Goal: Task Accomplishment & Management: Manage account settings

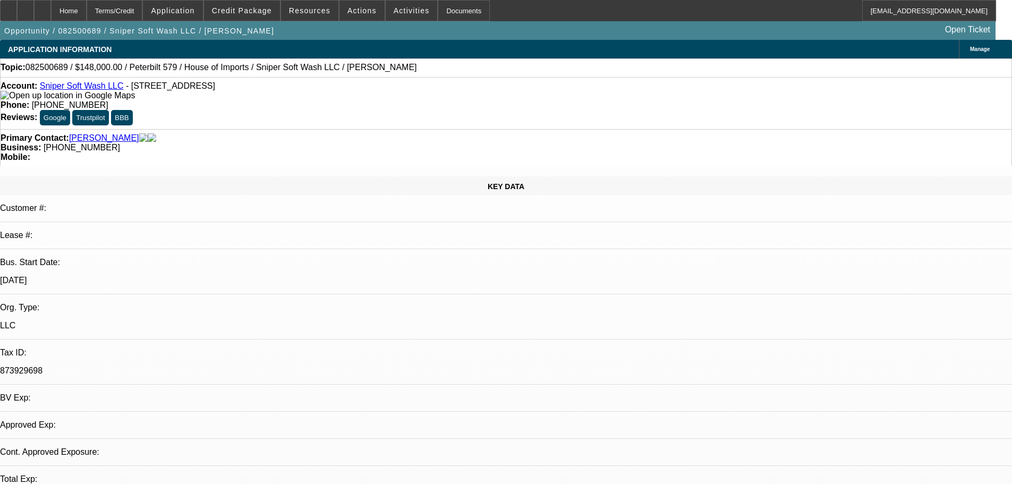
select select "0"
select select "2"
select select "0.1"
select select "4"
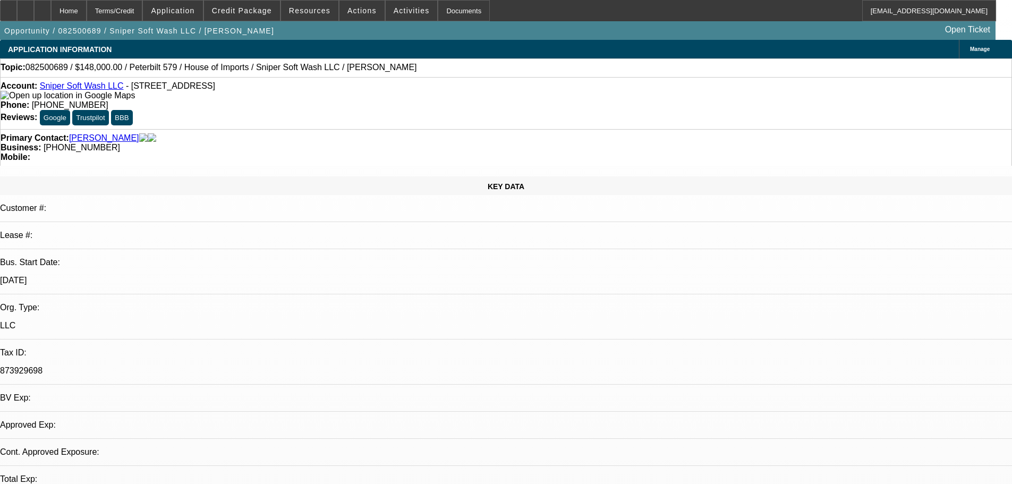
select select "0"
select select "2"
select select "0"
select select "6"
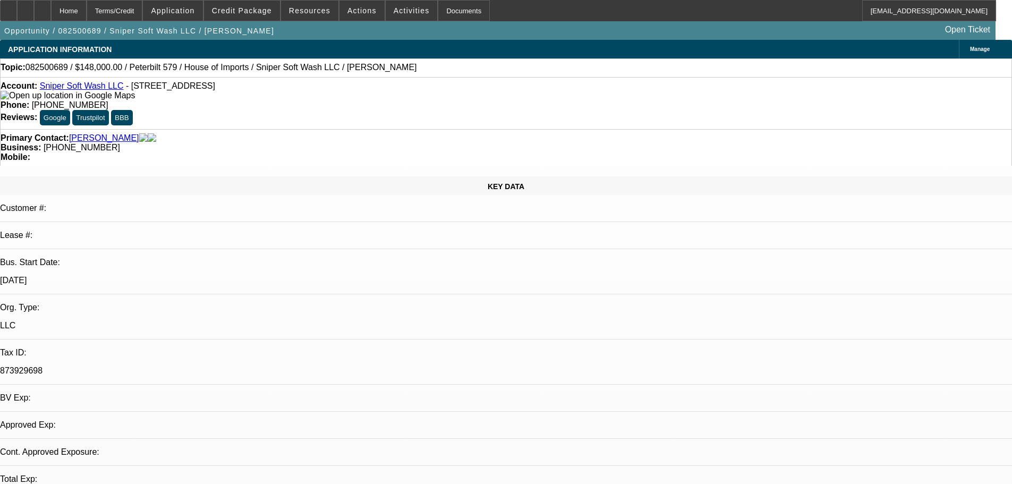
select select "0"
select select "2"
select select "0"
select select "6"
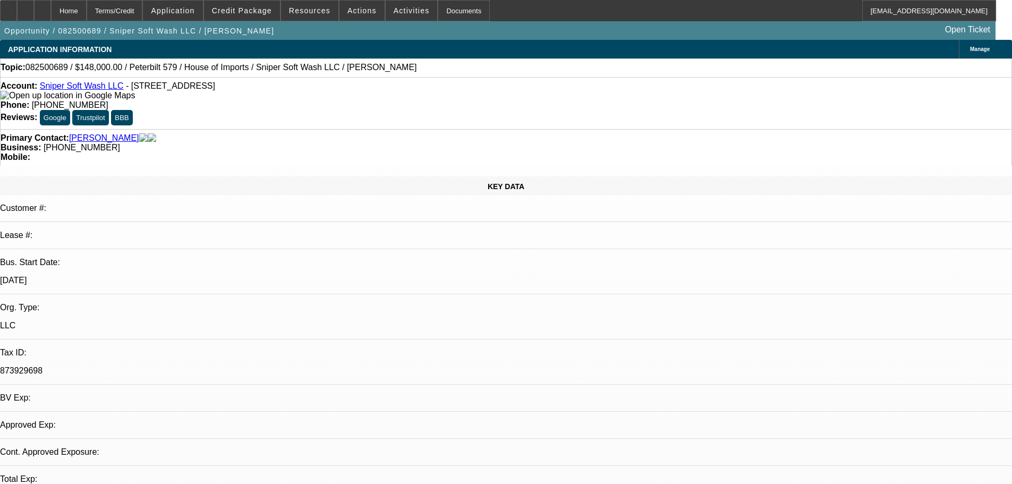
select select "0"
select select "2"
select select "0"
select select "6"
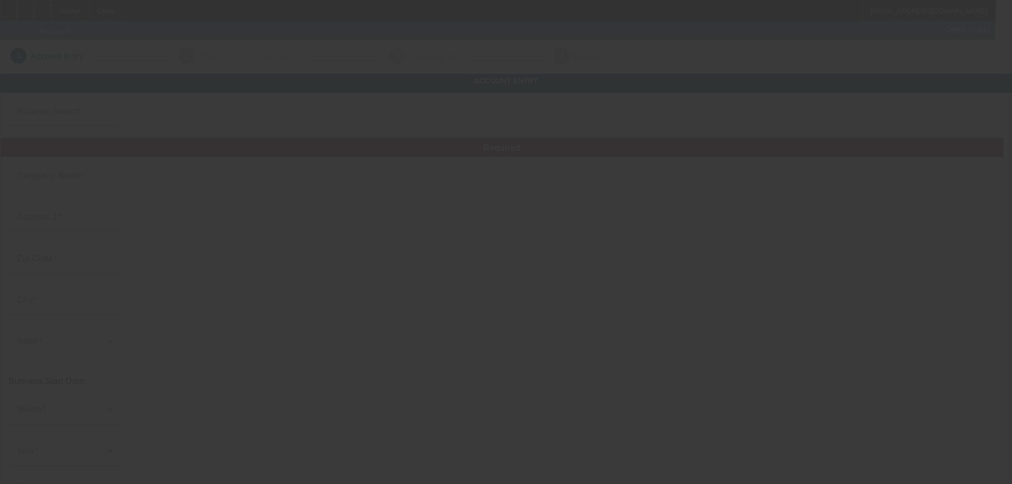
type input "[DATE]"
type input "Goose automotive & towing LLC"
type input "3942 Highway 67 N"
type input "63901"
type input "Poplar Bluff"
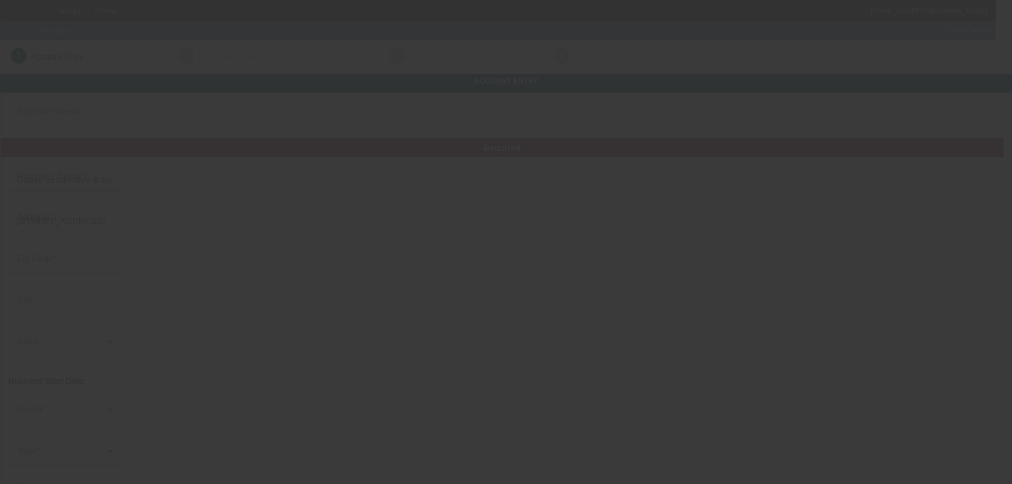
type input "(573) 707-2314"
type input "Goose automotive & towing LLC"
type input "Apt 20"
type input "gooseautomotivellc@gmail.com"
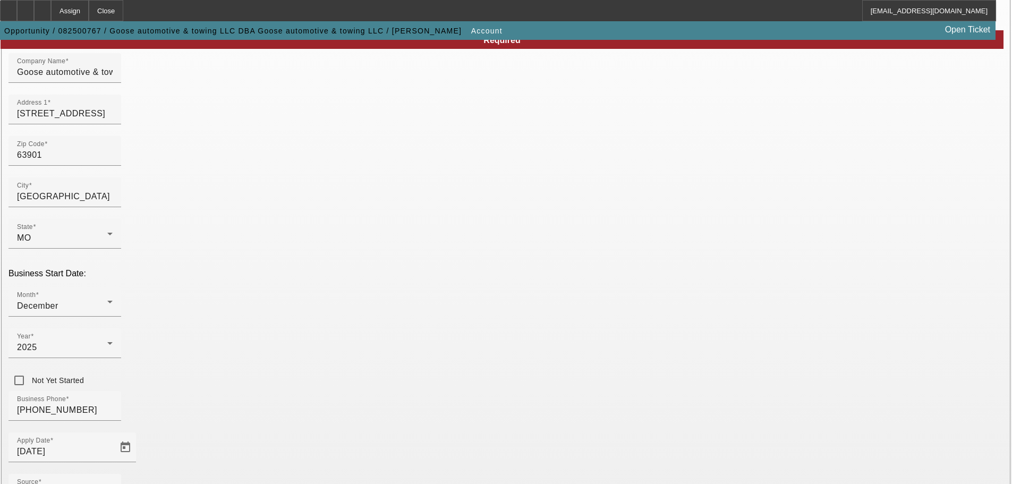
scroll to position [196, 0]
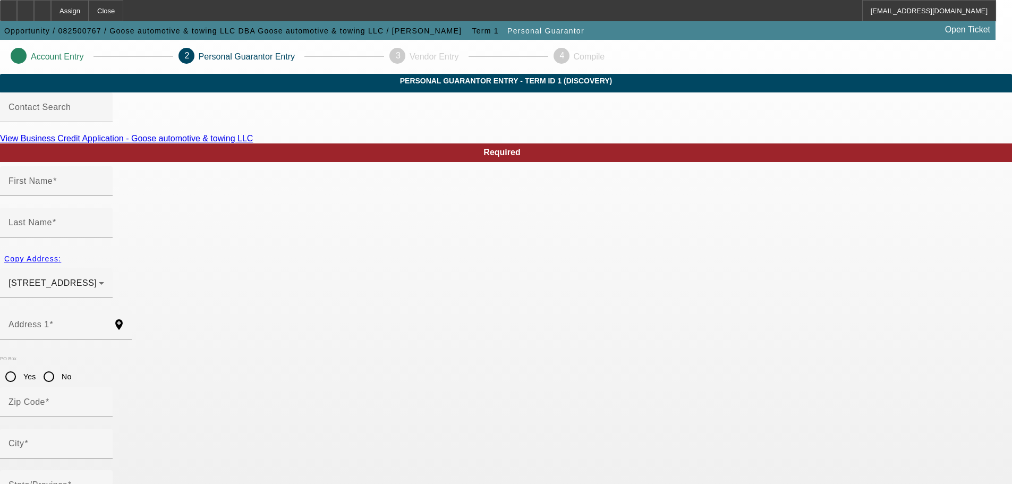
type input "Albert"
type input "Brandon"
type input "3942 Hwy 67 N Apt 20"
radio input "true"
type input "63901"
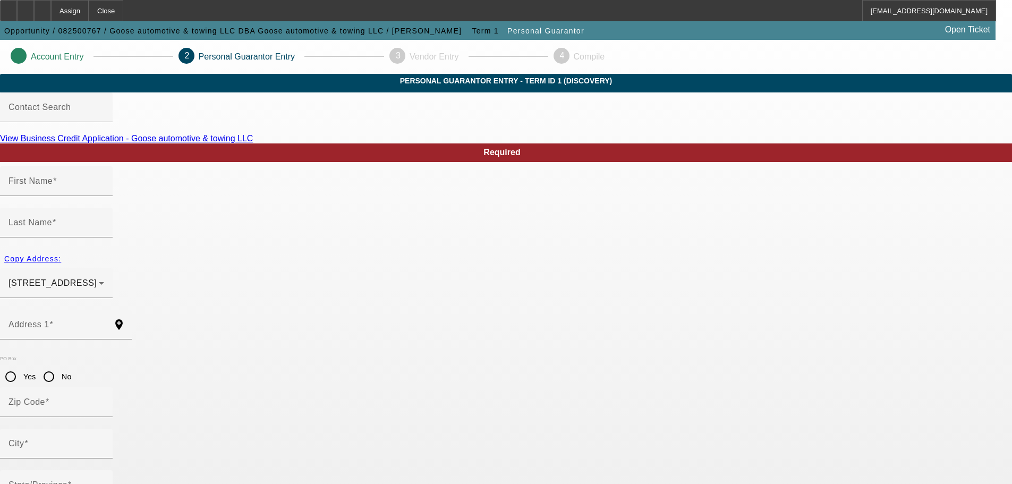
type input "Poplar Bluff"
type input "(573) 707-2314"
type input "100"
type input "493-88-7473"
type input "gooseautomotivellc@gmail.com"
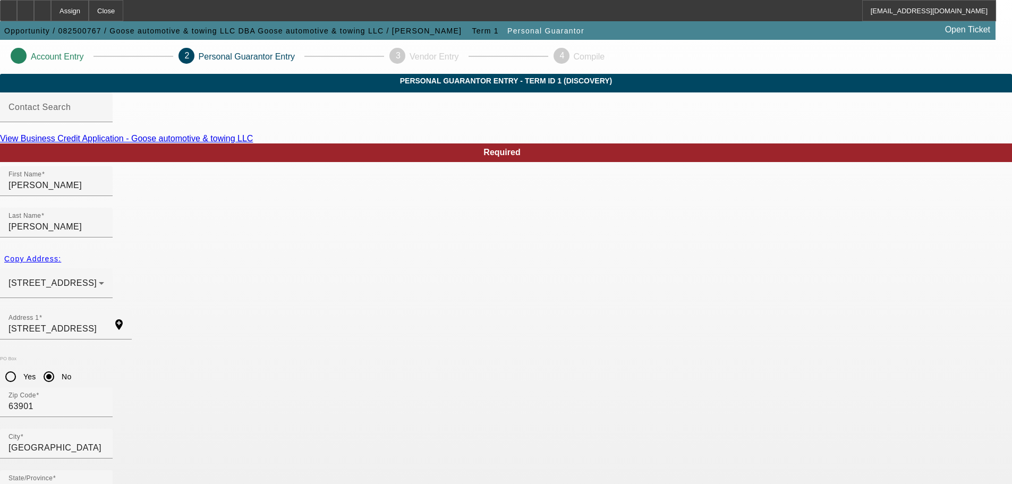
scroll to position [36, 0]
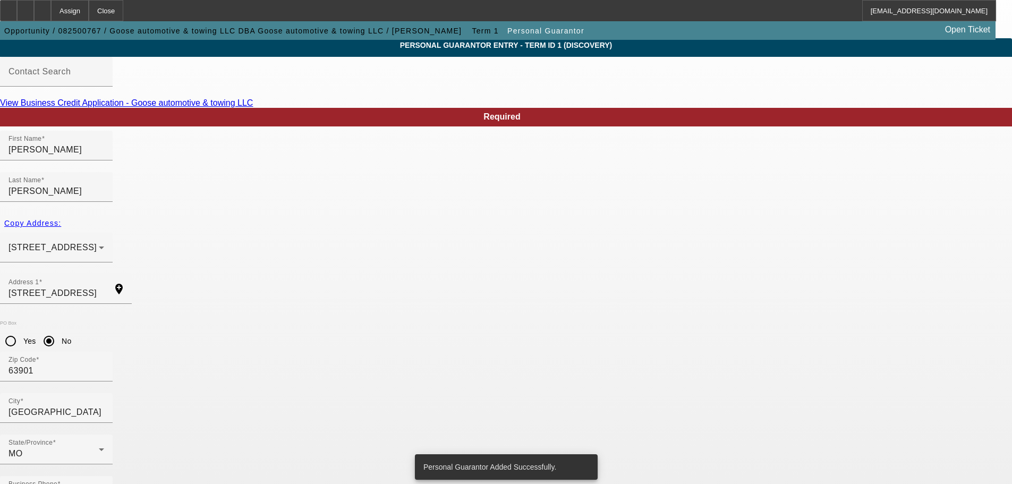
scroll to position [0, 0]
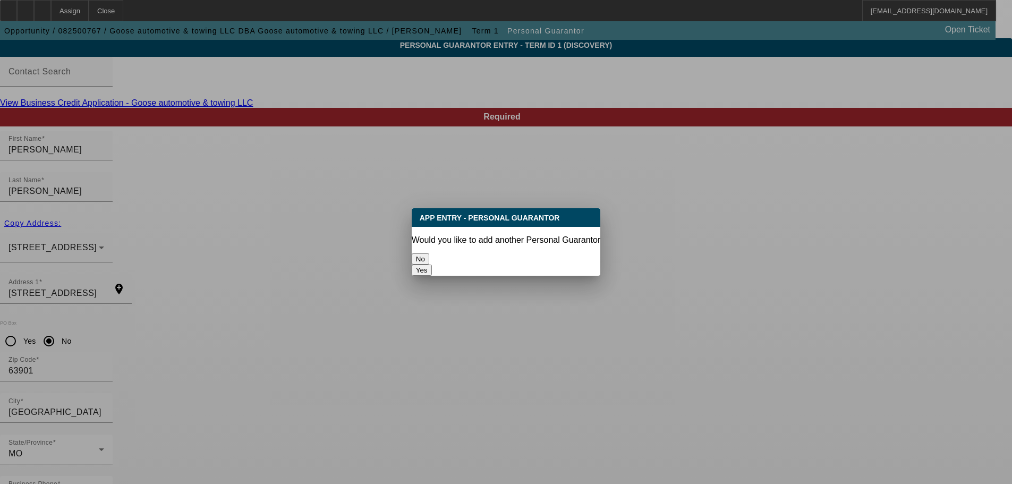
click at [429, 254] on button "No" at bounding box center [421, 258] width 18 height 11
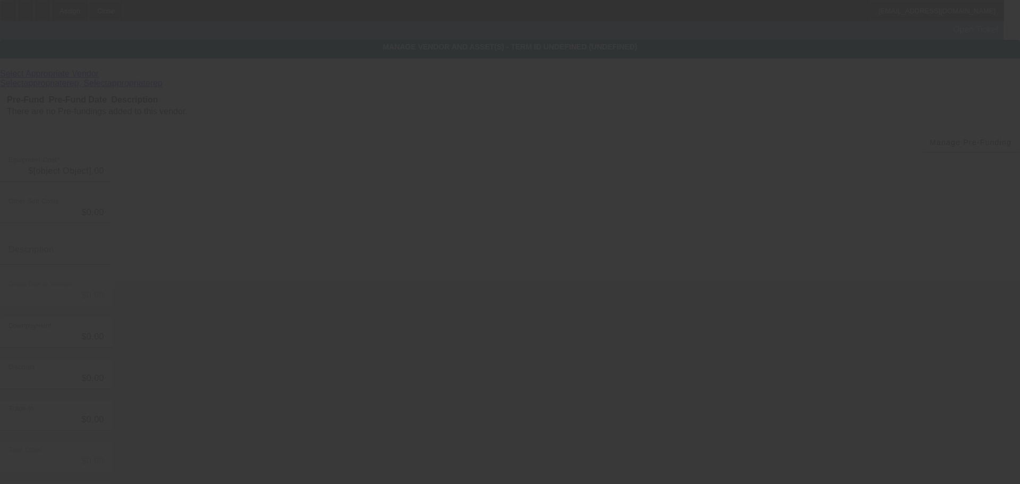
type input "$100,000.00"
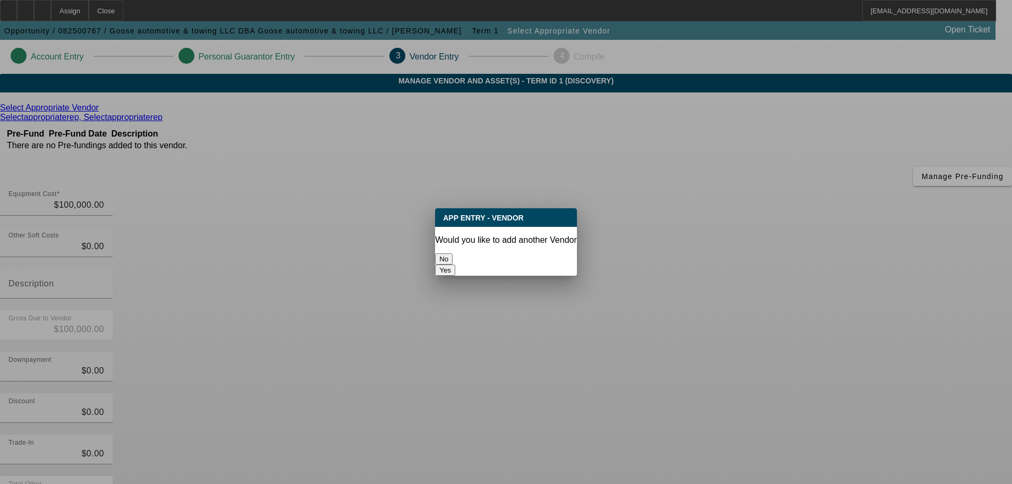
click at [453, 253] on button "No" at bounding box center [444, 258] width 18 height 11
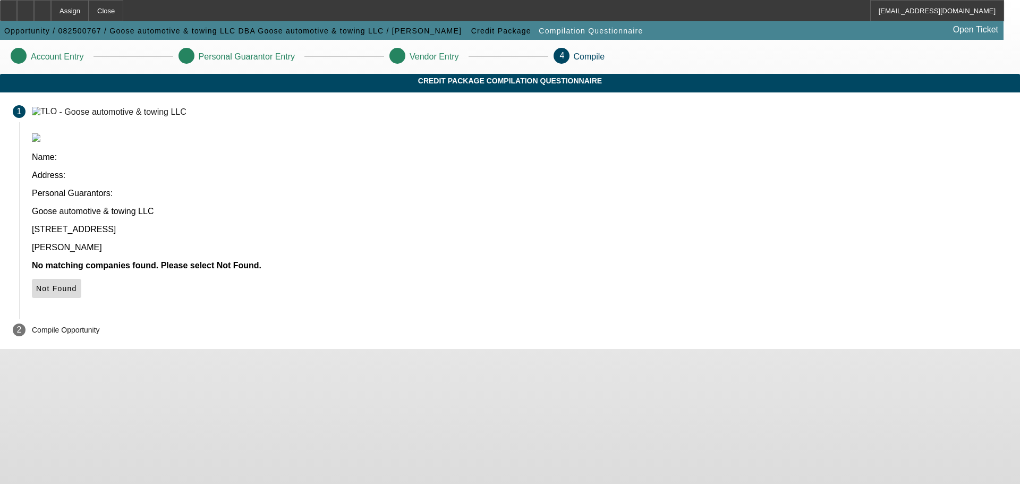
click at [77, 284] on span "Not Found" at bounding box center [56, 288] width 41 height 9
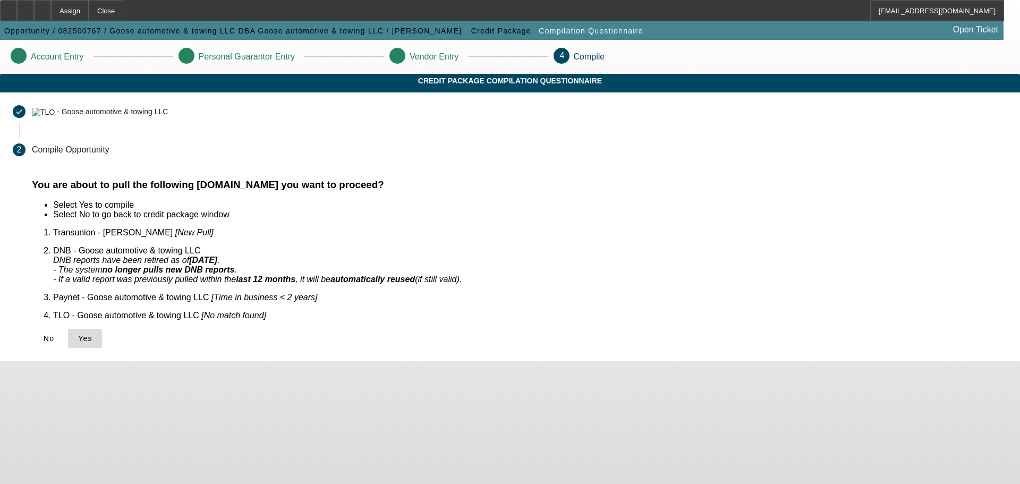
click at [78, 334] on icon at bounding box center [78, 338] width 0 height 9
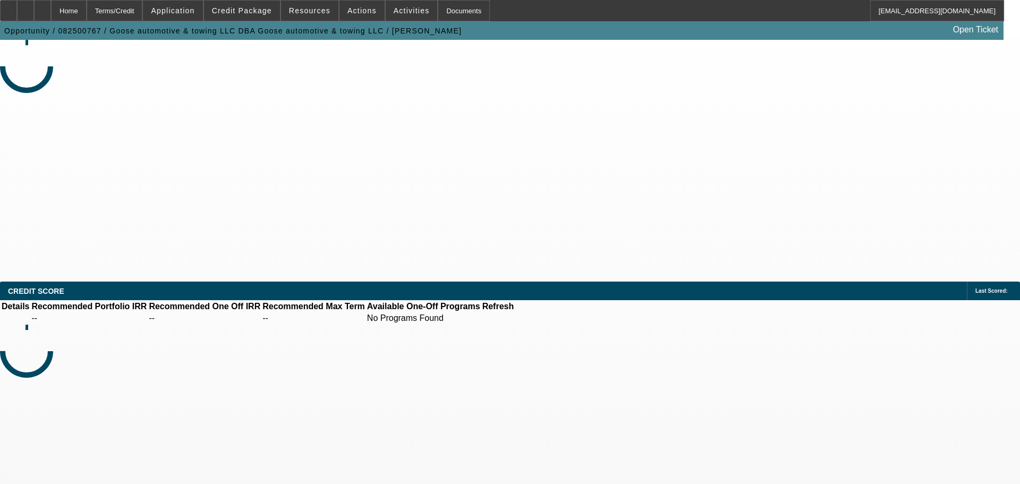
select select "0"
select select "2"
select select "0.1"
select select "4"
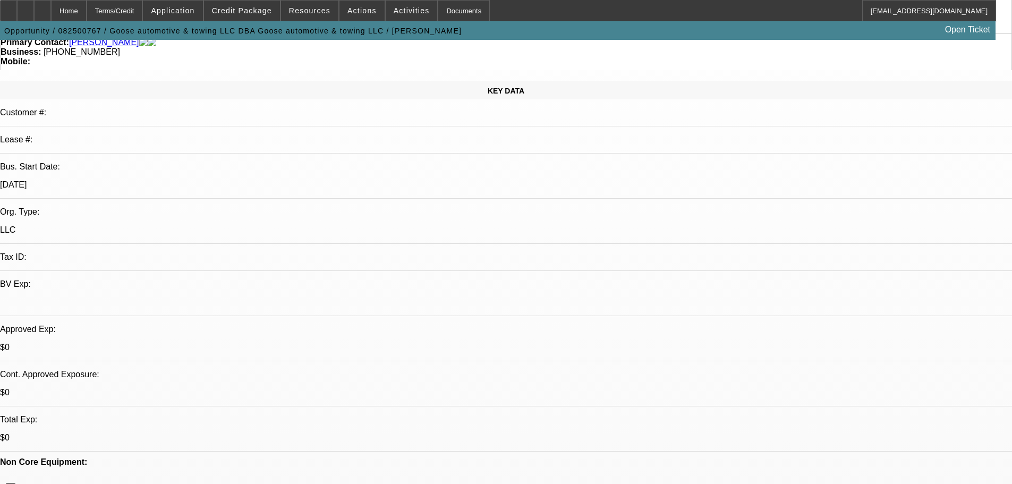
scroll to position [106, 0]
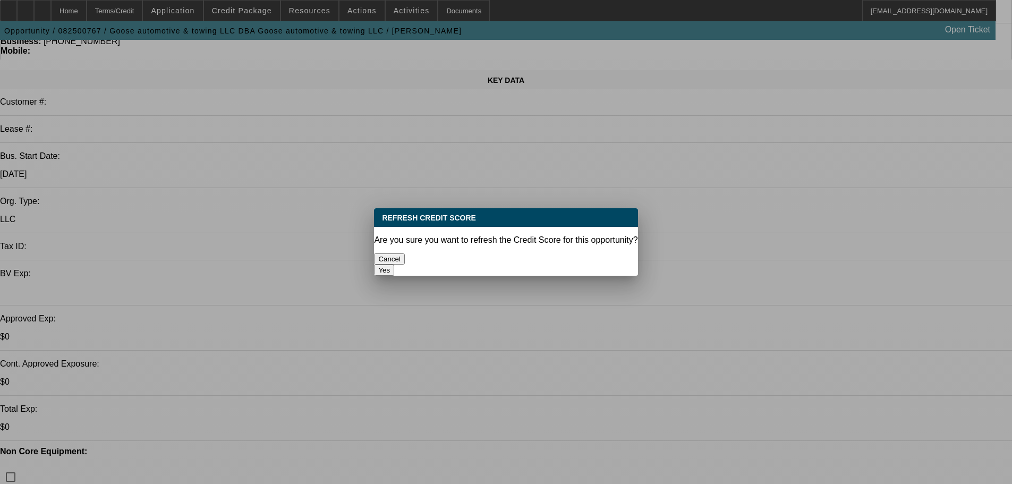
click at [394, 265] on button "Yes" at bounding box center [384, 270] width 20 height 11
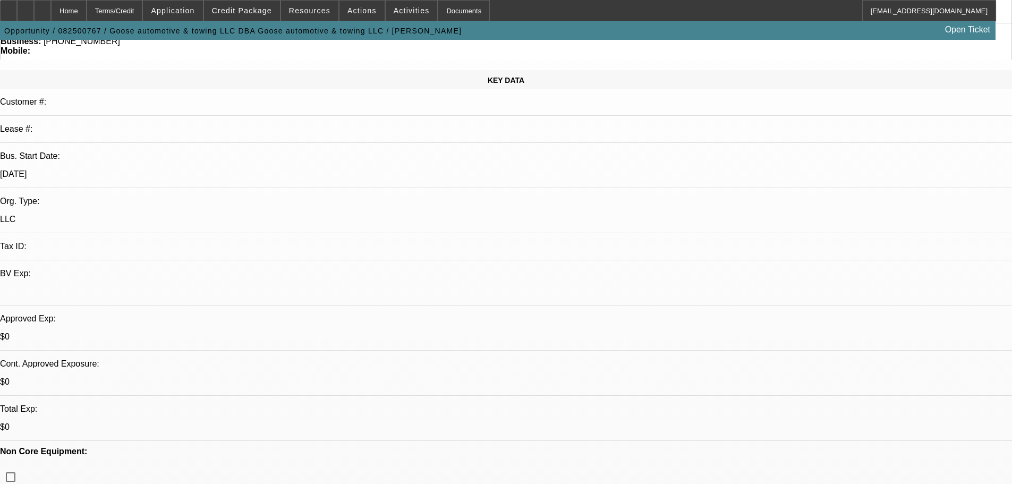
scroll to position [106, 0]
click at [260, 7] on span "Credit Package" at bounding box center [242, 10] width 60 height 9
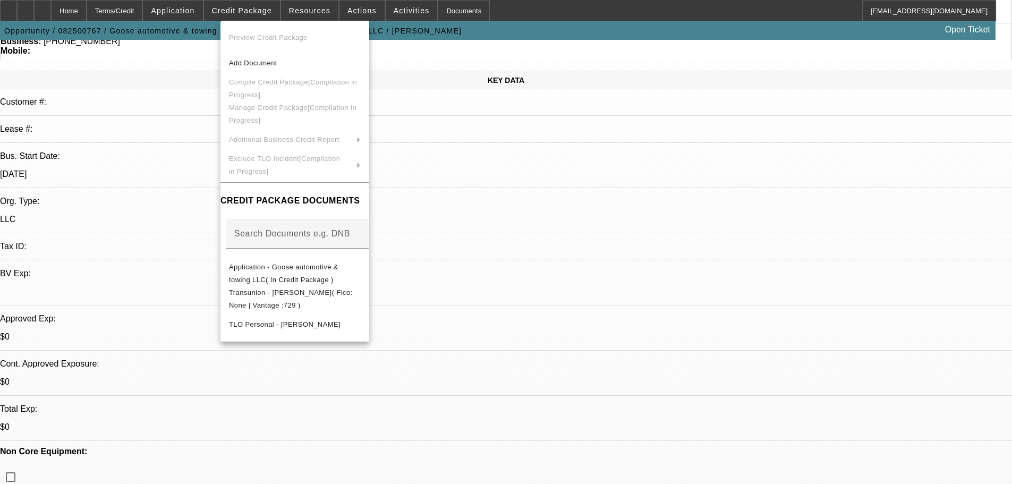
click at [184, 132] on div at bounding box center [506, 242] width 1012 height 484
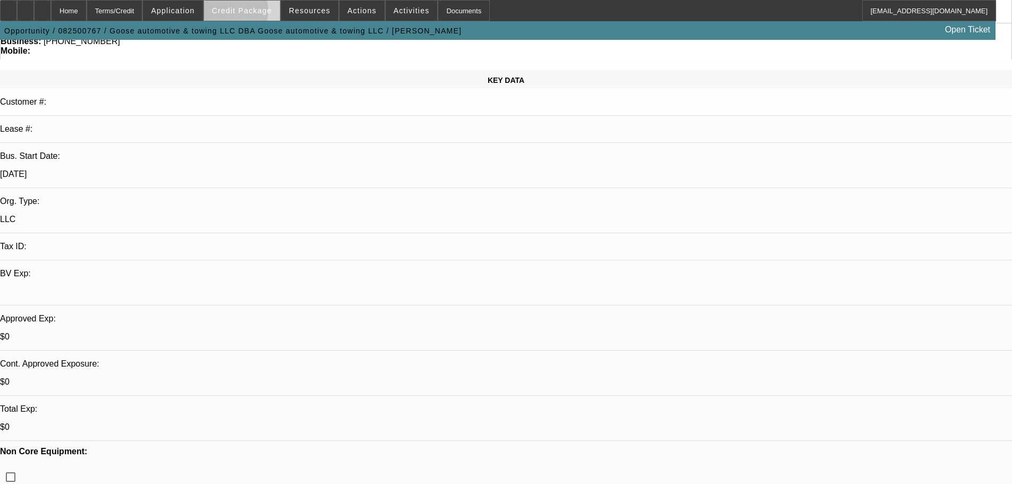
click at [246, 13] on span "Credit Package" at bounding box center [242, 10] width 60 height 9
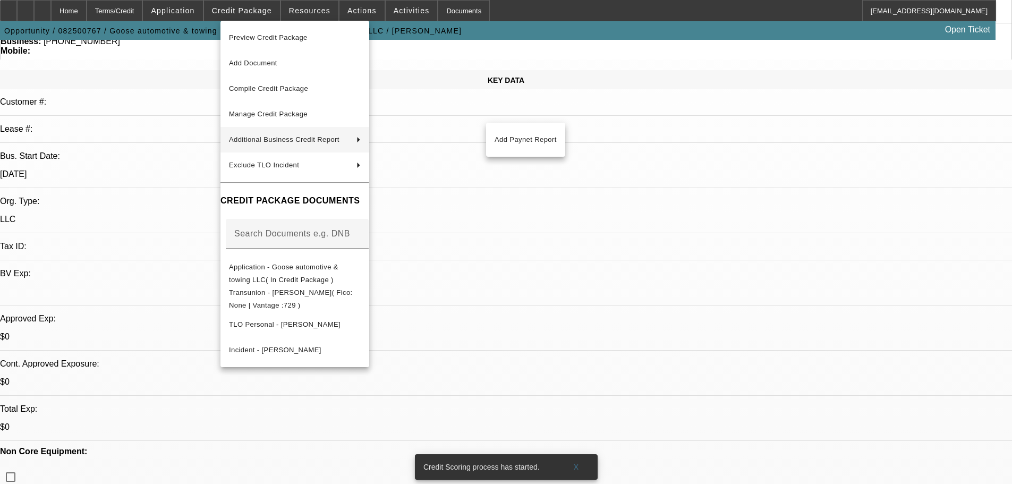
click at [542, 235] on div at bounding box center [506, 242] width 1012 height 484
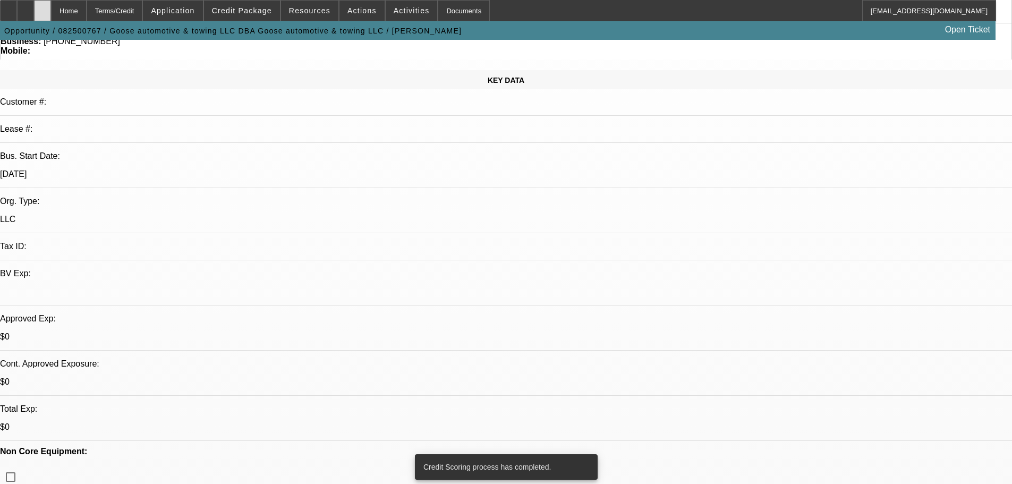
click at [51, 5] on div at bounding box center [42, 10] width 17 height 21
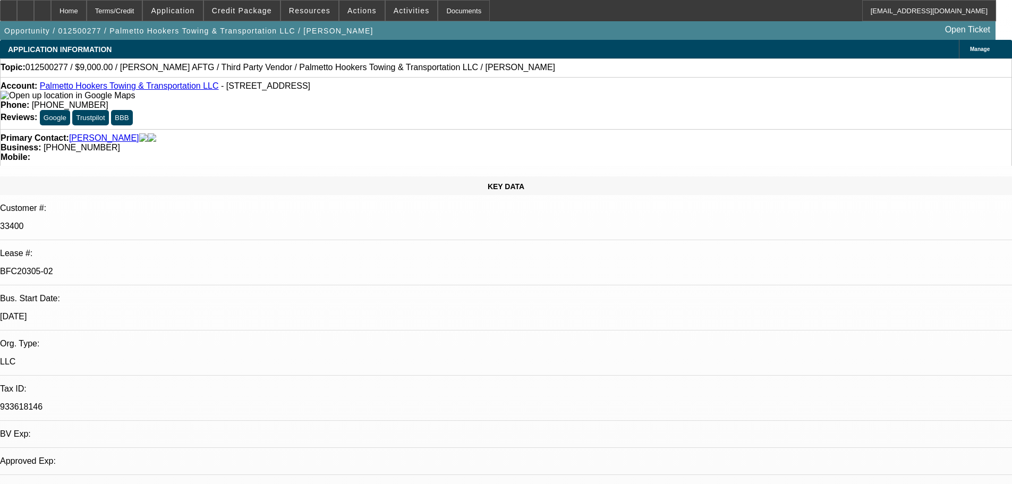
select select "0"
select select "2"
select select "0"
select select "6"
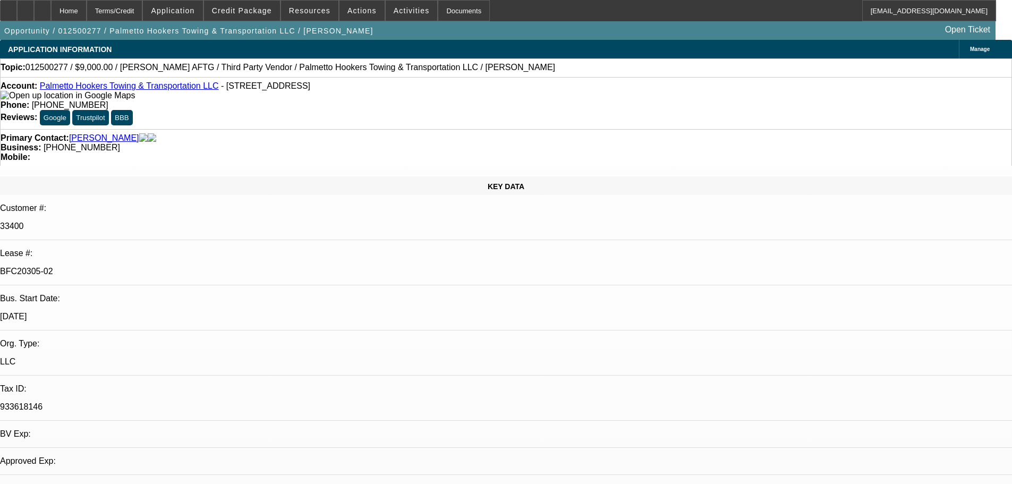
select select "0"
select select "2"
select select "0"
select select "6"
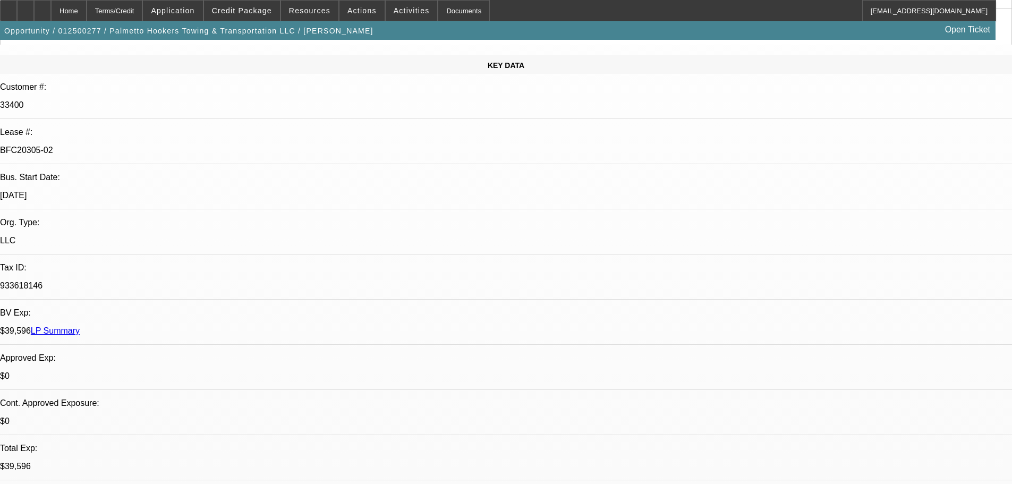
scroll to position [159, 0]
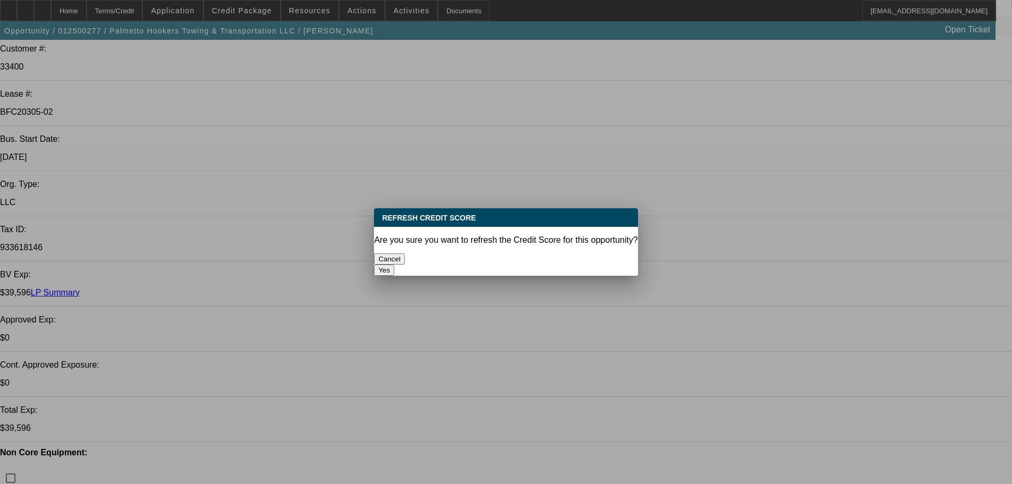
scroll to position [0, 0]
click at [394, 265] on button "Yes" at bounding box center [384, 270] width 20 height 11
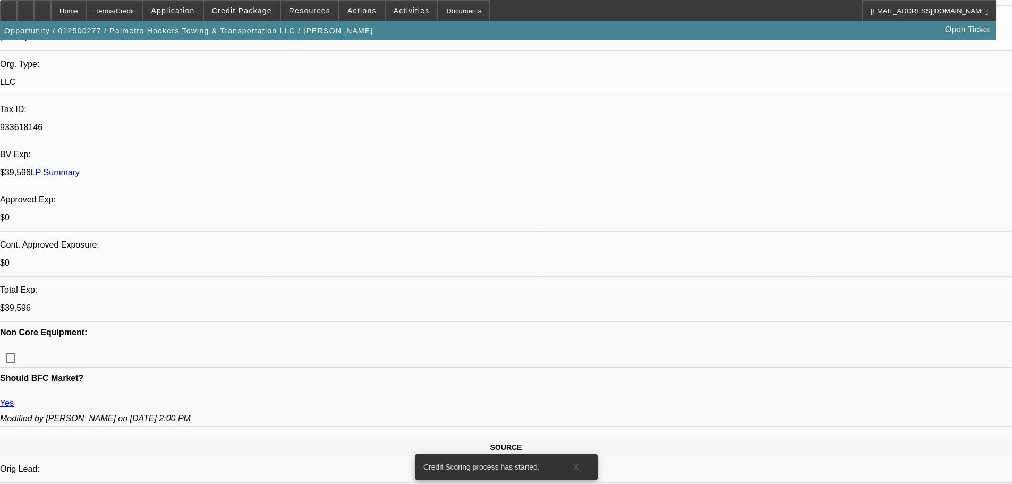
scroll to position [266, 0]
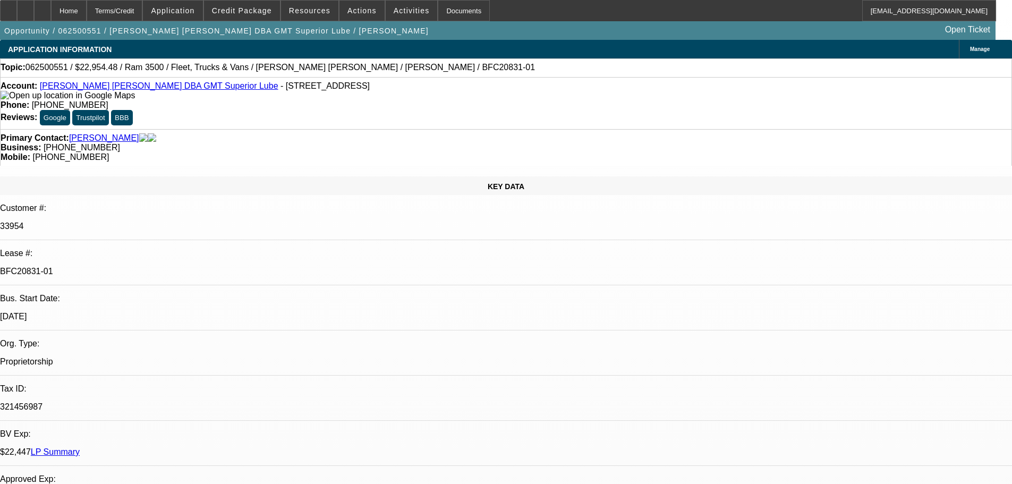
select select "0"
select select "2"
select select "0"
select select "6"
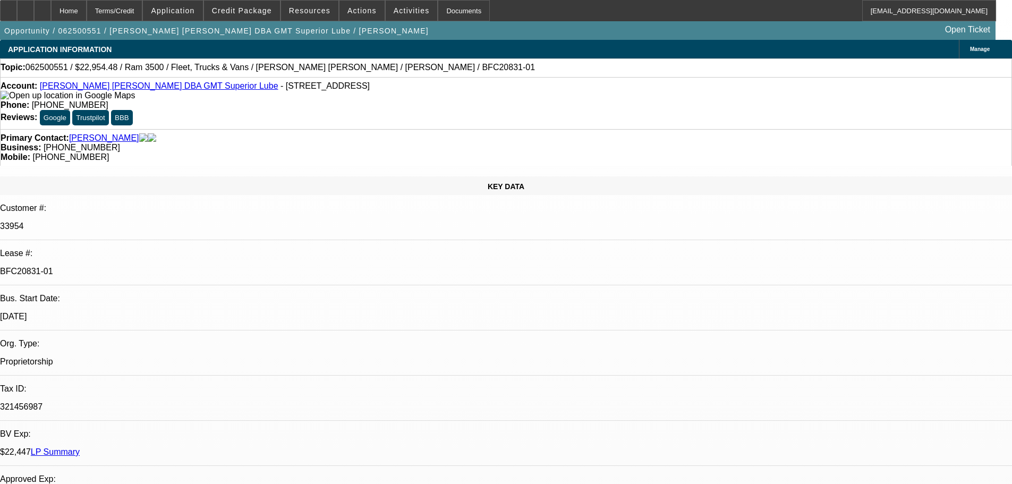
select select "0"
select select "6"
select select "0"
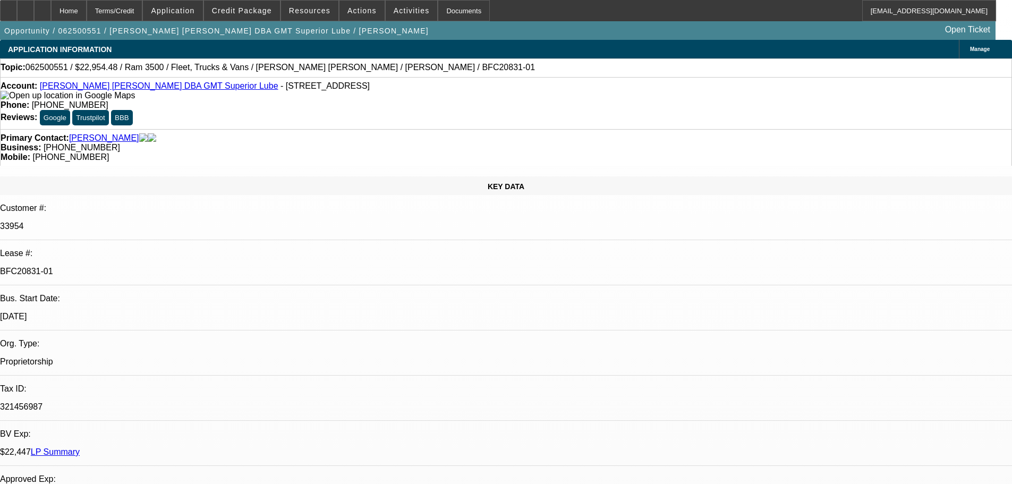
select select "0"
select select "6"
select select "0"
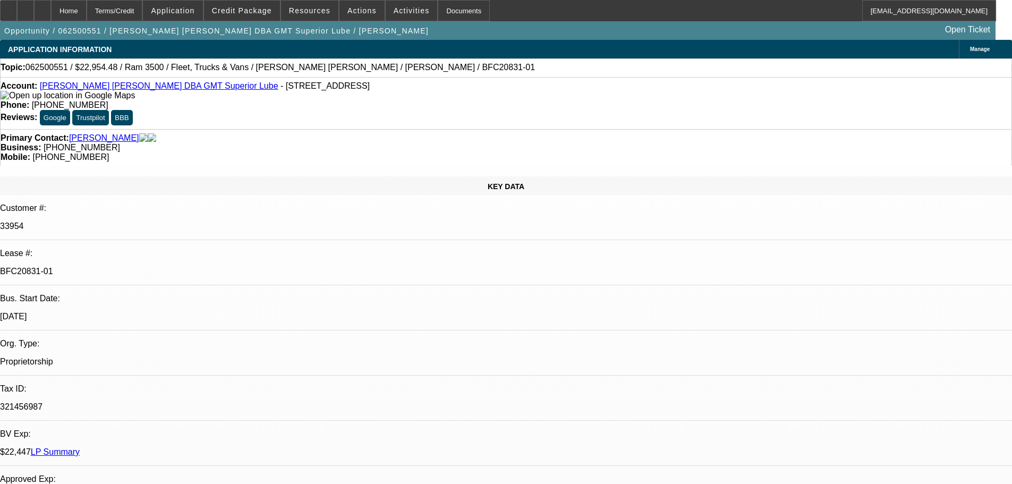
select select "0"
select select "6"
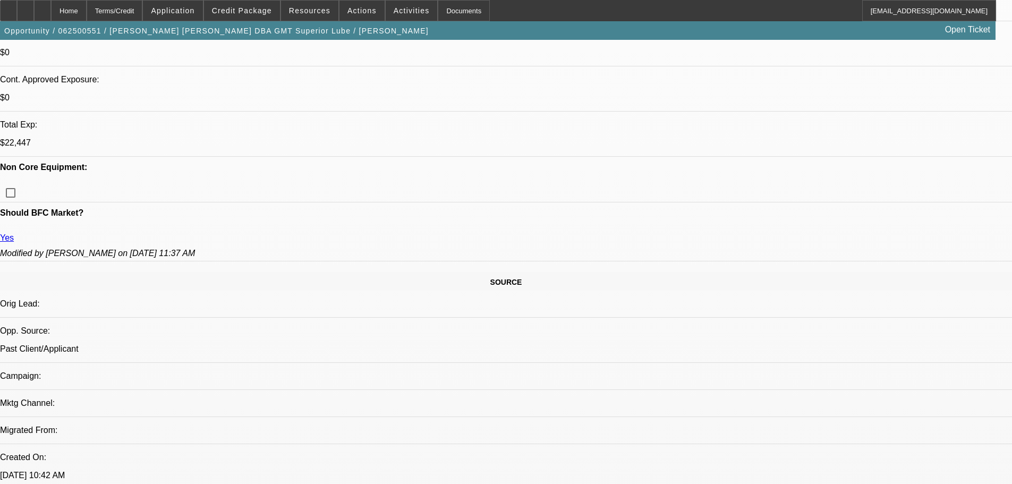
scroll to position [208, 0]
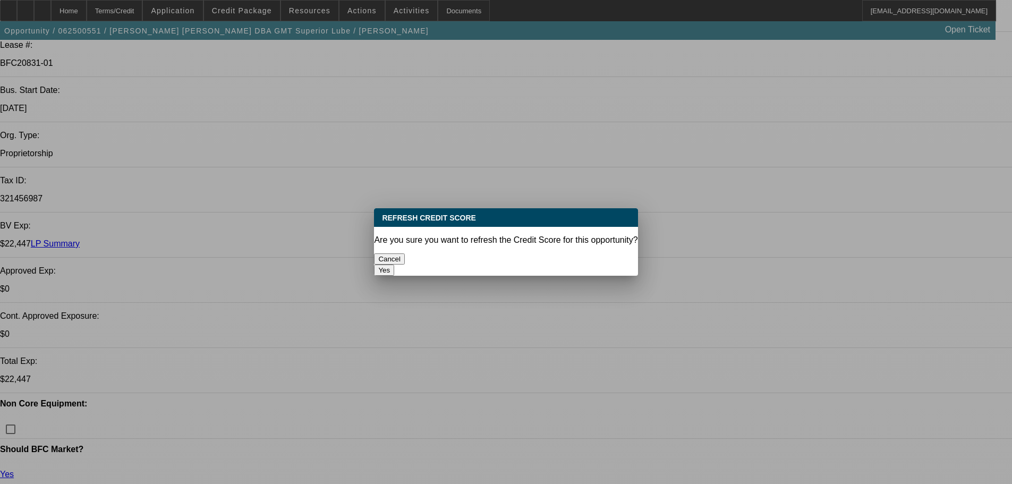
scroll to position [0, 0]
click at [394, 265] on button "Yes" at bounding box center [384, 270] width 20 height 11
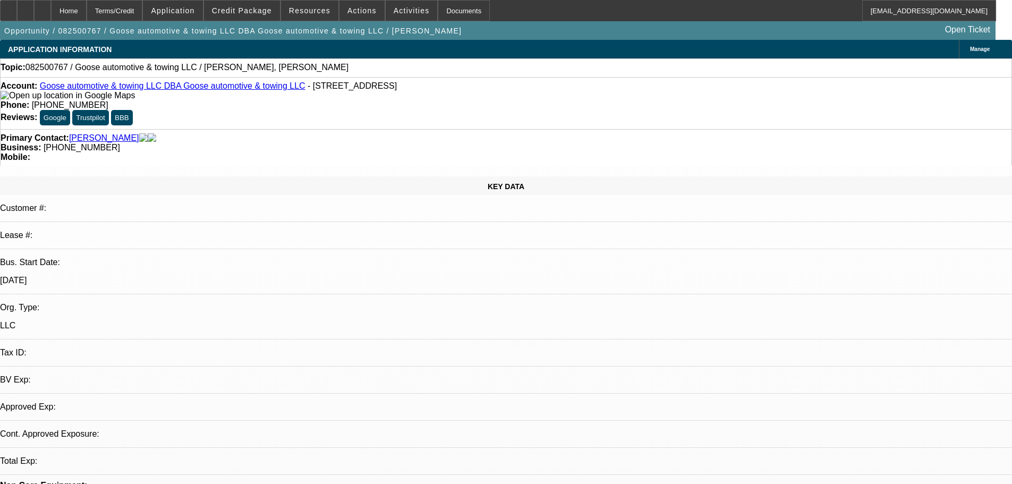
select select "0"
select select "2"
select select "0.1"
select select "4"
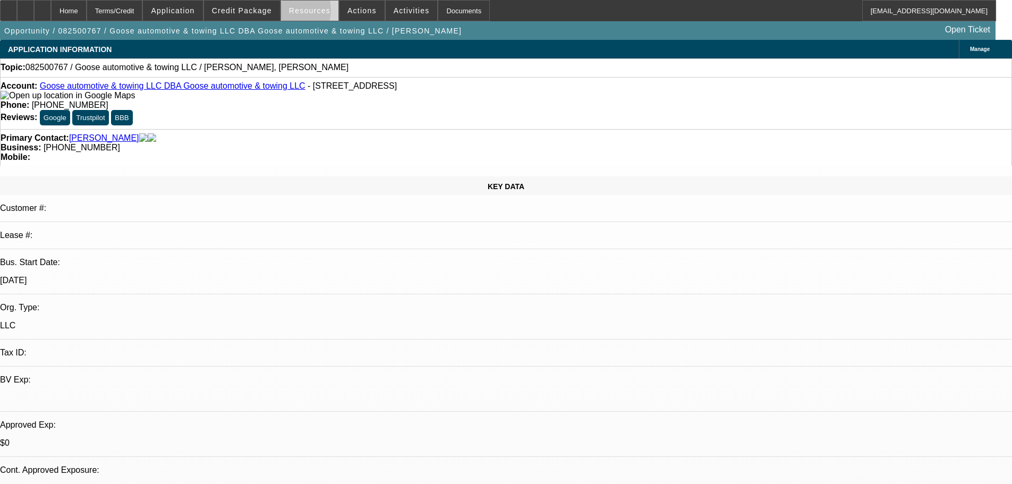
click at [289, 13] on span at bounding box center [309, 11] width 57 height 26
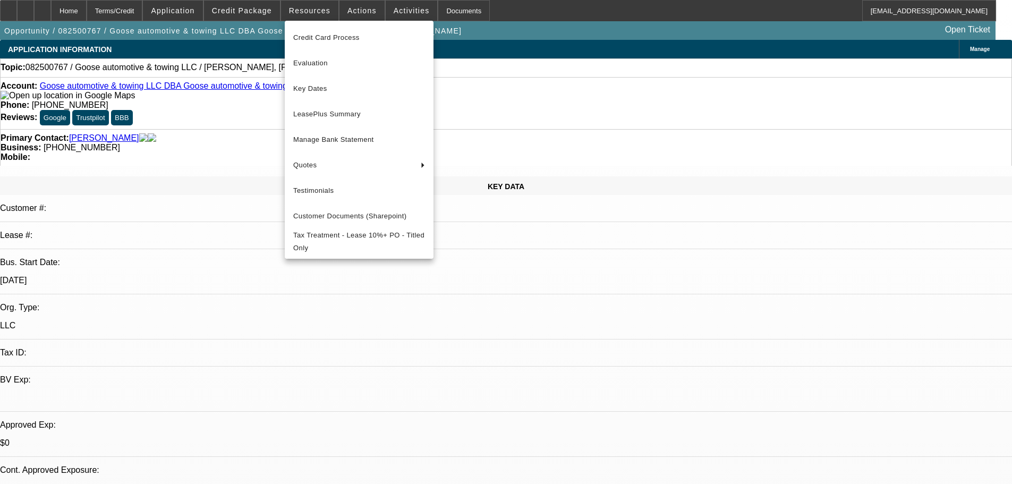
click at [267, 12] on div at bounding box center [506, 242] width 1012 height 484
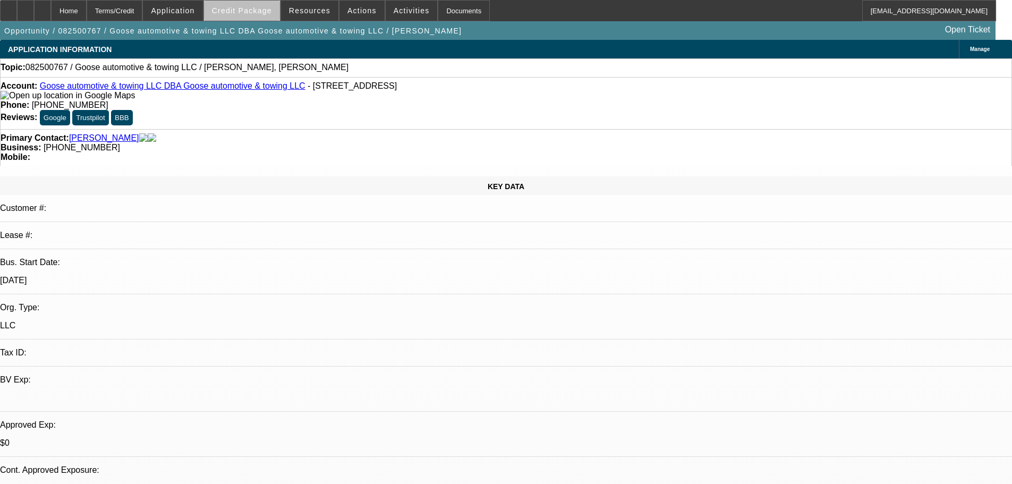
click at [266, 12] on span "Credit Package" at bounding box center [242, 10] width 60 height 9
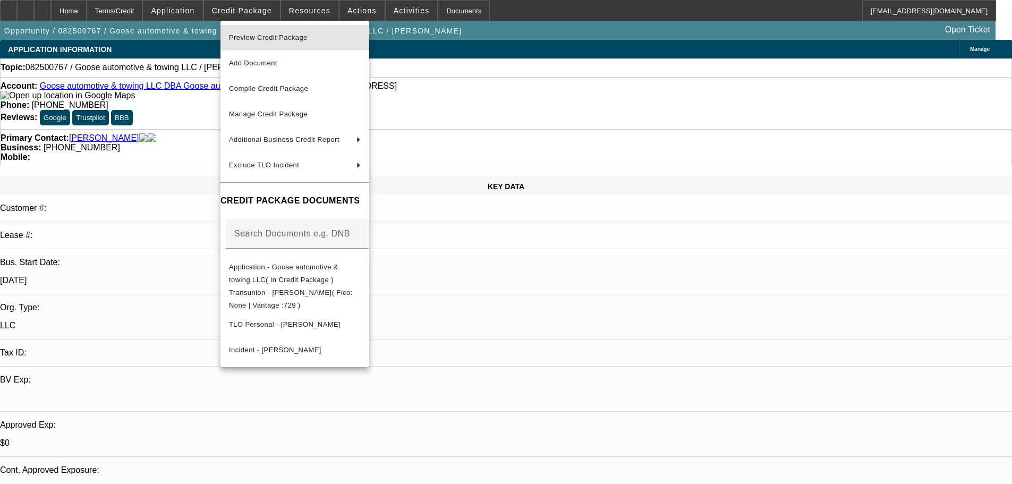
click at [282, 29] on button "Preview Credit Package" at bounding box center [295, 38] width 149 height 26
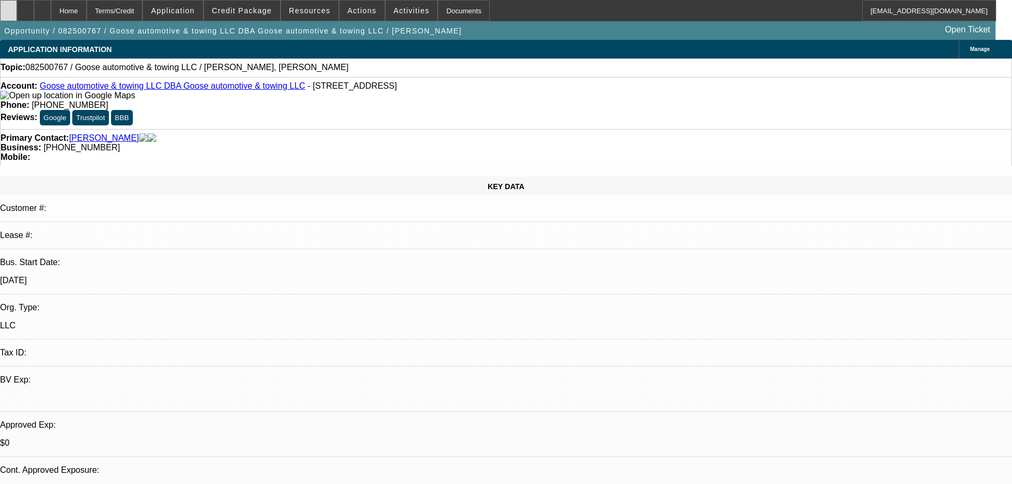
click at [16, 11] on div at bounding box center [8, 10] width 17 height 21
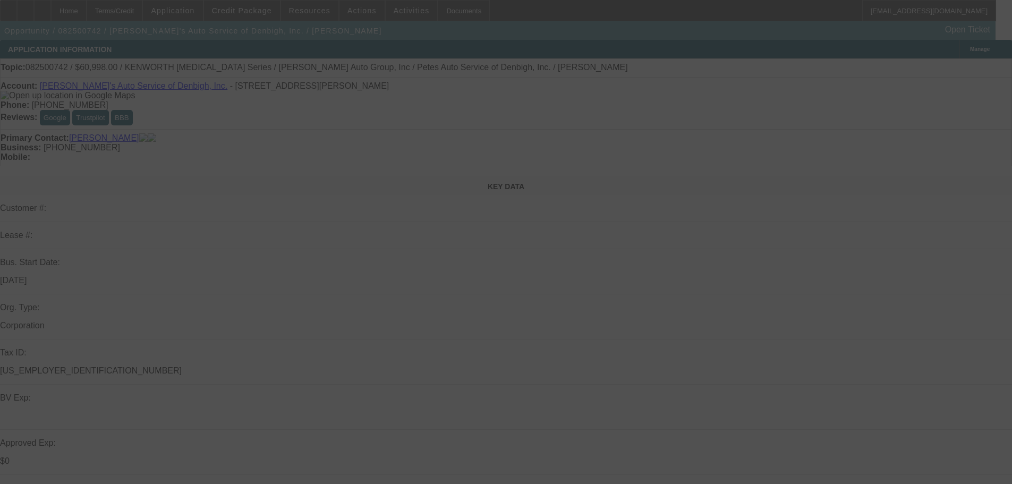
select select "0"
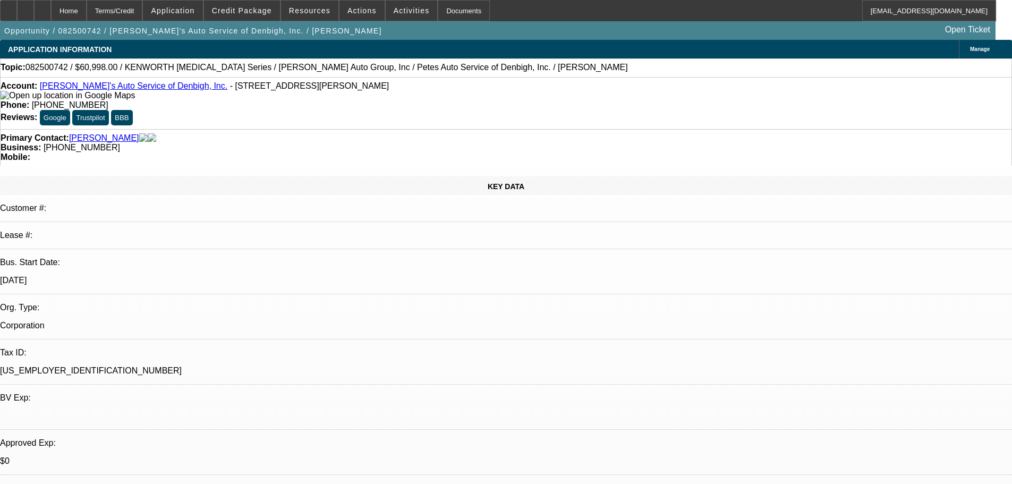
select select "0"
select select "3"
select select "0.2"
select select "17"
select select "0"
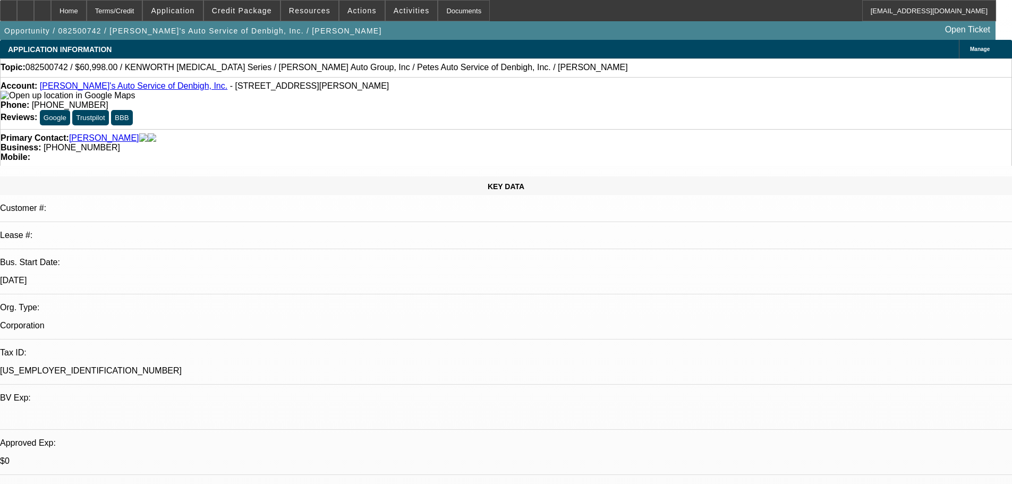
select select "0"
select select "3"
select select "0.1"
select select "4"
select select "0"
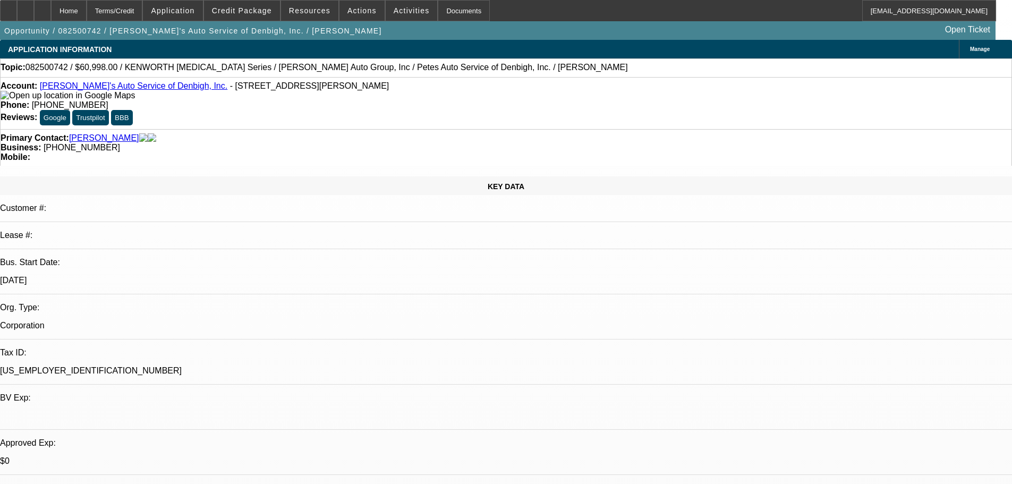
select select "0"
select select "3"
select select "0"
select select "6"
select select "0"
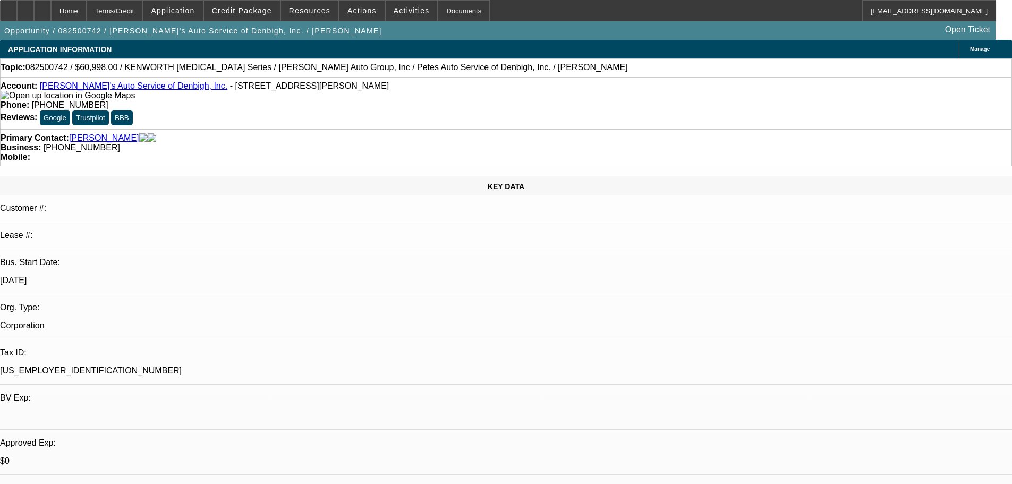
select select "0"
select select "3"
select select "0"
select select "6"
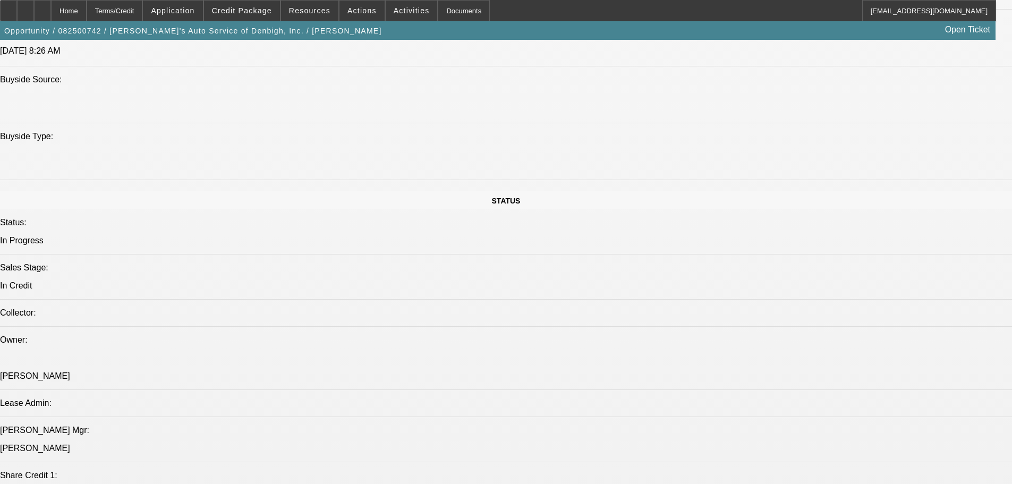
scroll to position [1010, 0]
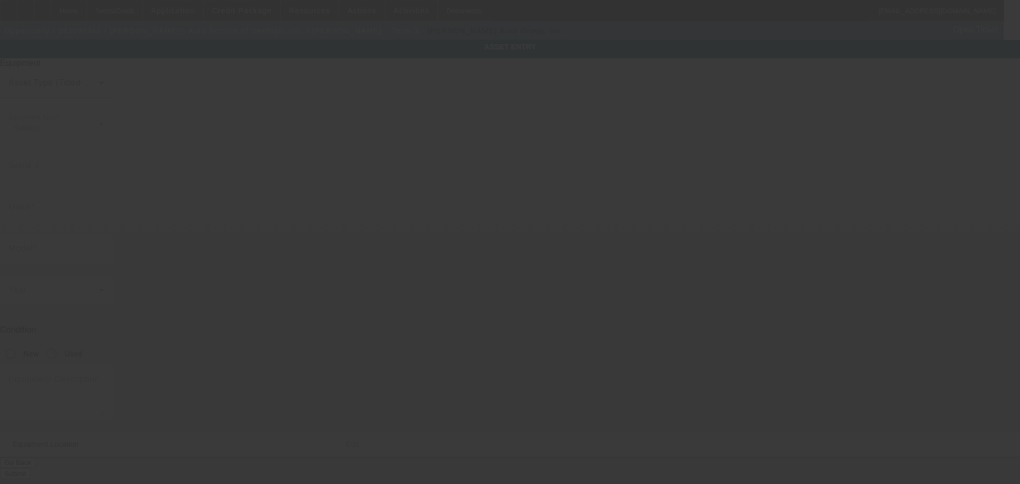
type input "2NKHHM6X4KM304279"
type input "KENWORTH"
type input "[MEDICAL_DATA] Series"
radio input "true"
type textarea "2019 [PERSON_NAME]"
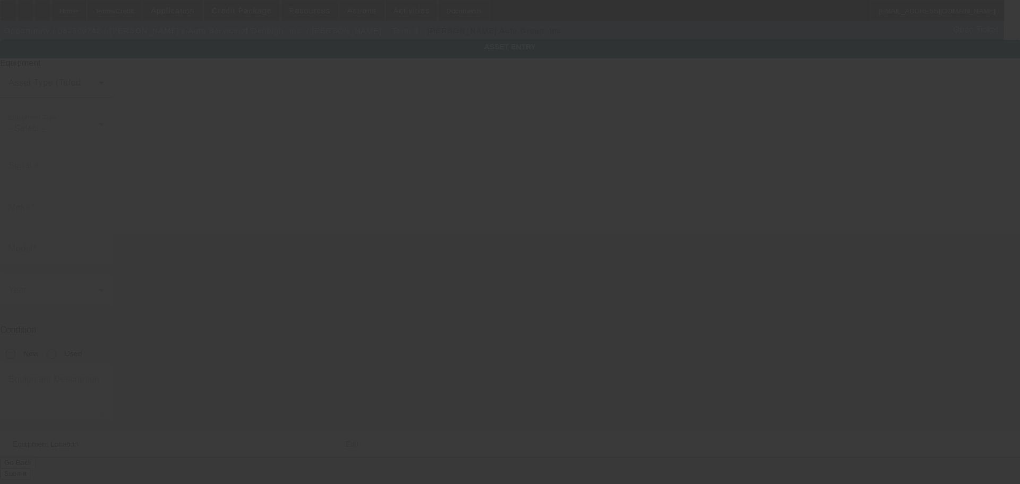
type input "37 Johnson Ln"
type input "Newport News"
type input "23608"
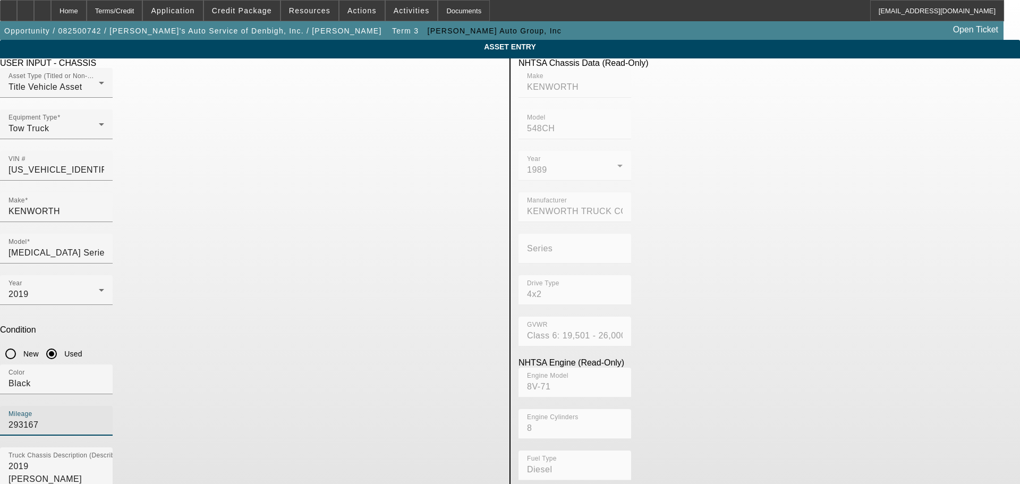
click at [104, 419] on input "293167" at bounding box center [57, 425] width 96 height 13
type input "293166"
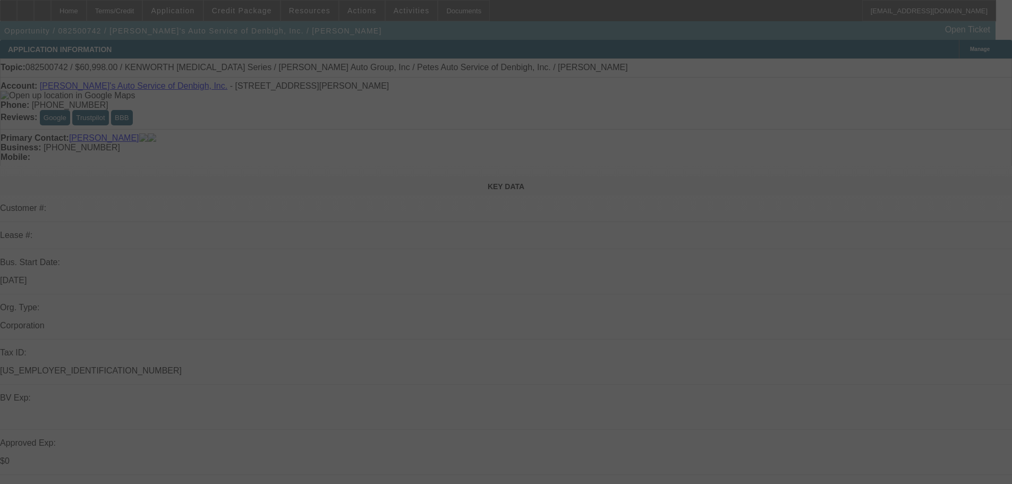
select select "0"
select select "3"
select select "0.2"
select select "17"
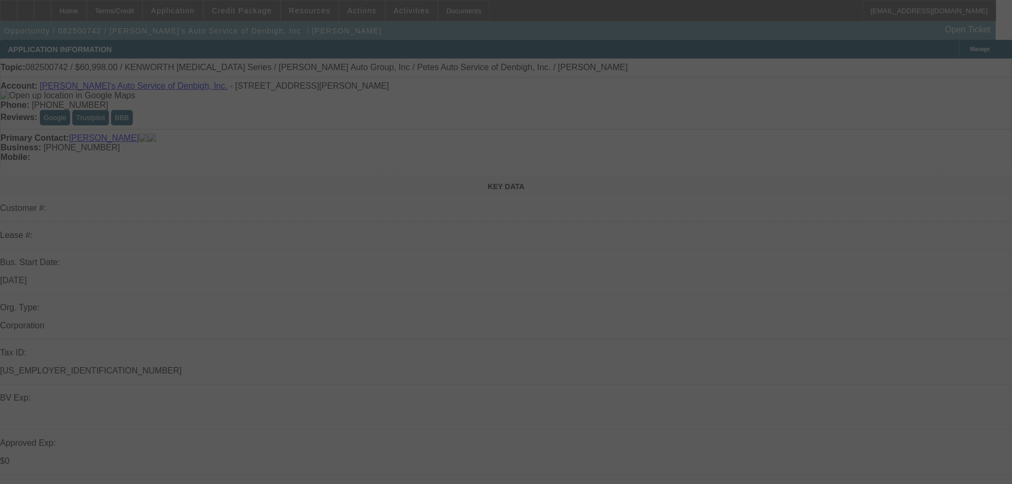
select select "0"
select select "3"
select select "0.1"
select select "4"
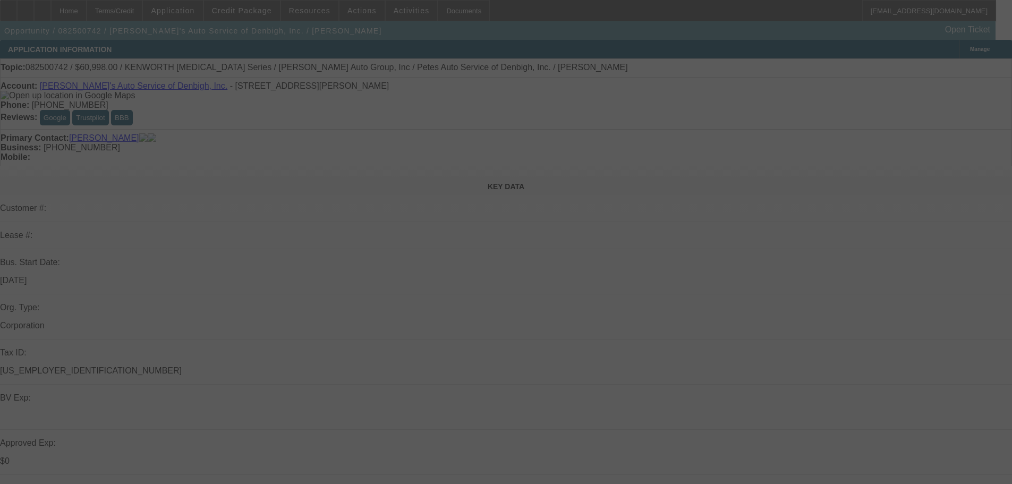
select select "0"
select select "3"
select select "0"
select select "6"
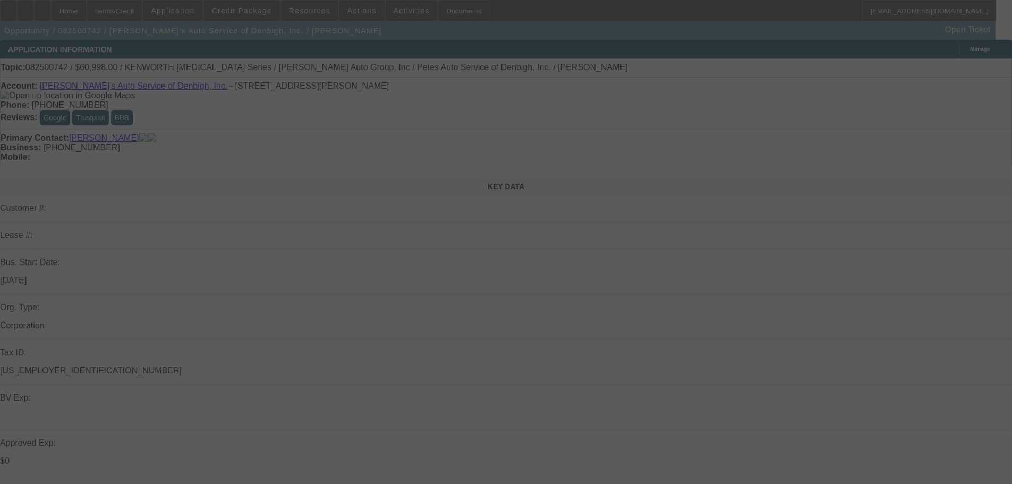
select select "0"
select select "3"
select select "0"
select select "6"
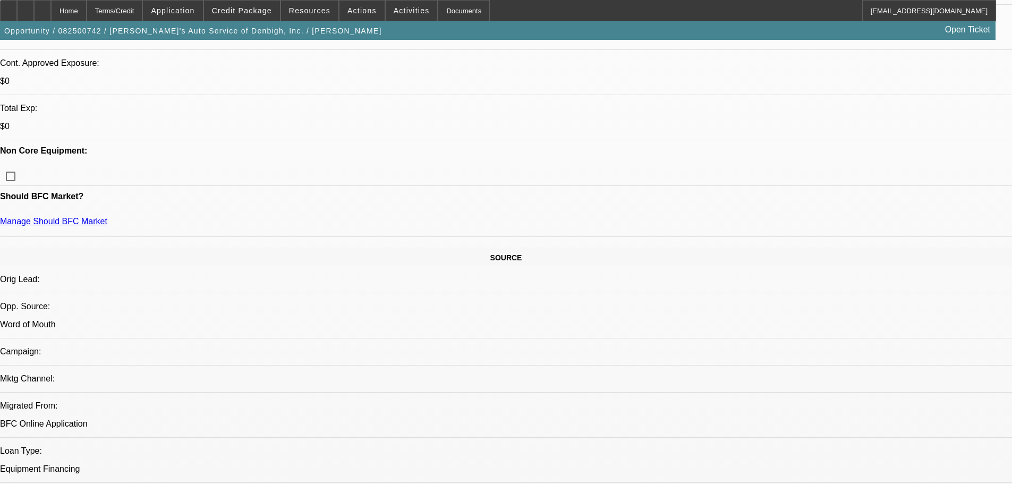
scroll to position [850, 0]
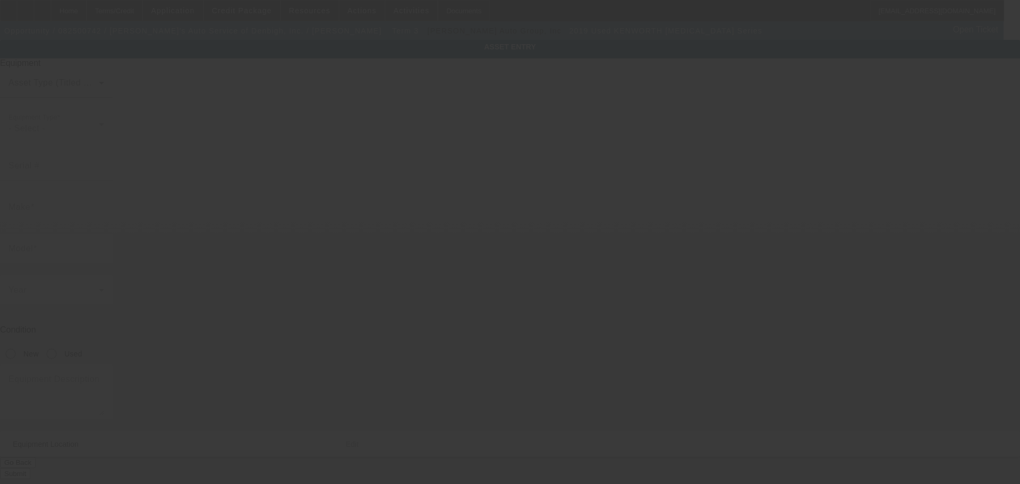
type input "2NKHHM6X4KM304279"
type input "KENWORTH"
type input "T3 Series"
radio input "true"
type textarea "2019 MACK"
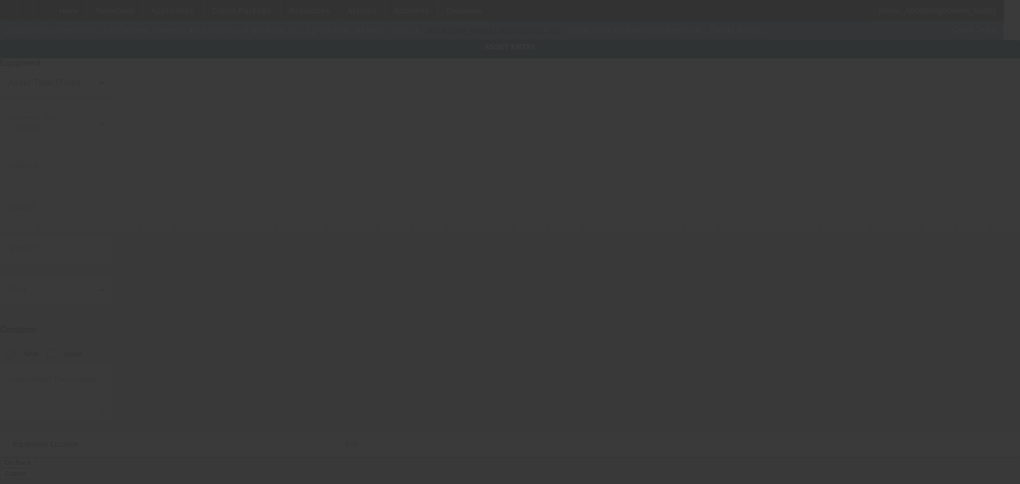
type input "37 Johnson Ln"
type input "Newport News"
type input "23608"
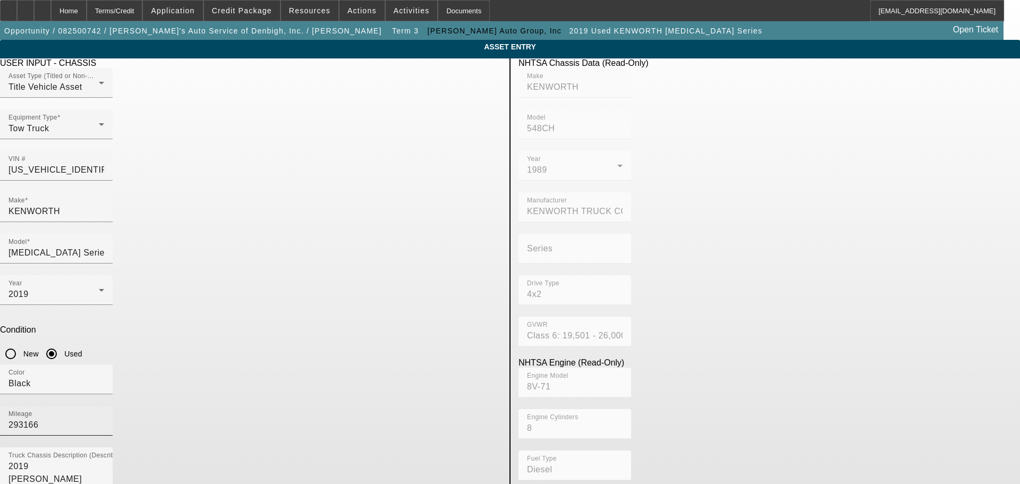
click at [104, 406] on div "Mileage 293166" at bounding box center [57, 421] width 96 height 30
type input "293167"
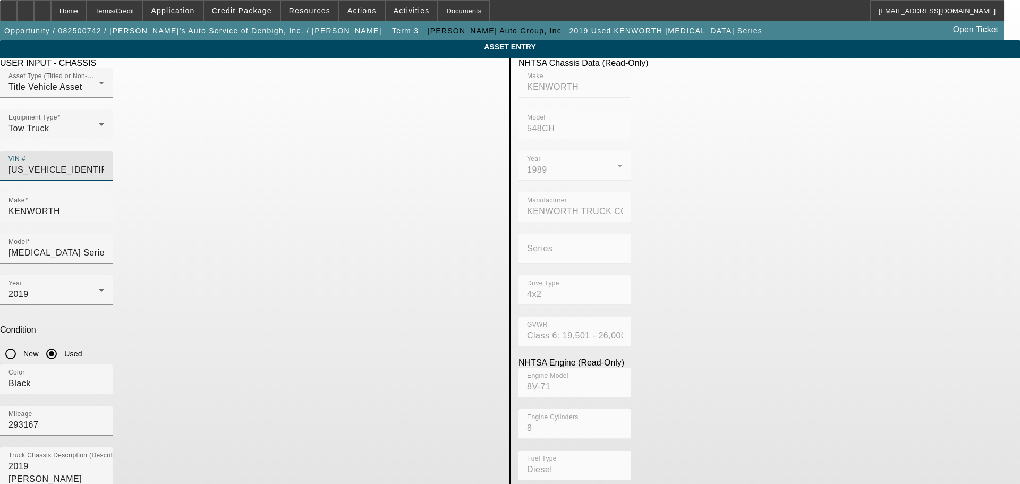
click at [104, 164] on input "2NKHHM6X4KM304279" at bounding box center [57, 170] width 96 height 13
type input "2NKHHM6X4KM30427"
type input "2NKHHM6X4KM304278"
type input "KENWORTH"
type input "548CH"
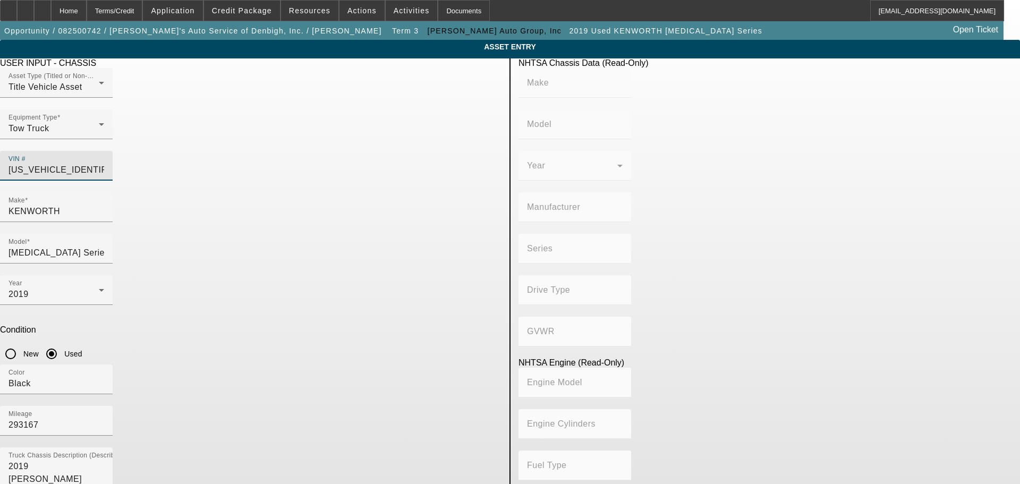
type input "KENWORTH TRUCK COMPANY"
type input "4x2"
type input "Class 6: 19,501 - 26,000 lb (8,845 - 11,794 kg)"
type input "8V-71"
type input "8"
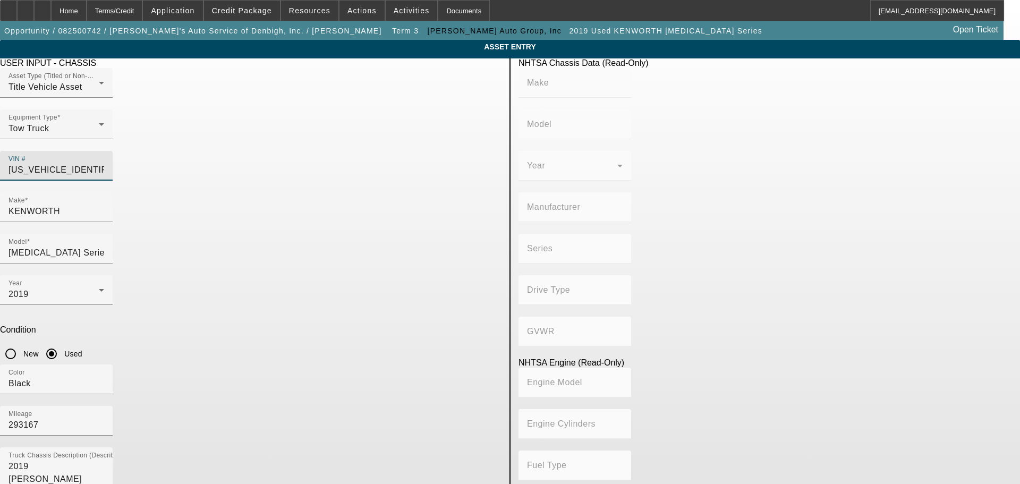
type input "Diesel"
type input "567.52082008101"
type input "9.3"
click at [104, 164] on input "2NKHHM6X4KM304278" at bounding box center [57, 170] width 96 height 13
type input "2NKHHM6X4KM30427"
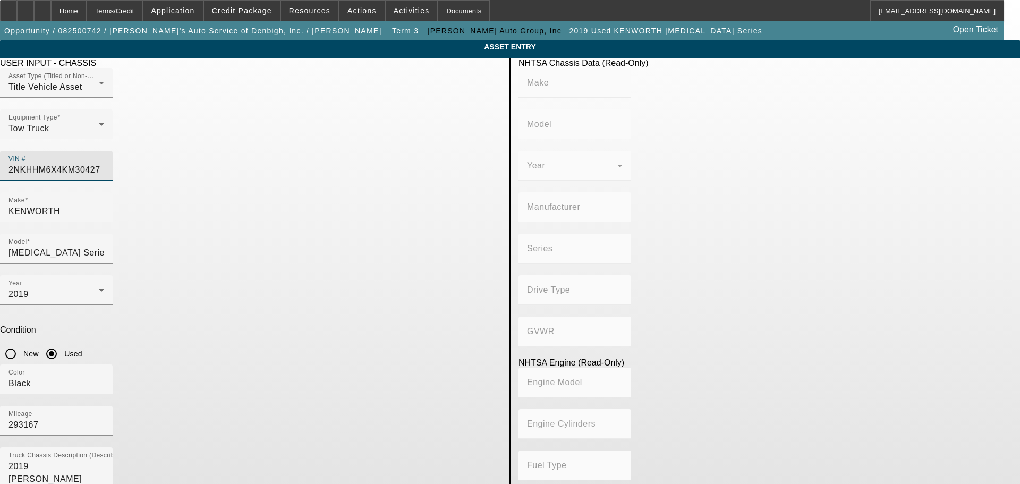
type input "2NKHHM6X4KM304279"
type input "KENWORTH"
type input "548CH"
type input "KENWORTH TRUCK COMPANY"
type input "4x2"
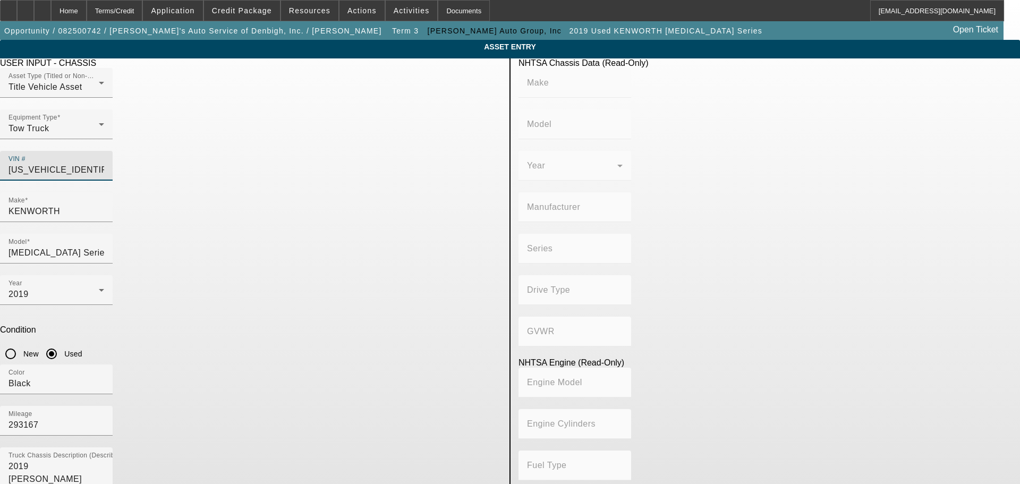
type input "Class 6: 19,501 - 26,000 lb (8,845 - 11,794 kg)"
type input "8V-71"
type input "8"
type input "Diesel"
type input "567.52082008101"
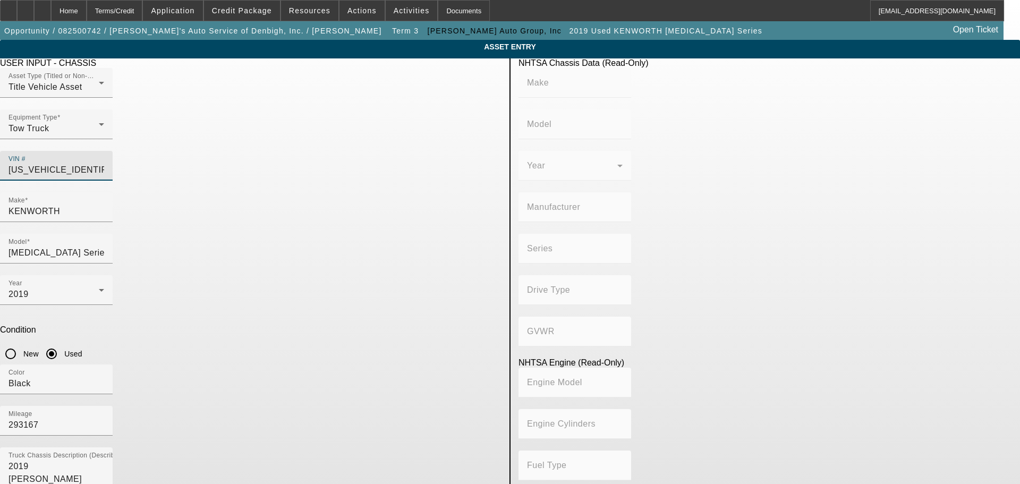
type input "9.3"
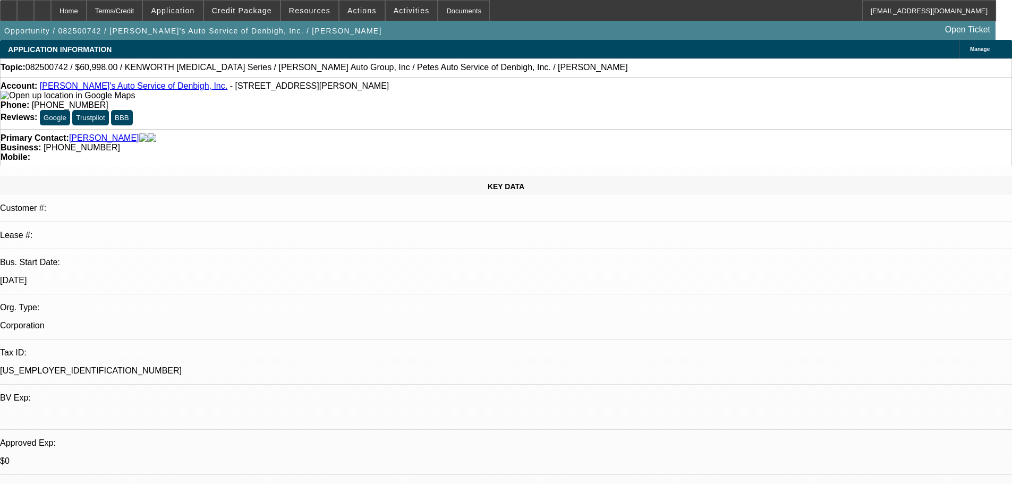
select select "0"
select select "3"
select select "0.2"
select select "17"
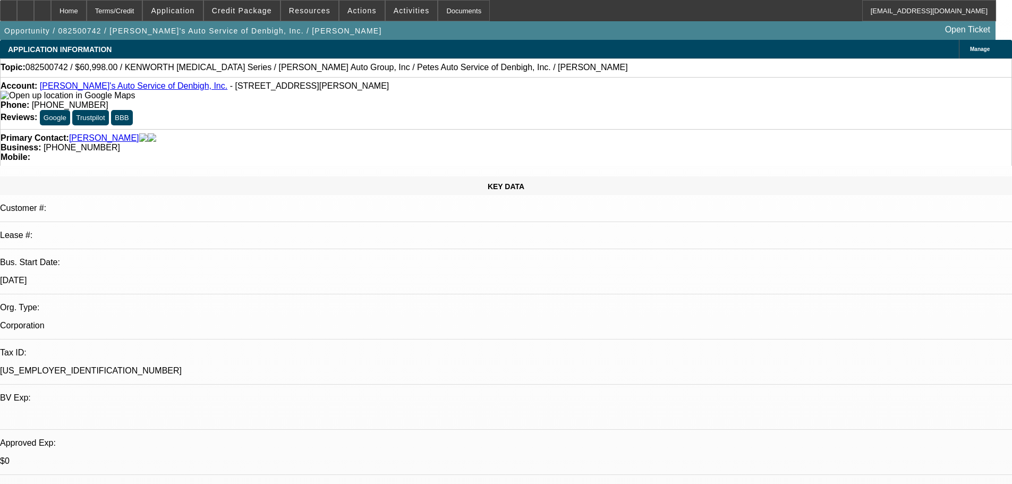
select select "0"
select select "3"
select select "0.1"
select select "4"
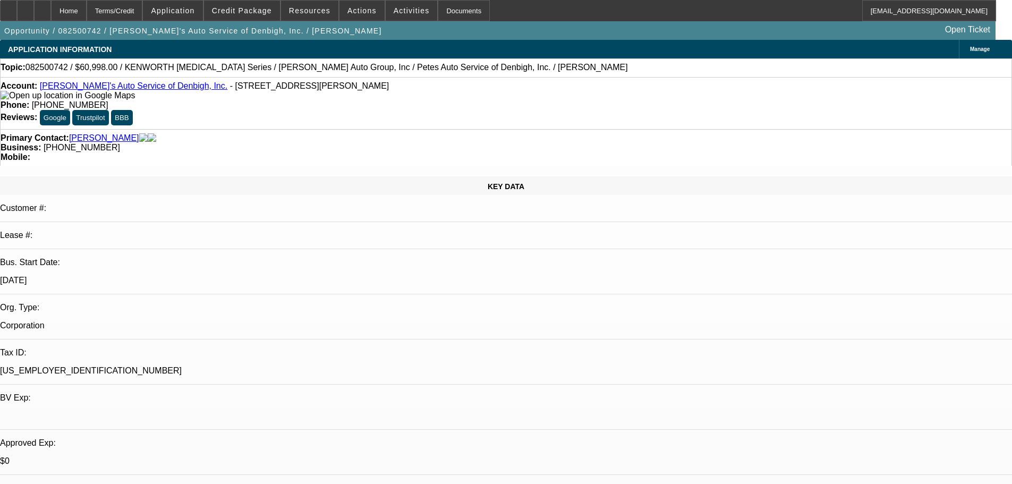
select select "0"
select select "3"
select select "0"
select select "6"
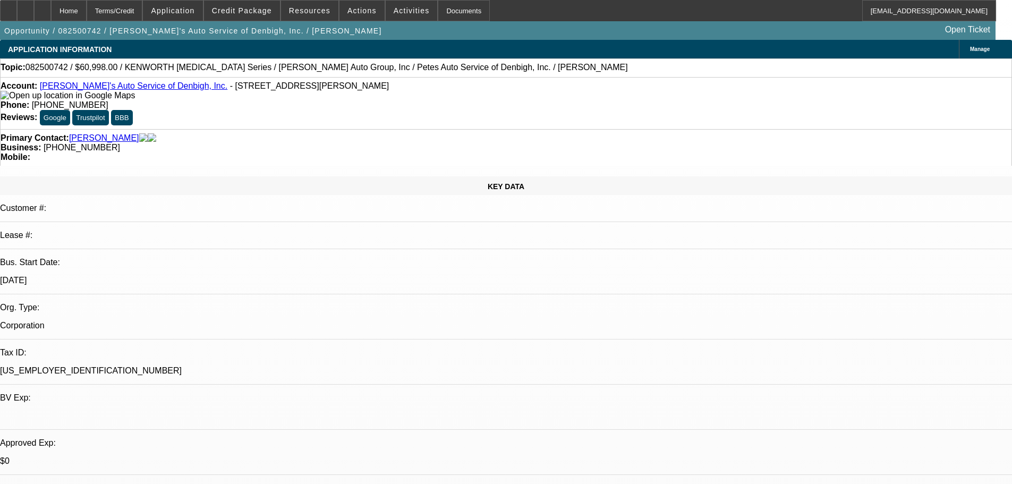
select select "0"
select select "3"
select select "0"
select select "6"
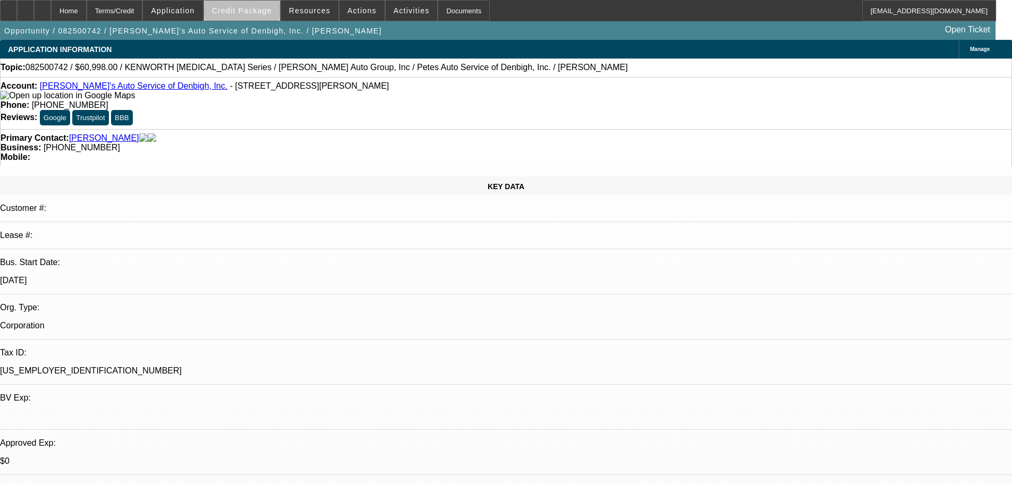
click at [259, 8] on span "Credit Package" at bounding box center [242, 10] width 60 height 9
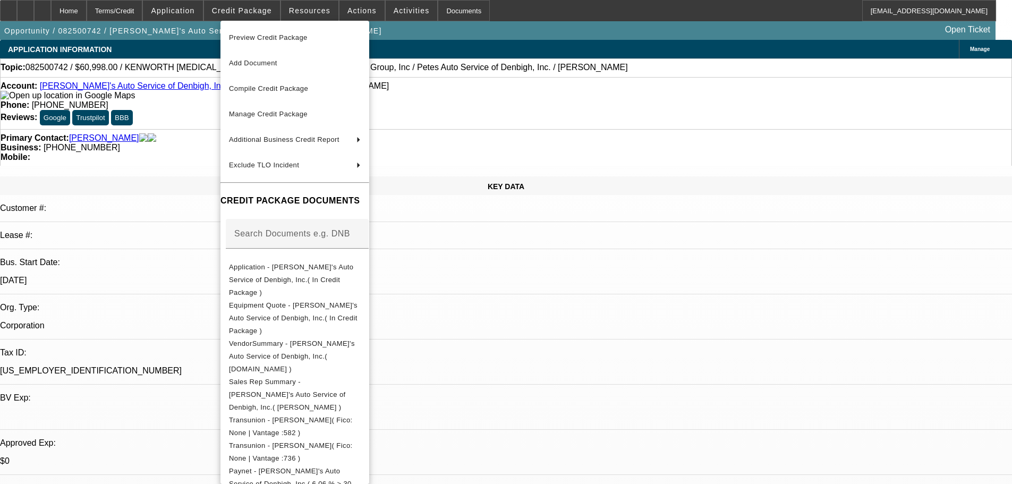
click at [184, 145] on div at bounding box center [506, 242] width 1012 height 484
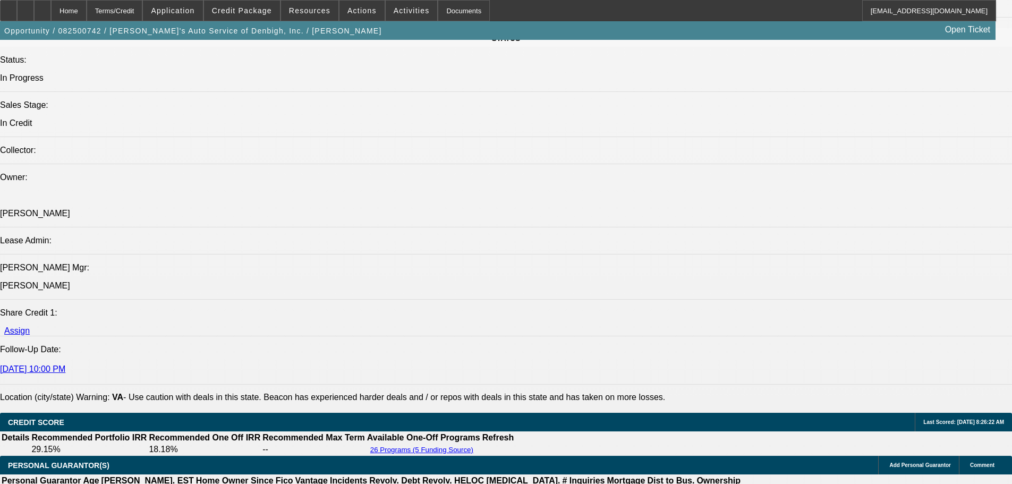
scroll to position [903, 0]
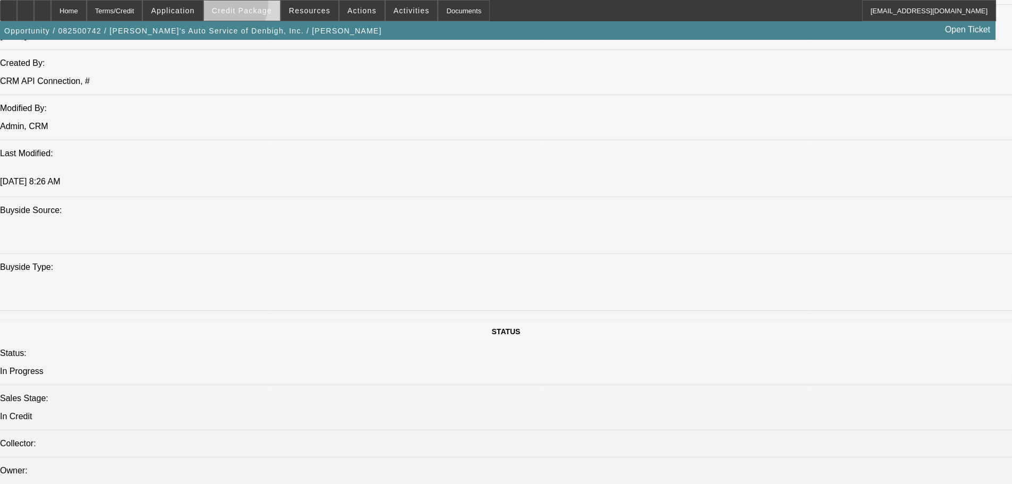
click at [242, 7] on span "Credit Package" at bounding box center [242, 10] width 60 height 9
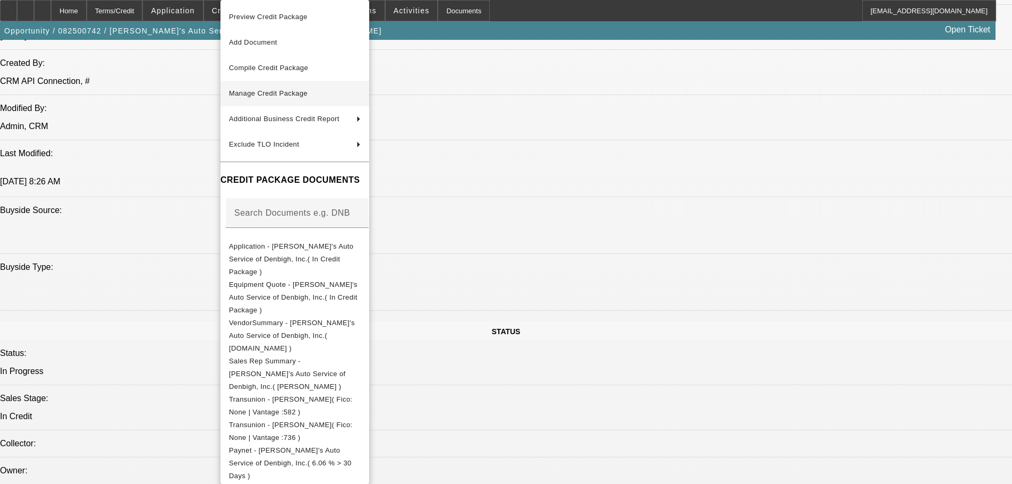
click at [267, 95] on span "Manage Credit Package" at bounding box center [268, 93] width 79 height 8
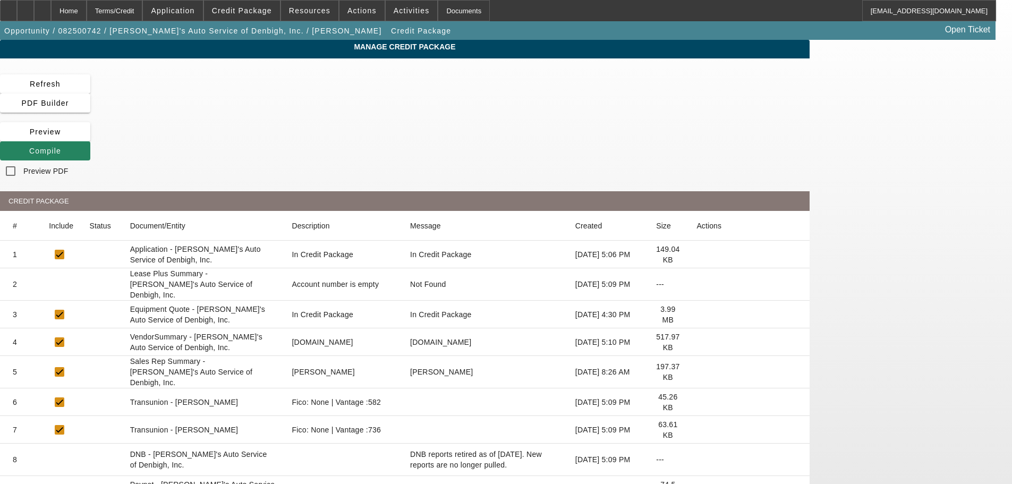
click at [697, 284] on icon at bounding box center [697, 284] width 0 height 0
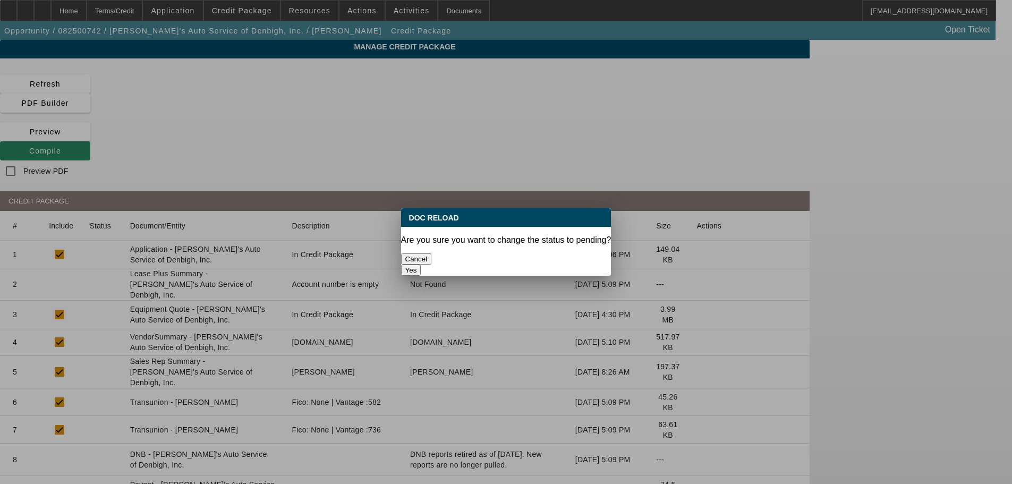
click at [421, 265] on button "Yes" at bounding box center [411, 270] width 20 height 11
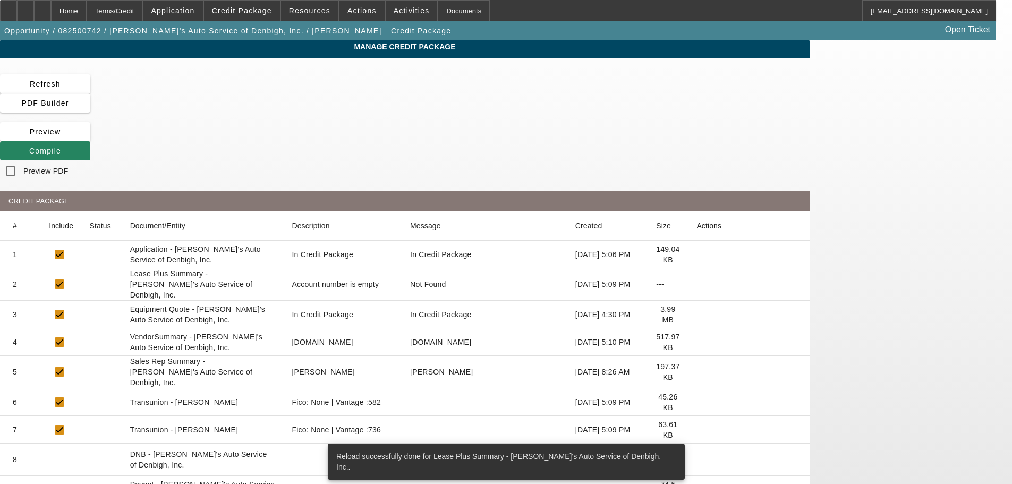
click at [697, 342] on icon at bounding box center [697, 342] width 0 height 0
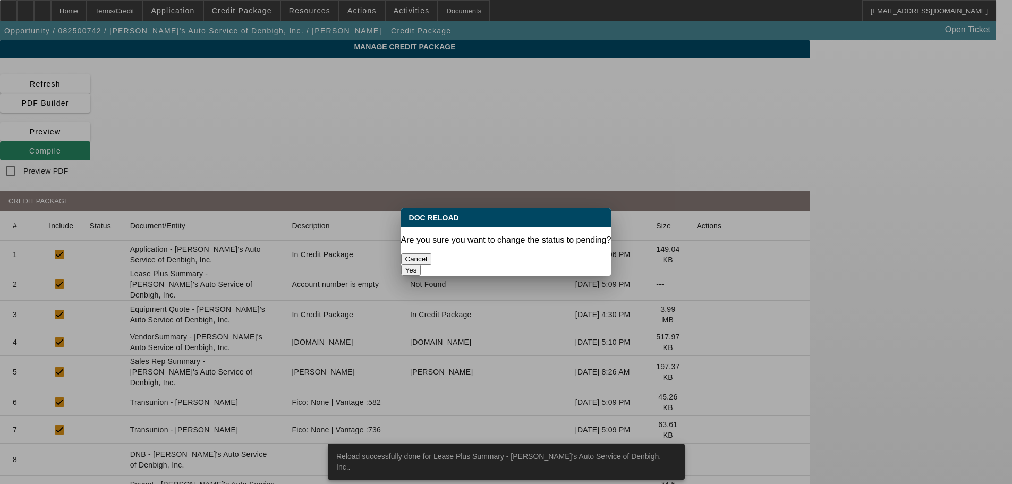
click at [421, 265] on button "Yes" at bounding box center [411, 270] width 20 height 11
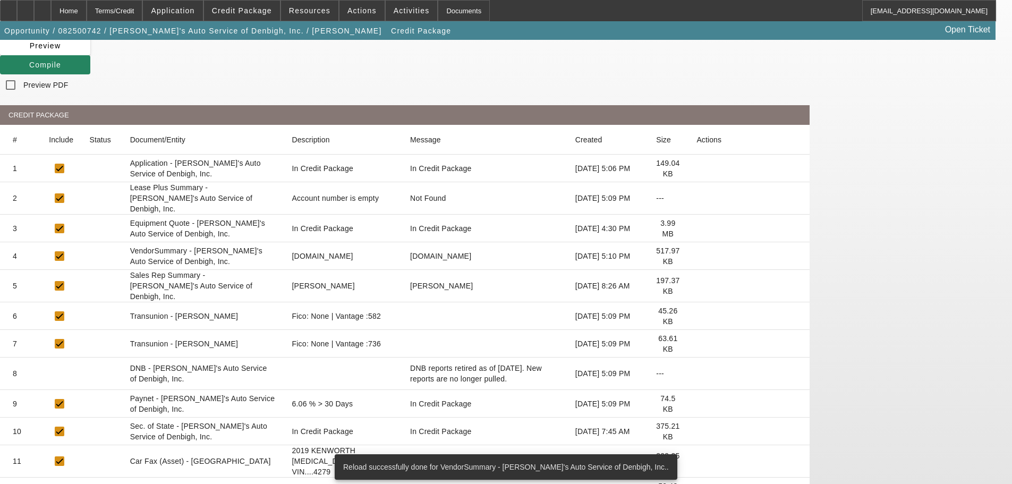
scroll to position [200, 0]
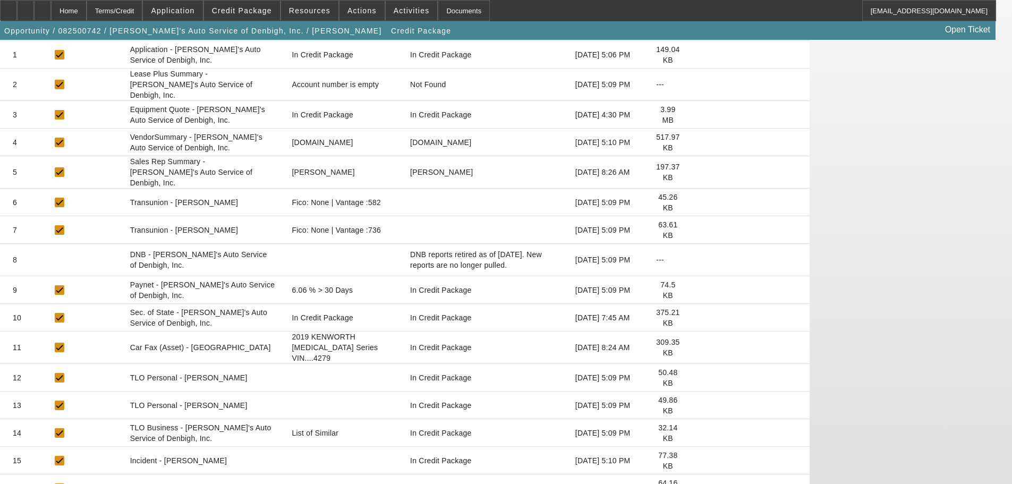
click at [697, 348] on icon at bounding box center [697, 348] width 0 height 0
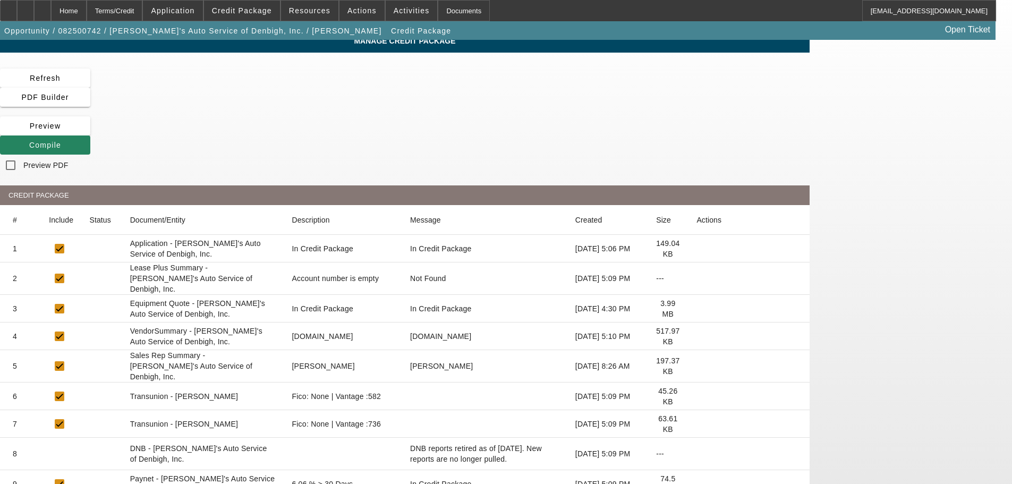
scroll to position [0, 0]
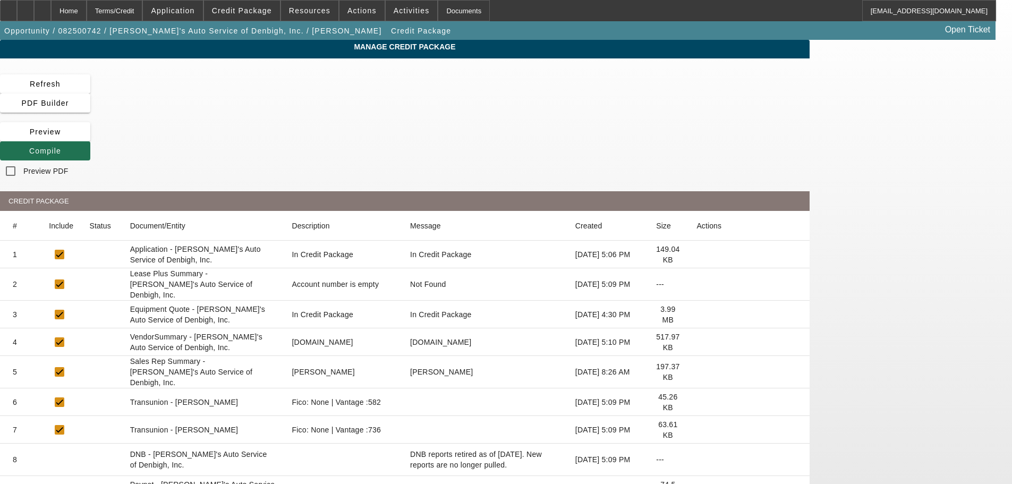
click at [29, 147] on icon at bounding box center [29, 151] width 0 height 9
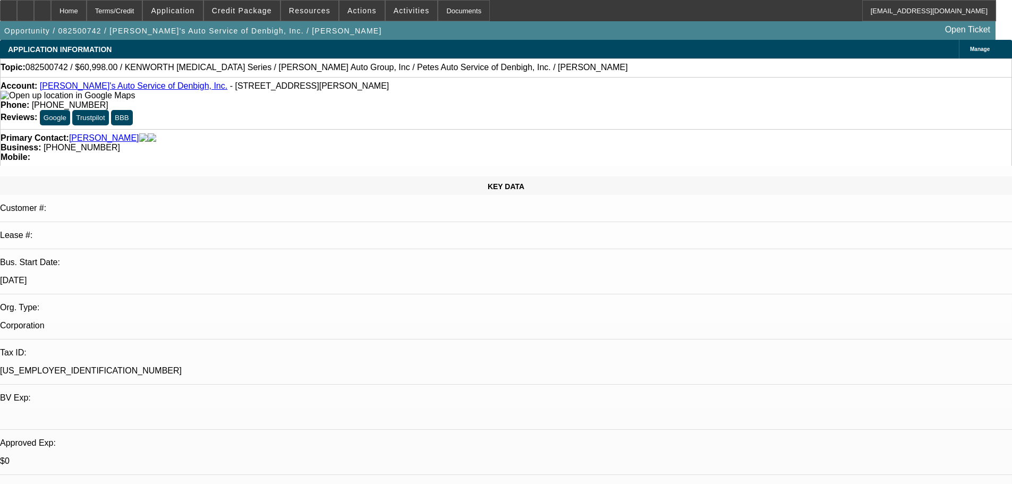
select select "0"
select select "3"
select select "0.2"
select select "17"
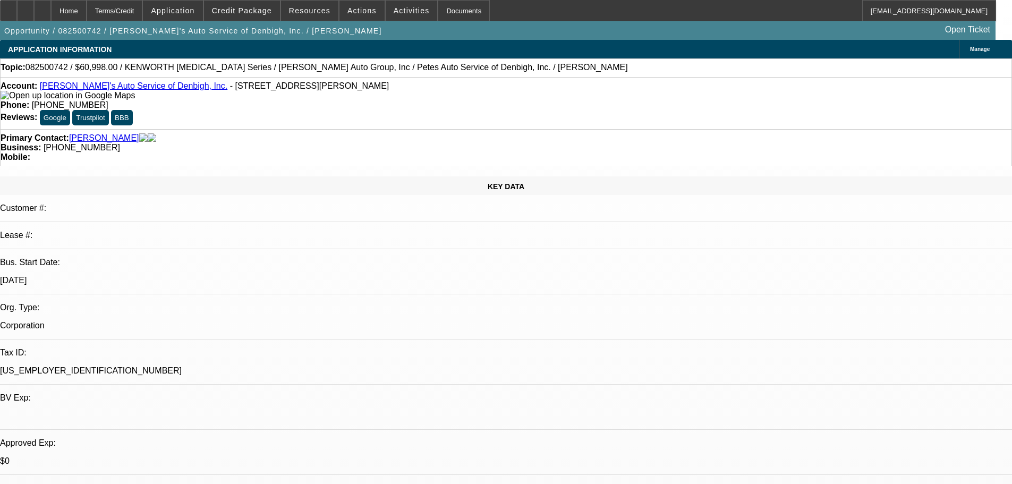
select select "0"
select select "3"
select select "0.1"
select select "4"
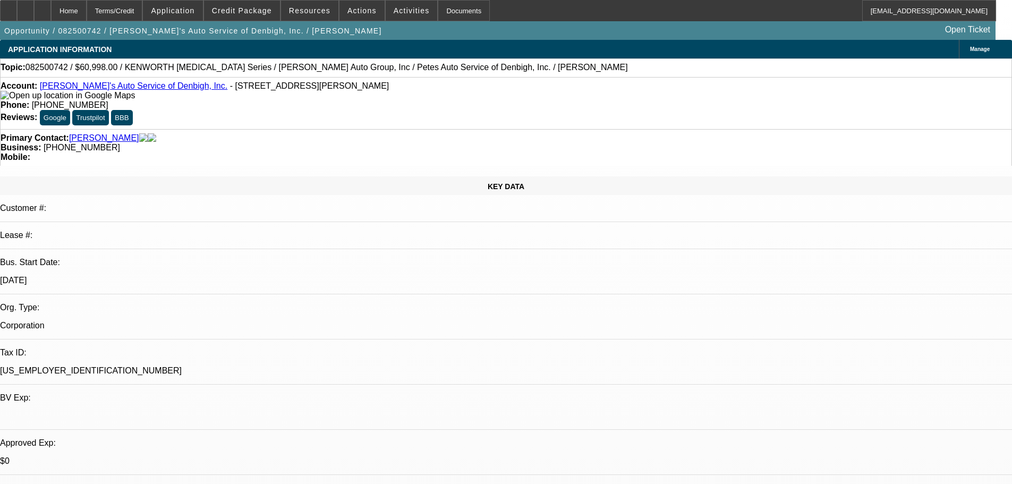
select select "0"
select select "3"
select select "0"
select select "6"
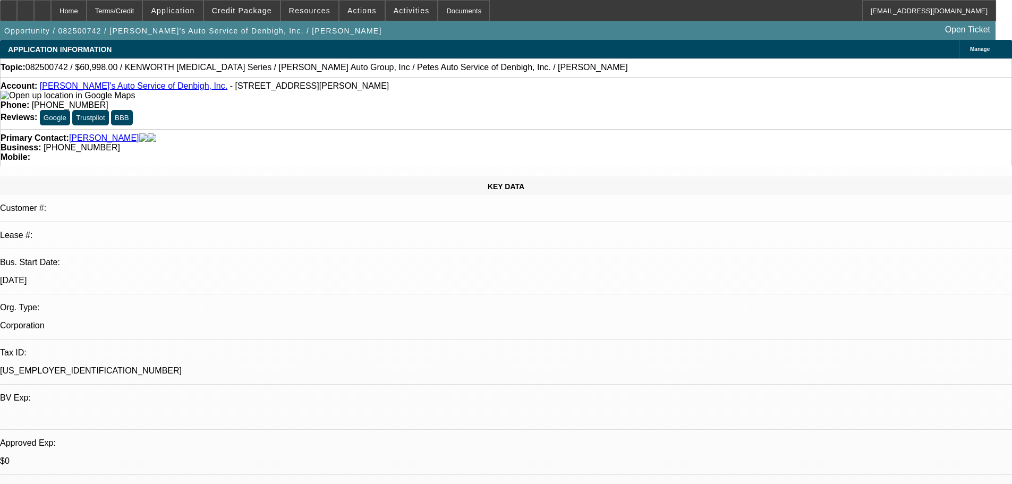
select select "0"
select select "3"
select select "0"
select select "6"
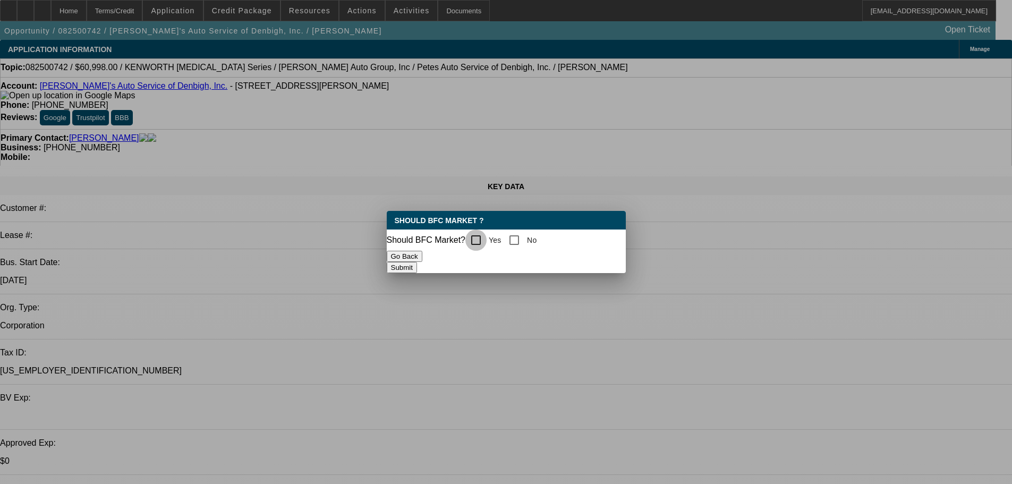
click at [483, 235] on input "Yes" at bounding box center [476, 240] width 21 height 21
checkbox input "true"
click at [417, 272] on button "Submit" at bounding box center [402, 267] width 30 height 11
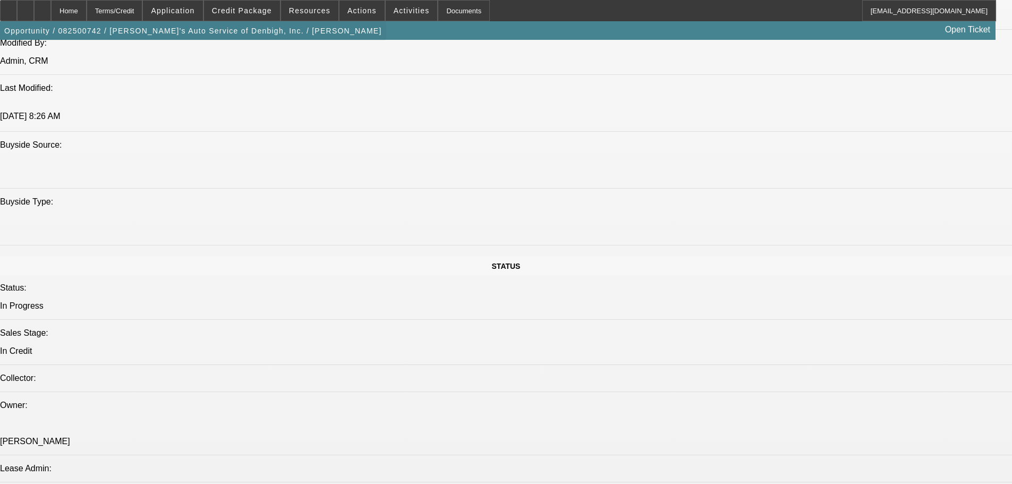
scroll to position [948, 0]
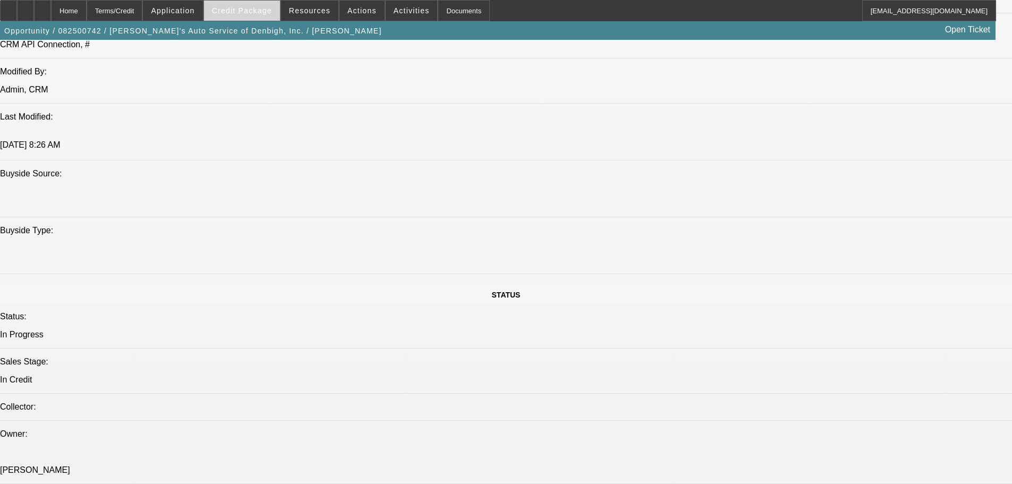
click at [250, 11] on span "Credit Package" at bounding box center [242, 10] width 60 height 9
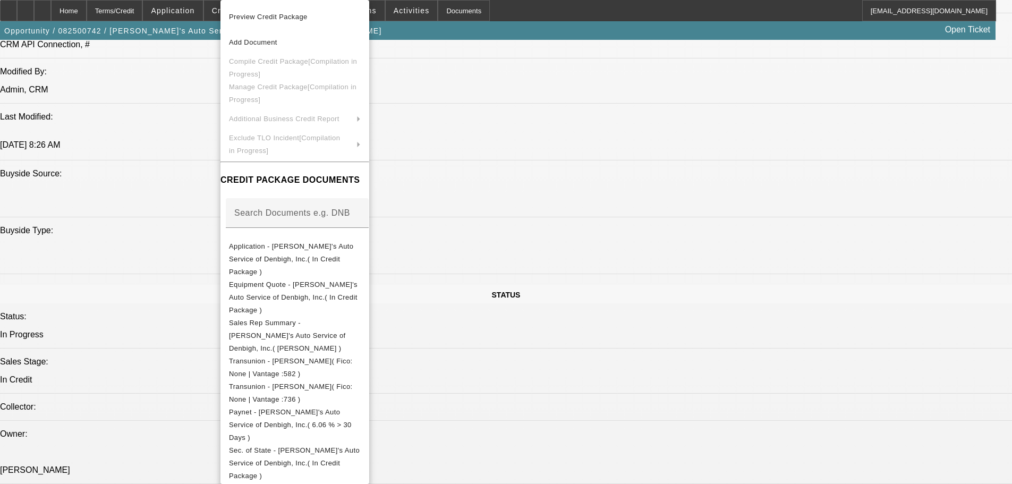
click at [191, 203] on div at bounding box center [506, 242] width 1012 height 484
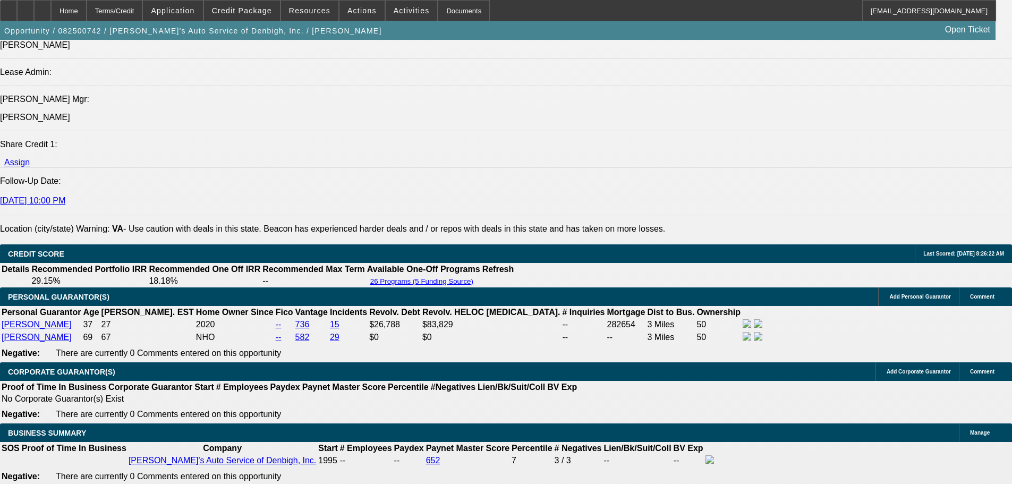
scroll to position [1394, 0]
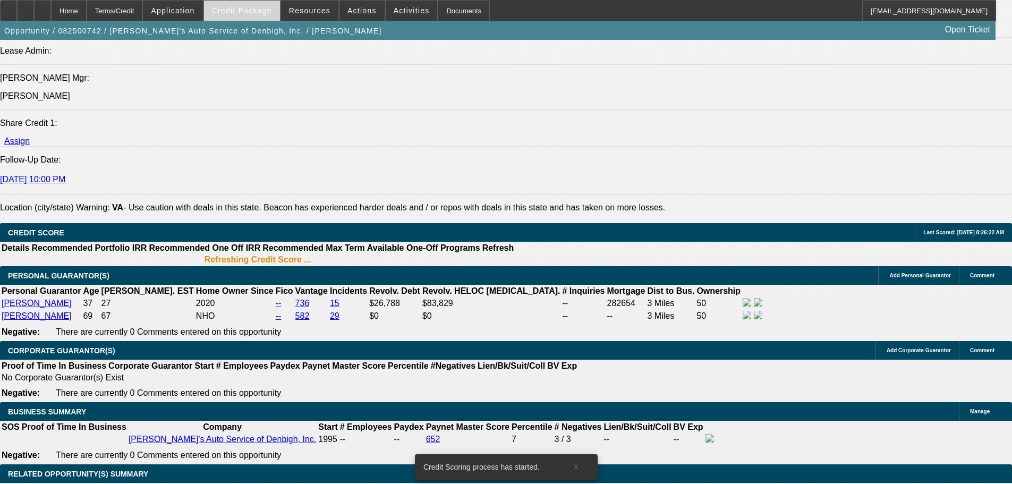
click at [249, 14] on span "Credit Package" at bounding box center [242, 10] width 60 height 9
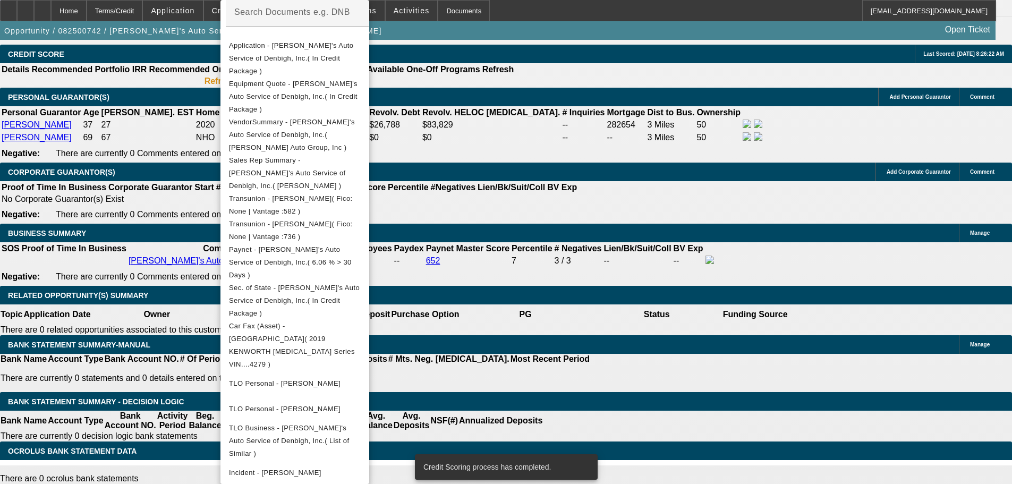
scroll to position [1713, 0]
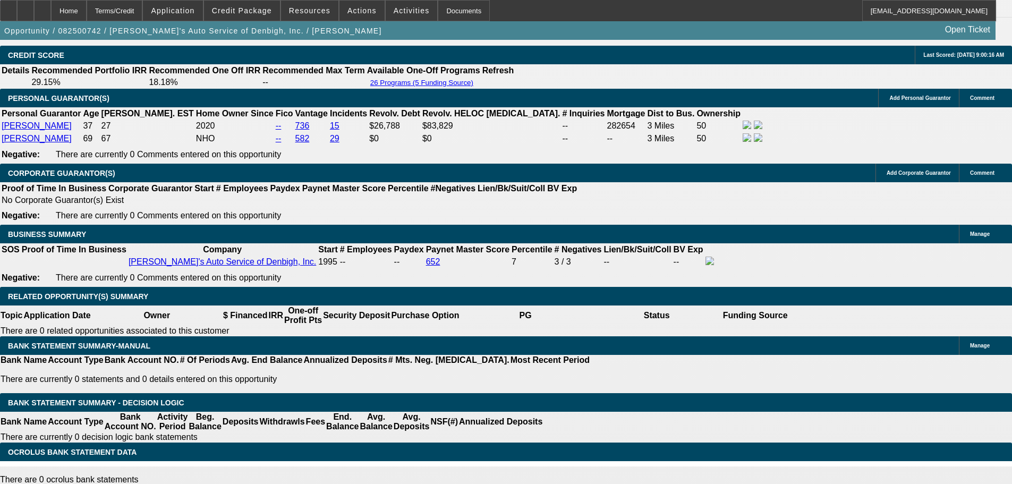
scroll to position [1443, 0]
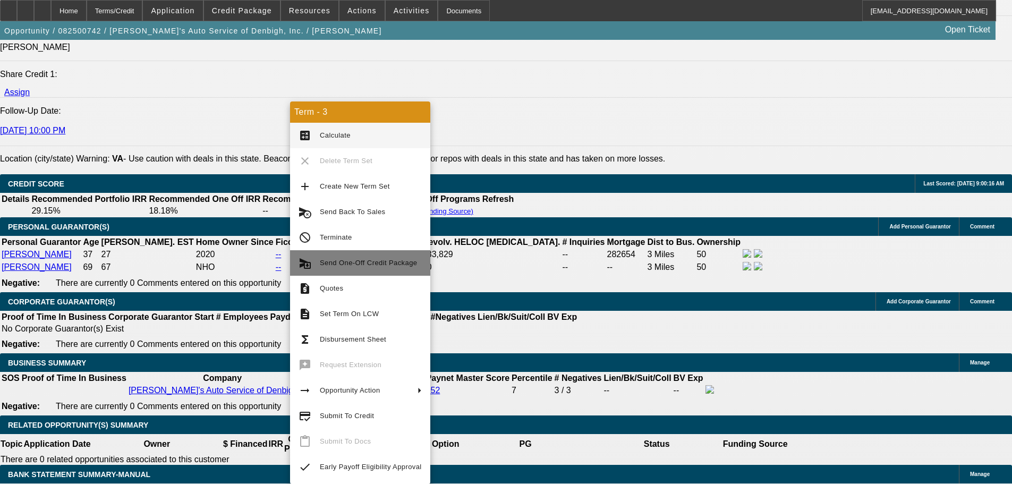
click at [355, 263] on span "Send One-Off Credit Package" at bounding box center [368, 263] width 97 height 8
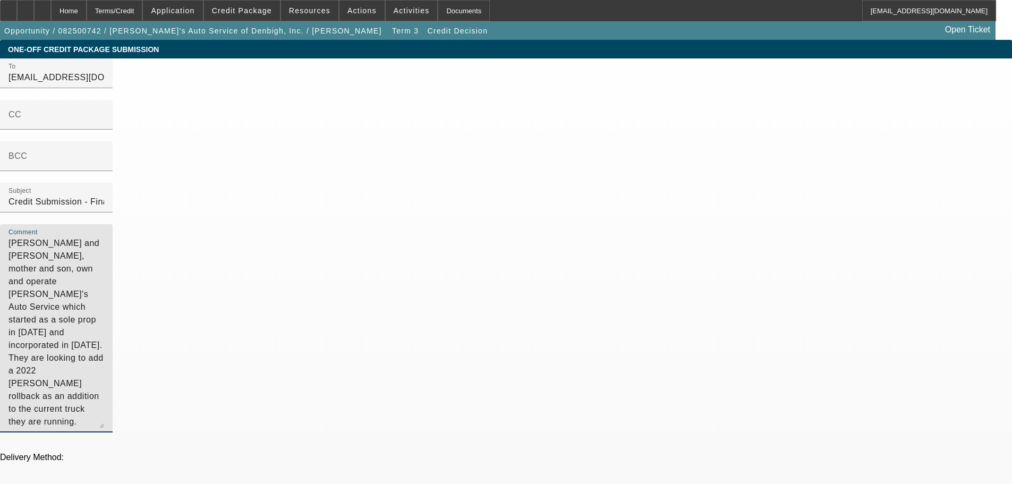
drag, startPoint x: 563, startPoint y: 154, endPoint x: 500, endPoint y: 73, distance: 102.3
click at [500, 73] on div "To syndications@beaconfunding.com CC BCC Subject Credit Submission - Financial …" at bounding box center [506, 251] width 1012 height 386
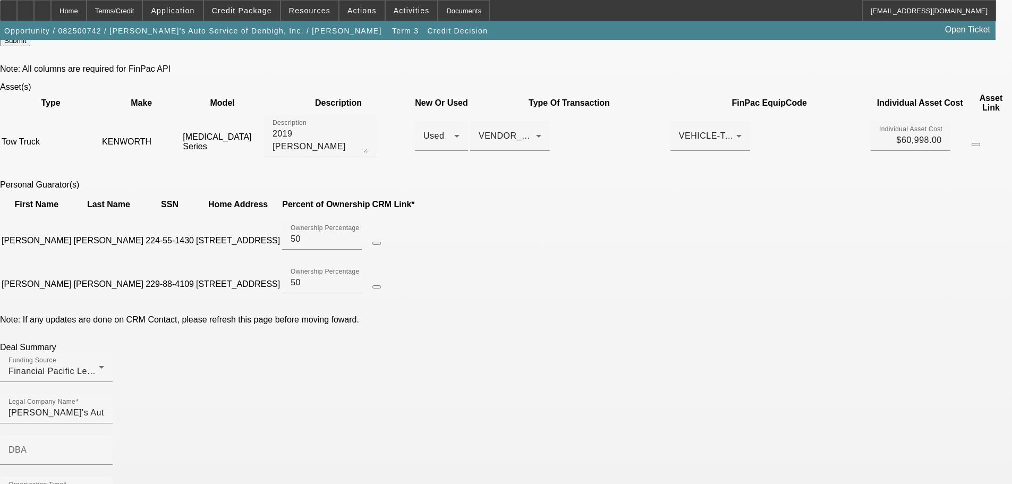
scroll to position [478, 0]
checkbox input "true"
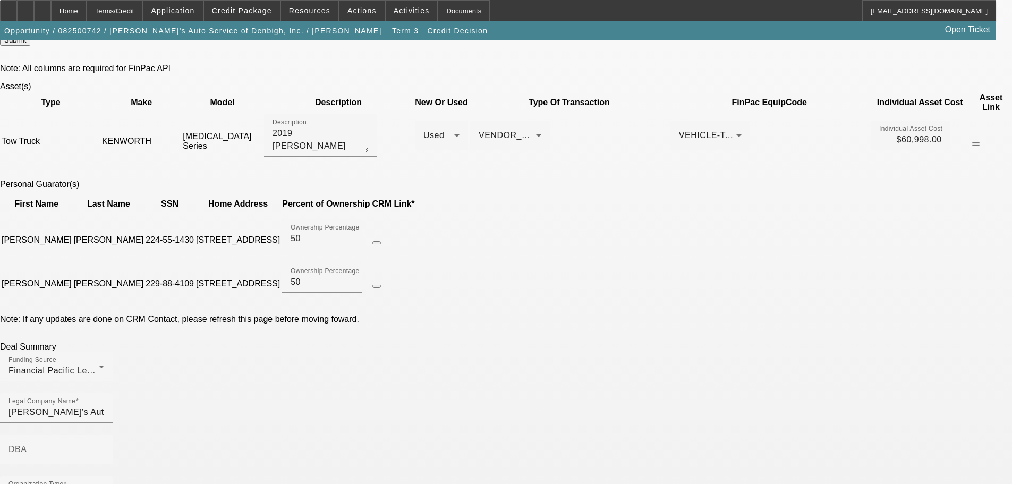
checkbox input "true"
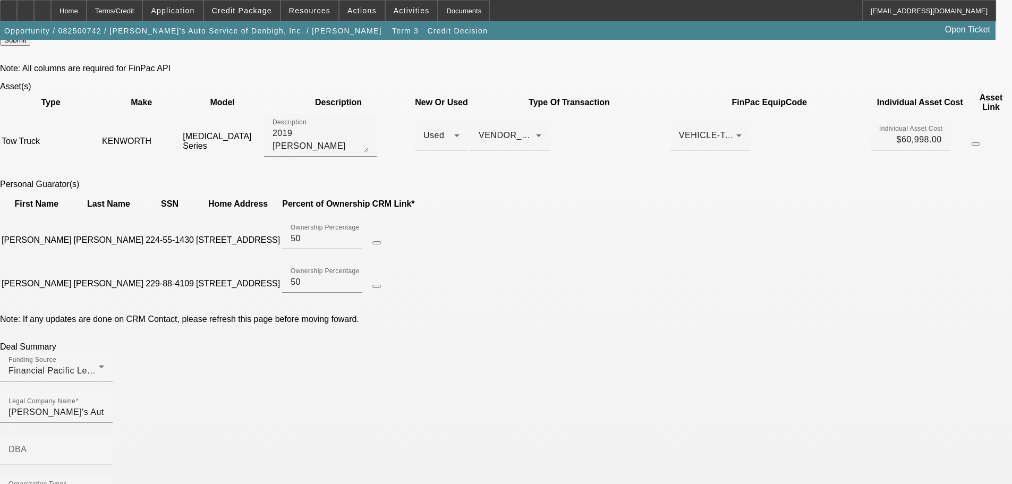
checkbox input "false"
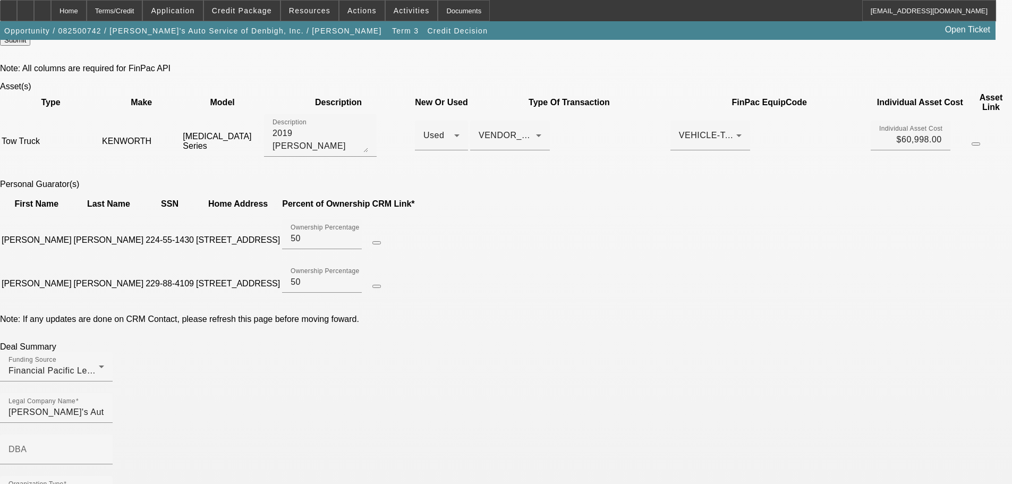
checkbox input "false"
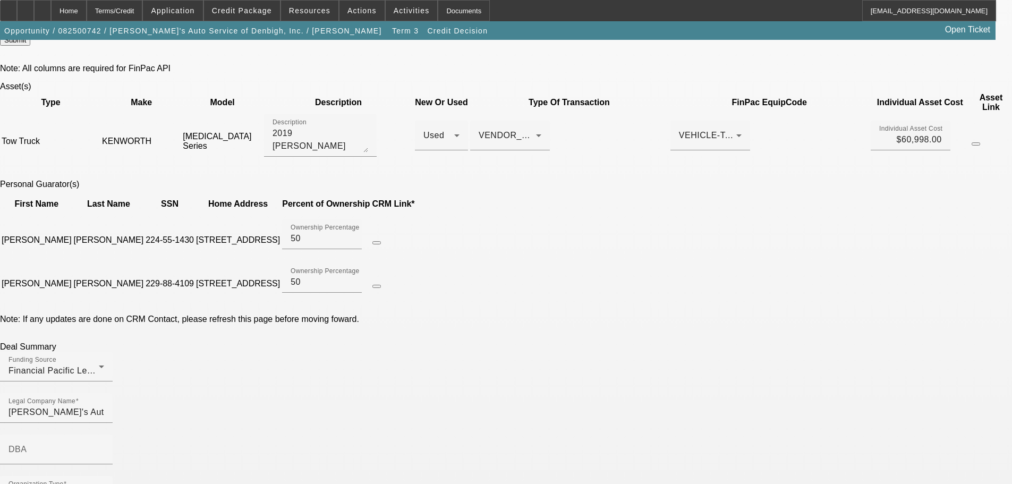
checkbox input "false"
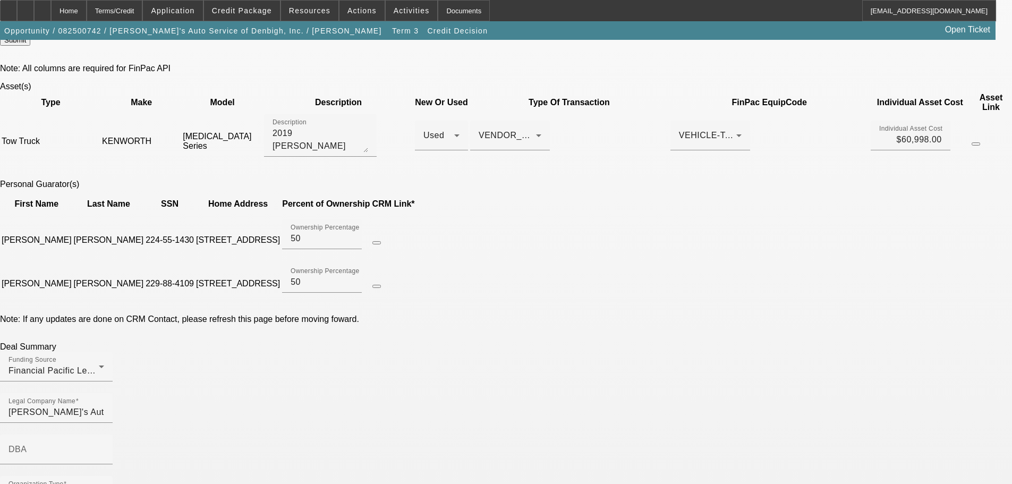
checkbox input "true"
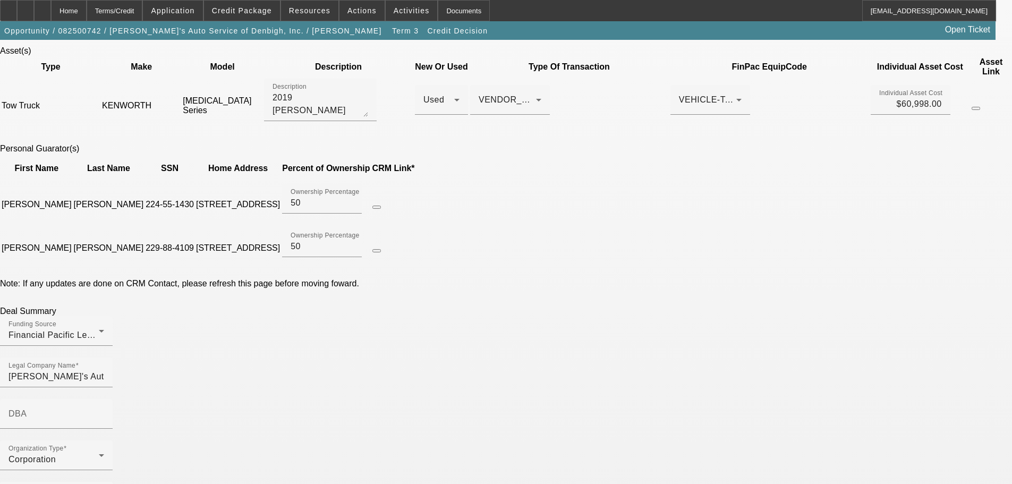
scroll to position [531, 0]
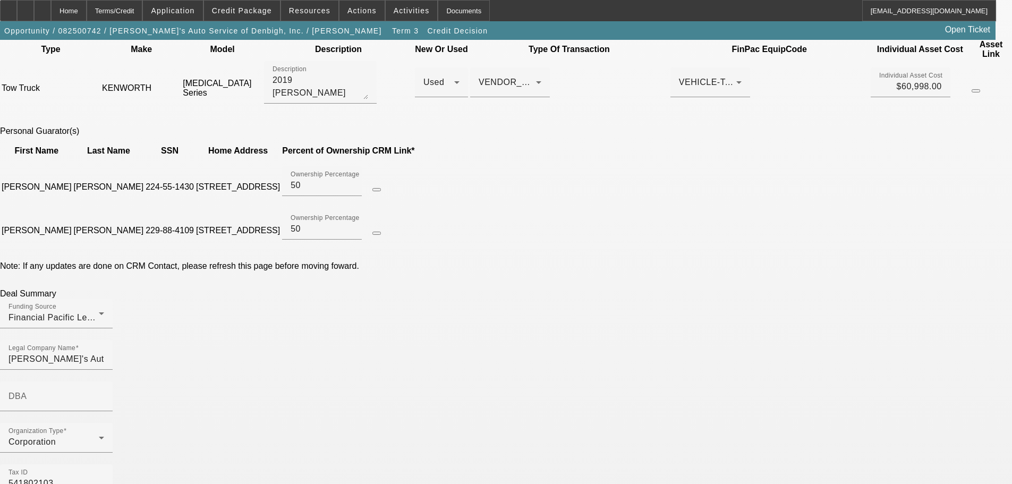
checkbox input "true"
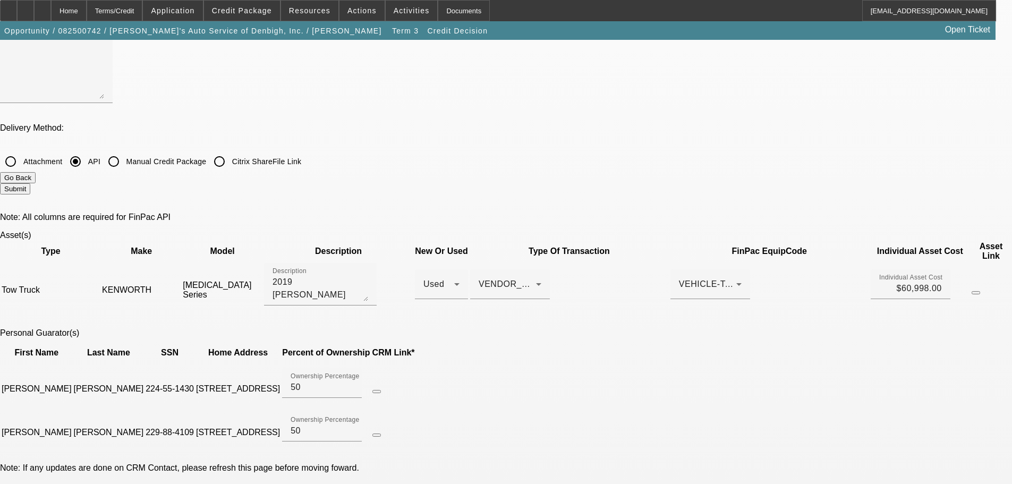
scroll to position [425, 0]
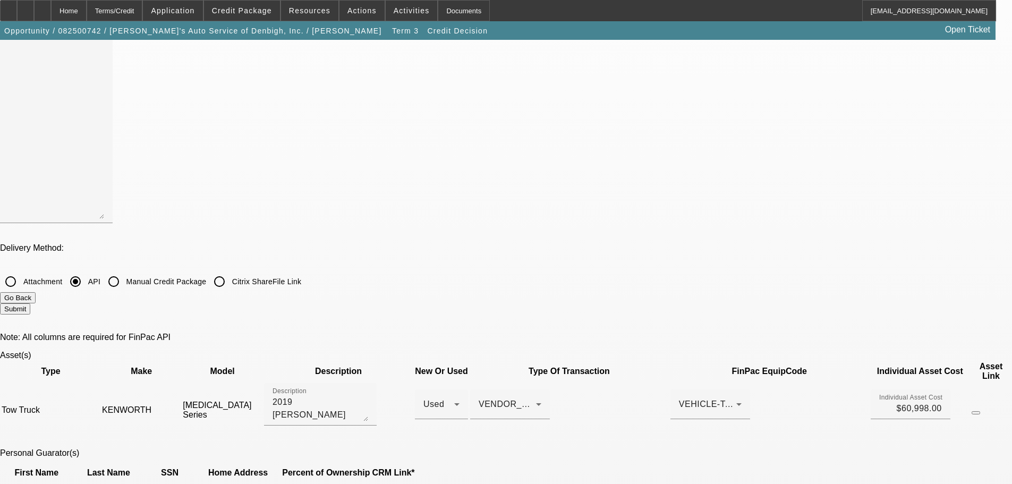
scroll to position [0, 0]
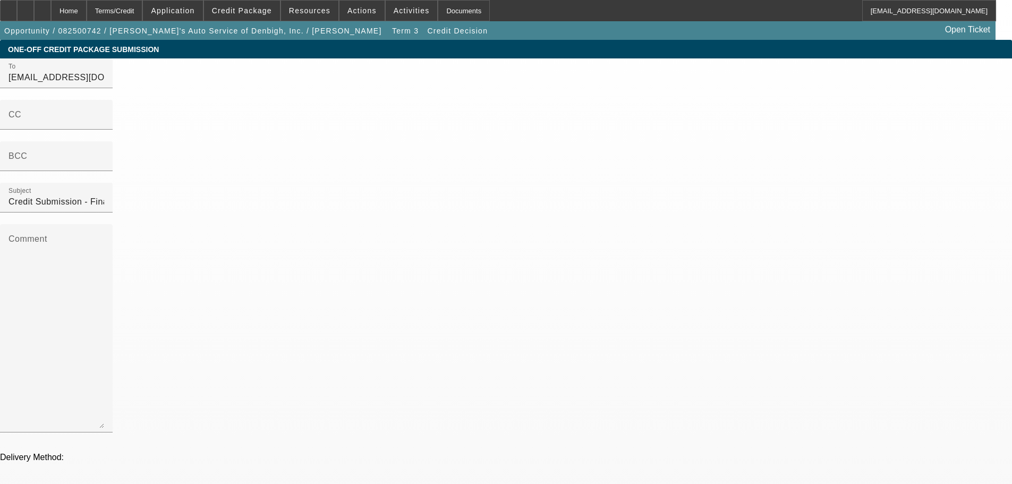
drag, startPoint x: 654, startPoint y: 297, endPoint x: 653, endPoint y: 291, distance: 6.1
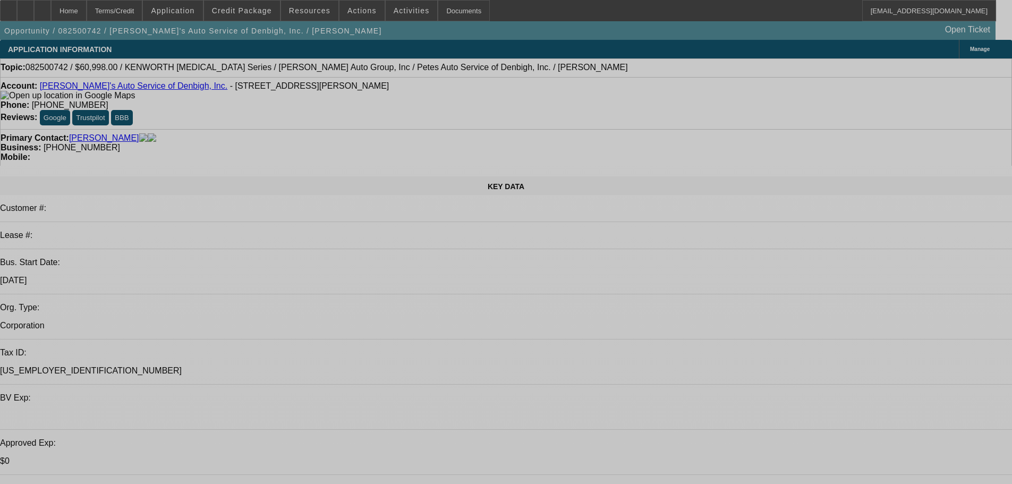
select select "0"
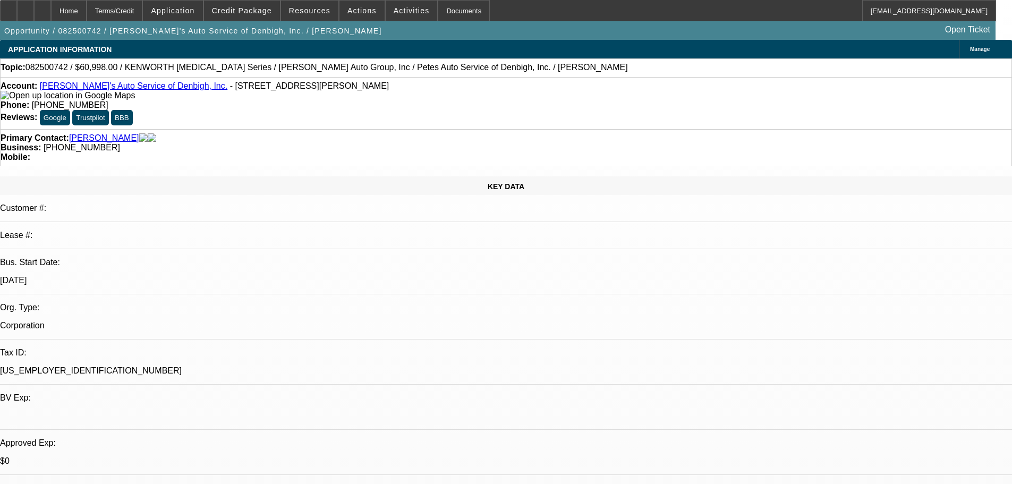
select select "0"
select select "3"
select select "0.2"
select select "17"
select select "0"
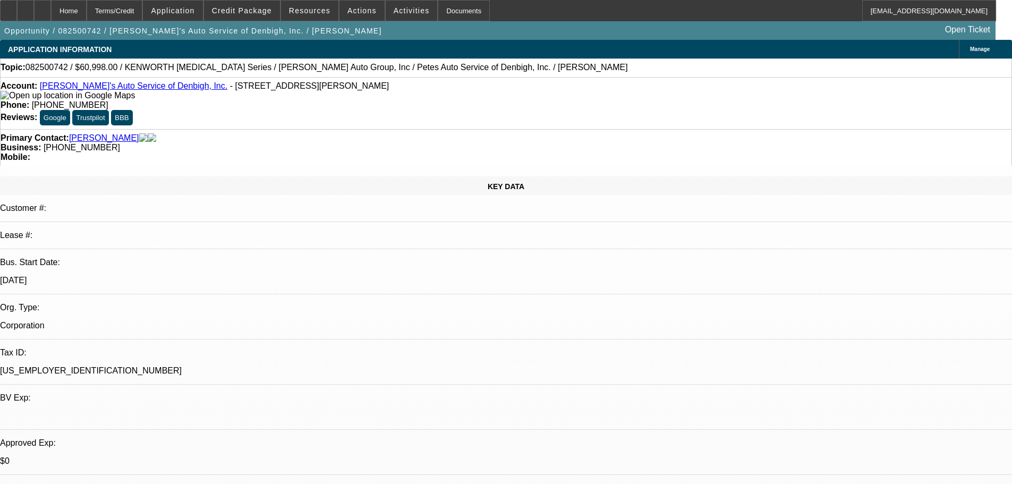
select select "0"
select select "3"
select select "0.1"
select select "4"
select select "0"
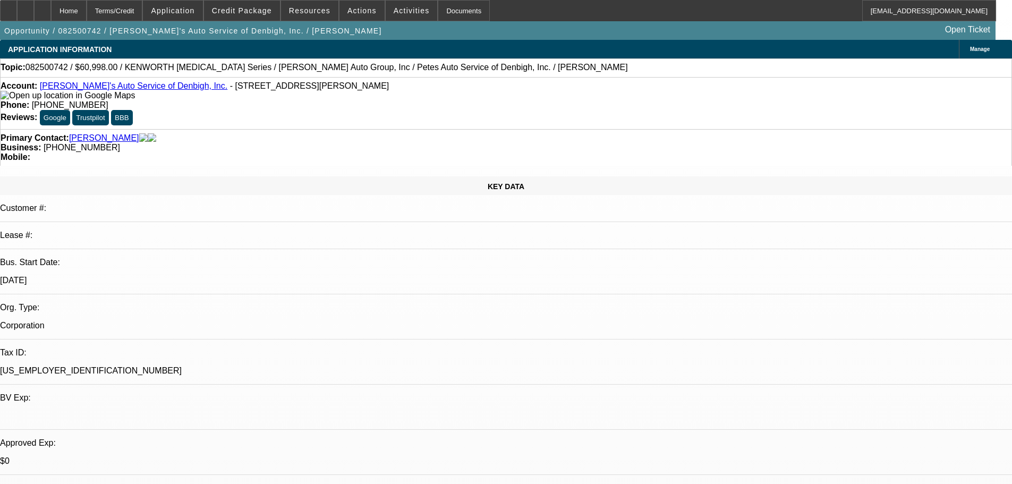
select select "0"
select select "3"
select select "0"
select select "6"
select select "0"
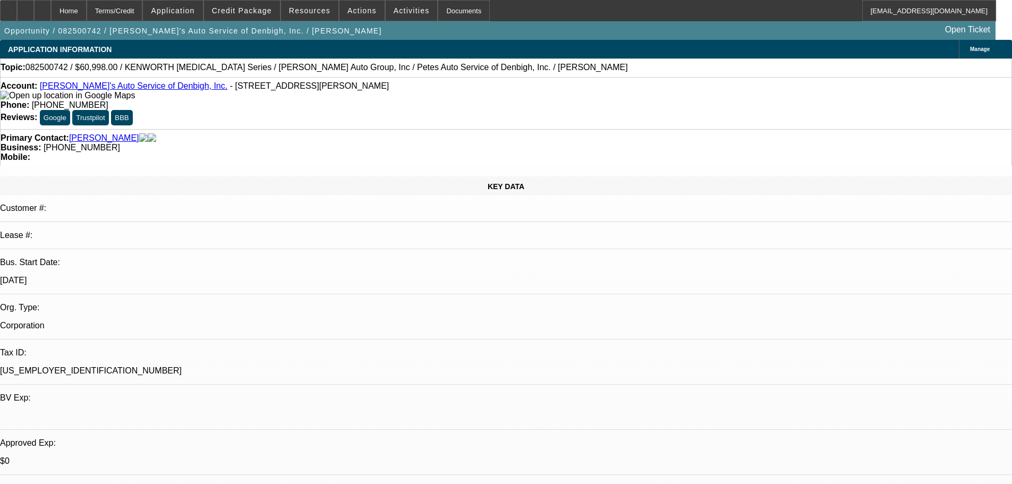
select select "0"
select select "3"
select select "0"
select select "6"
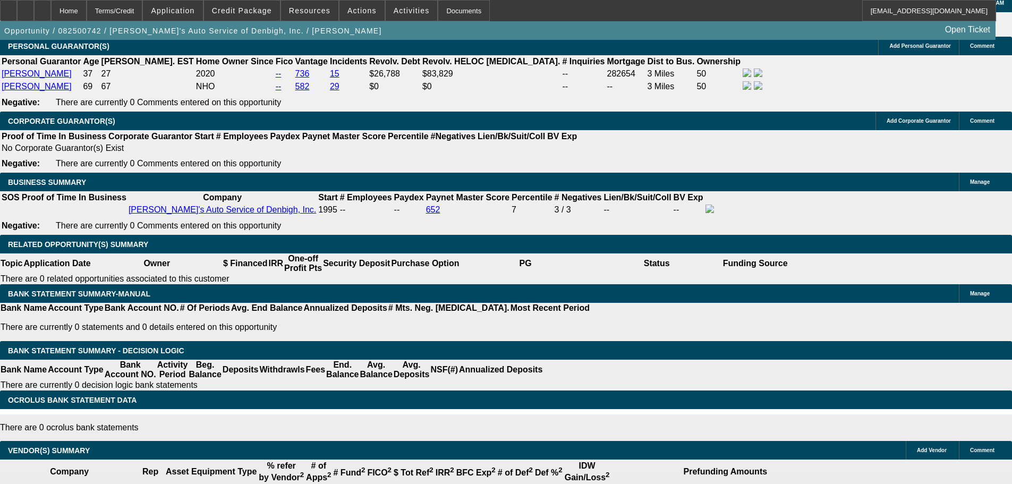
scroll to position [1754, 0]
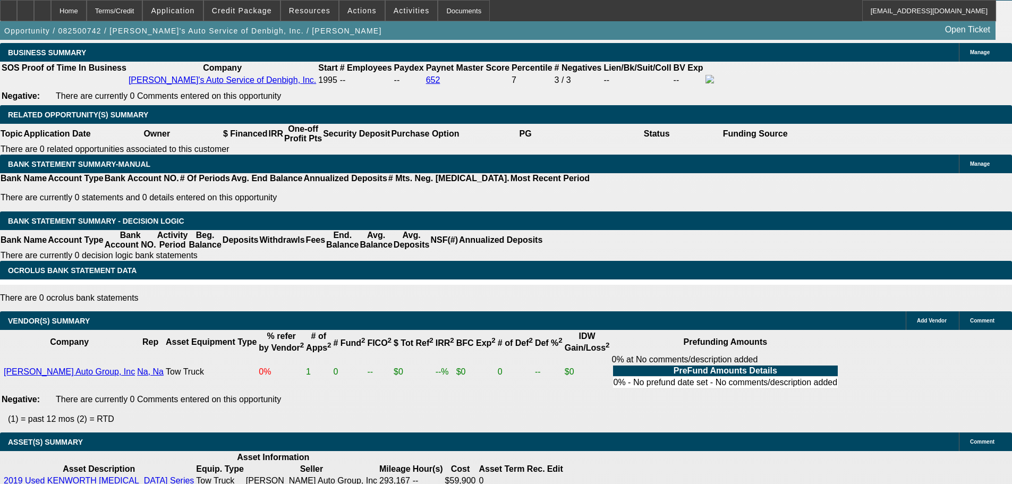
select select "5"
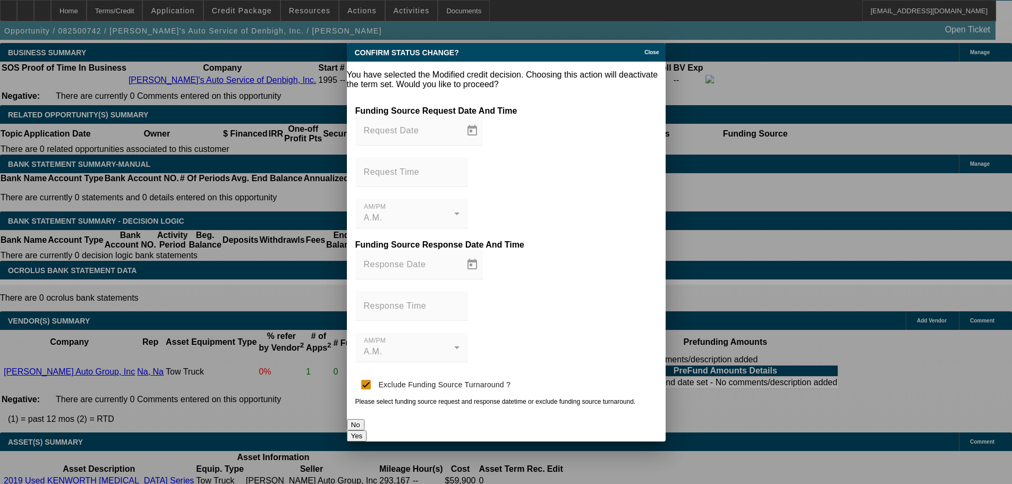
click at [367, 430] on button "Yes" at bounding box center [357, 435] width 20 height 11
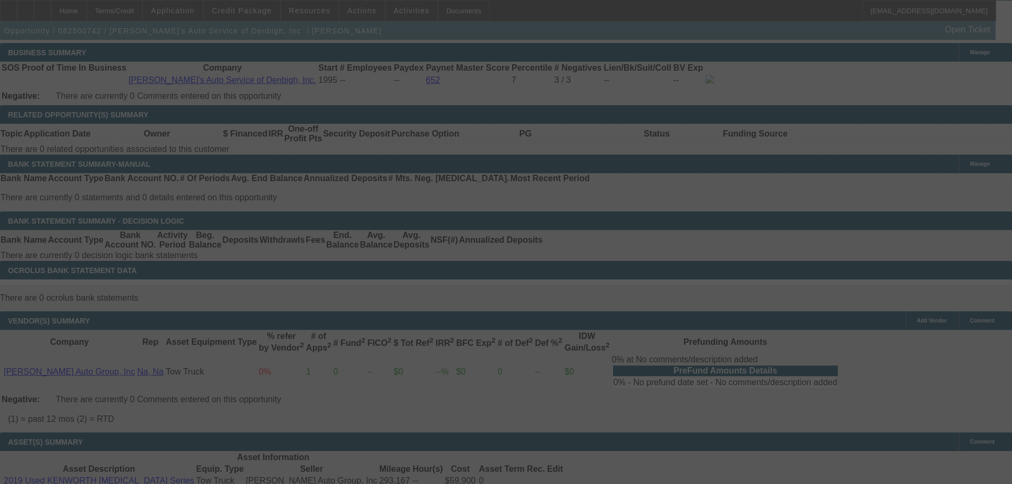
scroll to position [1775, 0]
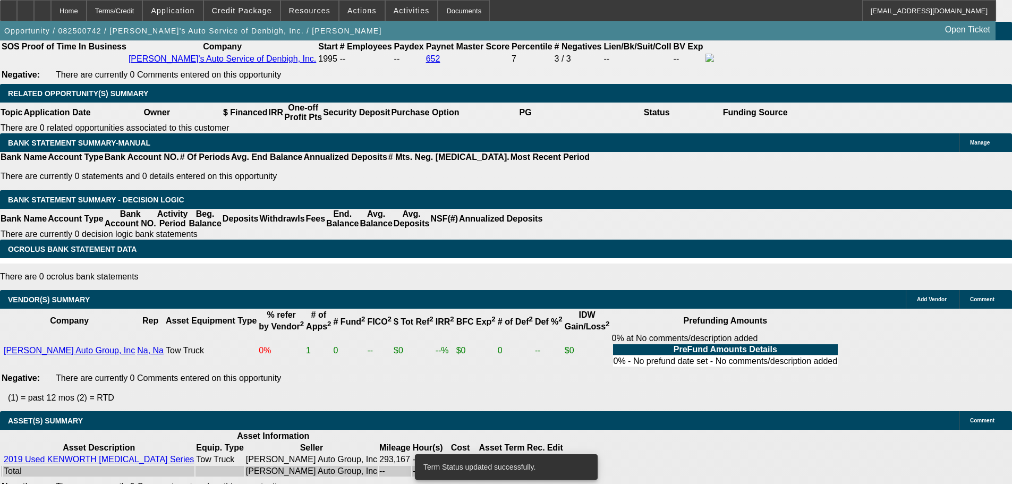
select select "0"
select select "3"
select select "0.1"
select select "4"
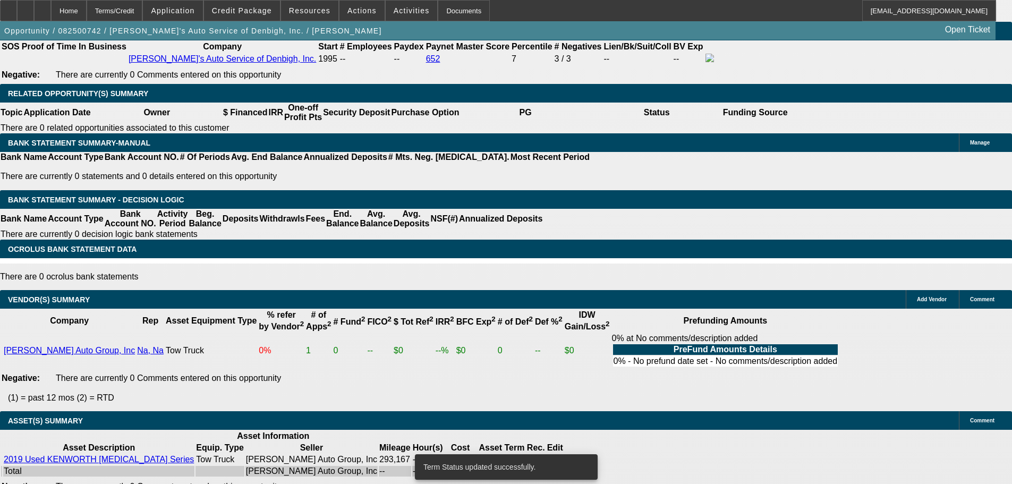
select select "0"
select select "3"
select select "0.2"
select select "17"
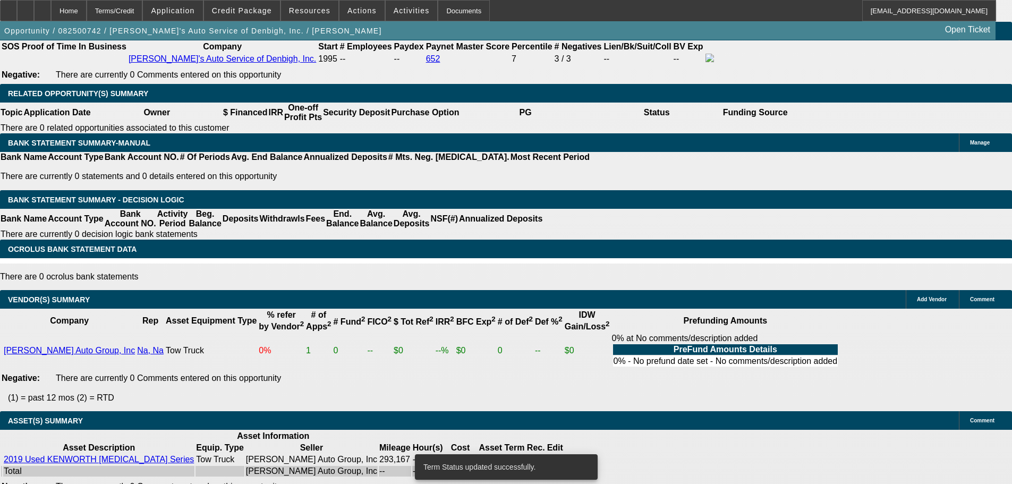
select select "0"
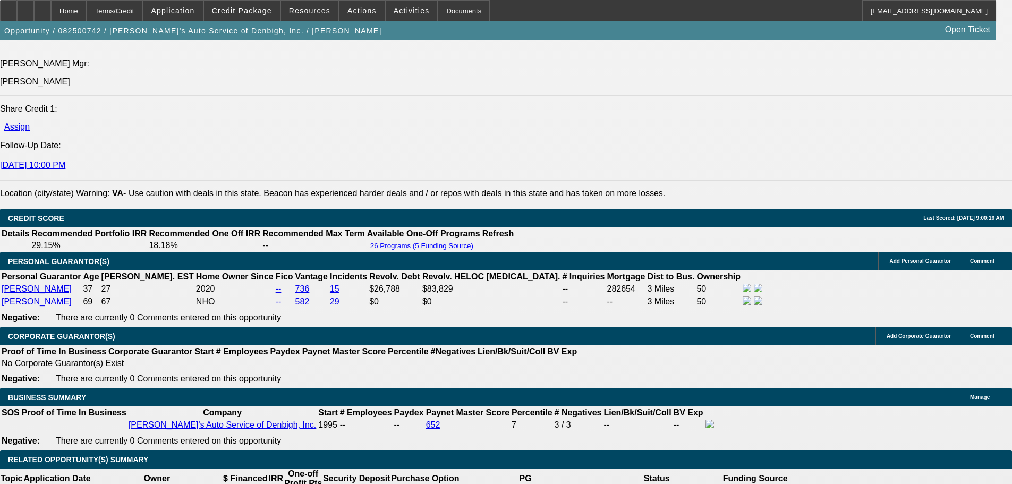
scroll to position [1426, 0]
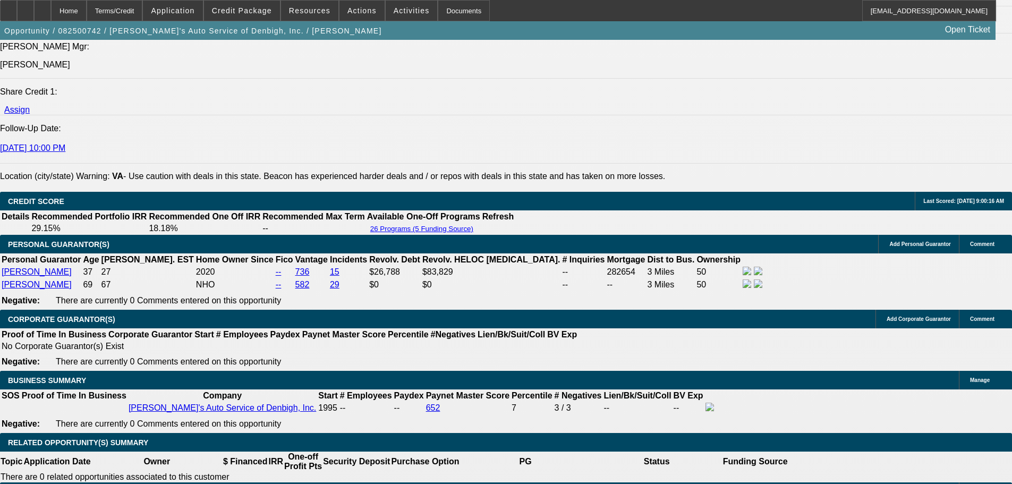
drag, startPoint x: 213, startPoint y: 311, endPoint x: 268, endPoint y: 320, distance: 56.4
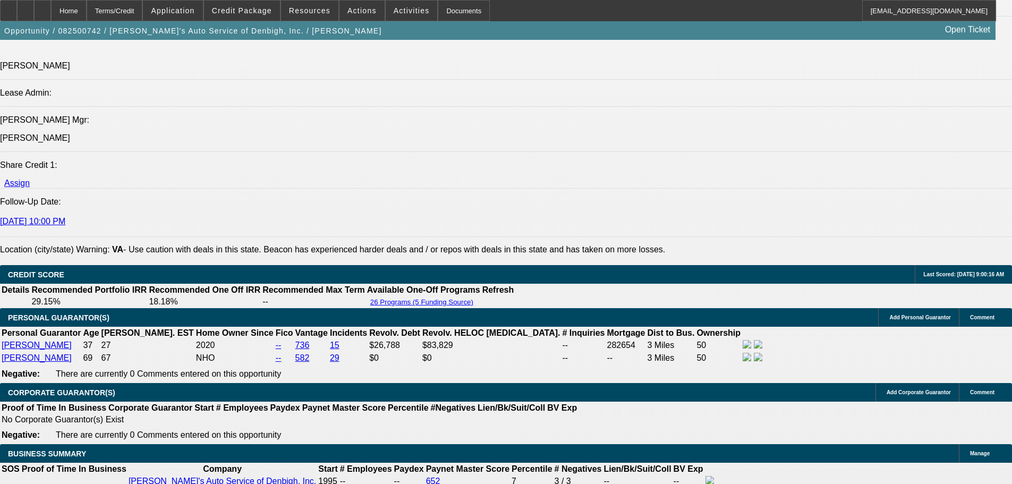
scroll to position [1266, 0]
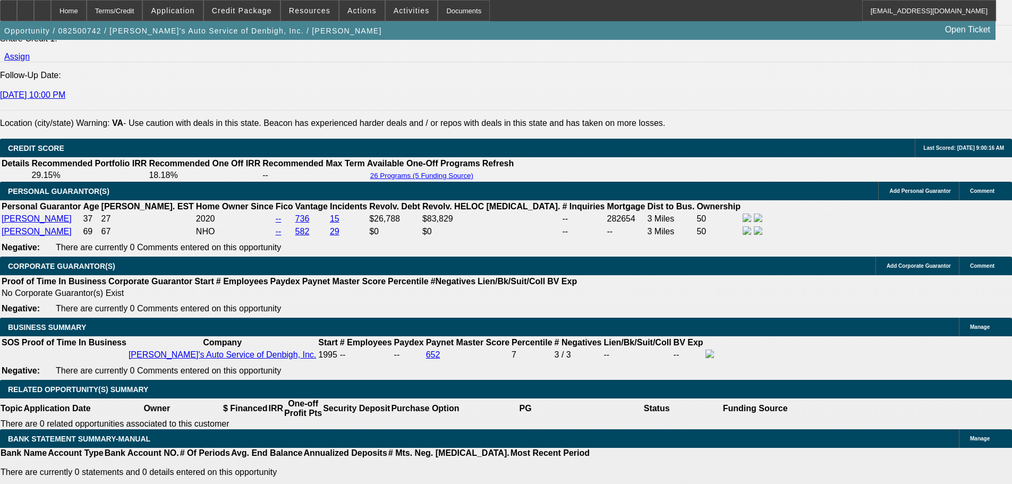
scroll to position [1426, 0]
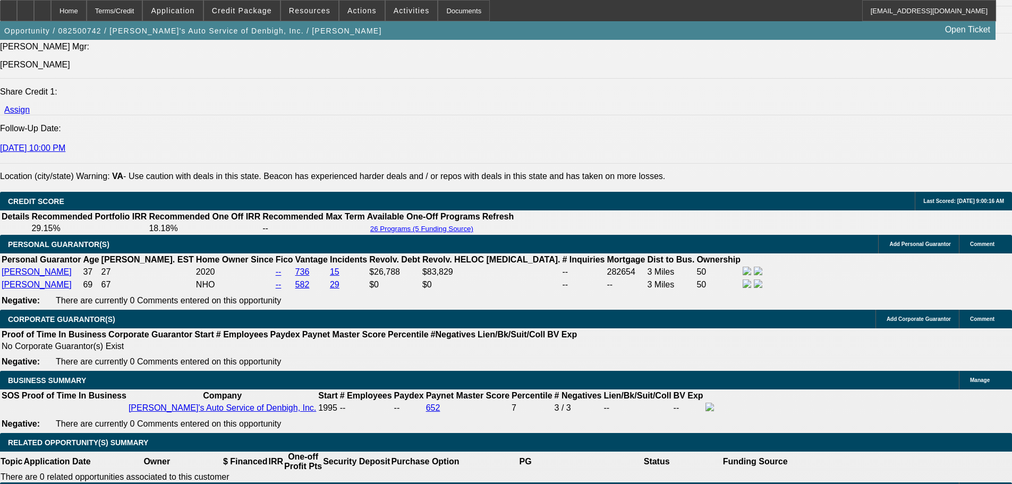
drag, startPoint x: 207, startPoint y: 310, endPoint x: 270, endPoint y: 313, distance: 62.8
drag, startPoint x: 205, startPoint y: 312, endPoint x: 245, endPoint y: 305, distance: 40.5
drag, startPoint x: 107, startPoint y: 294, endPoint x: 99, endPoint y: 293, distance: 8.7
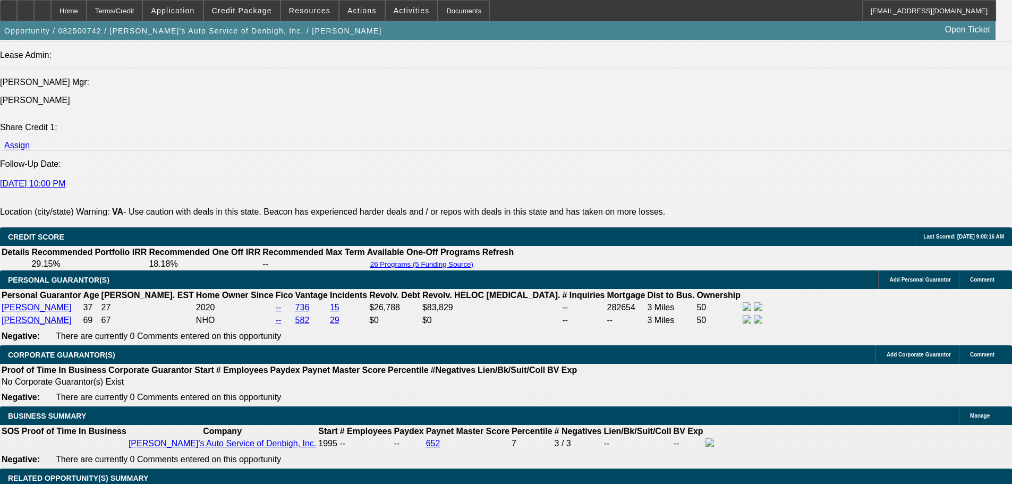
scroll to position [1329, 0]
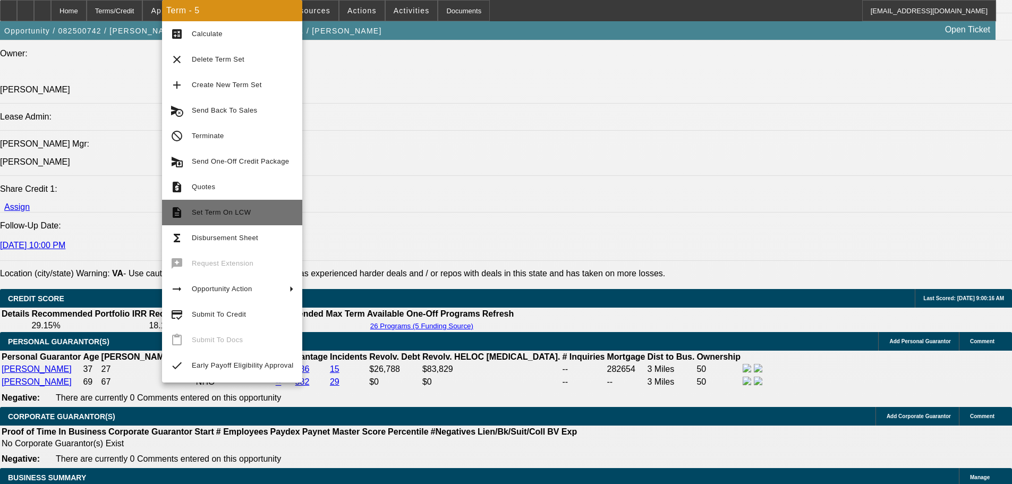
click at [243, 208] on span "Set Term On LCW" at bounding box center [243, 212] width 102 height 13
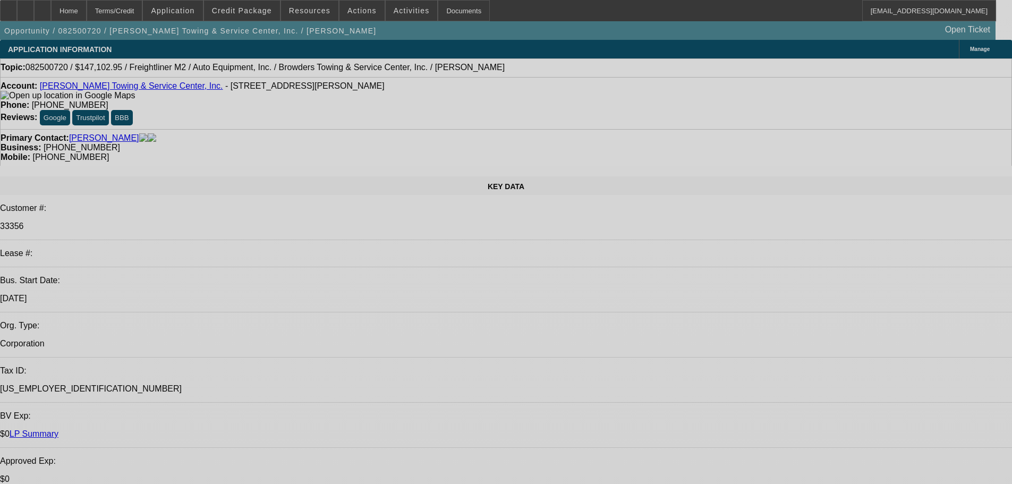
select select "0"
select select "2"
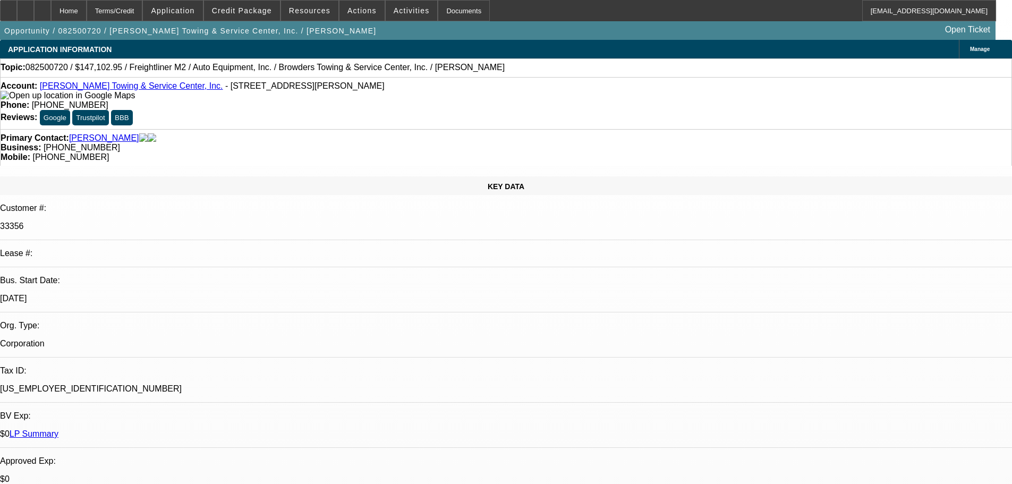
select select "0"
select select "6"
select select "0"
select select "2"
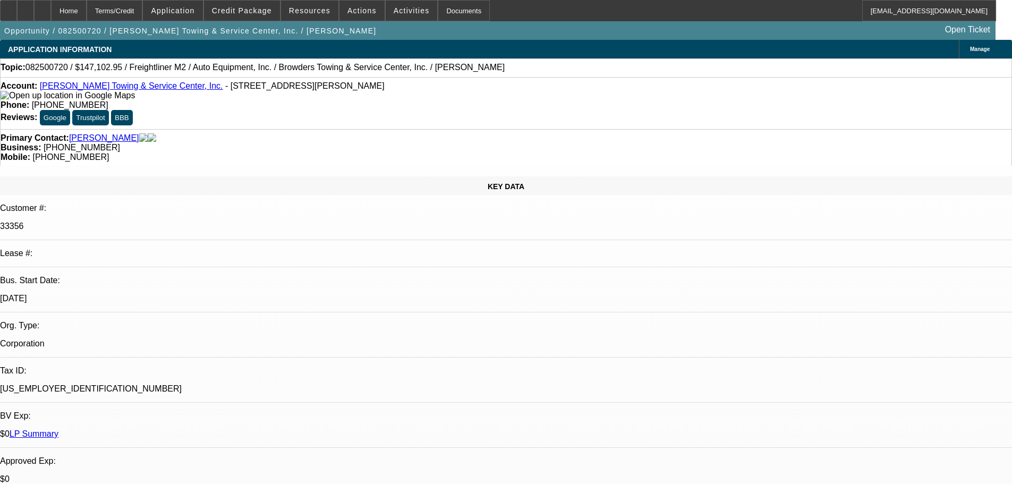
select select "0"
select select "6"
select select "0"
select select "2"
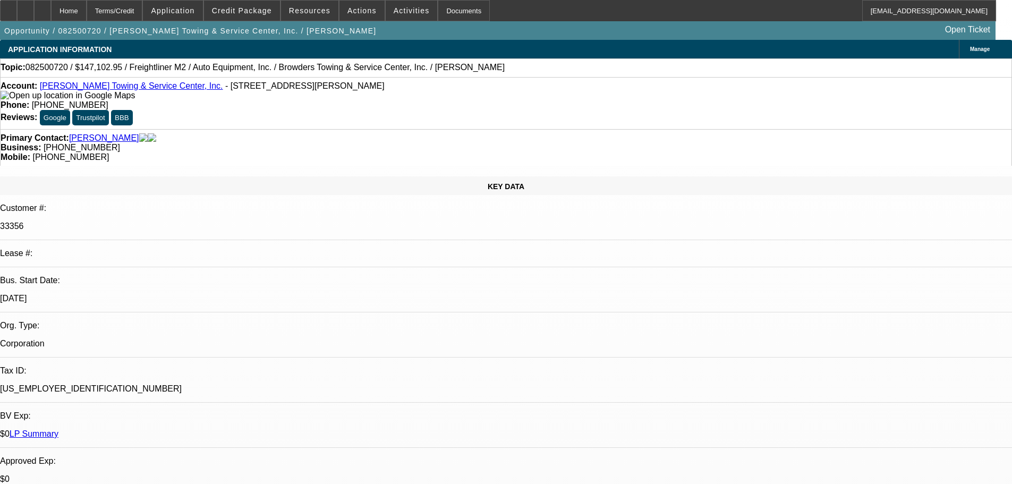
select select "0"
select select "6"
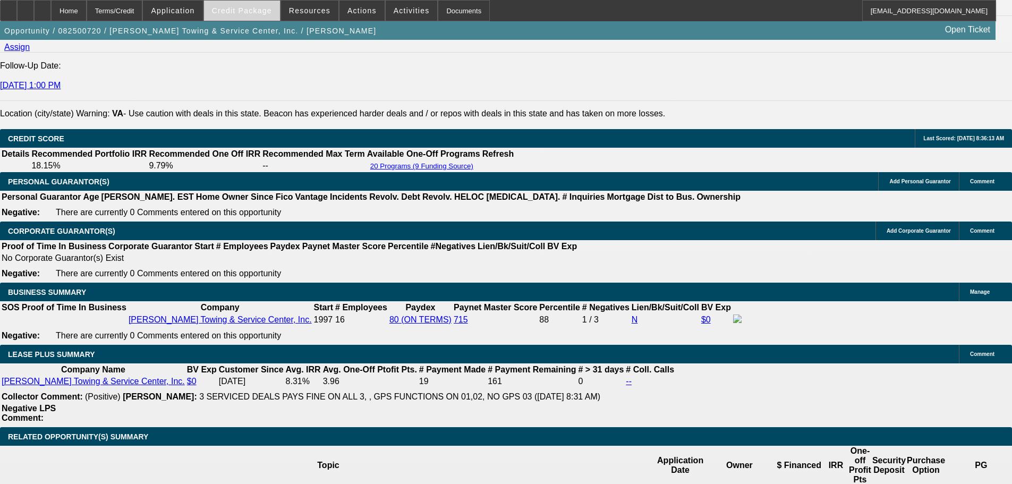
scroll to position [1488, 0]
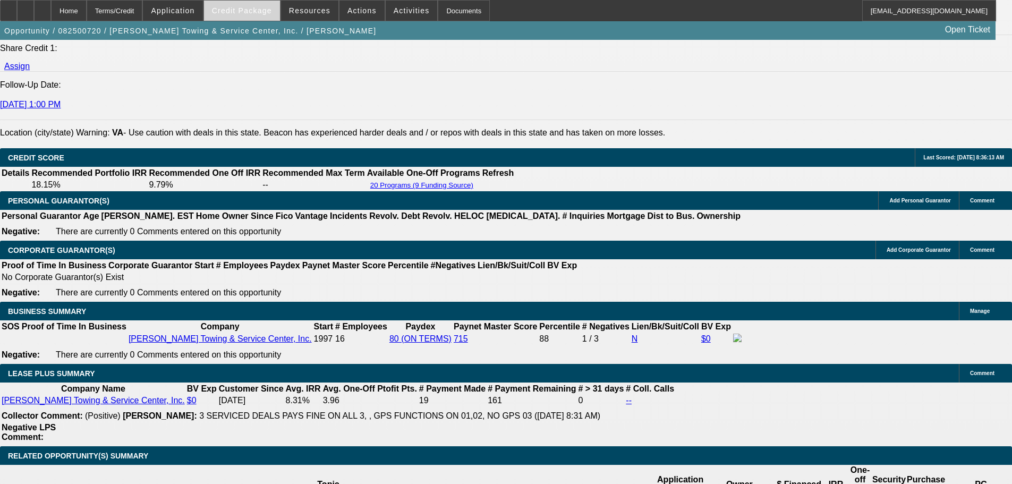
click at [245, 11] on span "Credit Package" at bounding box center [242, 10] width 60 height 9
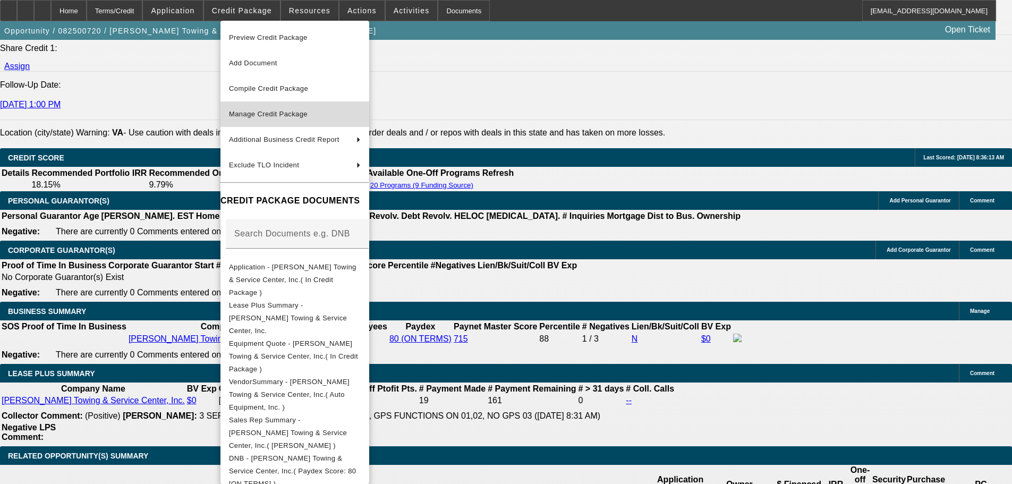
click at [281, 109] on span "Manage Credit Package" at bounding box center [295, 114] width 132 height 13
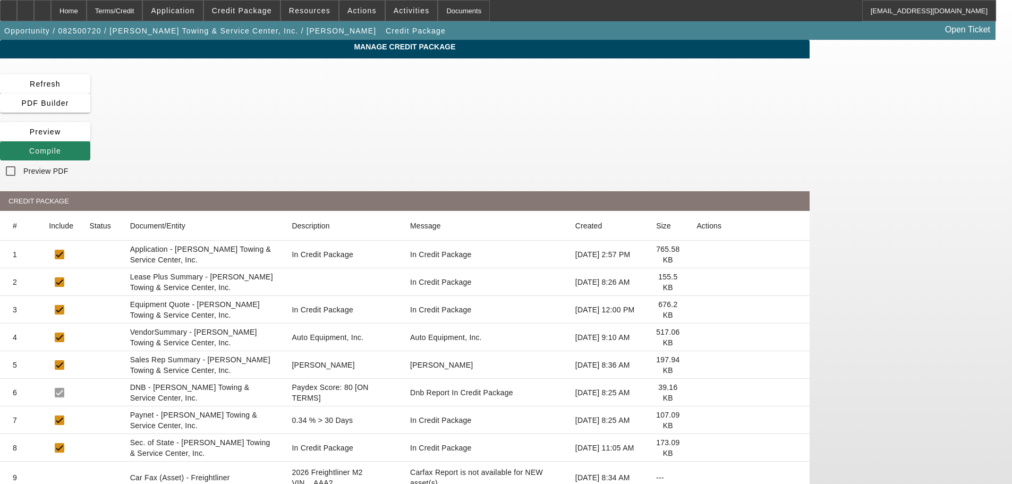
click at [787, 268] on mat-cell at bounding box center [749, 282] width 122 height 28
click at [697, 282] on icon at bounding box center [697, 282] width 0 height 0
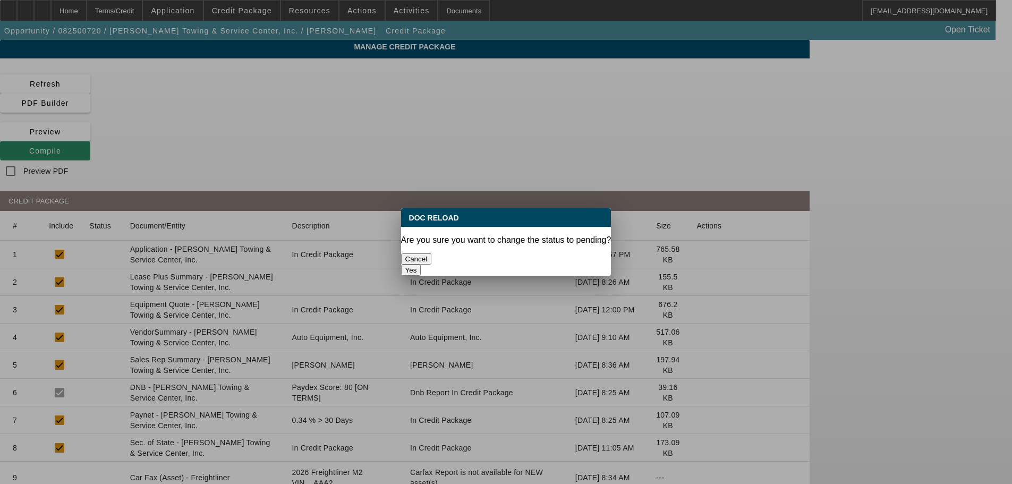
click at [421, 265] on button "Yes" at bounding box center [411, 270] width 20 height 11
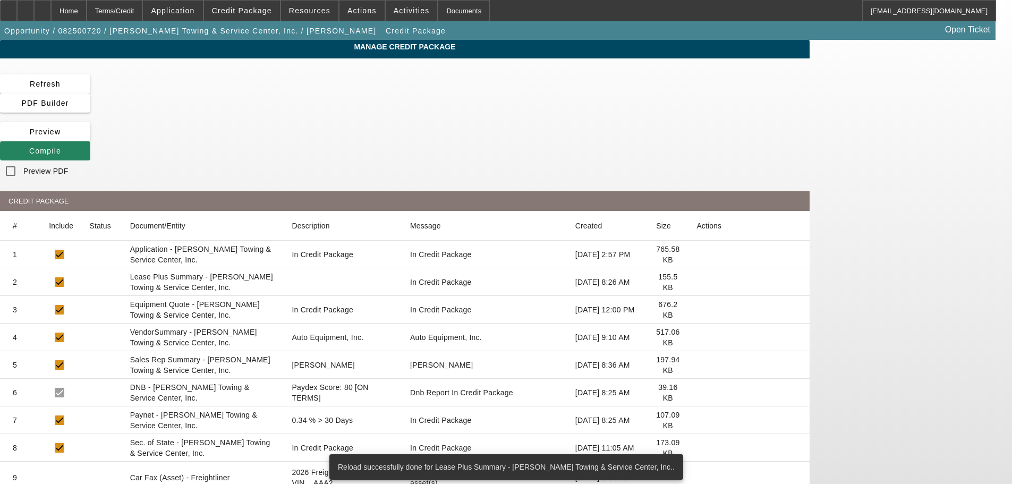
click at [697, 337] on icon at bounding box center [697, 337] width 0 height 0
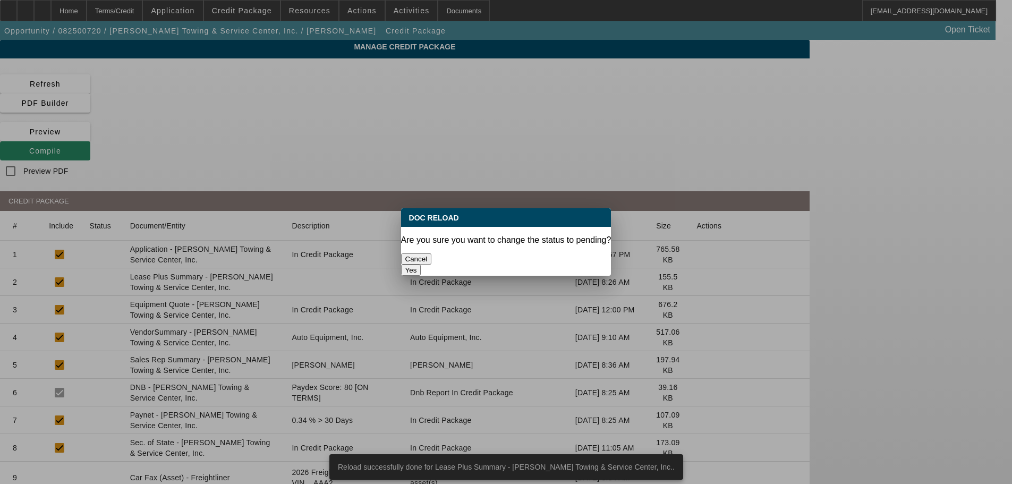
click at [421, 265] on button "Yes" at bounding box center [411, 270] width 20 height 11
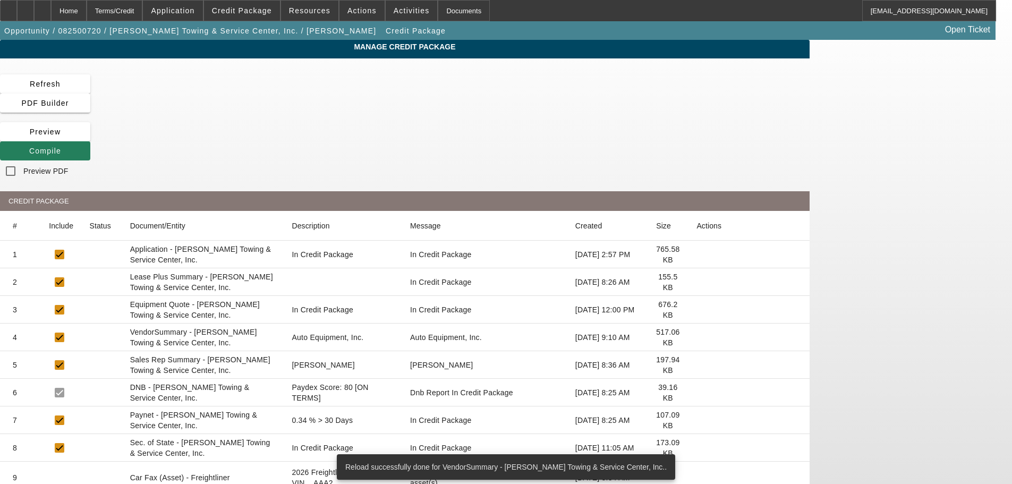
click at [61, 147] on span "Compile" at bounding box center [45, 151] width 32 height 9
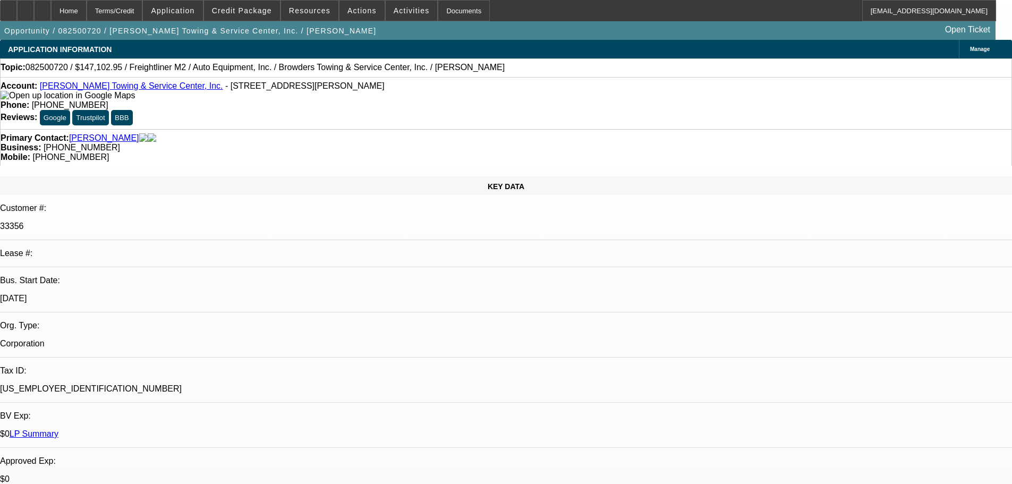
select select "0"
select select "2"
select select "0"
select select "6"
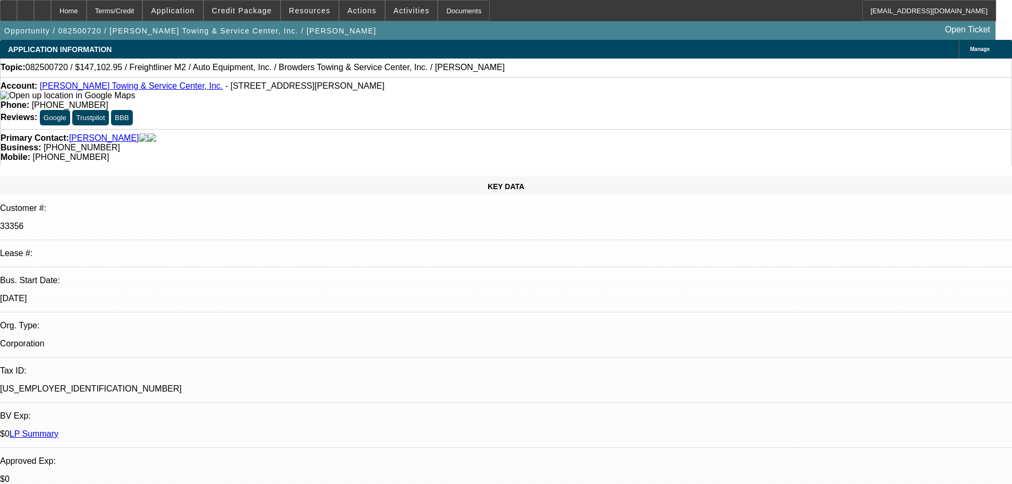
select select "0"
select select "2"
select select "0"
select select "6"
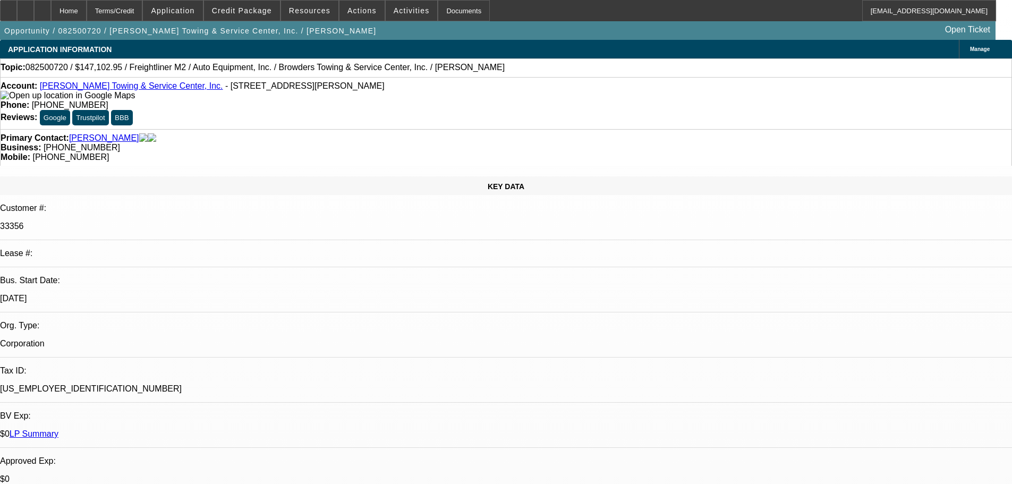
select select "0"
select select "2"
select select "0"
select select "6"
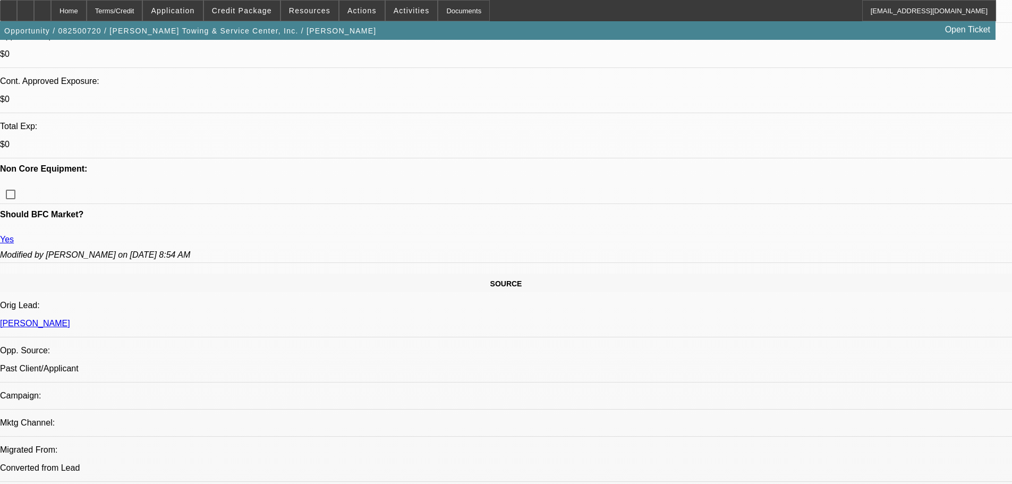
scroll to position [106, 0]
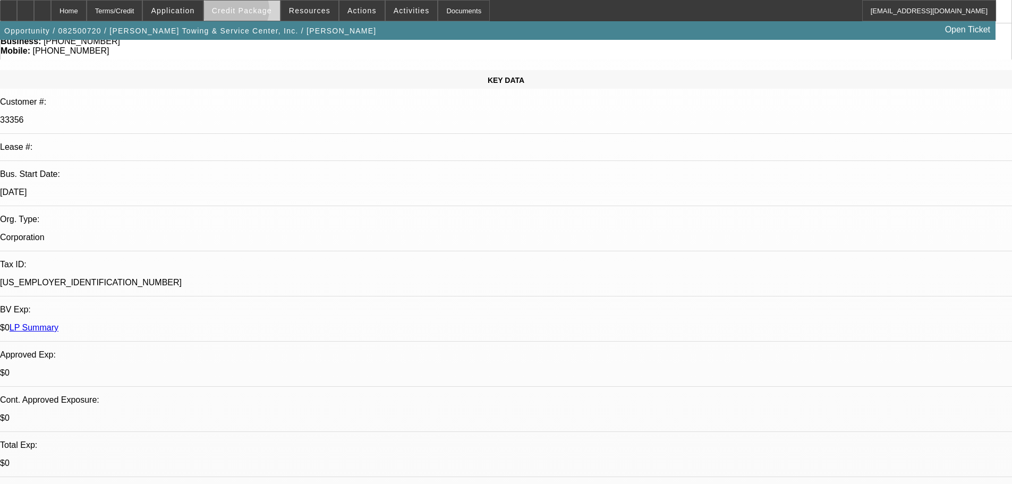
click at [253, 12] on span "Credit Package" at bounding box center [242, 10] width 60 height 9
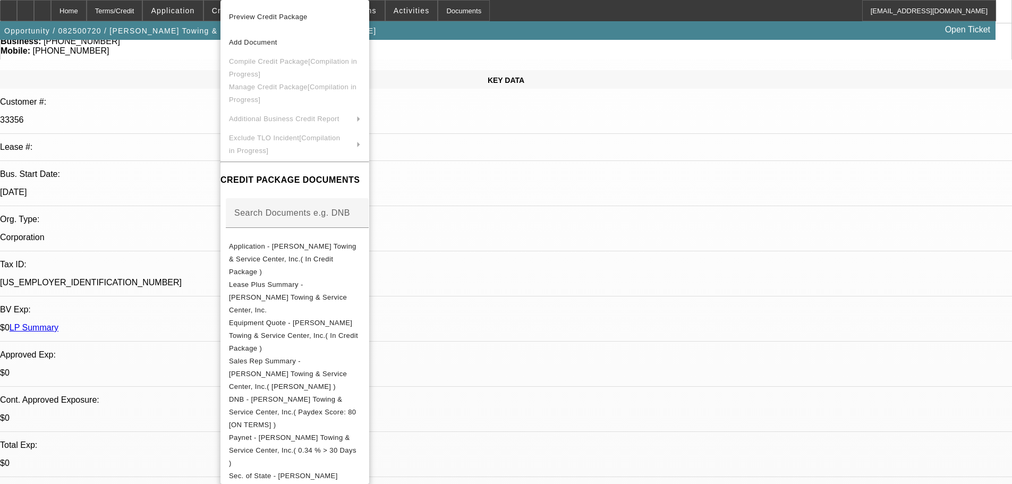
click at [562, 208] on div at bounding box center [506, 242] width 1012 height 484
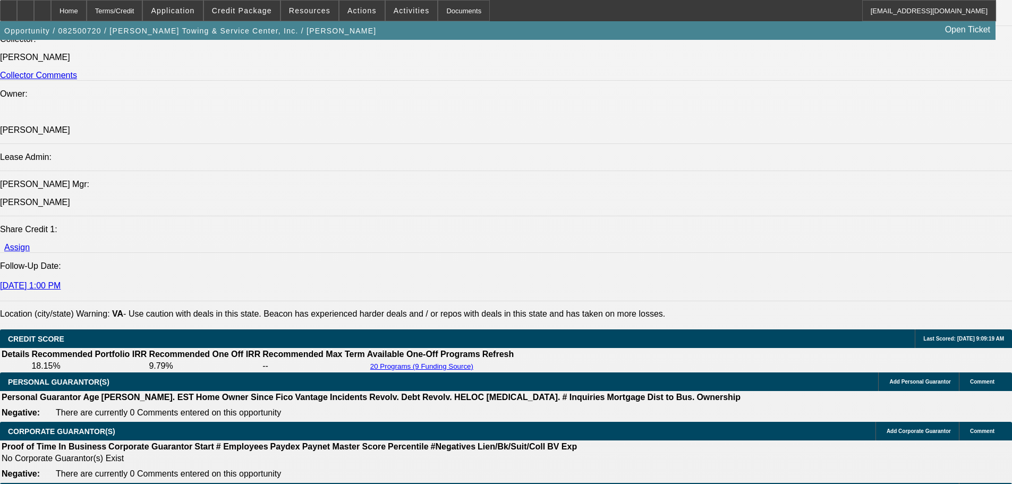
scroll to position [1435, 0]
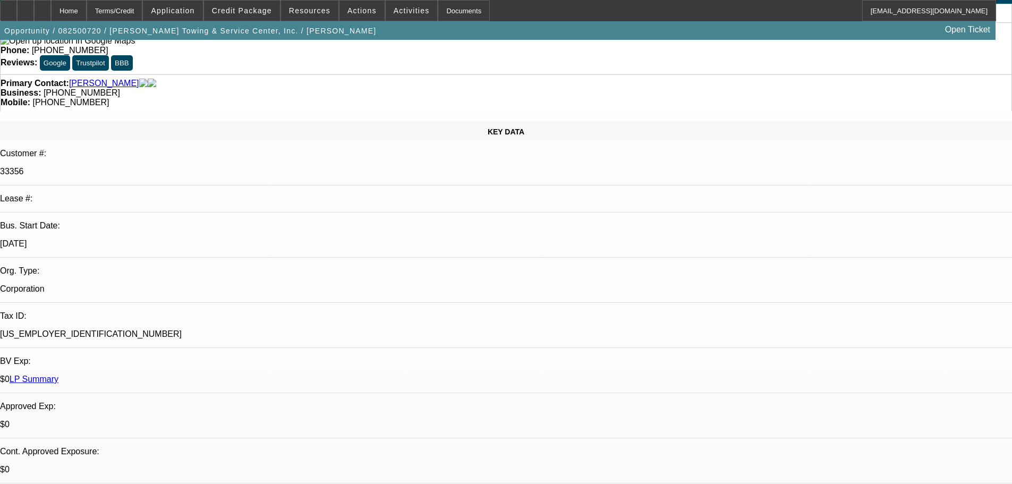
scroll to position [0, 0]
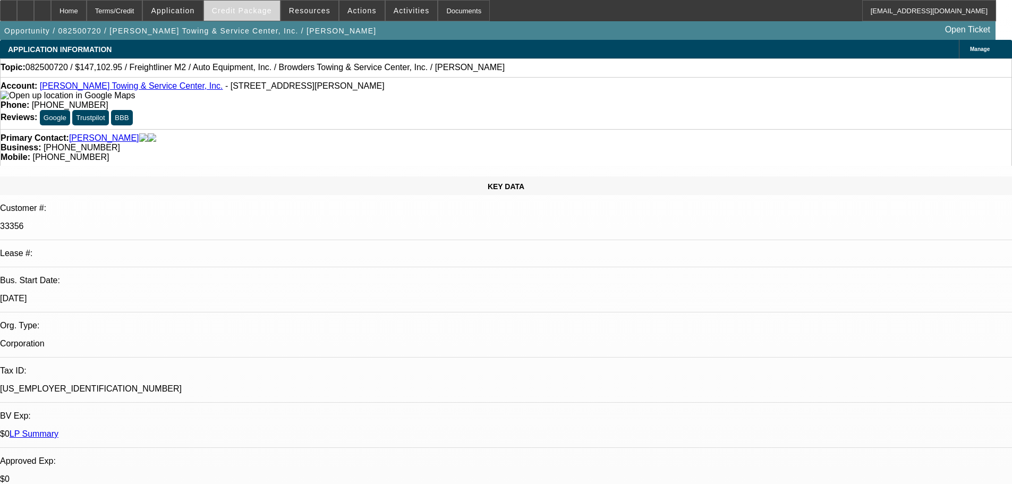
click at [260, 13] on span "Credit Package" at bounding box center [242, 10] width 60 height 9
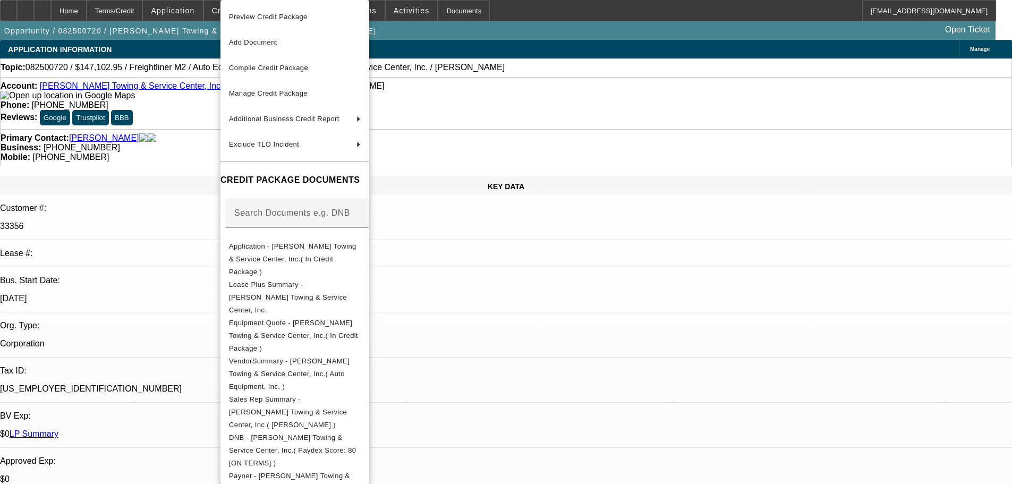
click at [573, 335] on div at bounding box center [506, 242] width 1012 height 484
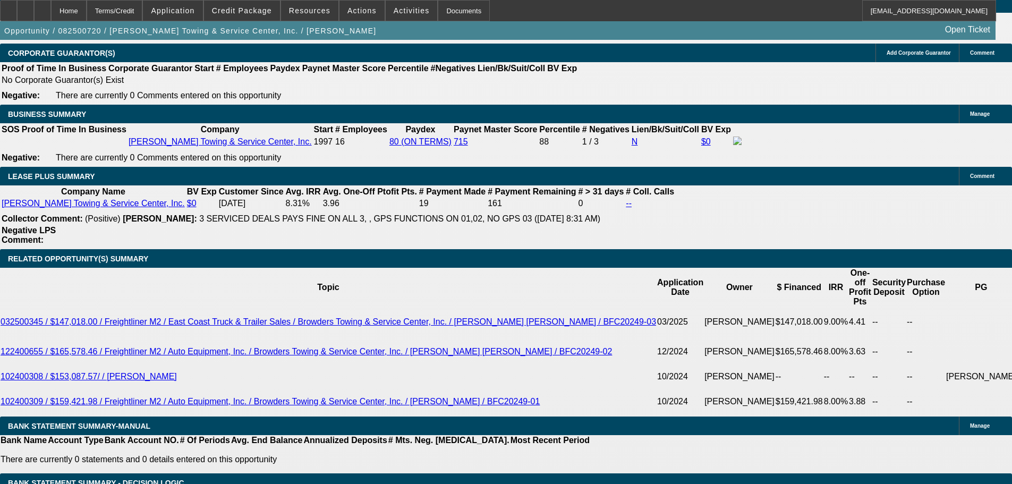
scroll to position [1913, 0]
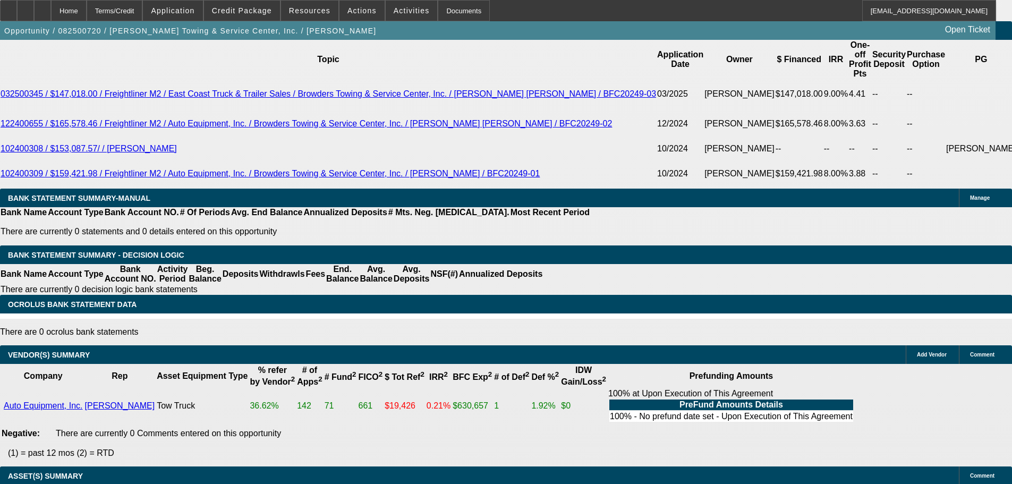
select select "3"
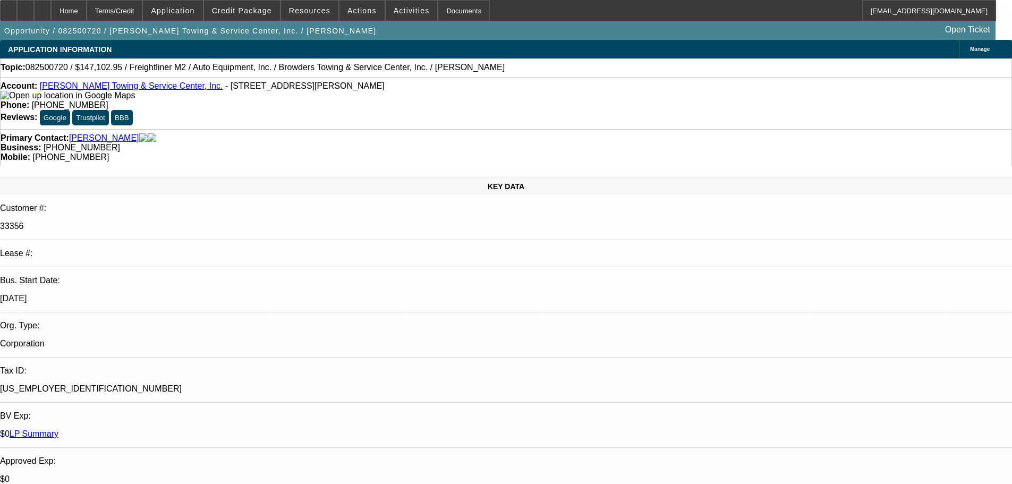
type input "11/27/2025"
type input "1052868"
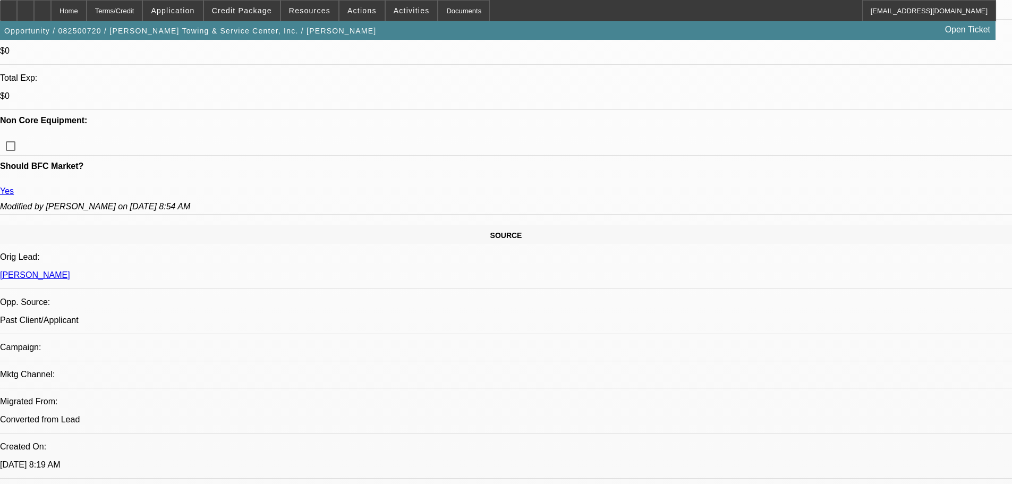
scroll to position [372, 0]
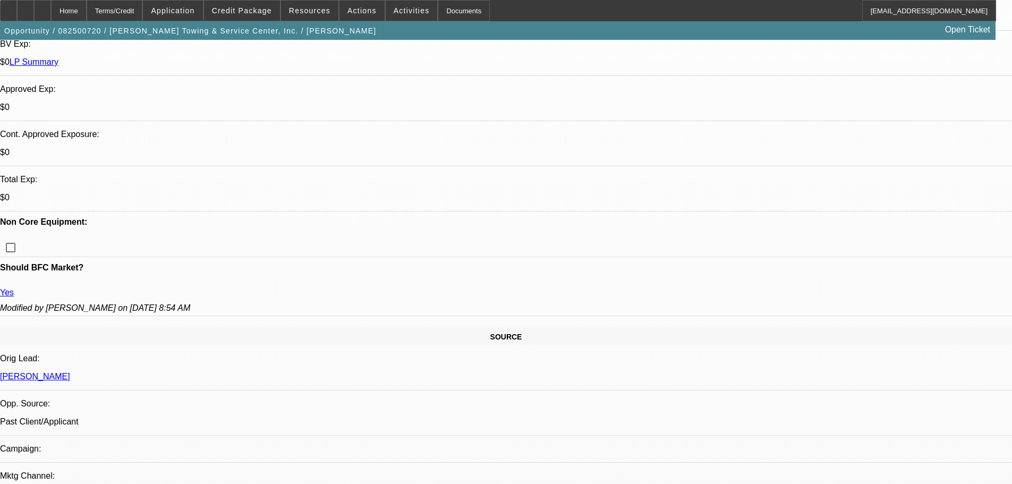
type input "1052868"
click at [902, 353] on span "26" at bounding box center [903, 356] width 19 height 19
type input "11/26/2025"
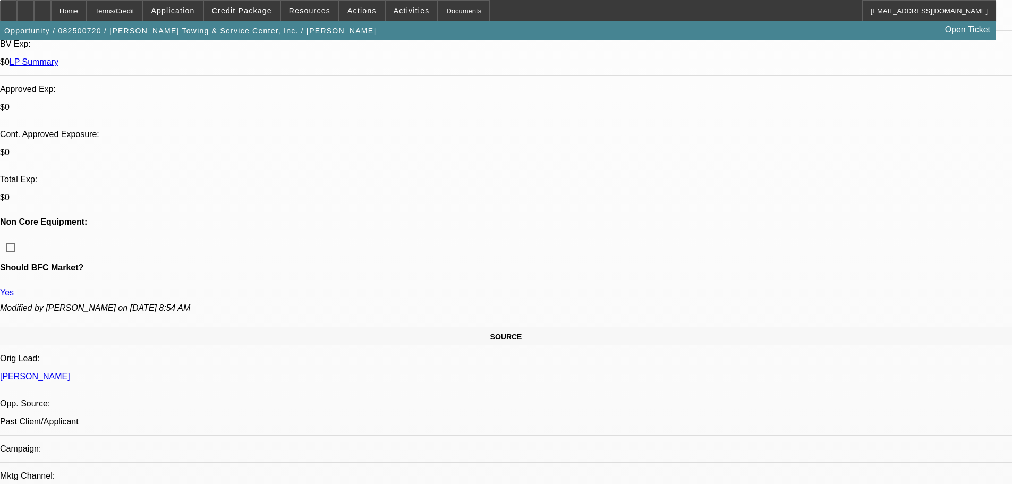
click at [944, 269] on span "Previous month" at bounding box center [947, 269] width 21 height 21
click at [840, 422] on span "31" at bounding box center [839, 419] width 19 height 19
type input "8/31/2025"
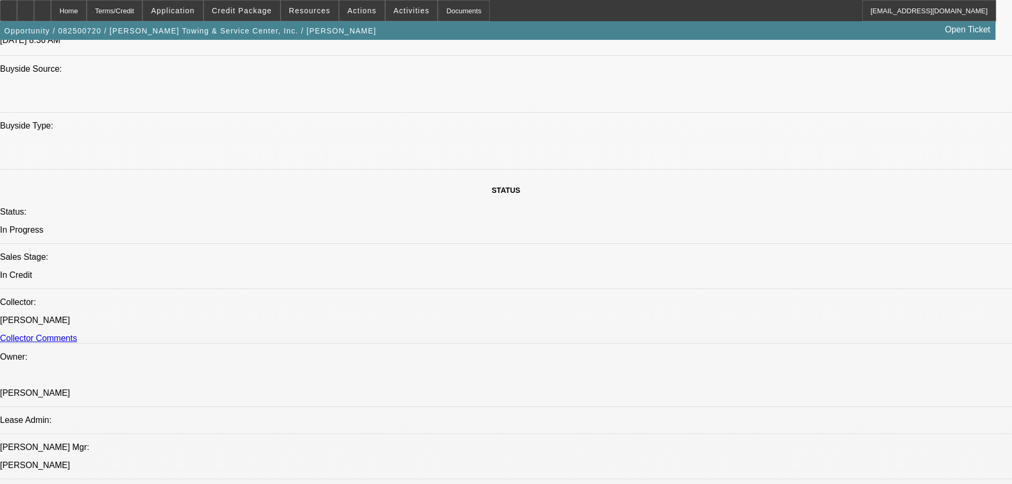
scroll to position [917, 0]
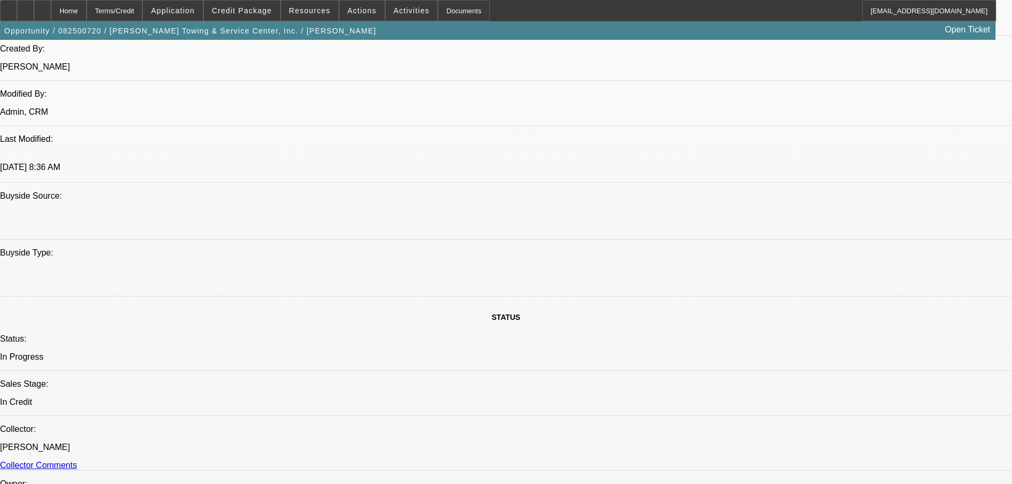
checkbox input "true"
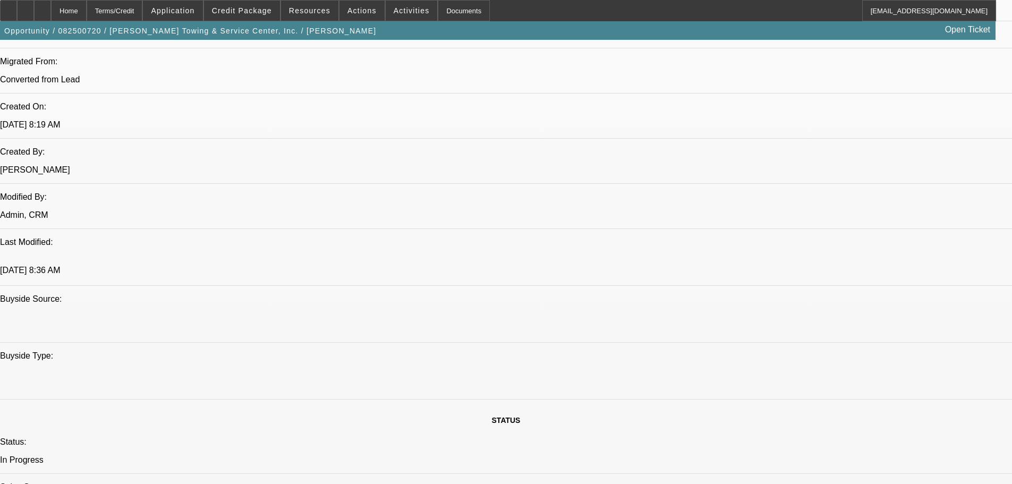
scroll to position [810, 0]
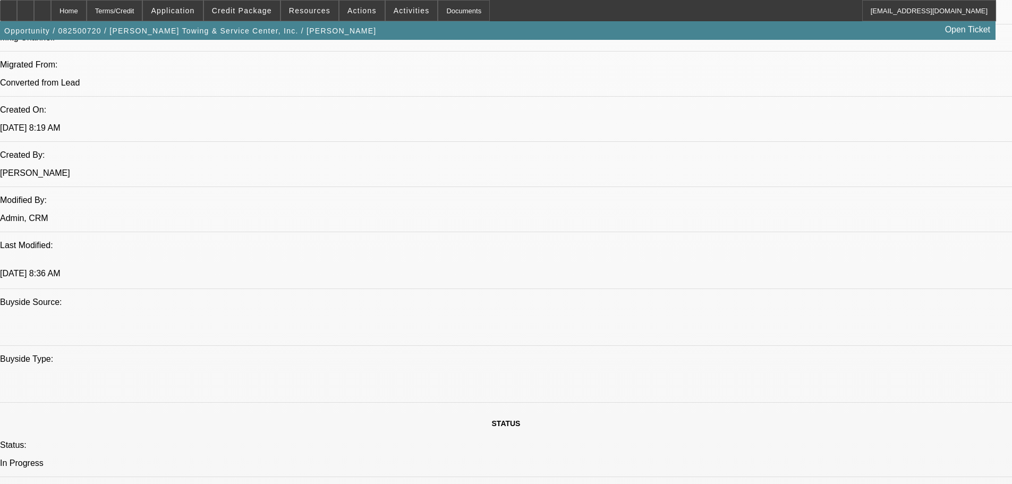
type textarea "AMOUNT IS WITHIN VARRIANCE, APPROVED TO ADD SALES TAX."
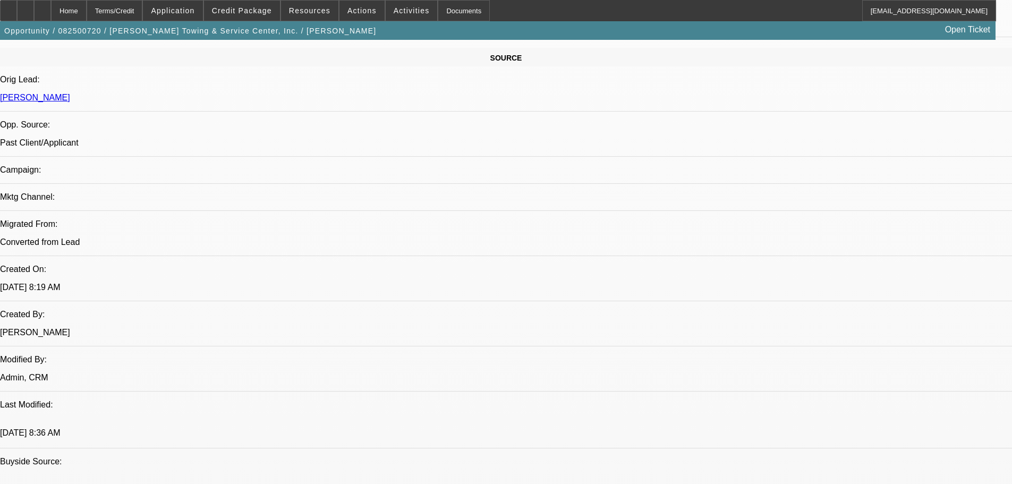
scroll to position [1076, 0]
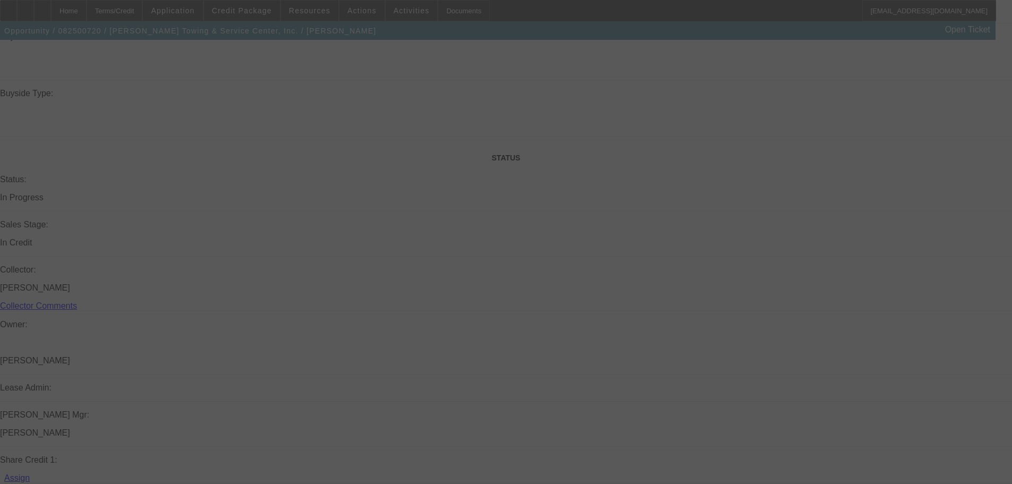
scroll to position [0, 0]
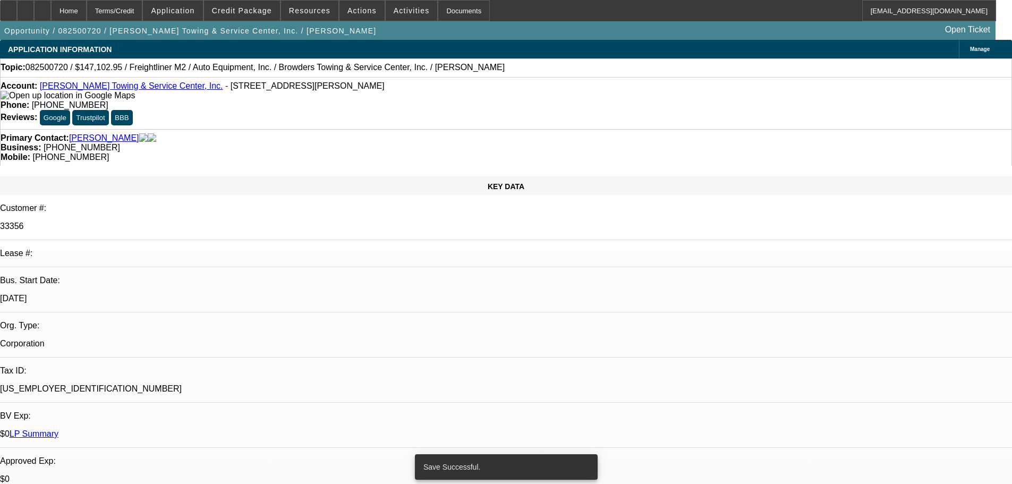
select select "0"
select select "2"
select select "0"
select select "6"
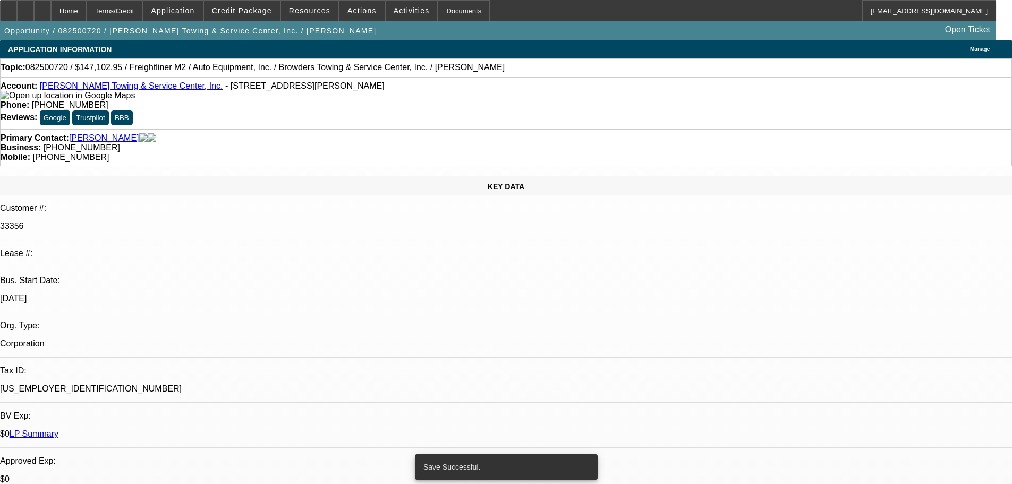
select select "0"
select select "2"
select select "0"
select select "6"
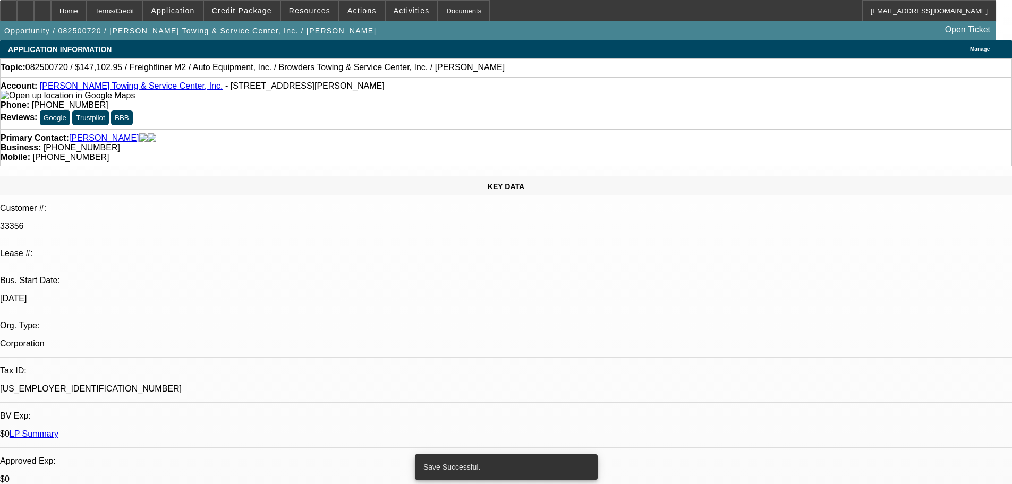
select select "0"
select select "2"
select select "0"
select select "6"
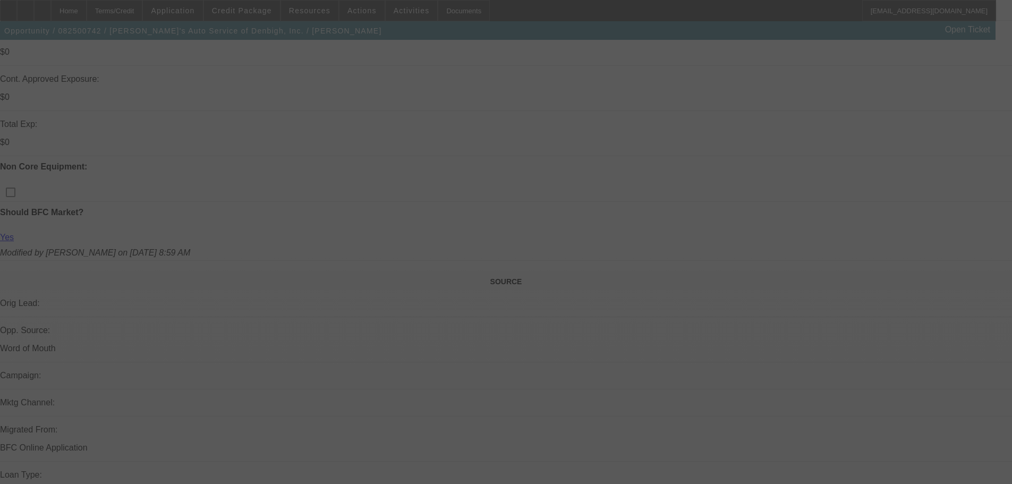
scroll to position [728, 0]
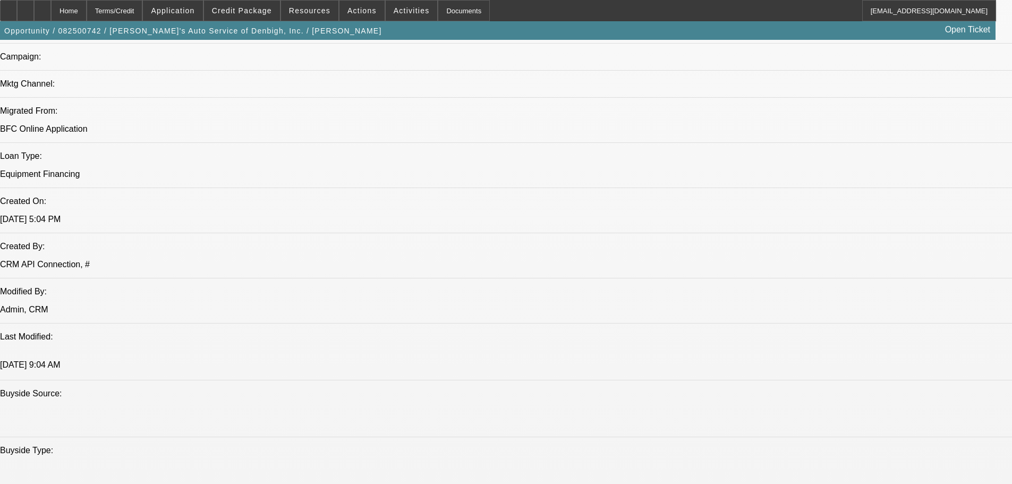
select select "0"
select select "3"
select select "0.1"
select select "4"
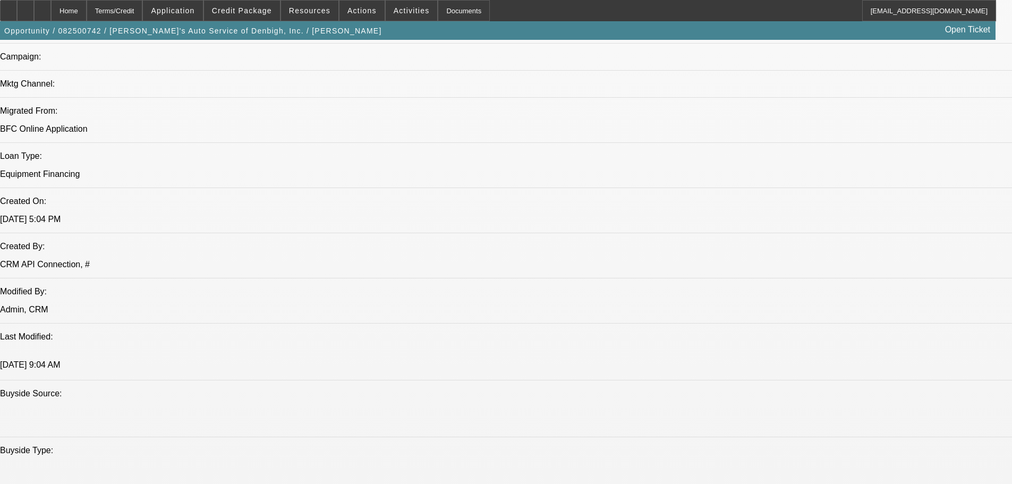
select select "0"
select select "3"
select select "0.2"
select select "17"
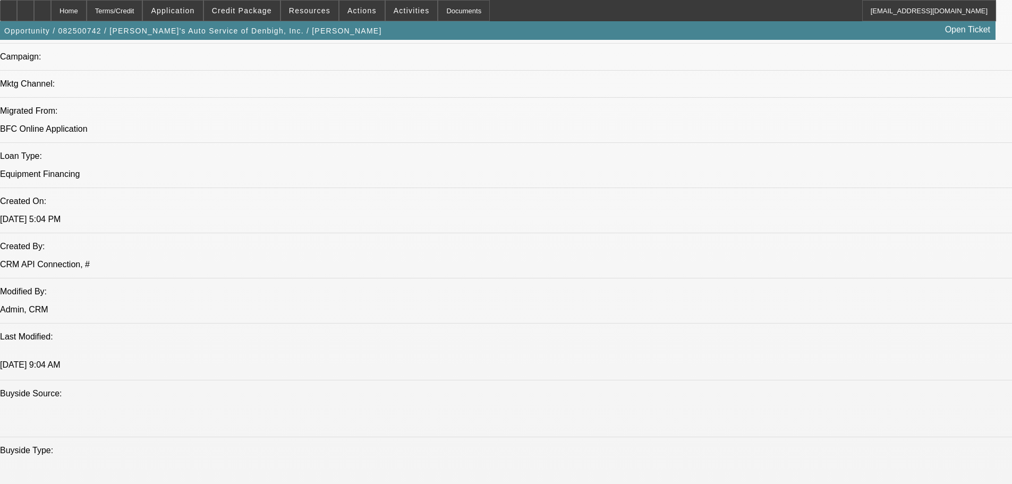
select select "0"
select select "3"
select select "0.1"
select select "4"
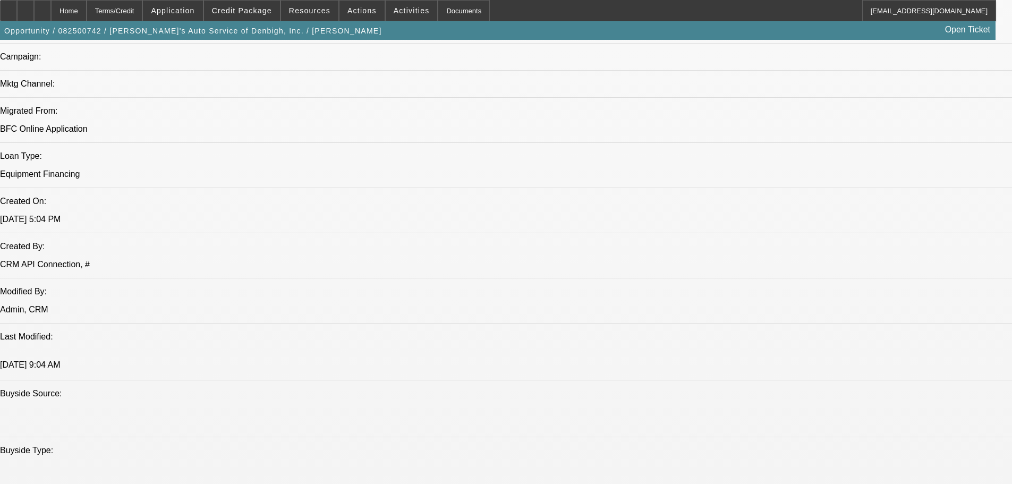
select select "0"
select select "3"
select select "0"
select select "6"
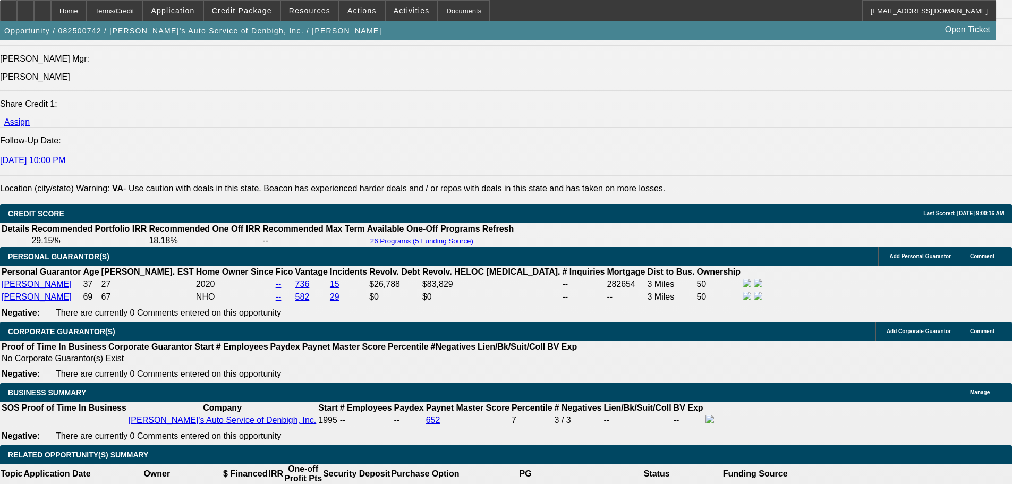
scroll to position [1419, 0]
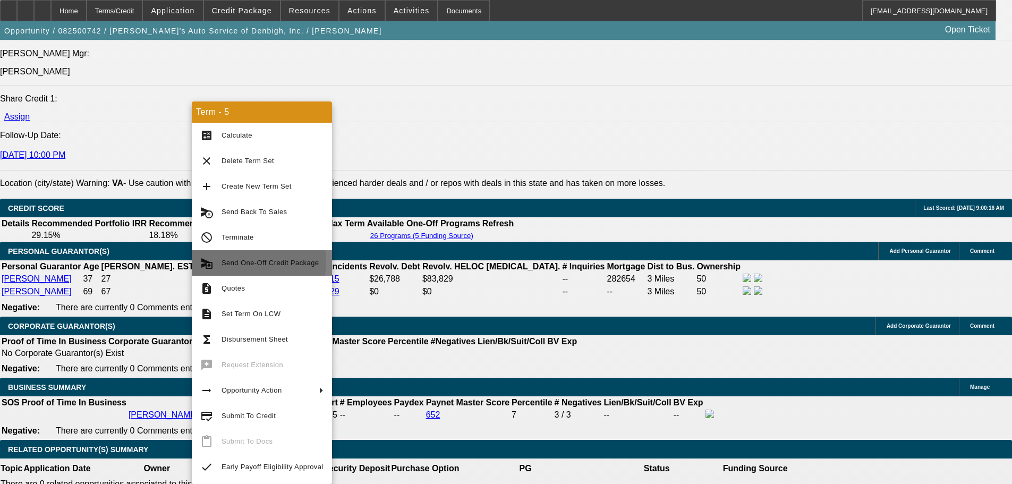
click at [250, 262] on span "Send One-Off Credit Package" at bounding box center [270, 263] width 97 height 8
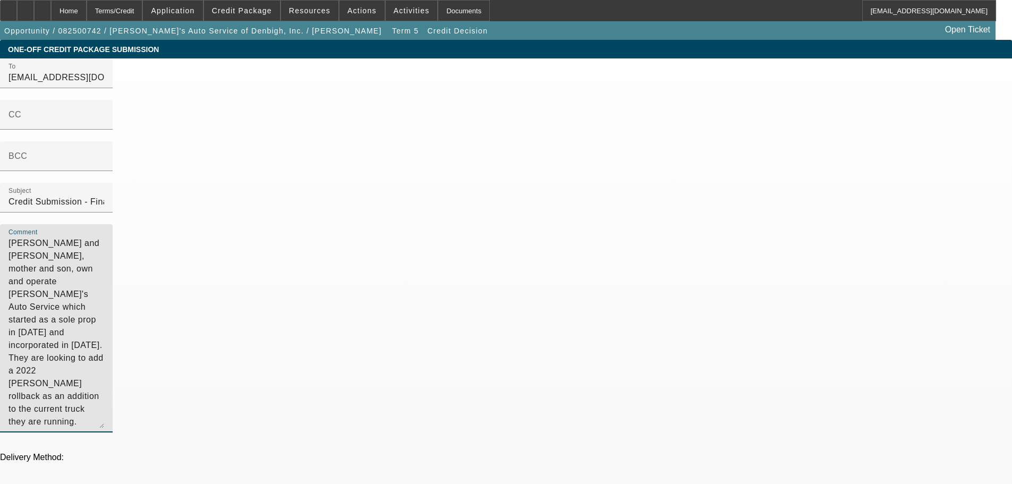
drag, startPoint x: 612, startPoint y: 227, endPoint x: 506, endPoint y: 71, distance: 188.7
click at [506, 224] on div "Comment [PERSON_NAME] and [PERSON_NAME], mother and son, own and operate [PERSO…" at bounding box center [506, 334] width 1012 height 220
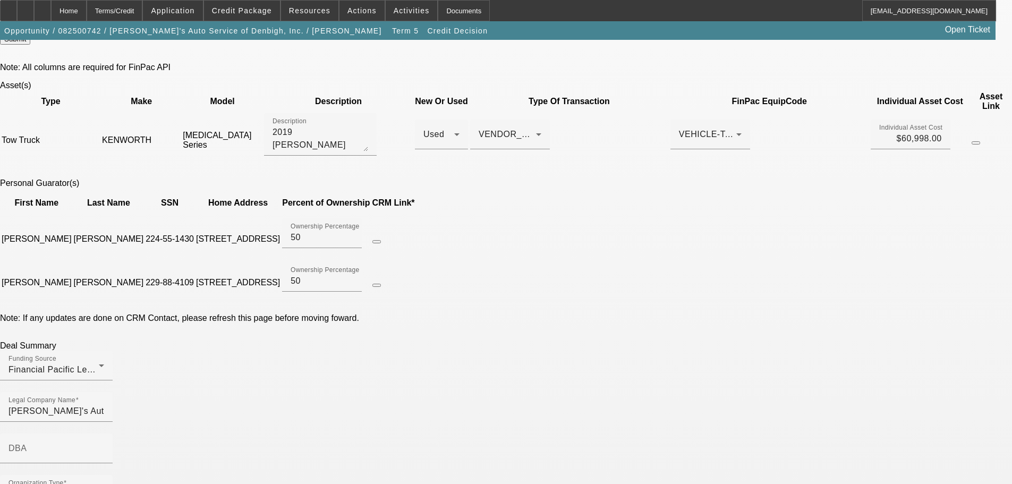
scroll to position [478, 0]
checkbox input "true"
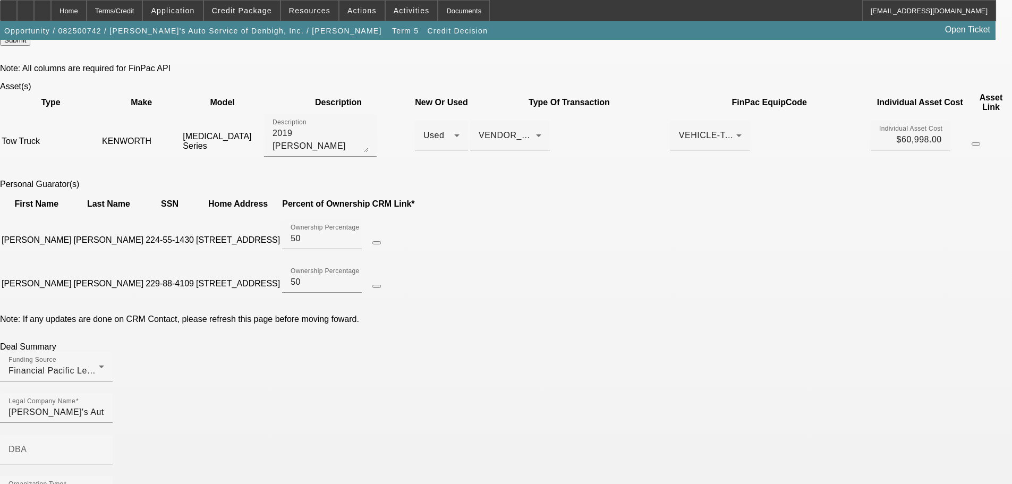
checkbox input "true"
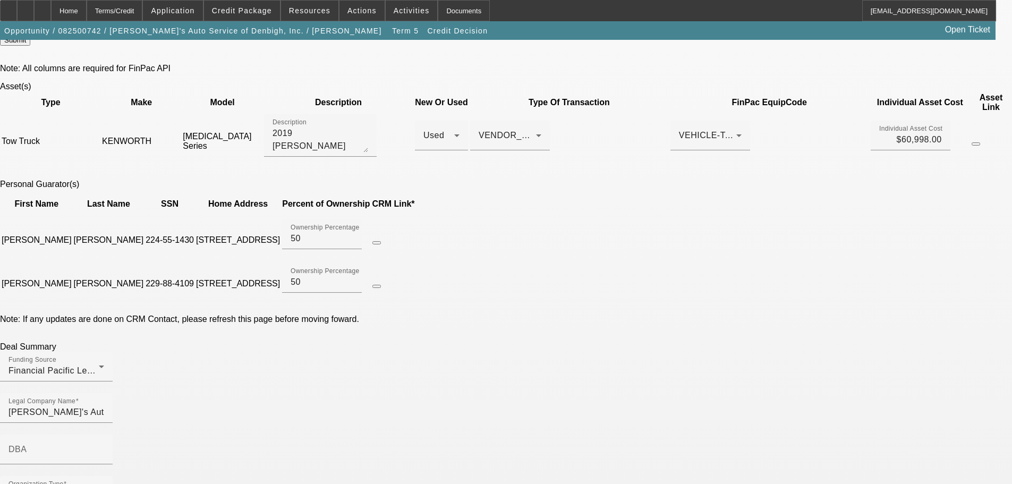
checkbox input "false"
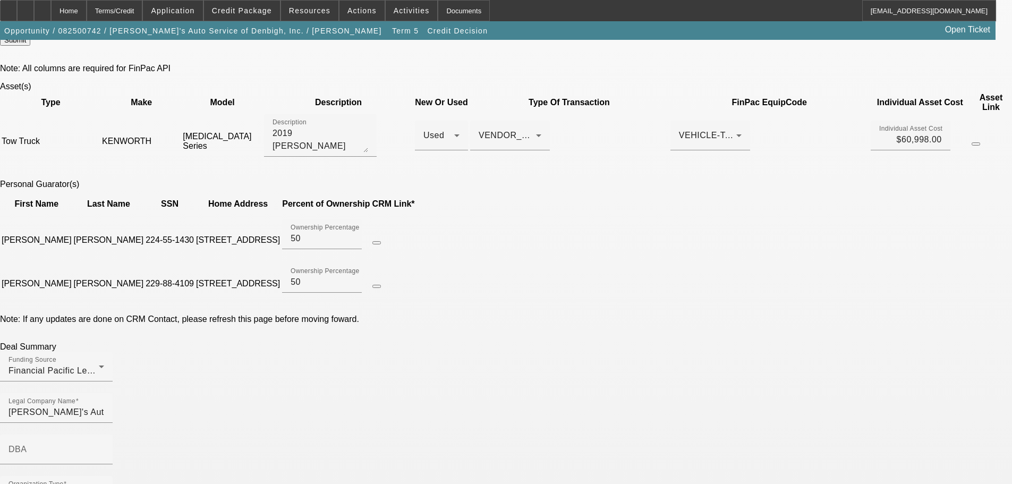
checkbox input "false"
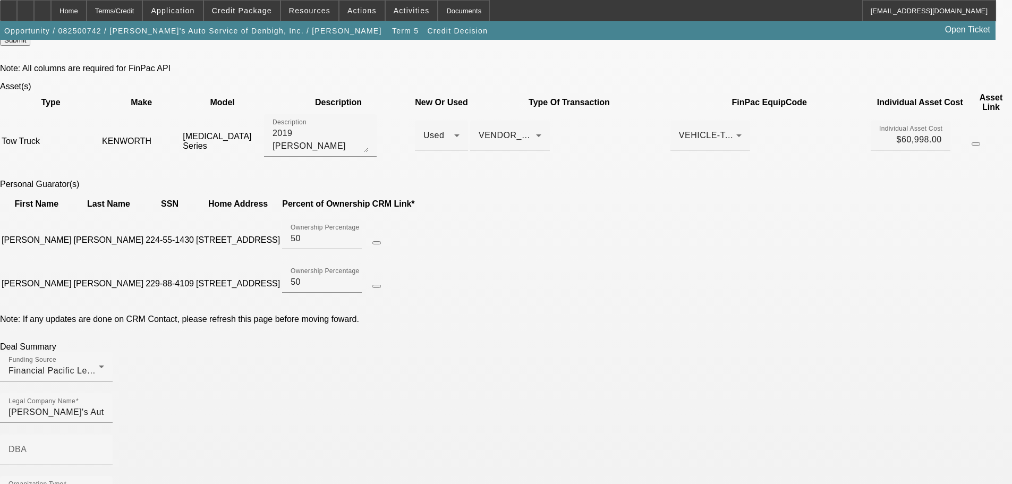
checkbox input "false"
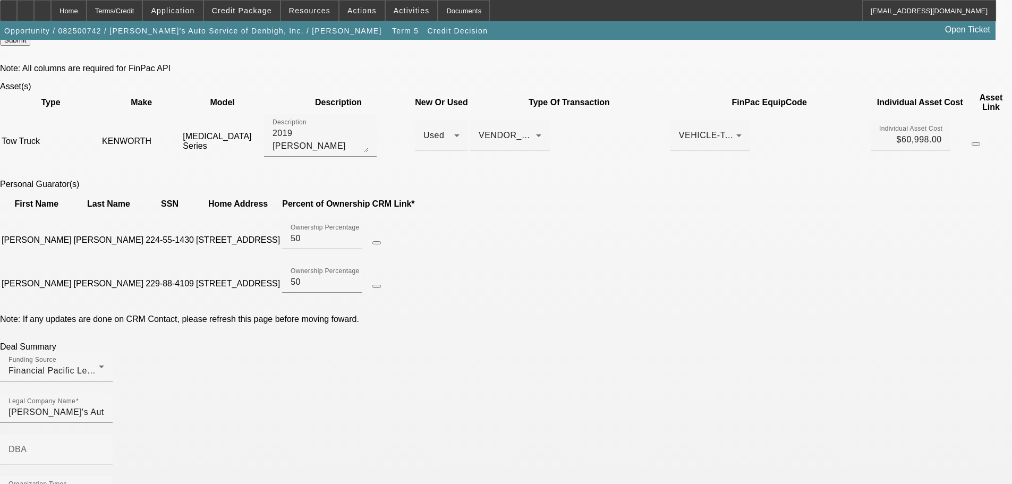
checkbox input "true"
checkbox input "false"
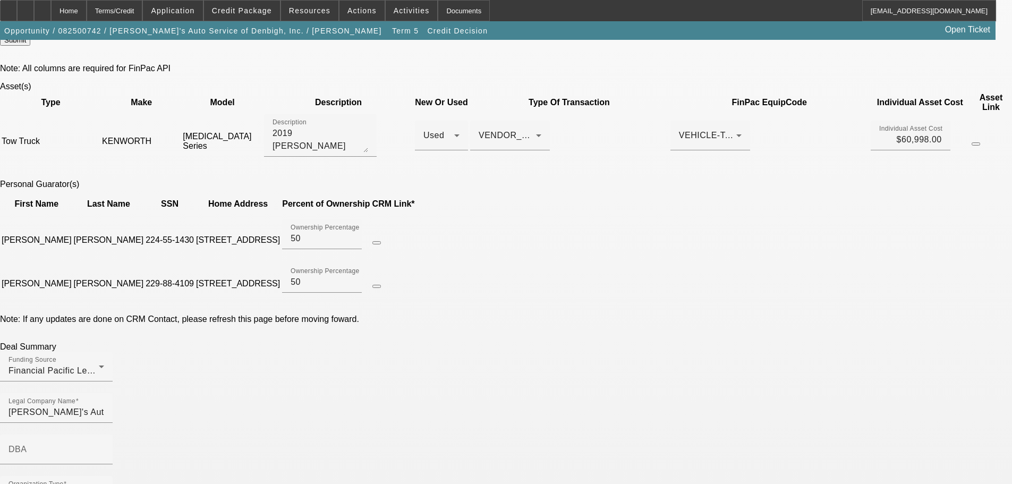
checkbox input "true"
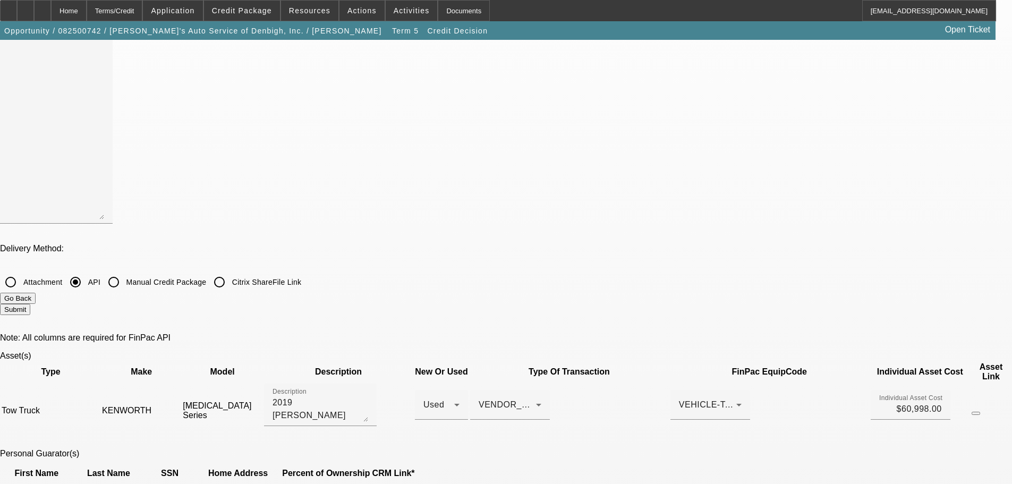
scroll to position [319, 0]
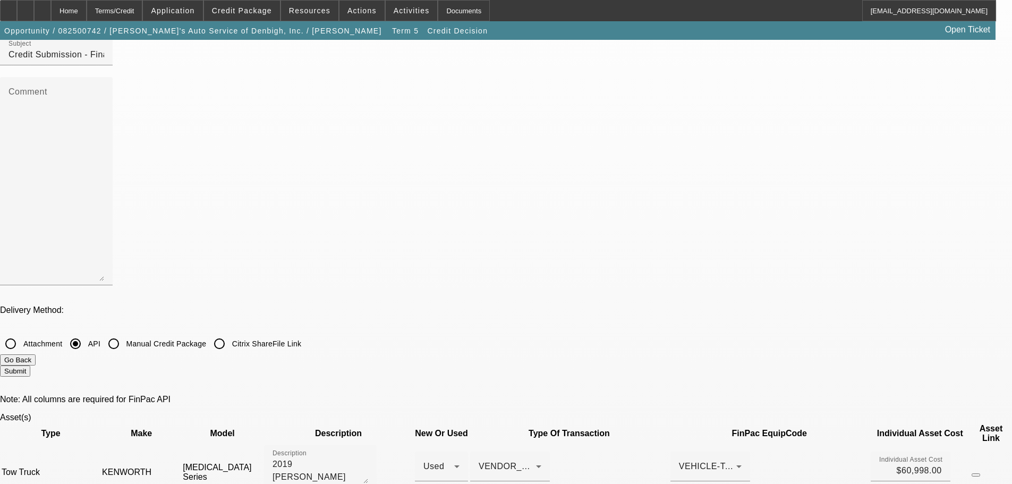
scroll to position [0, 0]
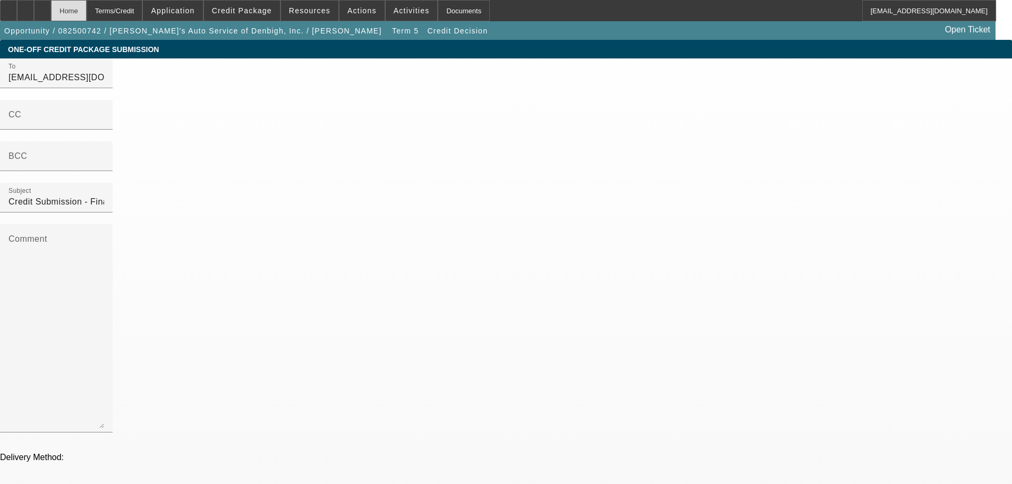
click at [87, 15] on div "Home" at bounding box center [69, 10] width 36 height 21
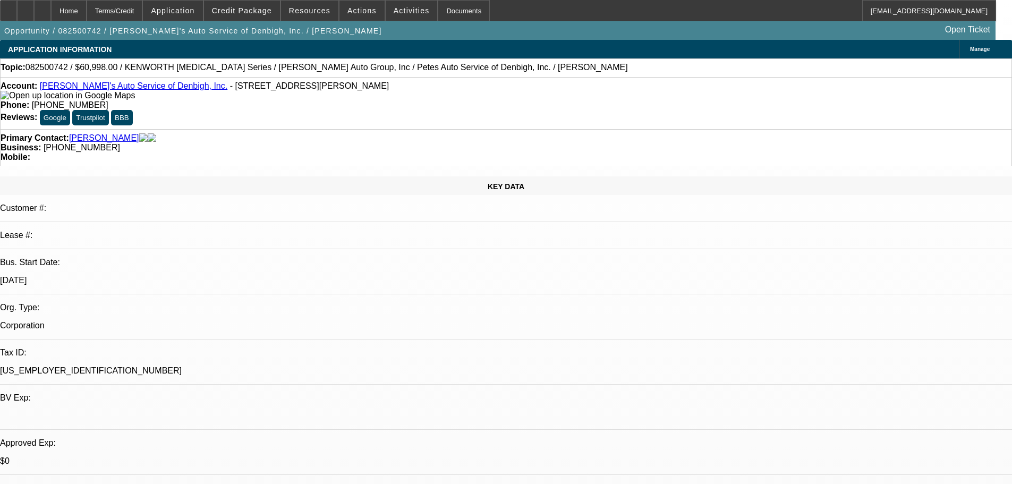
select select "0"
select select "3"
select select "0.1"
select select "4"
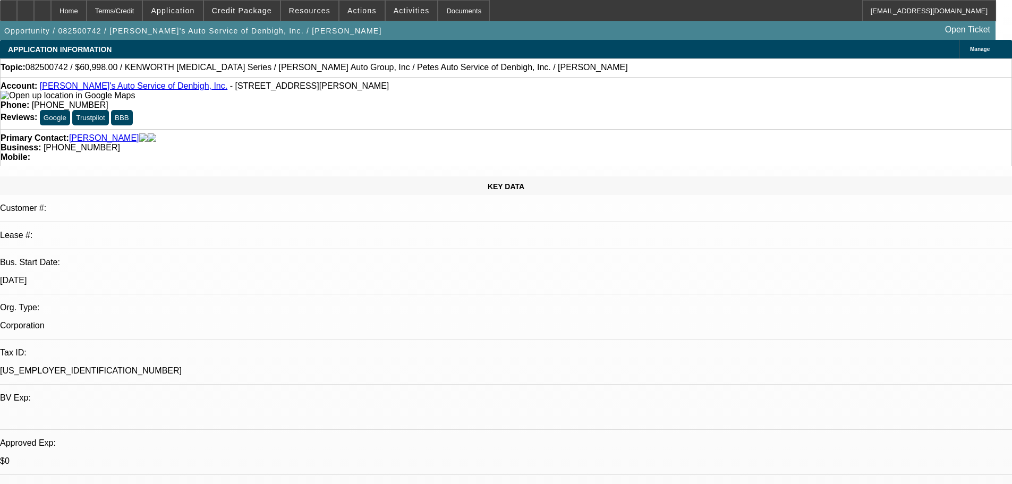
select select "0"
select select "3"
select select "0.2"
select select "17"
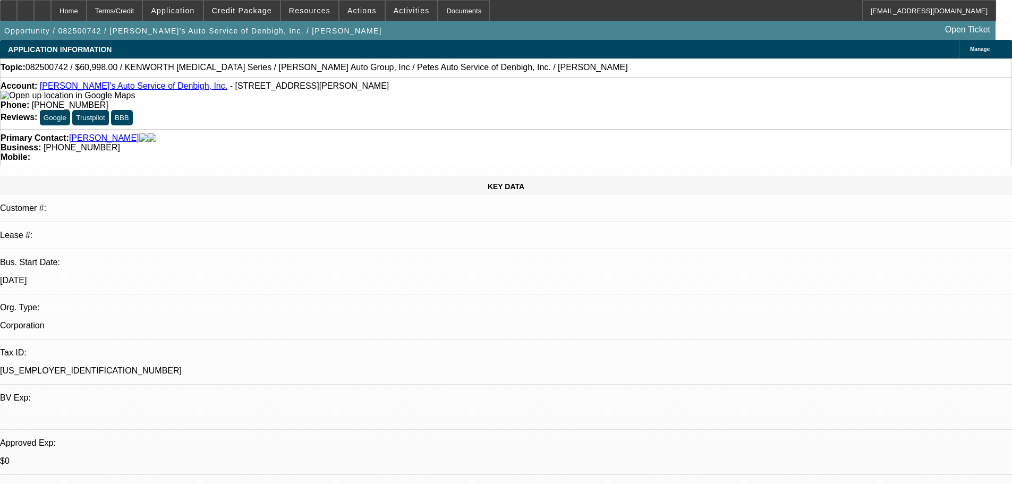
select select "0"
select select "3"
select select "0.1"
select select "4"
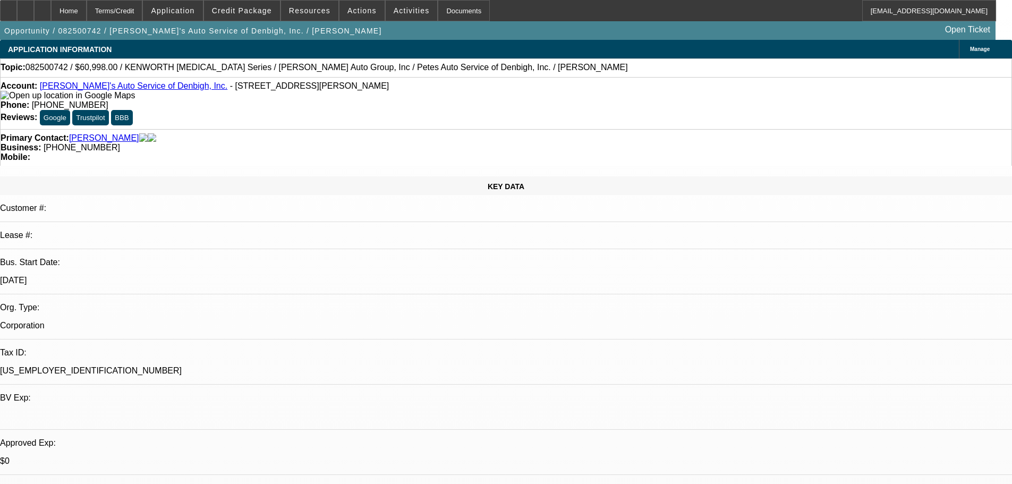
select select "0"
select select "3"
select select "0"
select select "6"
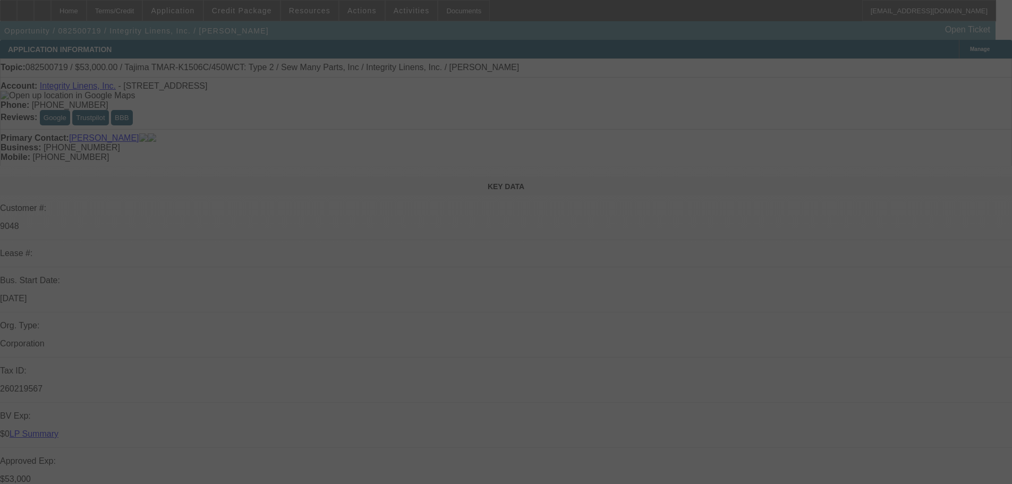
select select "0"
select select "2"
select select "0"
select select "2"
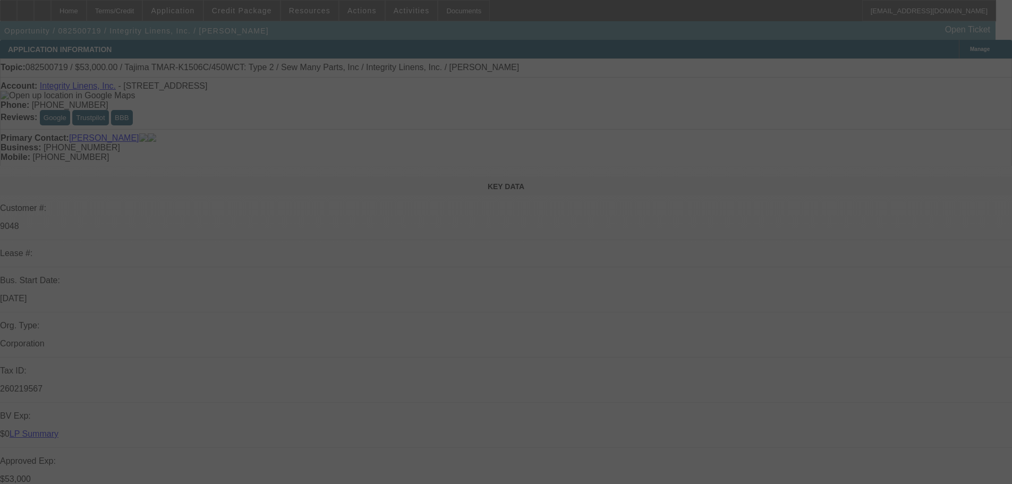
select select "0"
select select "2"
select select "0"
select select "2"
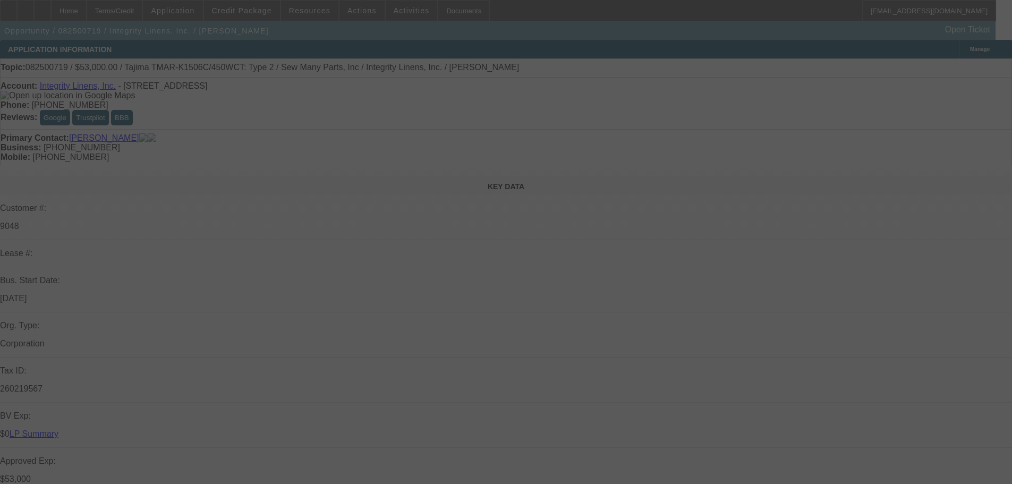
select select "0"
select select "2"
select select "0"
select select "2"
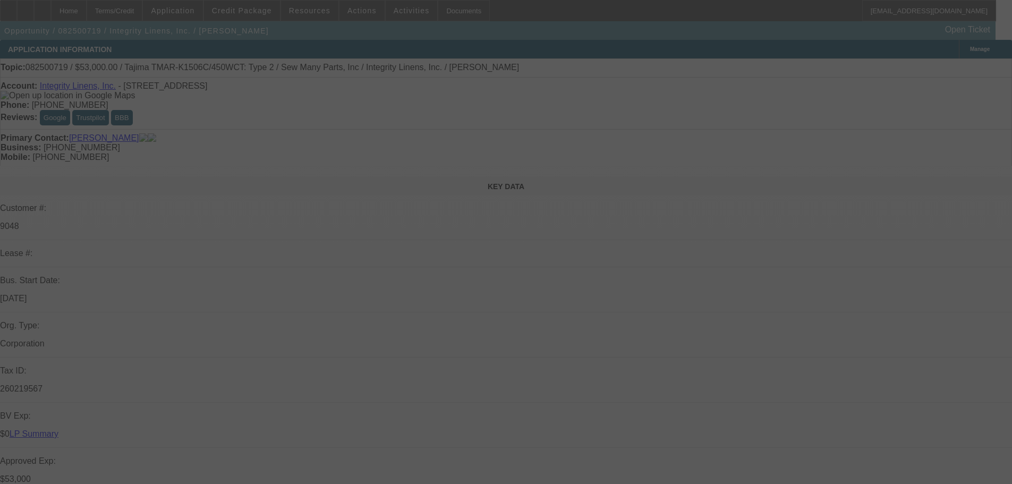
select select "0"
select select "2"
select select "0"
select select "2"
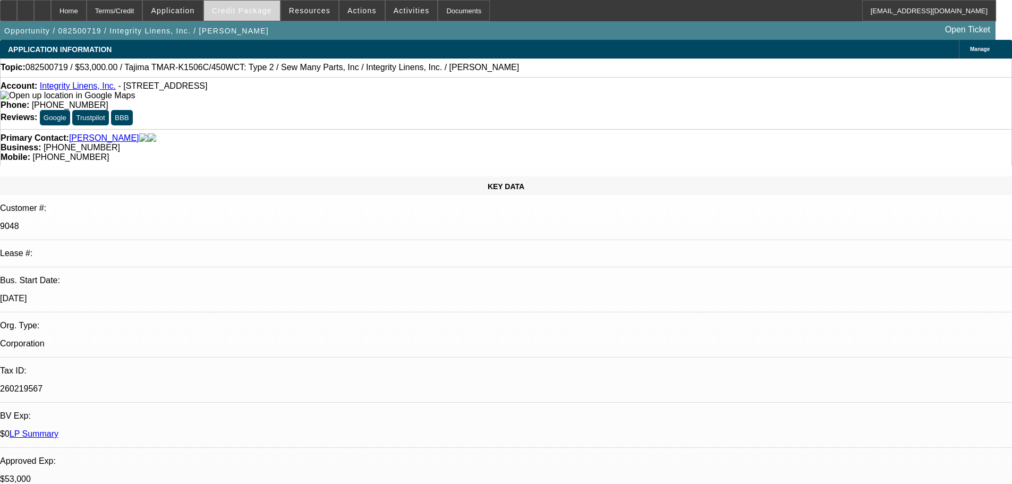
click at [260, 12] on span "Credit Package" at bounding box center [242, 10] width 60 height 9
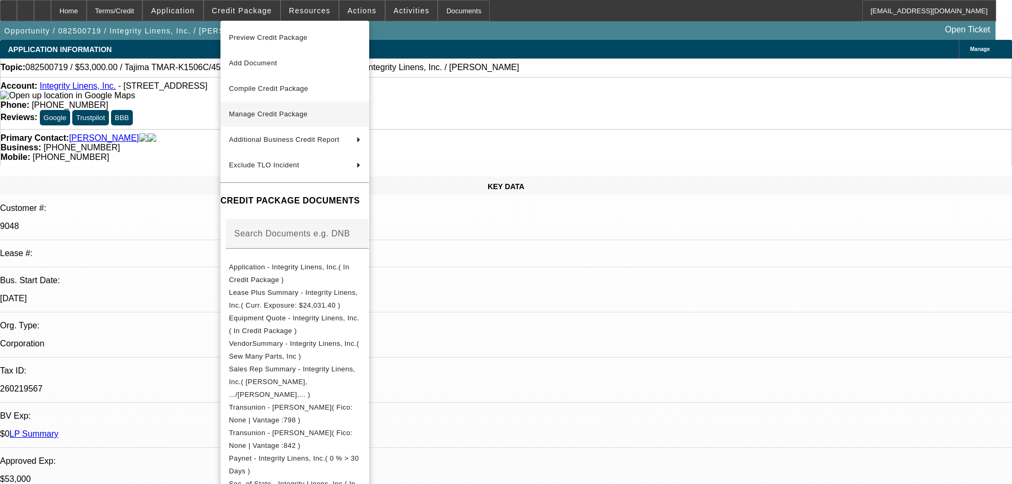
click at [271, 113] on span "Manage Credit Package" at bounding box center [268, 114] width 79 height 8
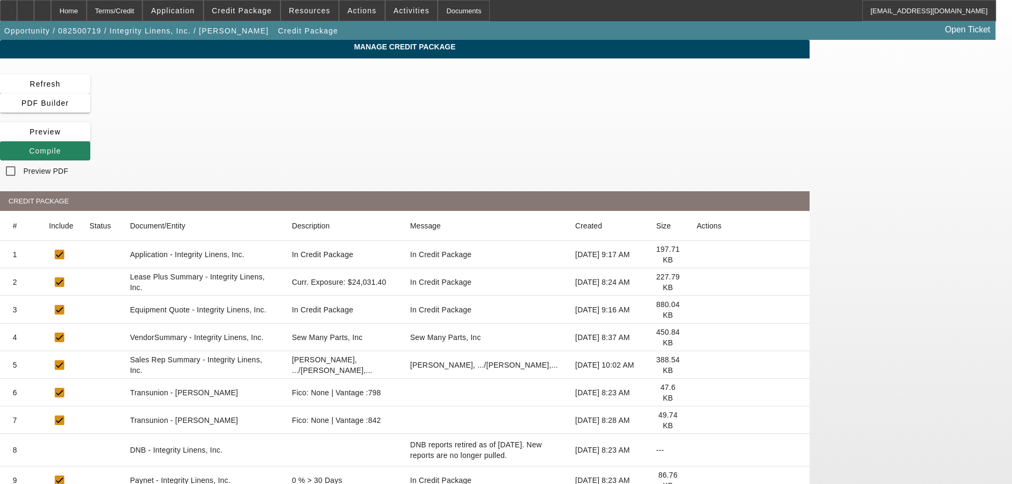
click at [697, 282] on icon at bounding box center [697, 282] width 0 height 0
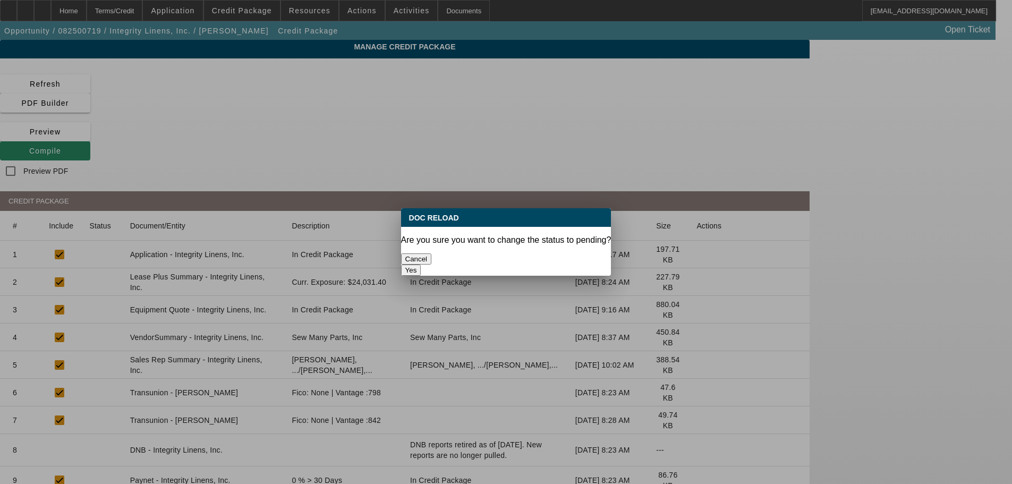
click at [421, 265] on button "Yes" at bounding box center [411, 270] width 20 height 11
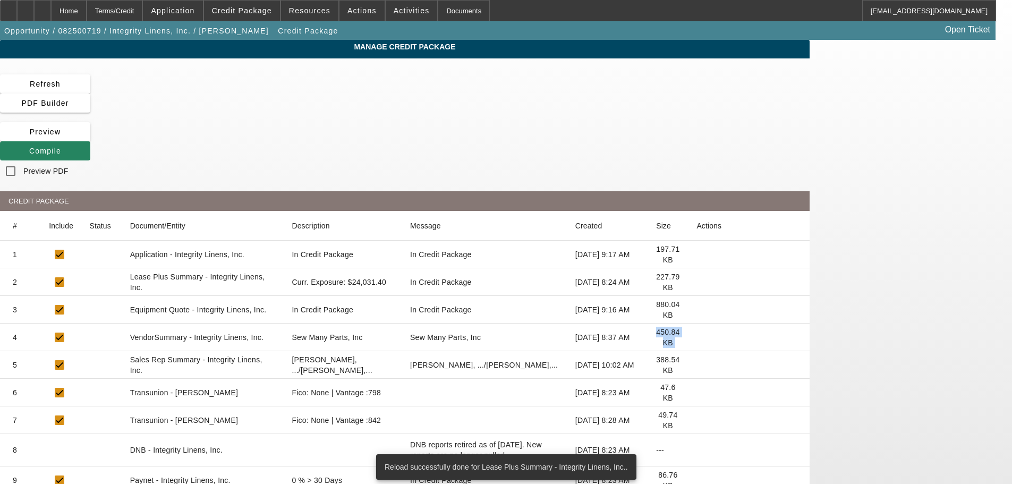
drag, startPoint x: 798, startPoint y: 249, endPoint x: 741, endPoint y: 250, distance: 57.4
click at [741, 324] on mat-row "4 VendorSummary - Integrity Linens, Inc. Sew Many Parts, Inc Sew Many Parts, In…" at bounding box center [405, 338] width 810 height 28
click at [782, 324] on mat-cell at bounding box center [749, 338] width 122 height 28
click at [697, 337] on icon at bounding box center [697, 337] width 0 height 0
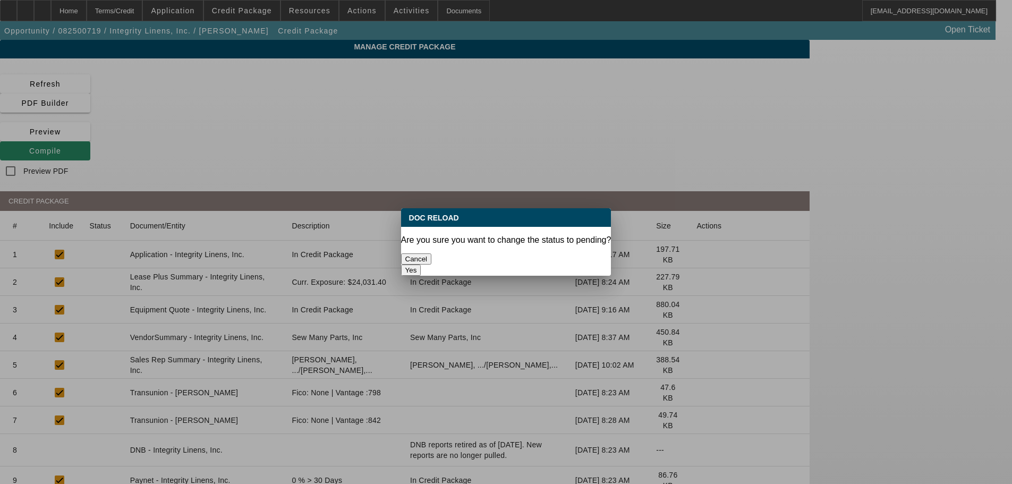
click at [421, 265] on button "Yes" at bounding box center [411, 270] width 20 height 11
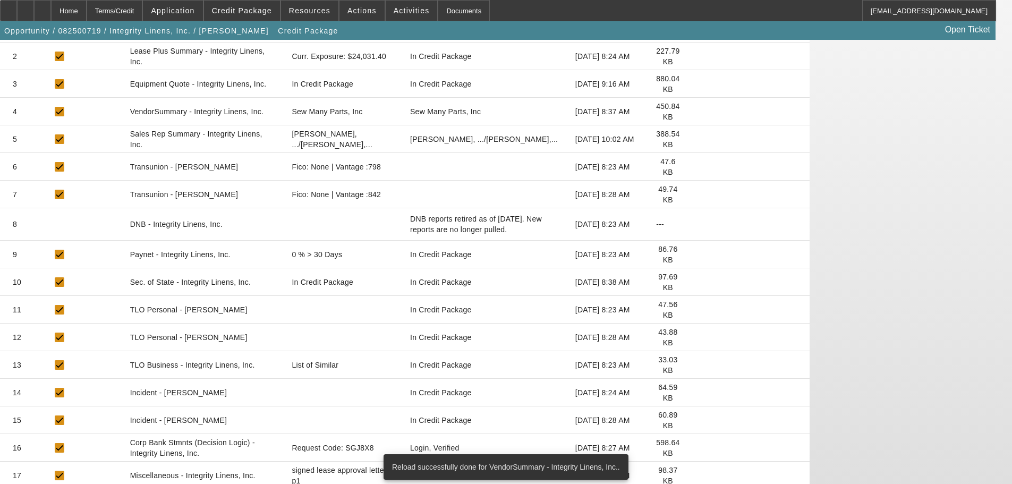
scroll to position [227, 0]
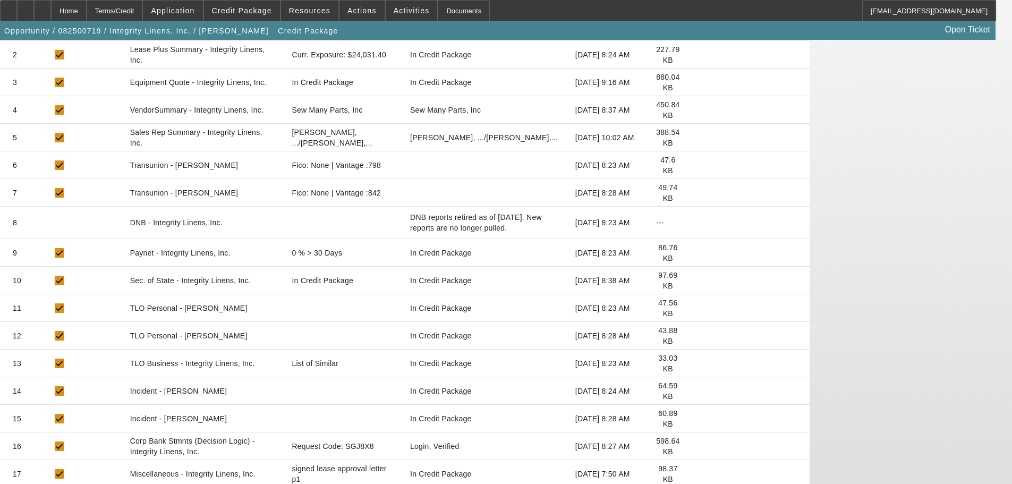
click at [697, 363] on icon at bounding box center [697, 363] width 0 height 0
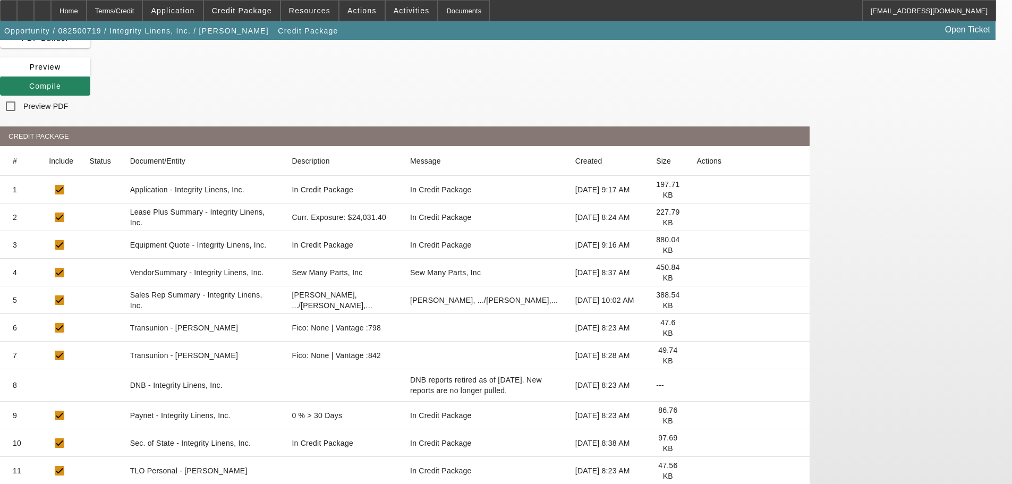
scroll to position [0, 0]
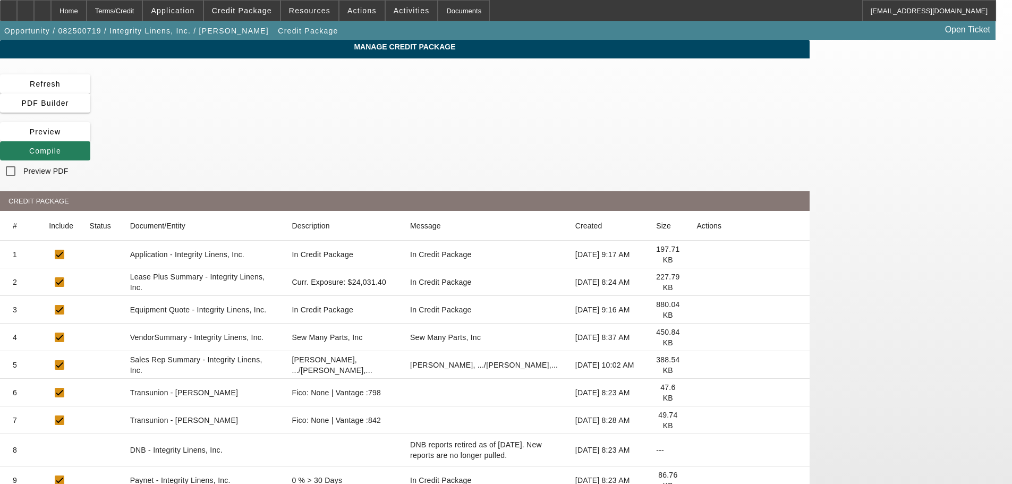
click at [61, 147] on span "Compile" at bounding box center [45, 151] width 32 height 9
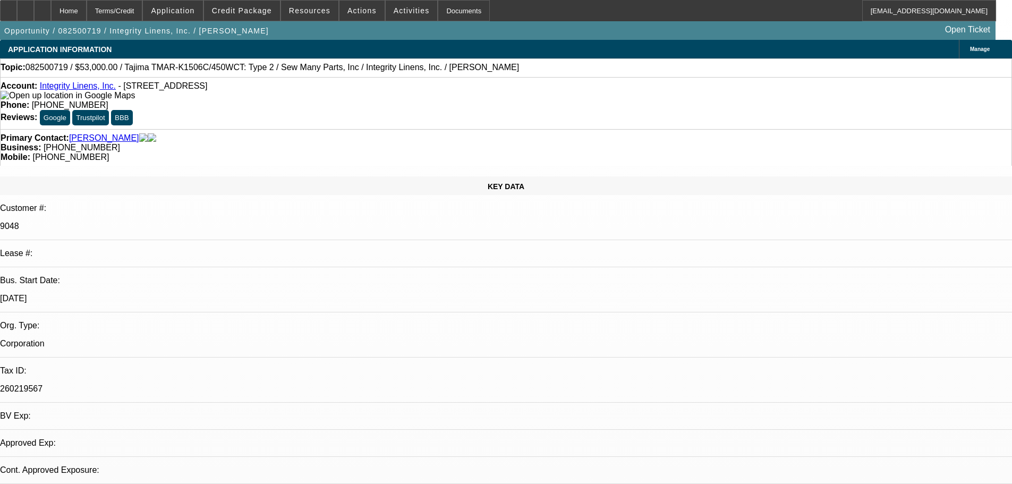
select select "0"
select select "2"
select select "0"
select select "2"
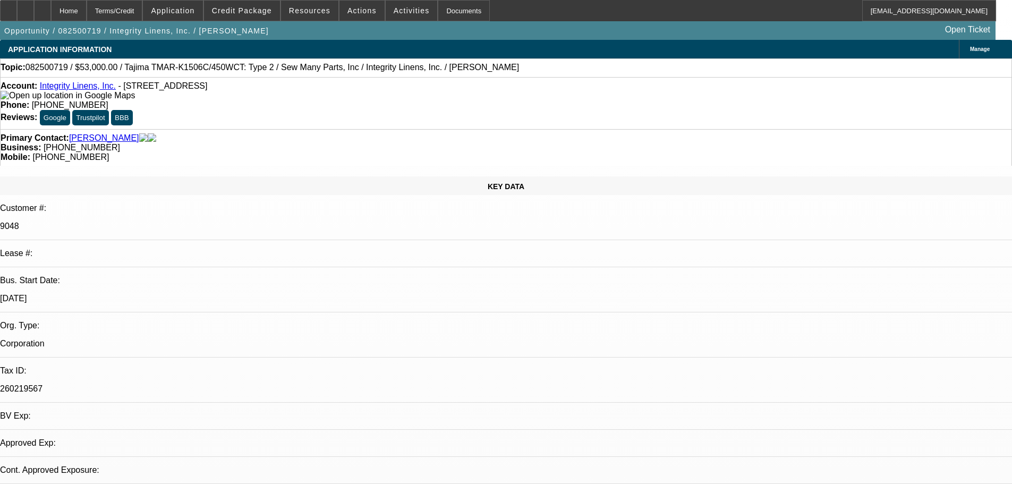
select select "0"
select select "2"
select select "0"
select select "2"
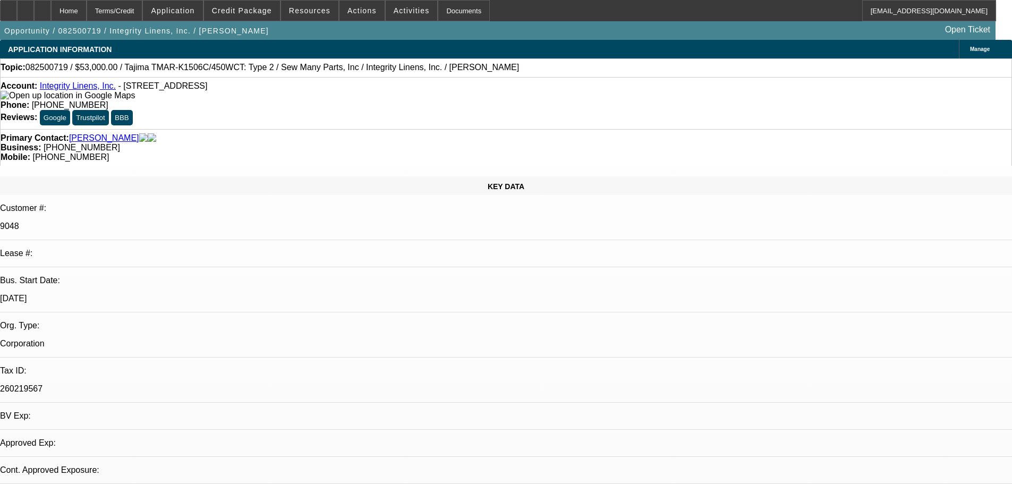
select select "0"
select select "2"
select select "0"
select select "2"
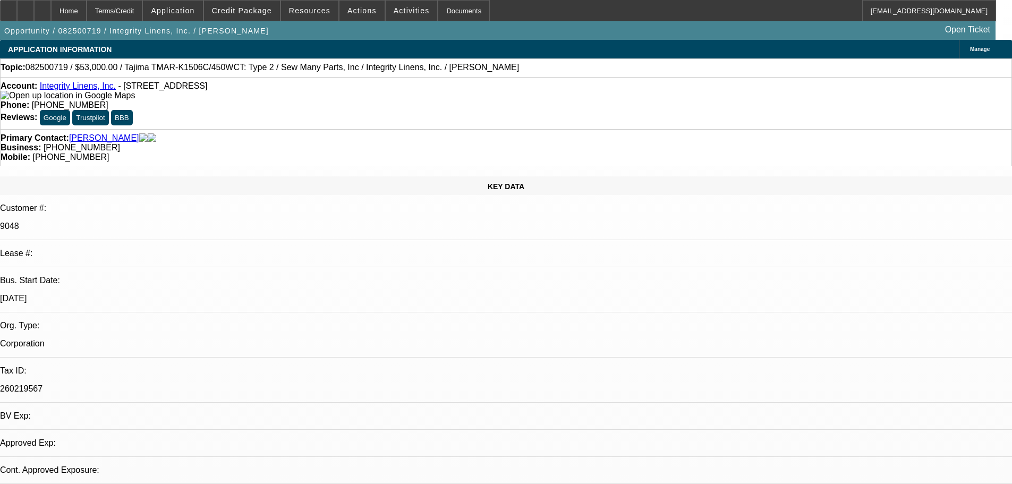
select select "0"
select select "2"
select select "0"
select select "2"
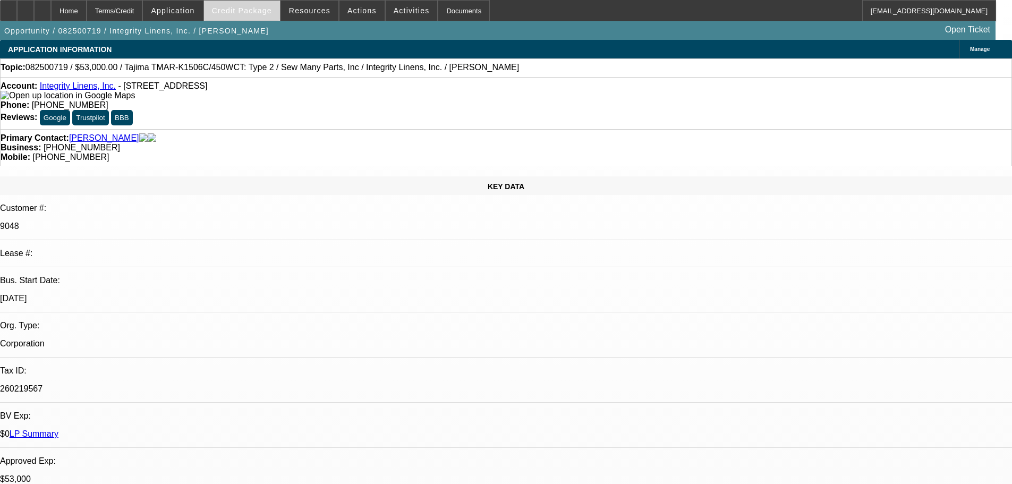
click at [251, 14] on span "Credit Package" at bounding box center [242, 10] width 60 height 9
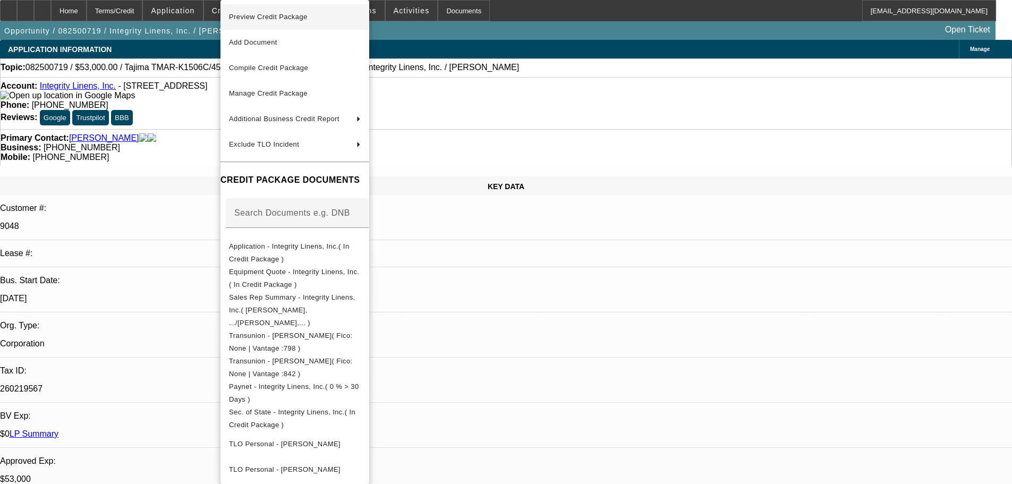
click at [280, 22] on span "Preview Credit Package" at bounding box center [295, 17] width 132 height 13
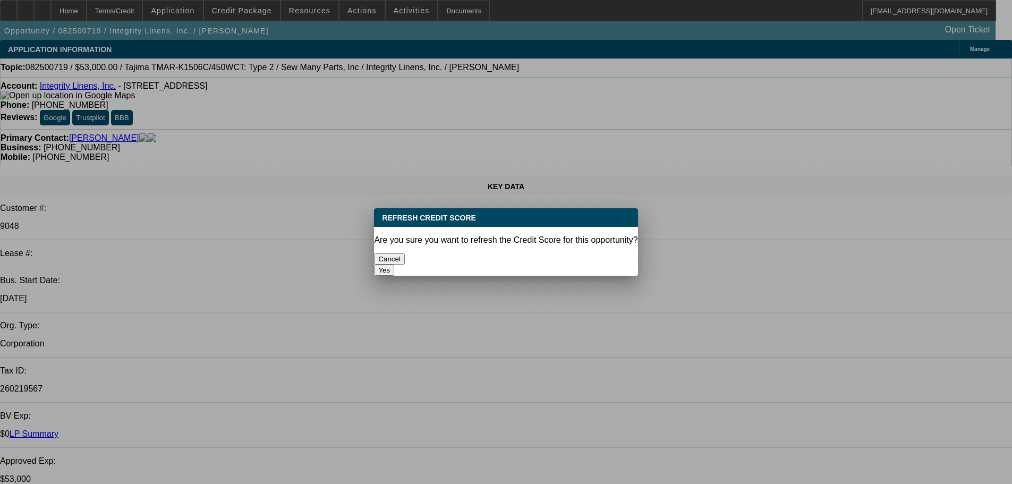
click at [394, 265] on button "Yes" at bounding box center [384, 270] width 20 height 11
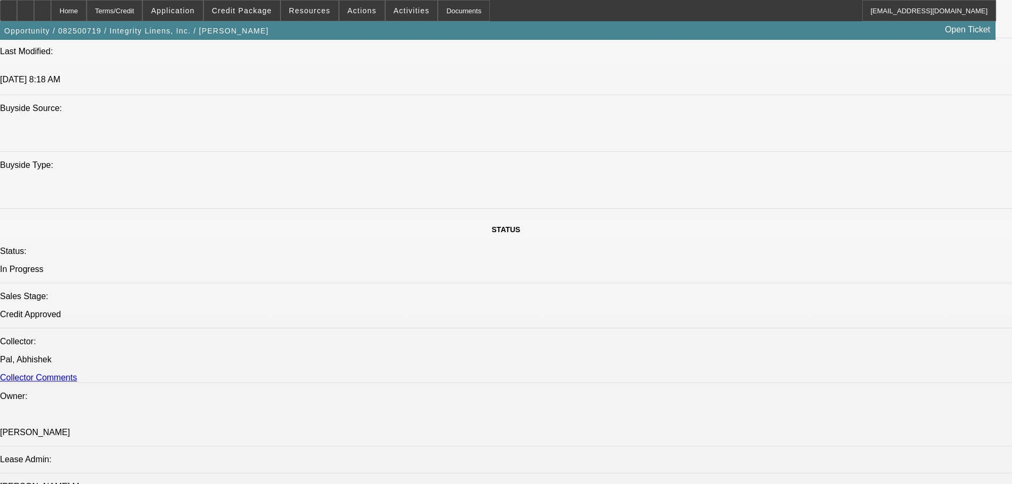
scroll to position [1004, 0]
click at [353, 9] on span "Actions" at bounding box center [362, 10] width 29 height 9
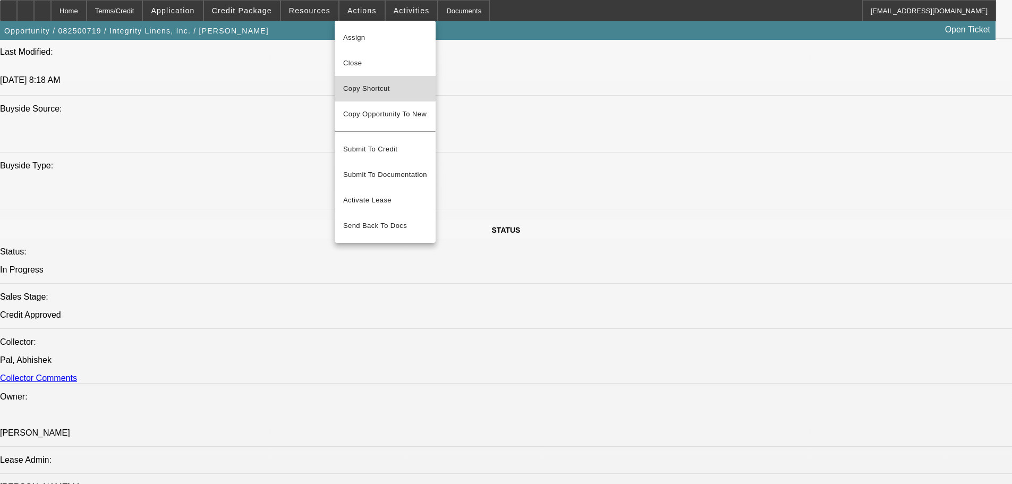
click at [366, 87] on span "Copy Shortcut" at bounding box center [385, 88] width 84 height 13
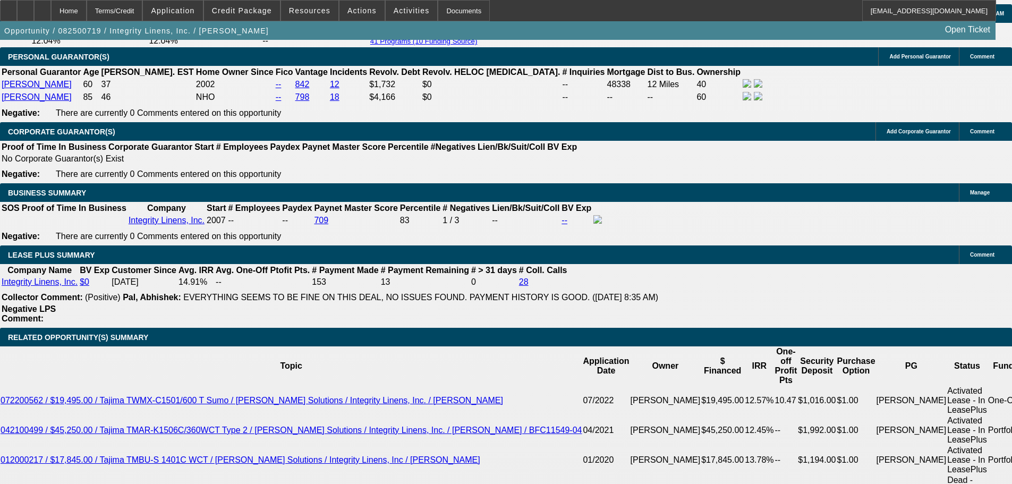
scroll to position [1642, 0]
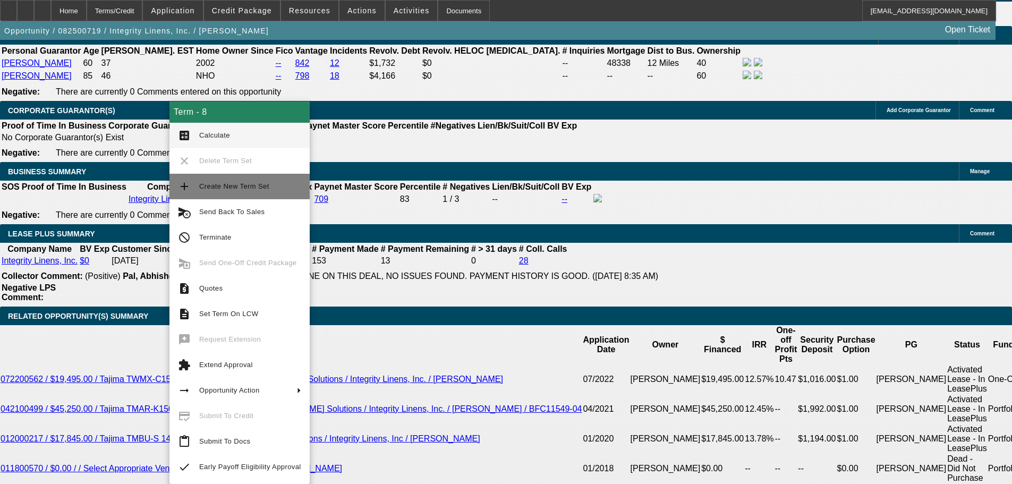
click at [239, 189] on span "Create New Term Set" at bounding box center [234, 186] width 70 height 8
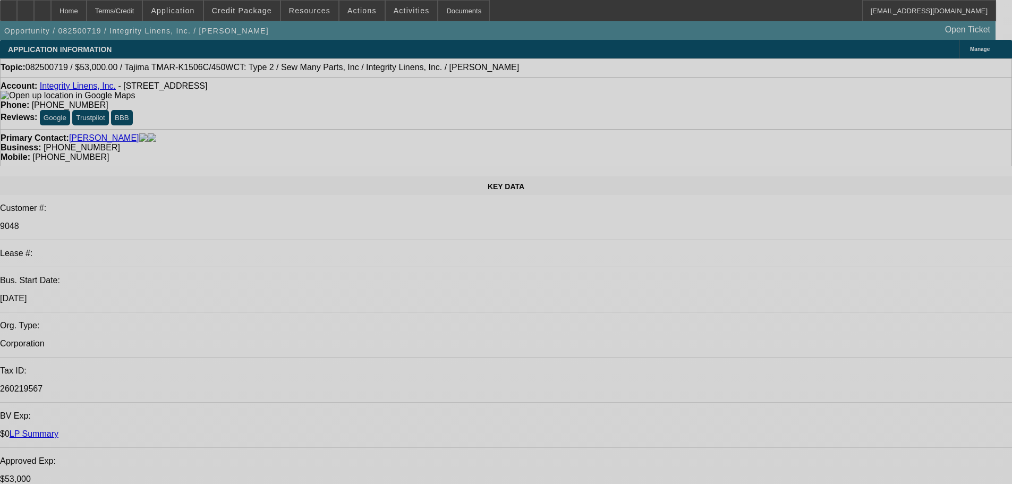
select select "0"
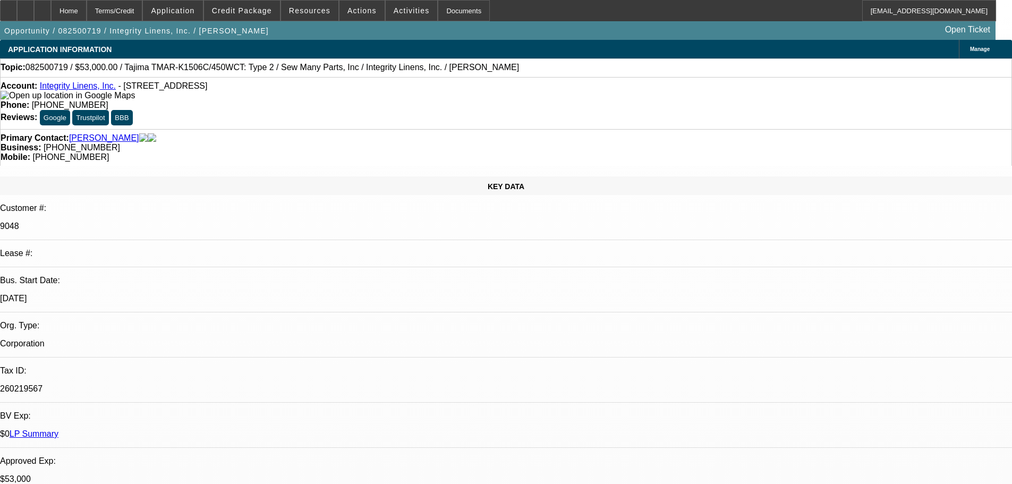
select select "2"
select select "0"
select select "2"
select select "0"
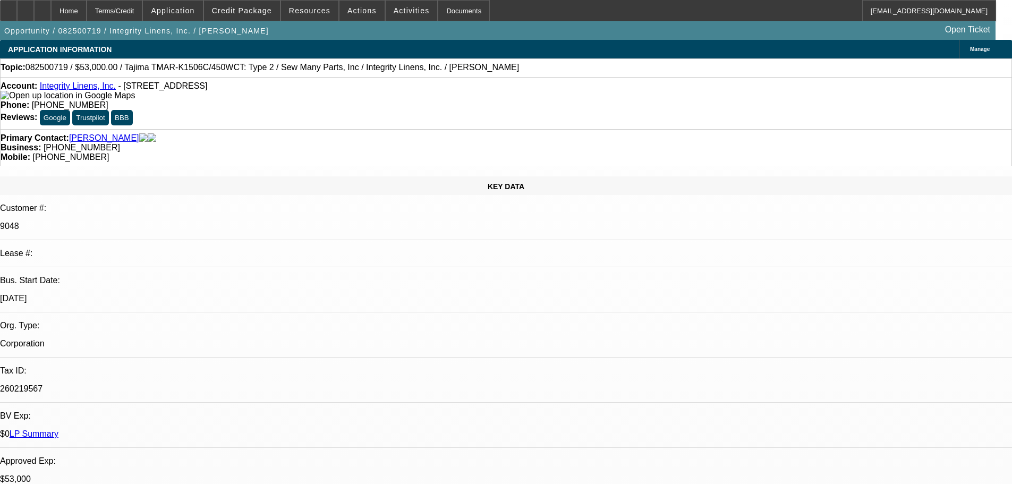
select select "2"
select select "0"
select select "2"
select select "0"
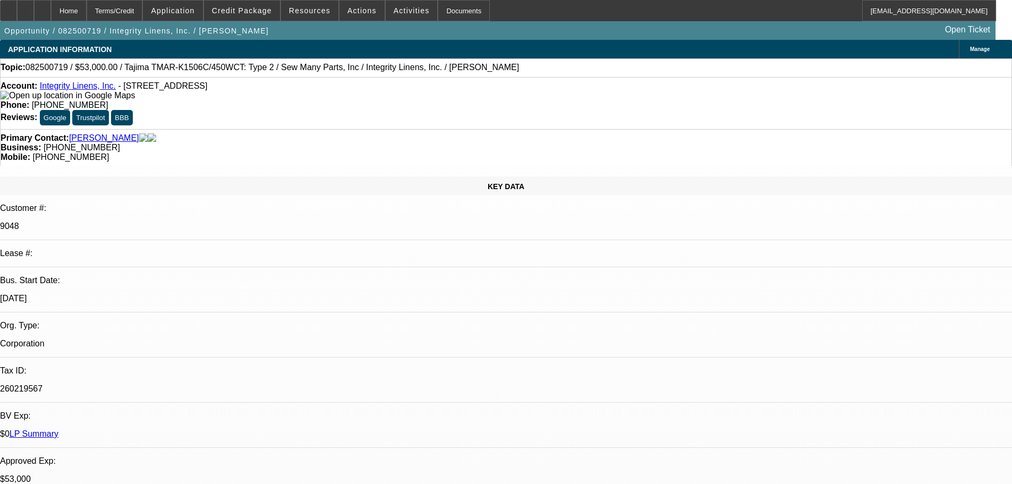
select select "2"
select select "0"
select select "2"
select select "0"
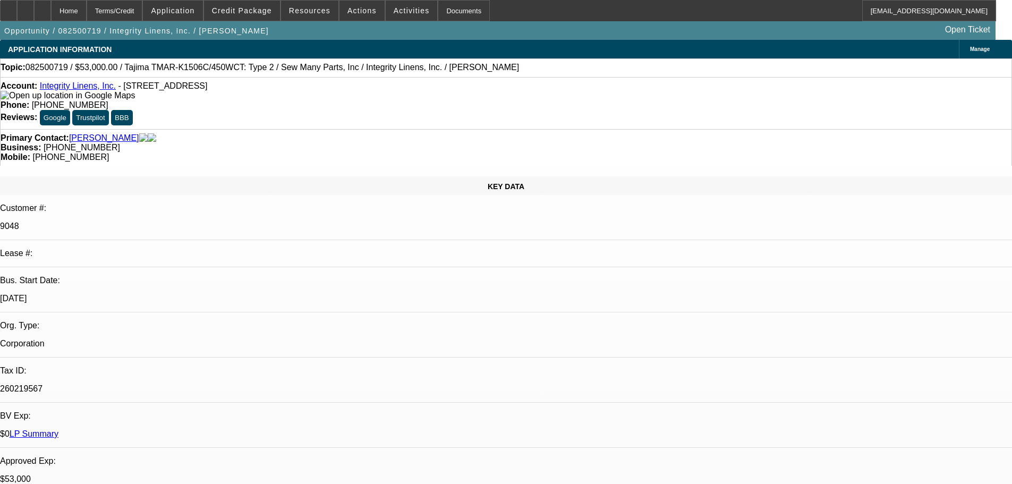
select select "2"
select select "0"
select select "2"
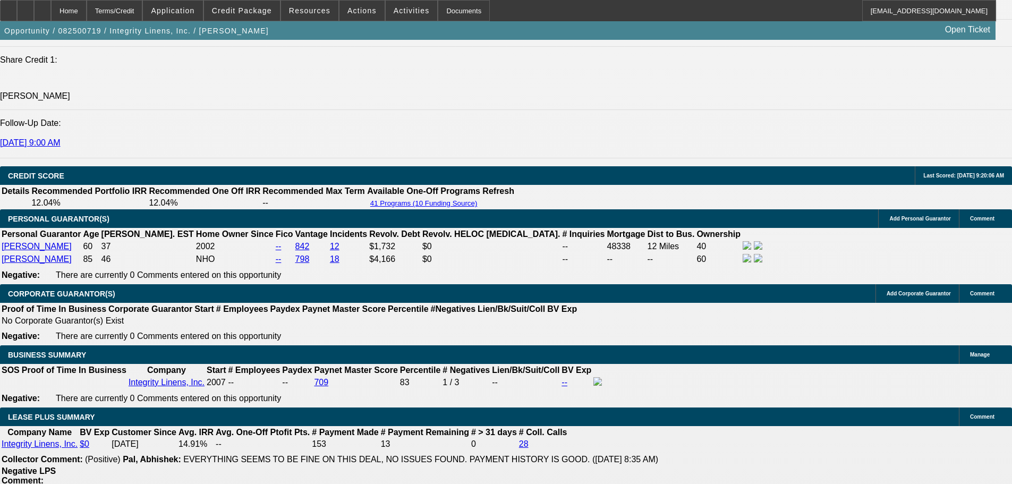
scroll to position [1594, 0]
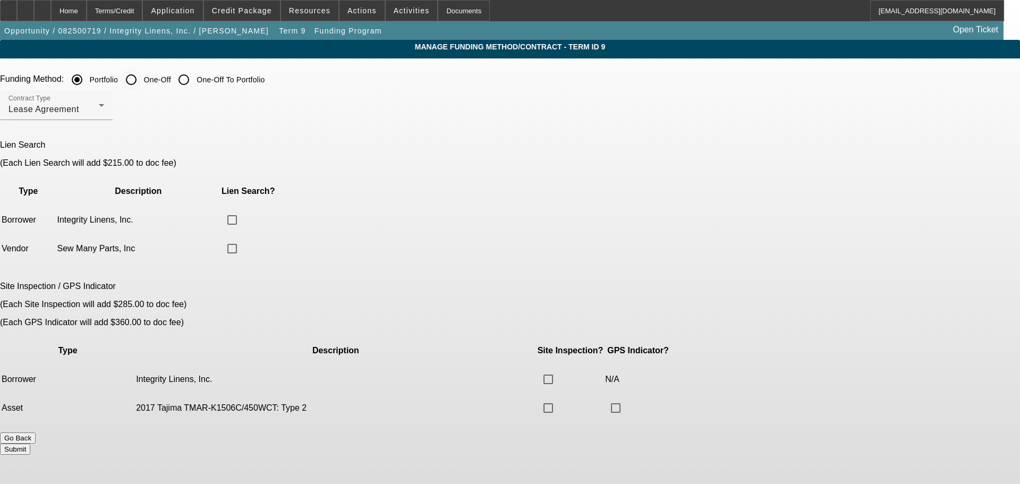
click at [142, 80] on input "One-Off" at bounding box center [131, 79] width 21 height 21
radio input "true"
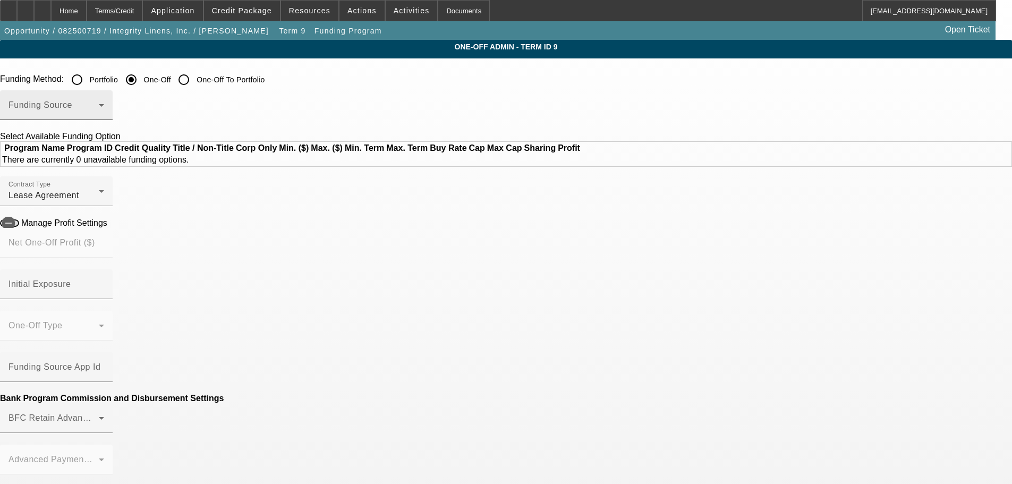
click at [99, 112] on span at bounding box center [54, 109] width 90 height 13
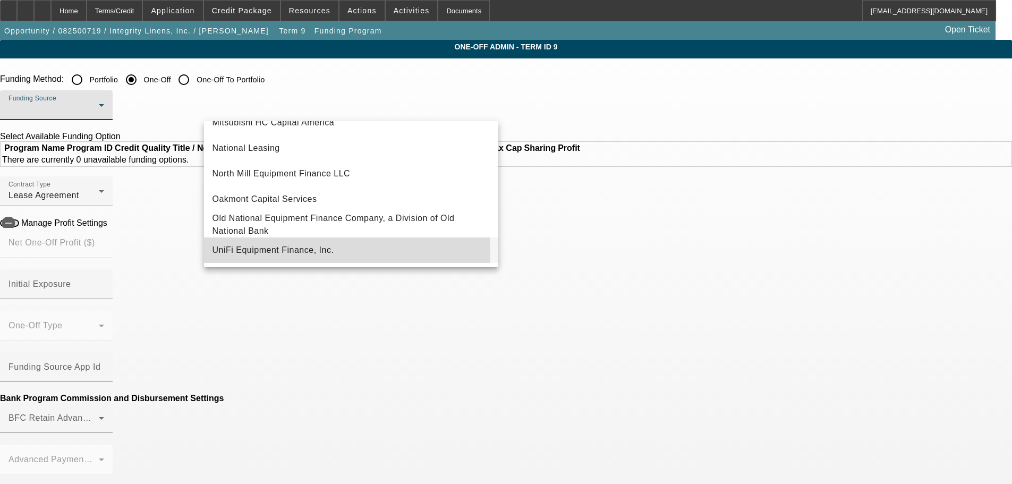
click at [242, 250] on span "UniFi Equipment Finance, Inc." at bounding box center [274, 250] width 122 height 13
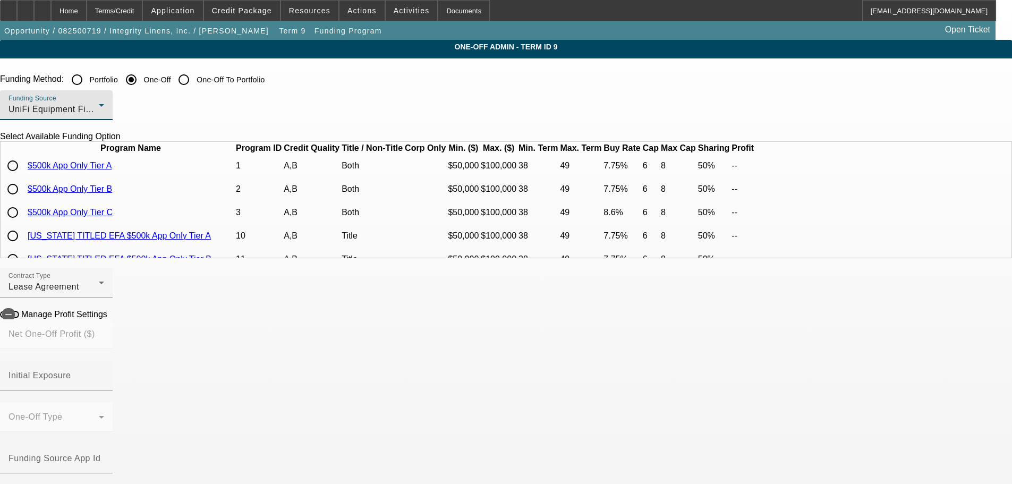
click at [23, 200] on input "radio" at bounding box center [12, 189] width 21 height 21
radio input "true"
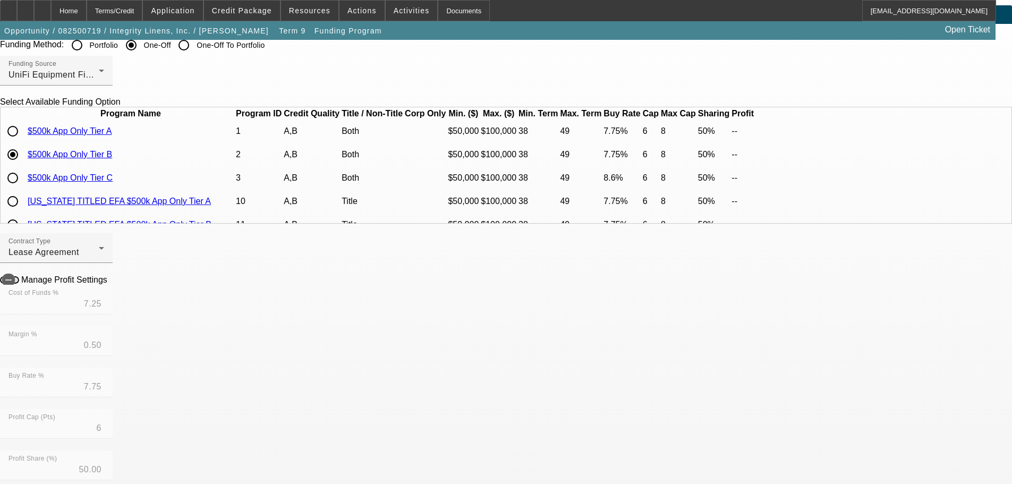
scroll to position [53, 0]
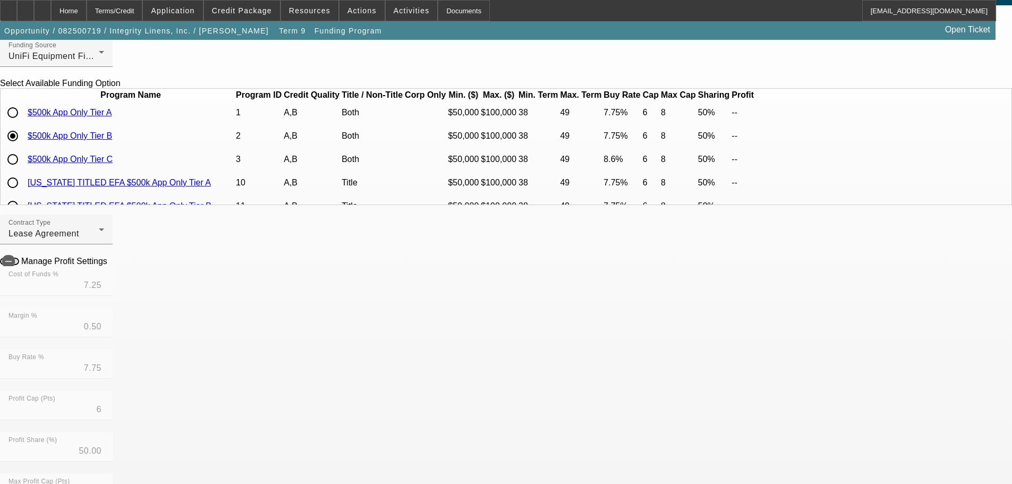
click at [110, 265] on icon at bounding box center [110, 260] width 0 height 9
type input "$3,932.93"
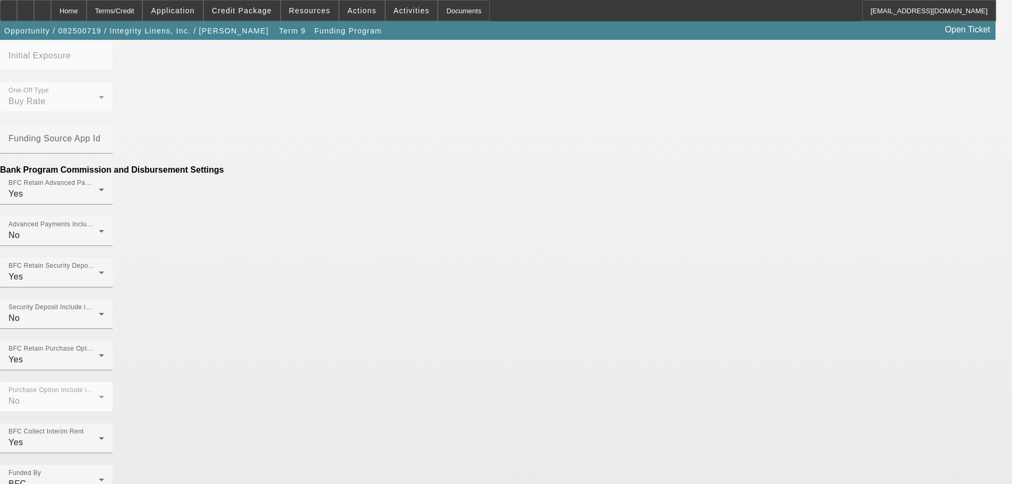
scroll to position [602, 0]
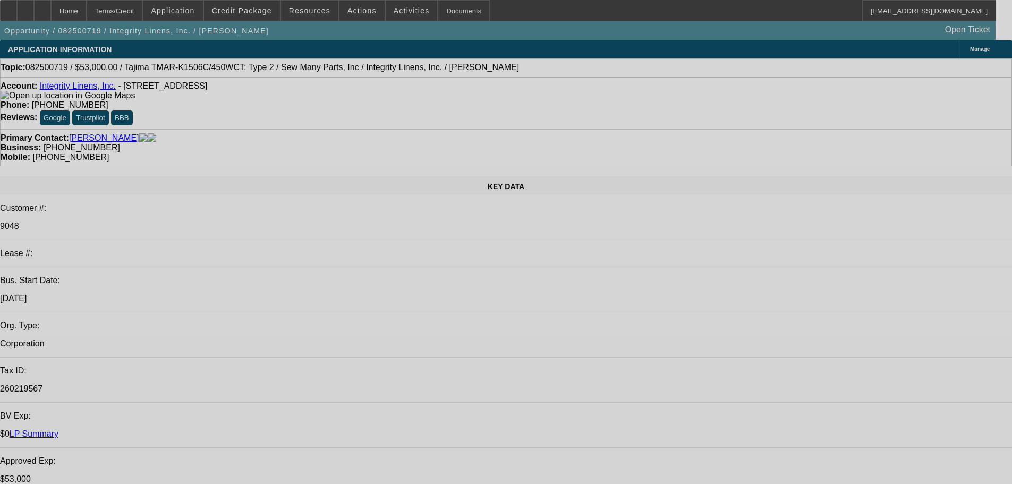
select select "0"
select select "2"
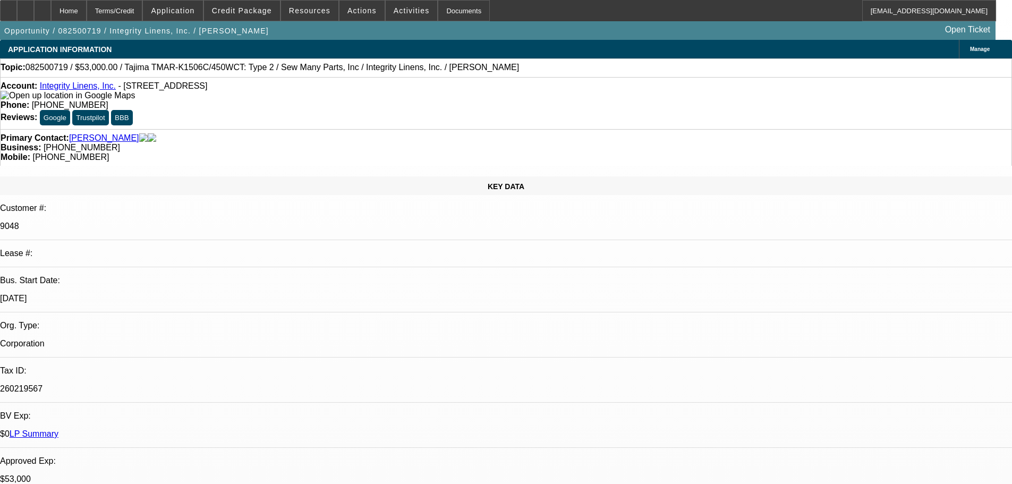
select select "2"
select select "0"
select select "2"
select select "0"
select select "2"
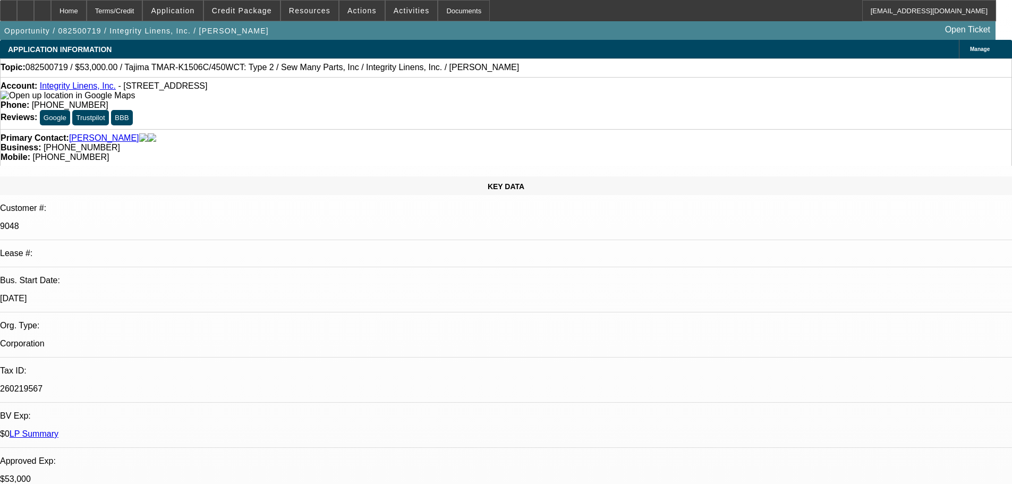
select select "2"
select select "0"
select select "2"
select select "0"
select select "2"
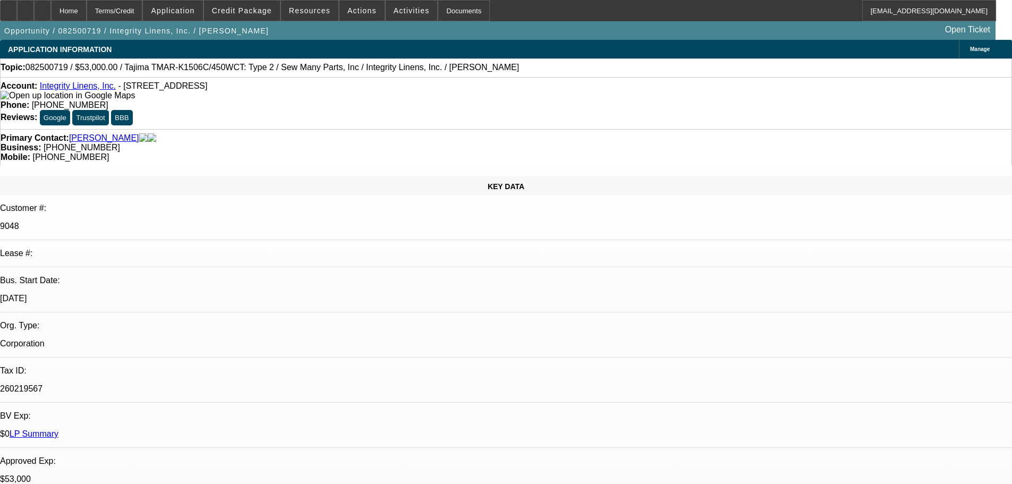
select select "2"
select select "0"
select select "2"
select select "0"
select select "2"
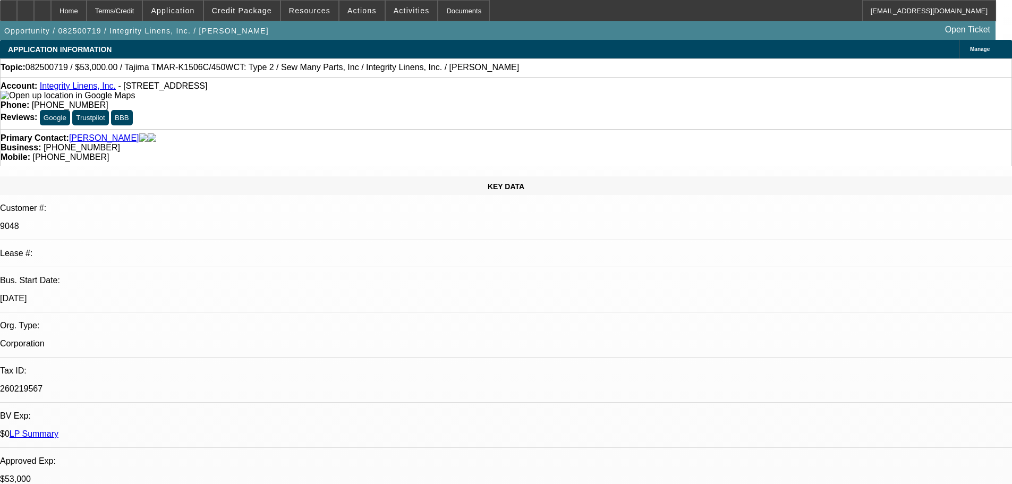
select select "2"
select select "0"
select select "2"
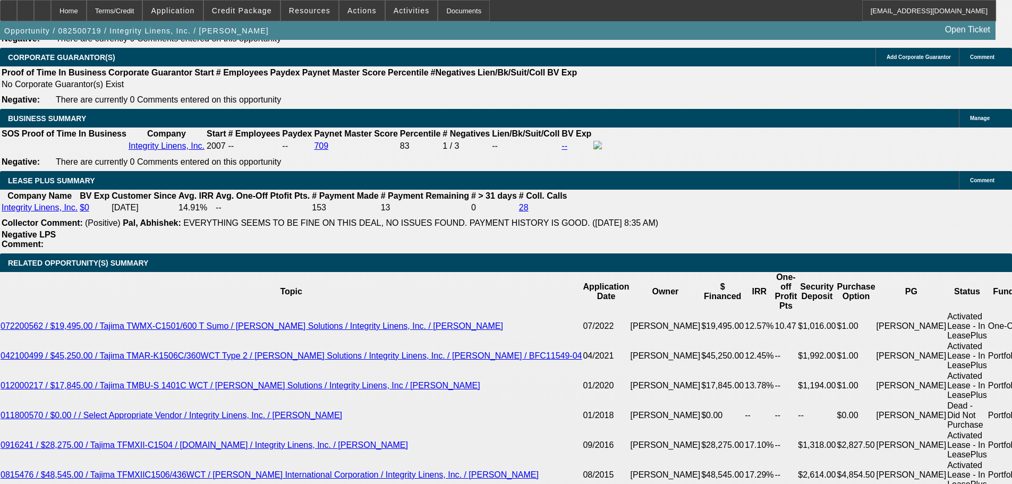
scroll to position [2014, 0]
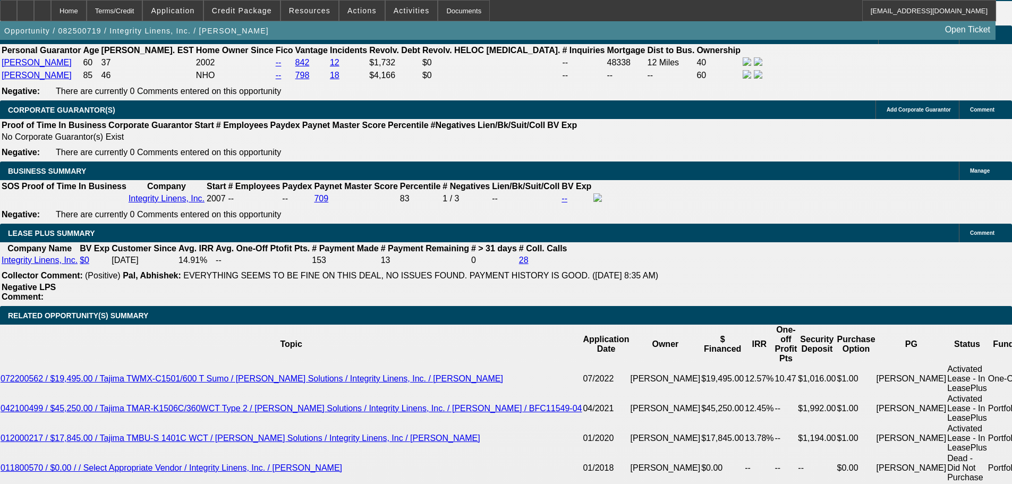
scroll to position [1642, 0]
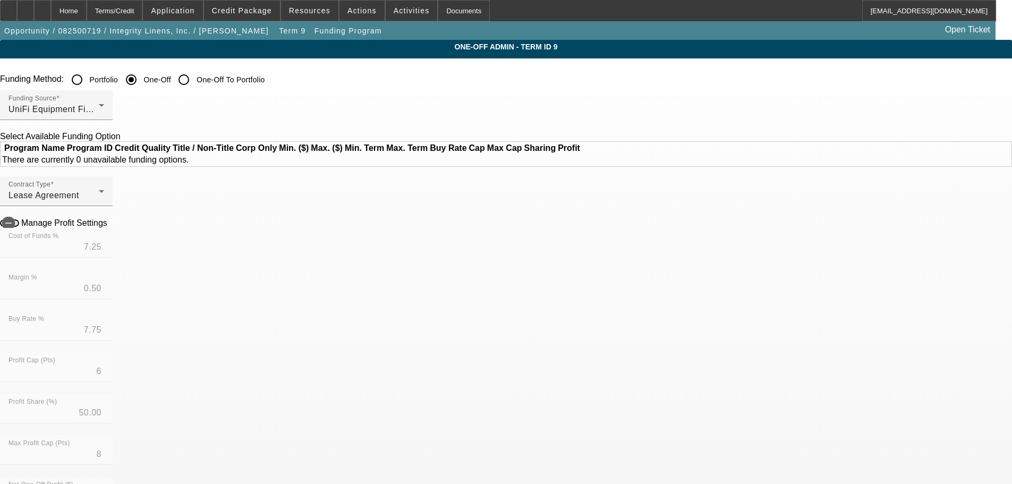
click at [194, 79] on input "One-Off To Portfolio" at bounding box center [183, 79] width 21 height 21
radio input "true"
click at [110, 227] on icon at bounding box center [110, 222] width 0 height 9
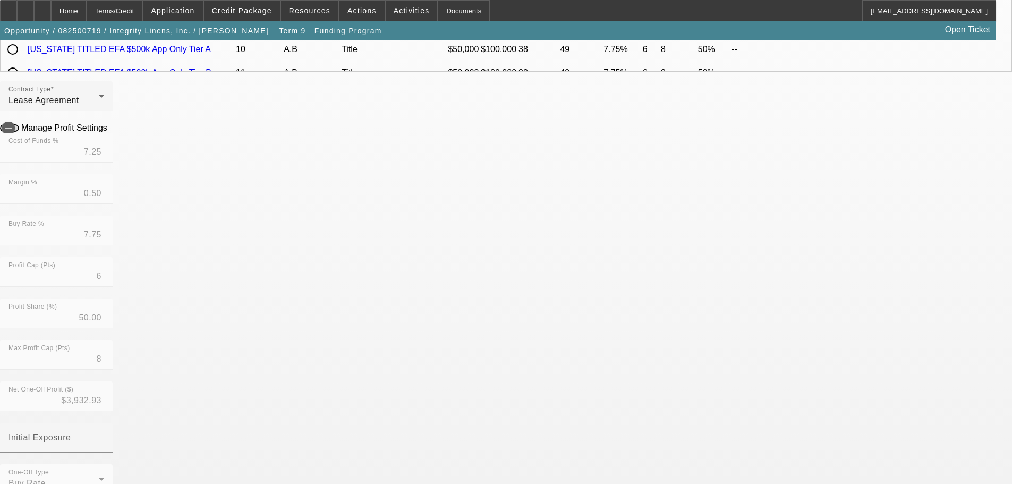
scroll to position [106, 0]
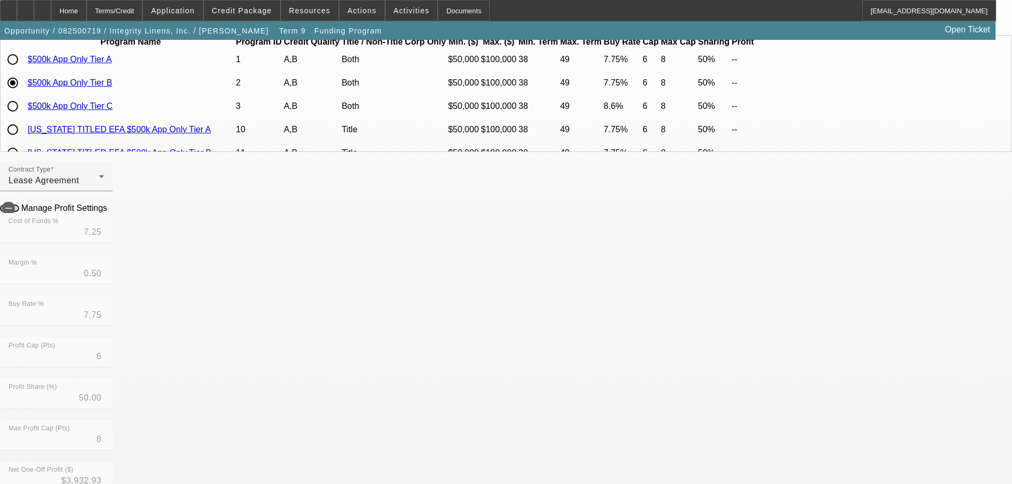
click at [110, 212] on icon at bounding box center [110, 207] width 0 height 9
type input "$4,115.15"
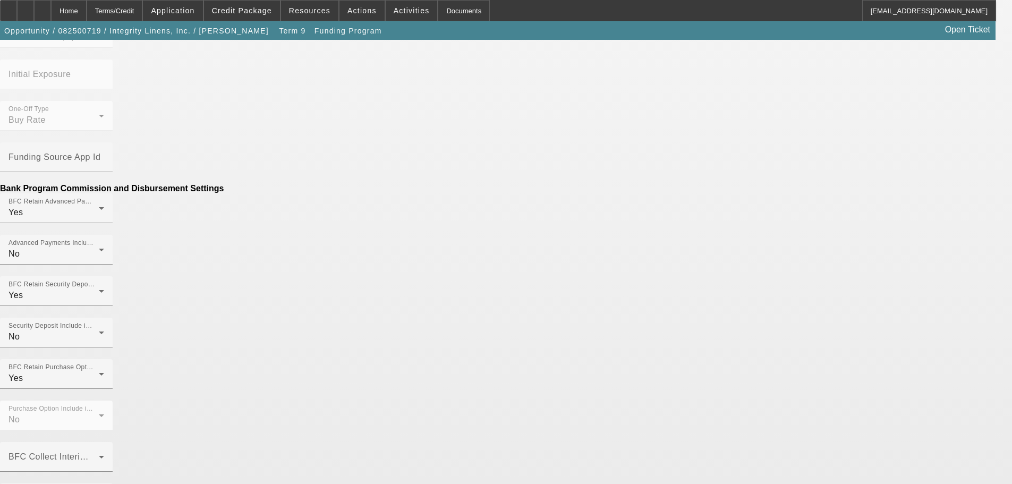
scroll to position [574, 0]
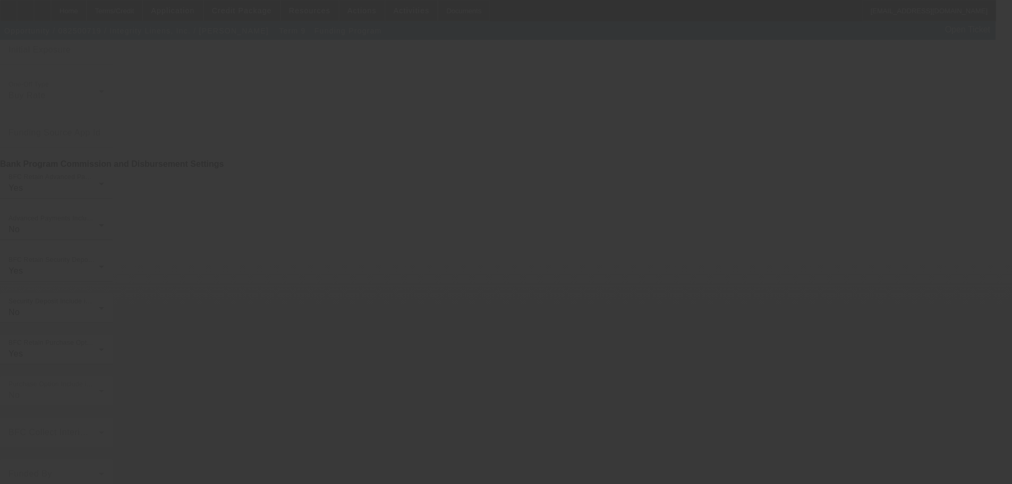
scroll to position [0, 0]
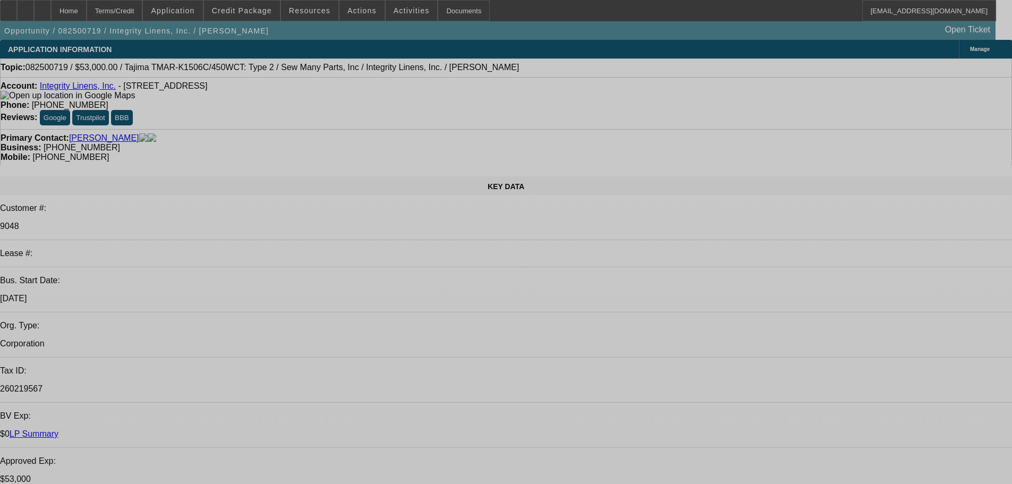
select select "0"
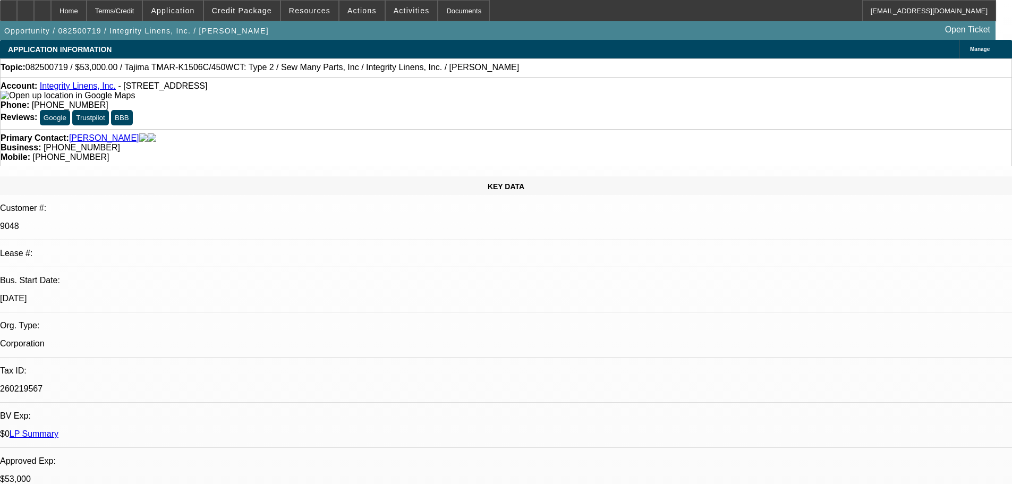
select select "2"
select select "0"
select select "2"
select select "0"
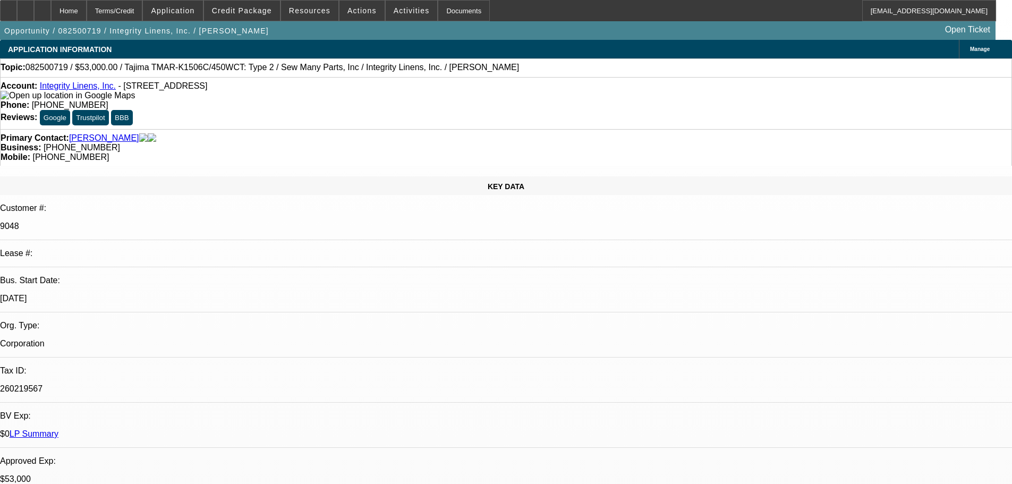
select select "2"
select select "0"
select select "2"
select select "0"
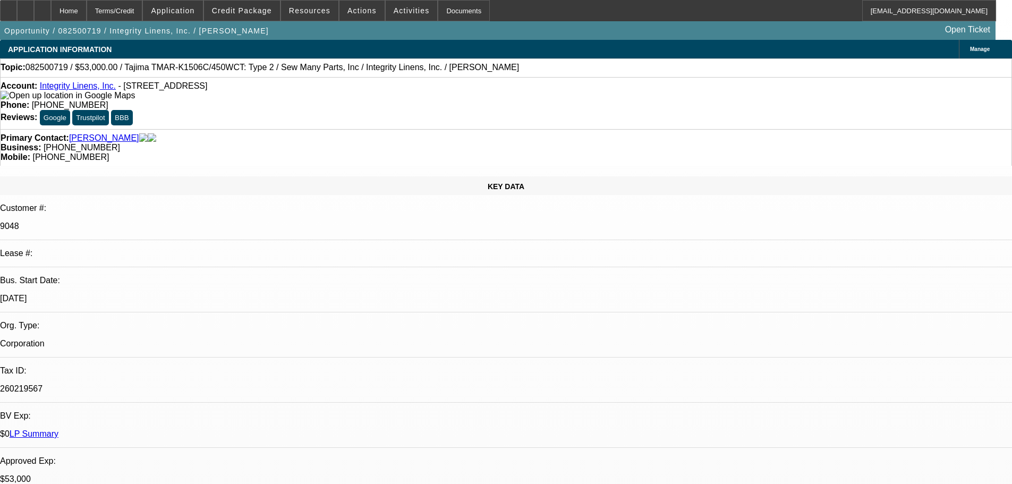
select select "2"
select select "0"
select select "2"
select select "0"
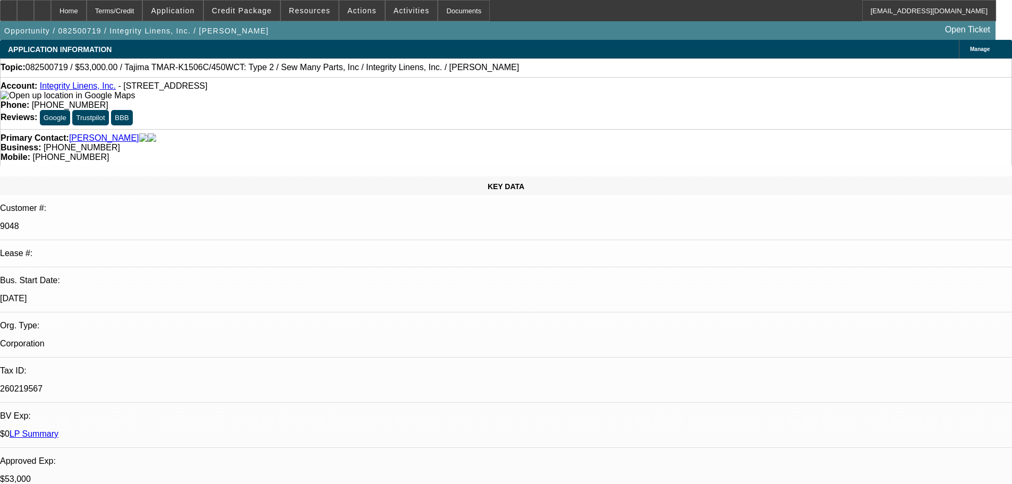
select select "2"
select select "0"
select select "2"
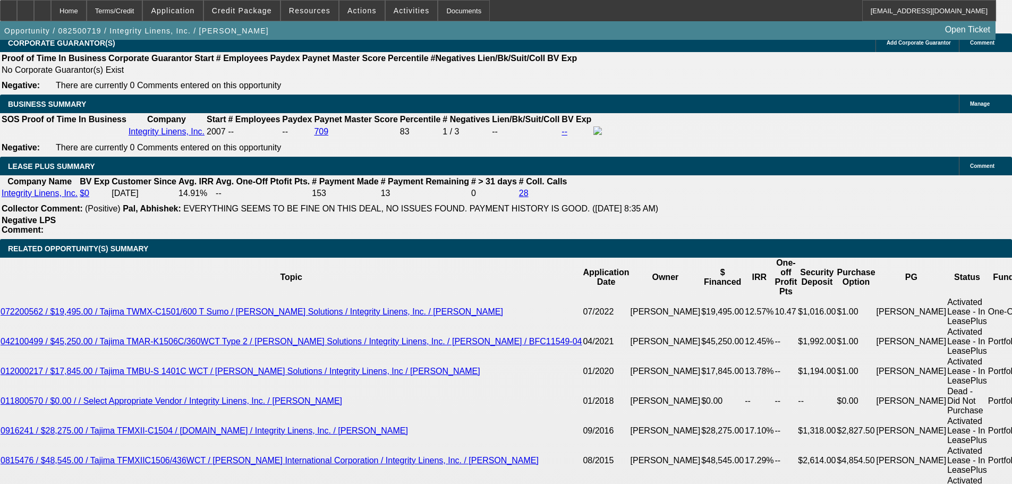
scroll to position [1647, 0]
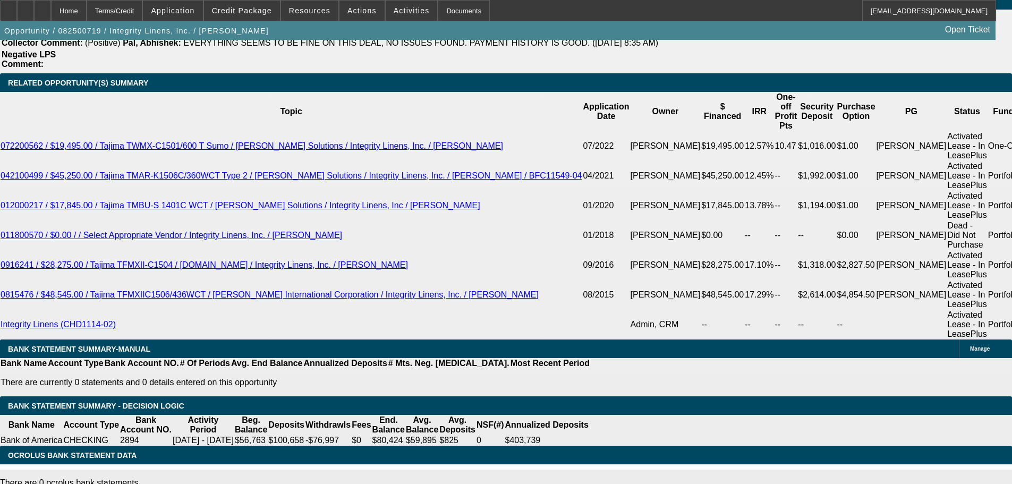
scroll to position [1966, 0]
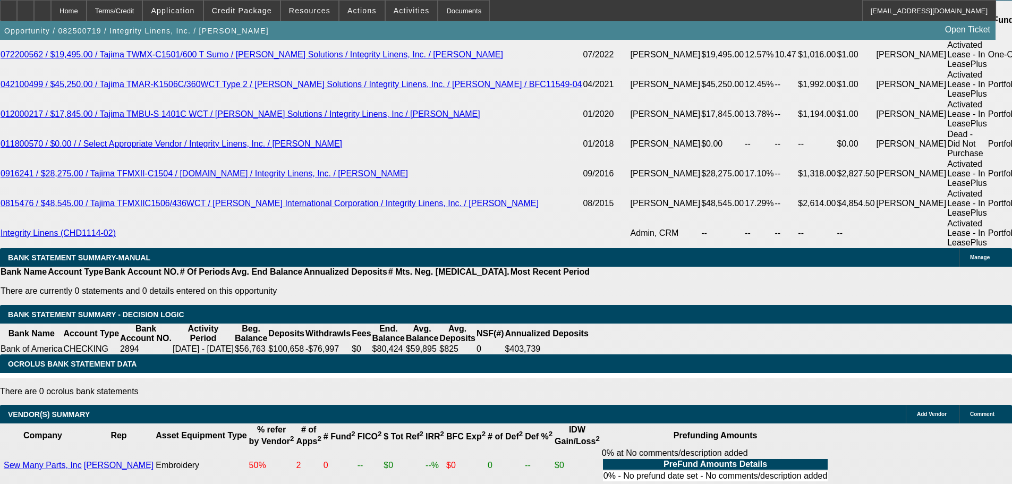
select select "3"
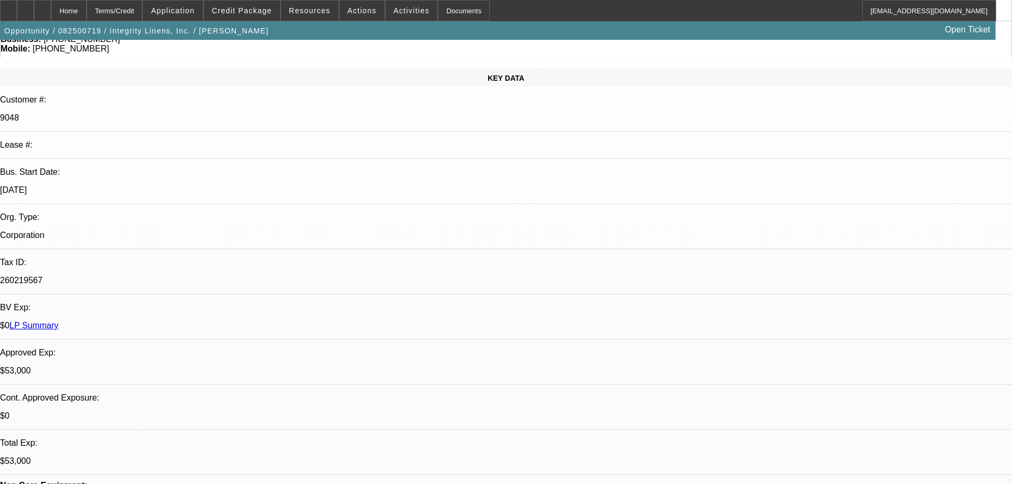
scroll to position [213, 0]
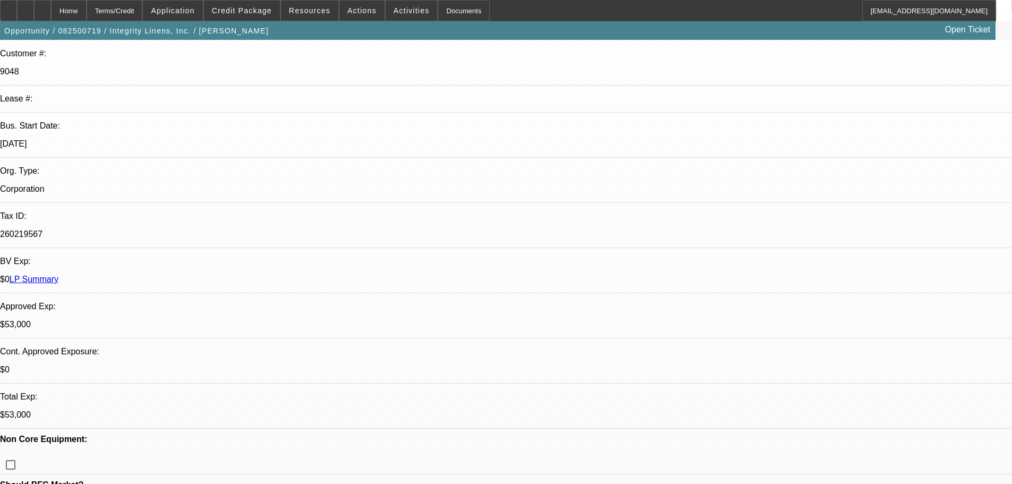
scroll to position [154, 0]
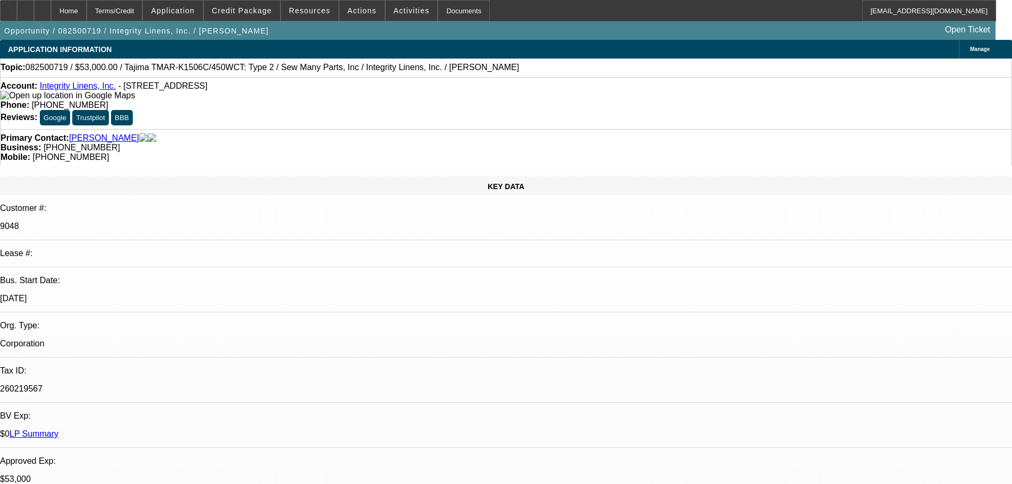
scroll to position [159, 0]
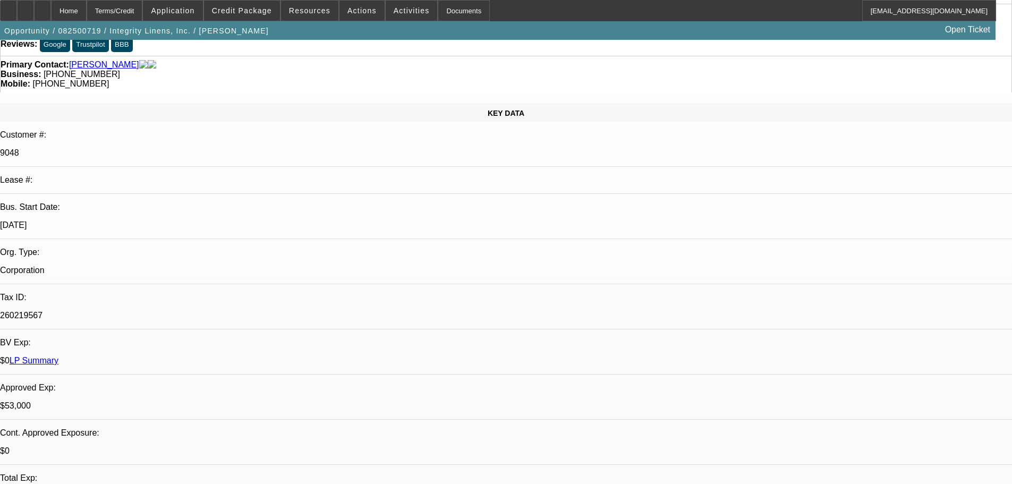
scroll to position [213, 0]
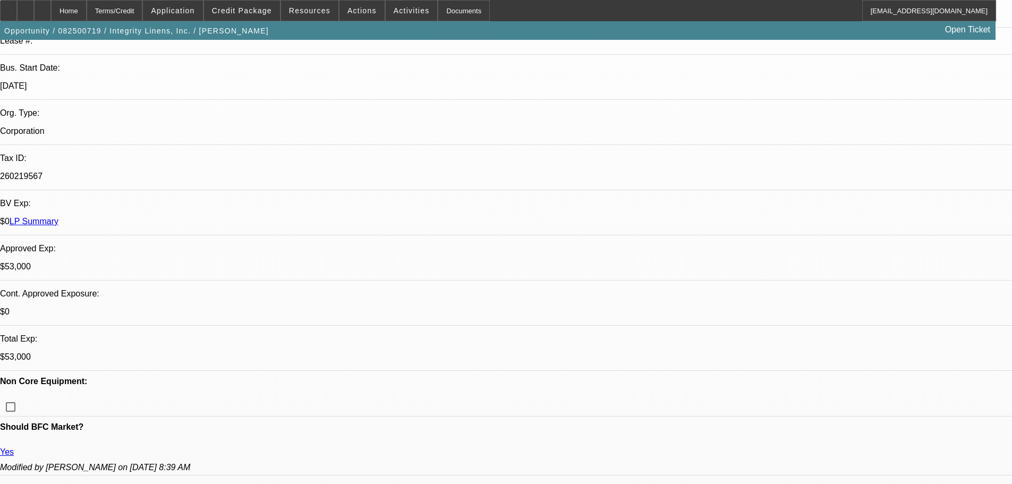
type textarea "CLEAN DEAL, OK TO MATCH ONE OFF TO PORT TO UNIFI."
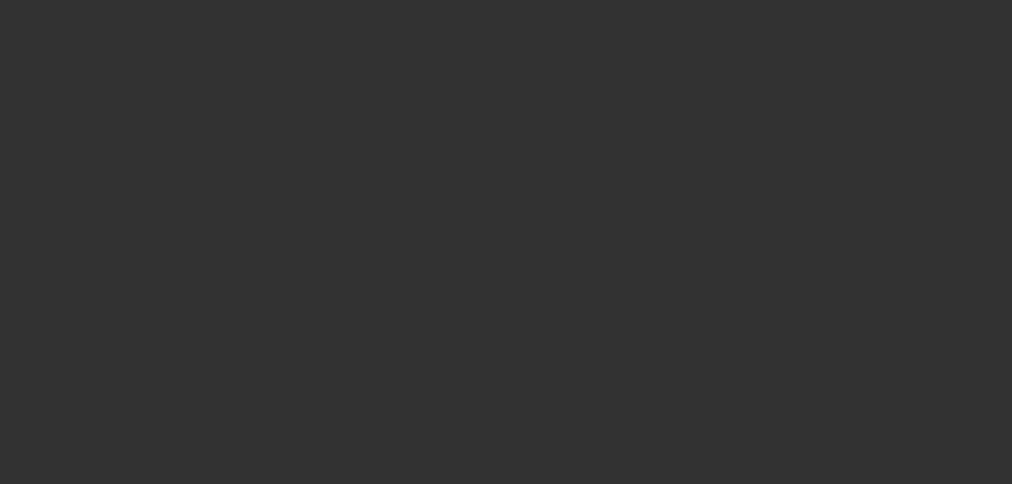
scroll to position [0, 0]
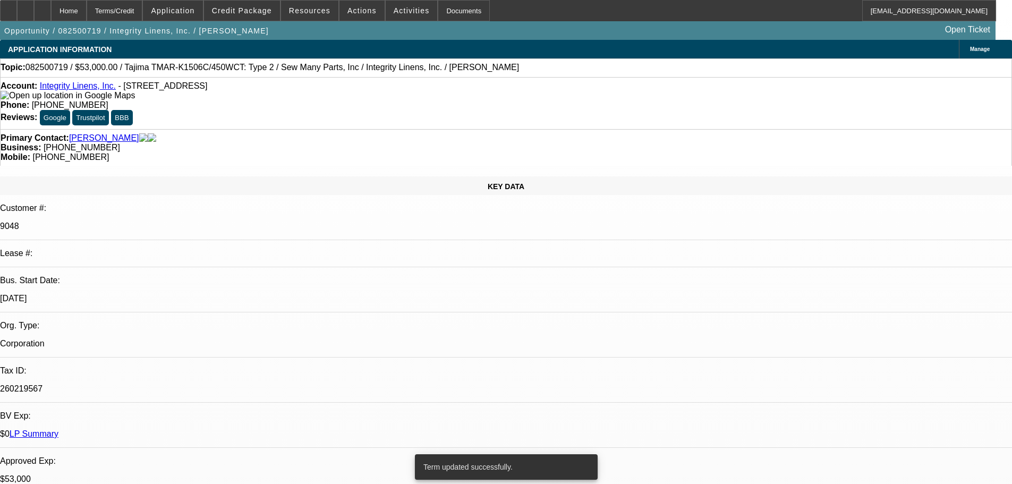
select select "0"
select select "2"
select select "0"
select select "2"
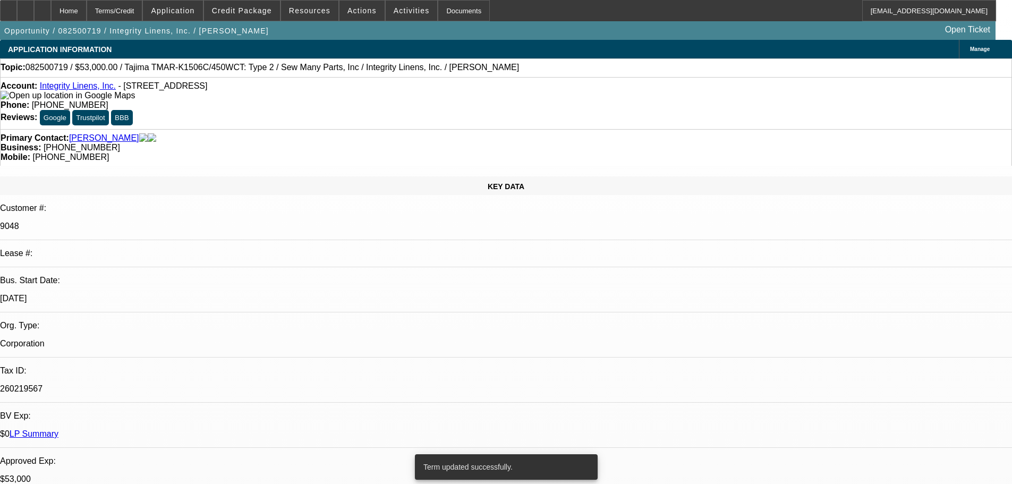
select select "0"
select select "2"
select select "0"
select select "2"
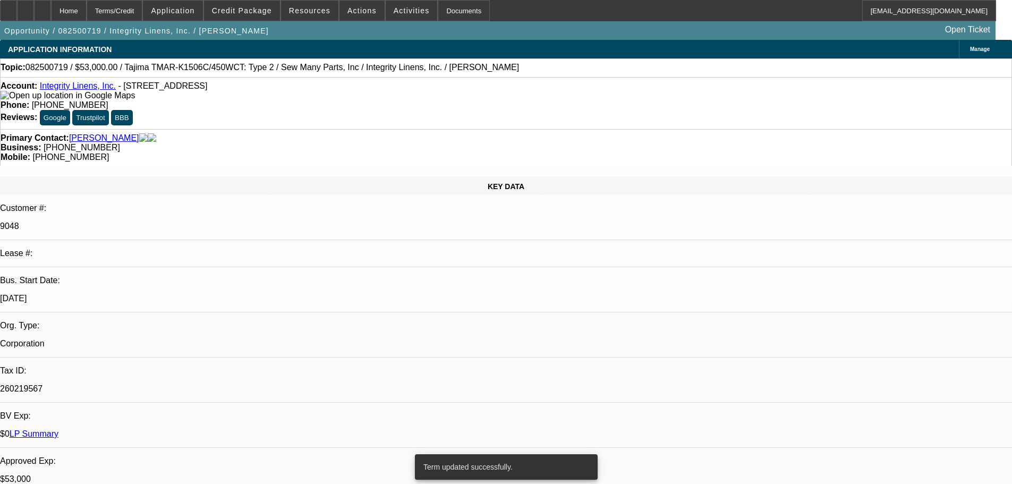
select select "0"
select select "2"
select select "0"
select select "2"
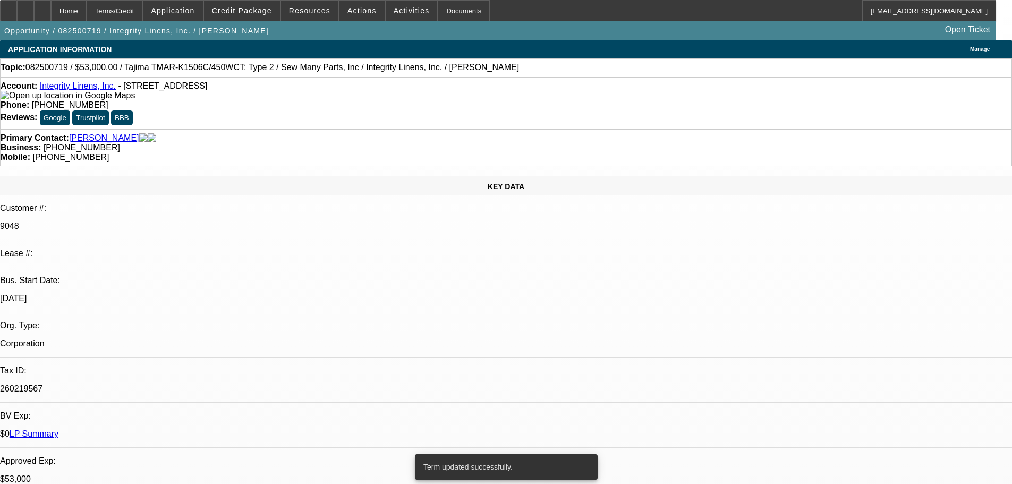
select select "0"
select select "2"
select select "0"
select select "2"
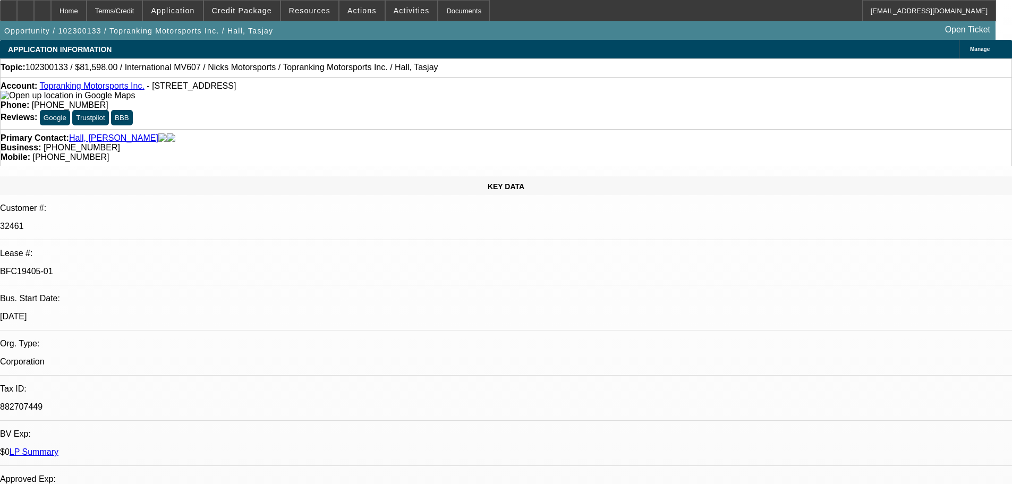
select select "0"
select select "2"
select select "0.1"
select select "4"
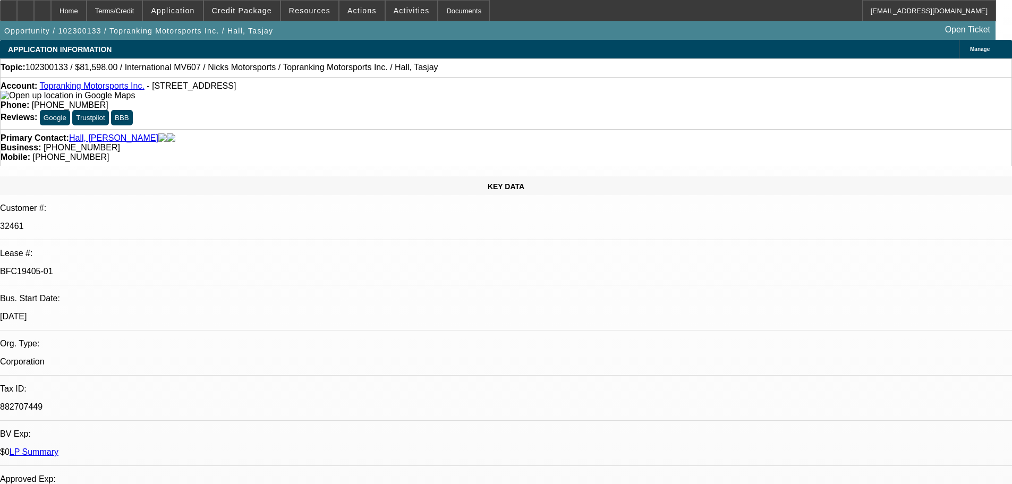
select select "0"
select select "2"
select select "0.1"
select select "4"
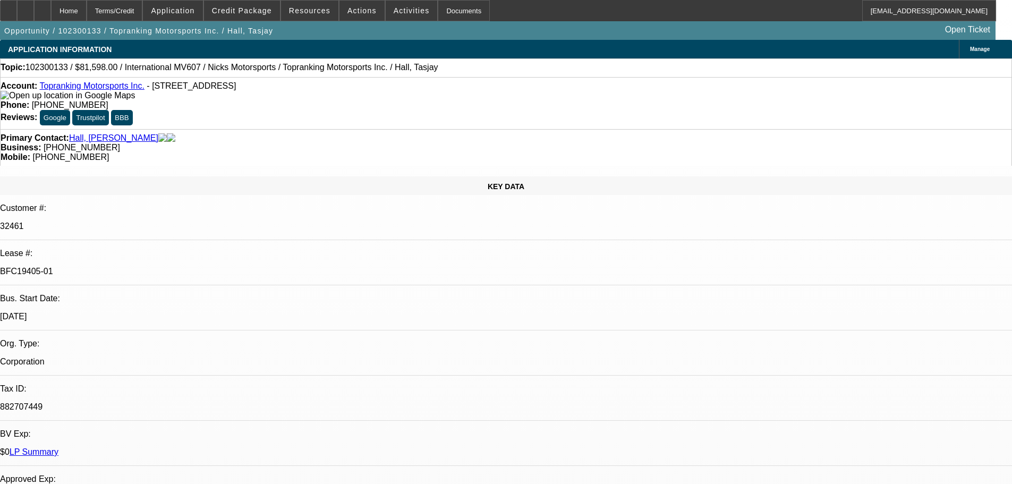
select select "0.15"
select select "2"
select select "0.1"
select select "4"
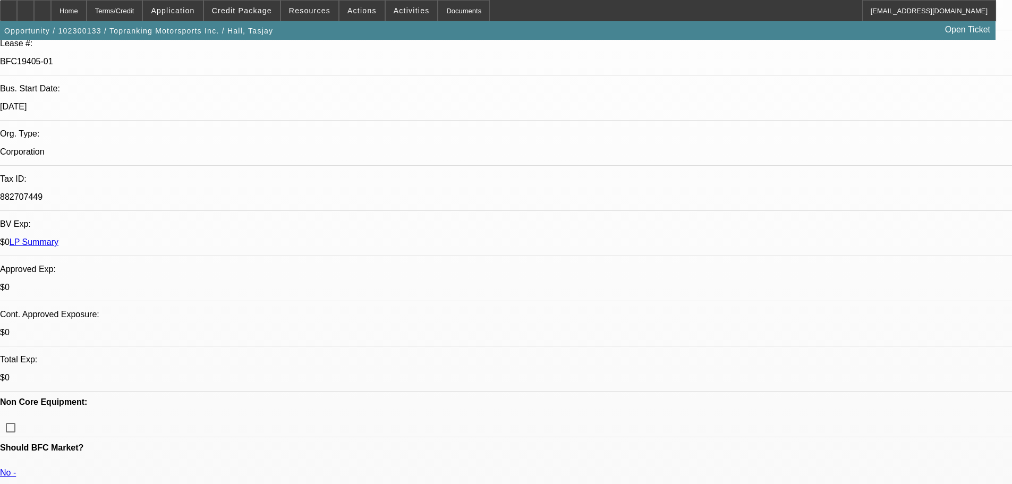
scroll to position [213, 0]
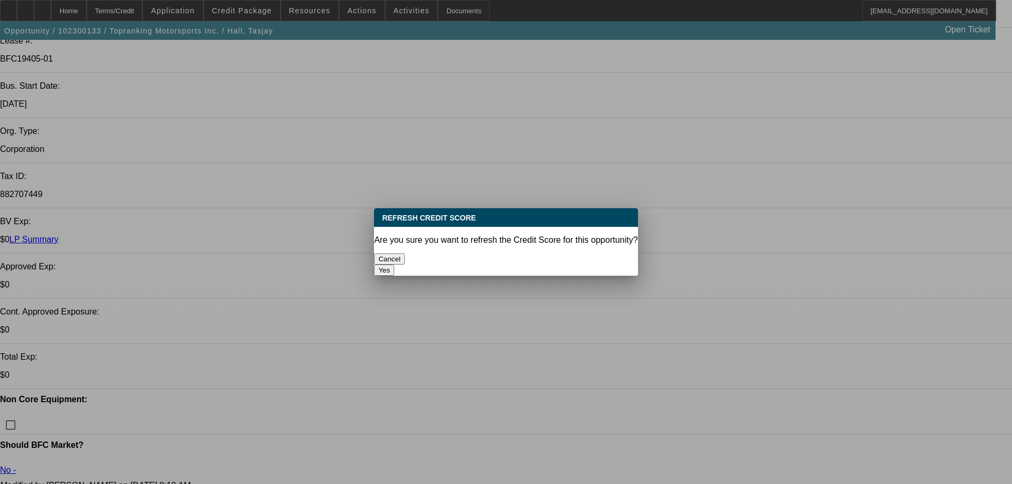
click at [394, 265] on button "Yes" at bounding box center [384, 270] width 20 height 11
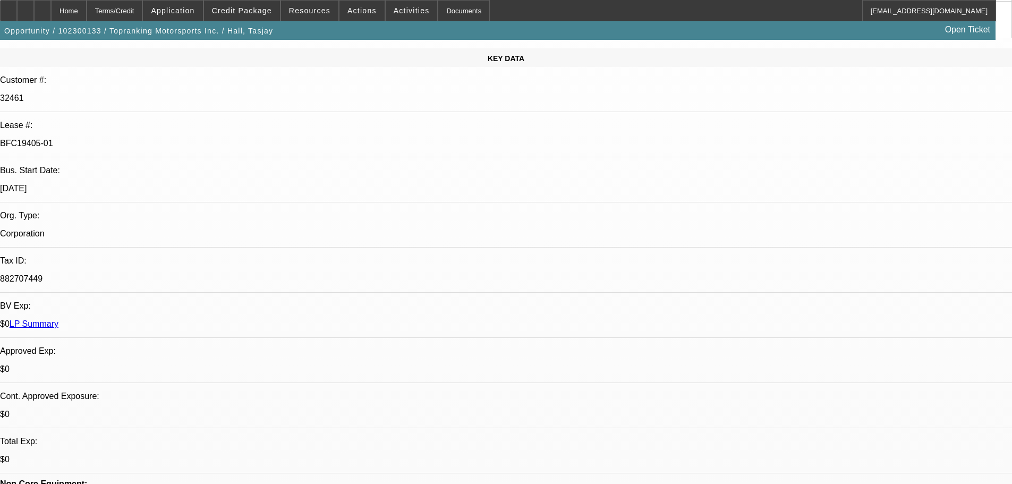
scroll to position [123, 0]
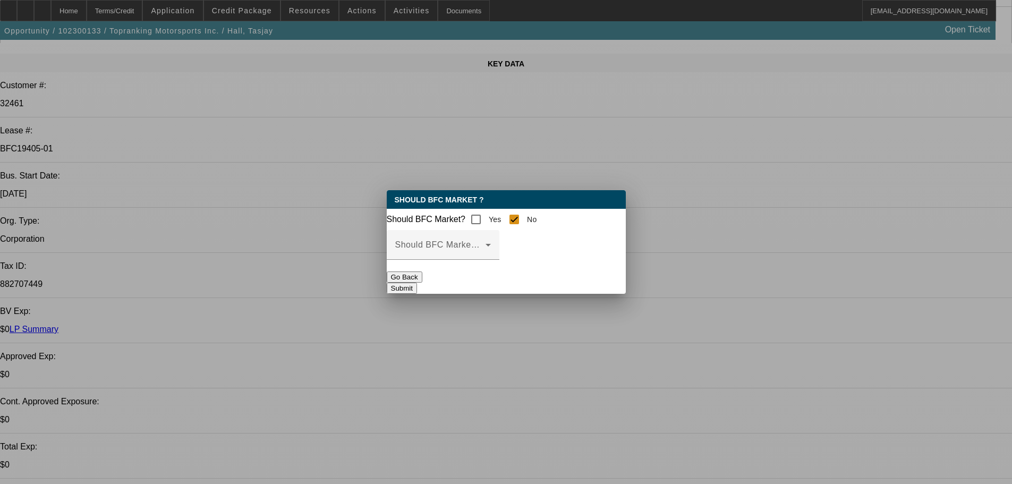
scroll to position [0, 0]
click at [486, 252] on span at bounding box center [440, 249] width 90 height 13
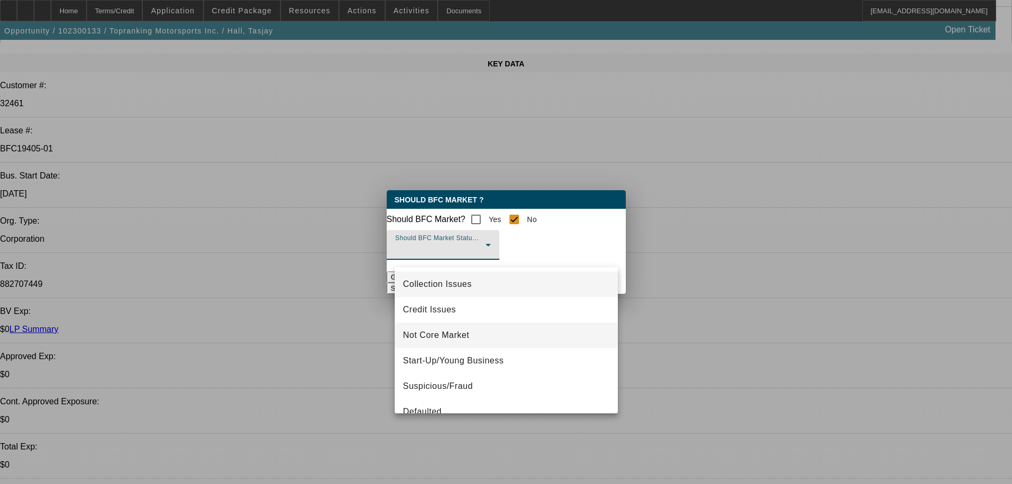
scroll to position [66, 0]
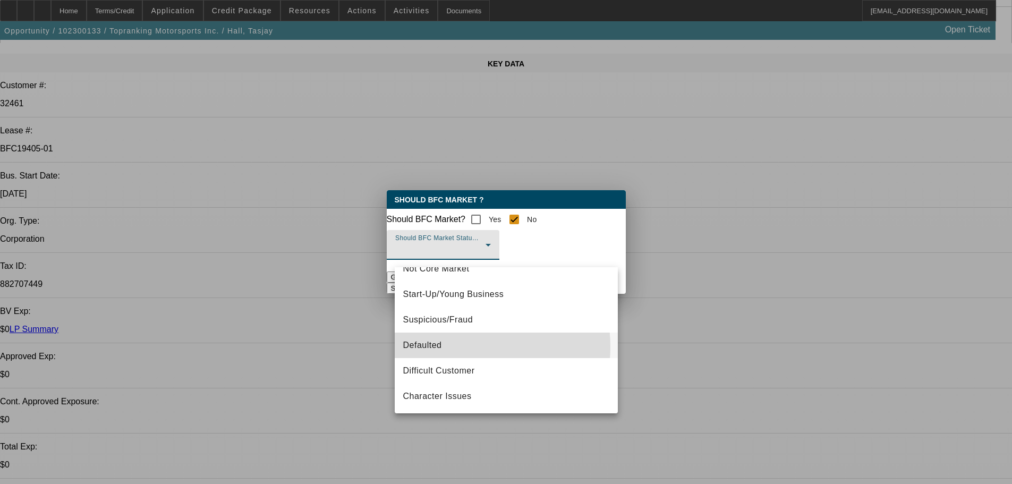
click at [461, 347] on mat-option "Defaulted" at bounding box center [506, 346] width 223 height 26
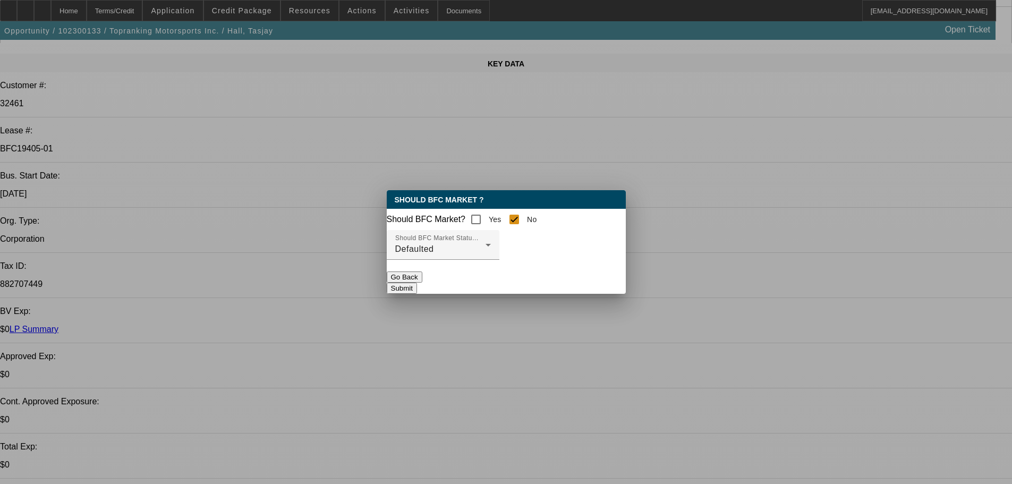
click at [417, 290] on button "Submit" at bounding box center [402, 288] width 30 height 11
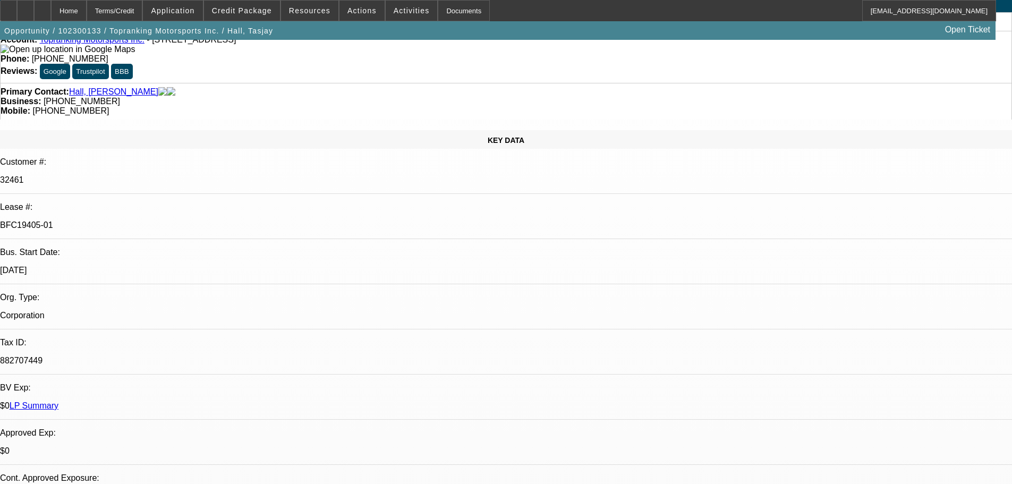
scroll to position [0, 0]
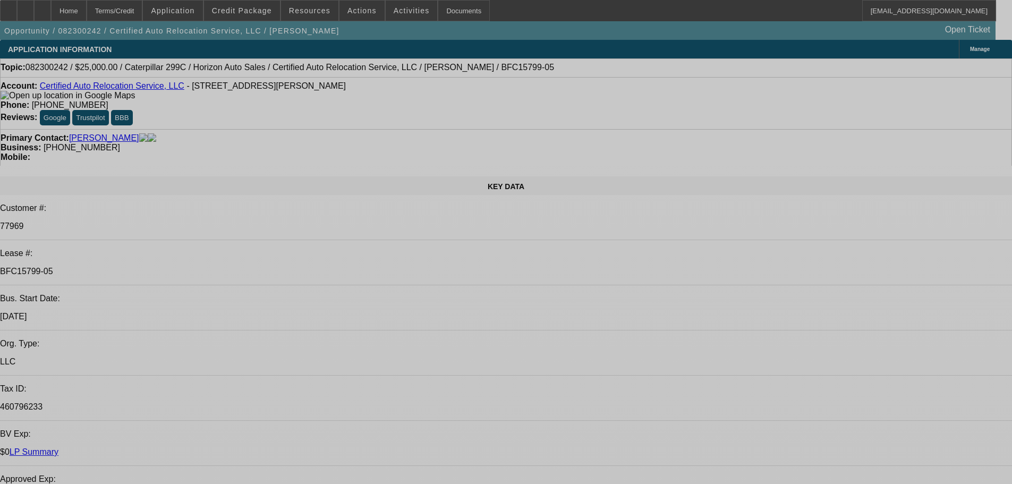
select select "0"
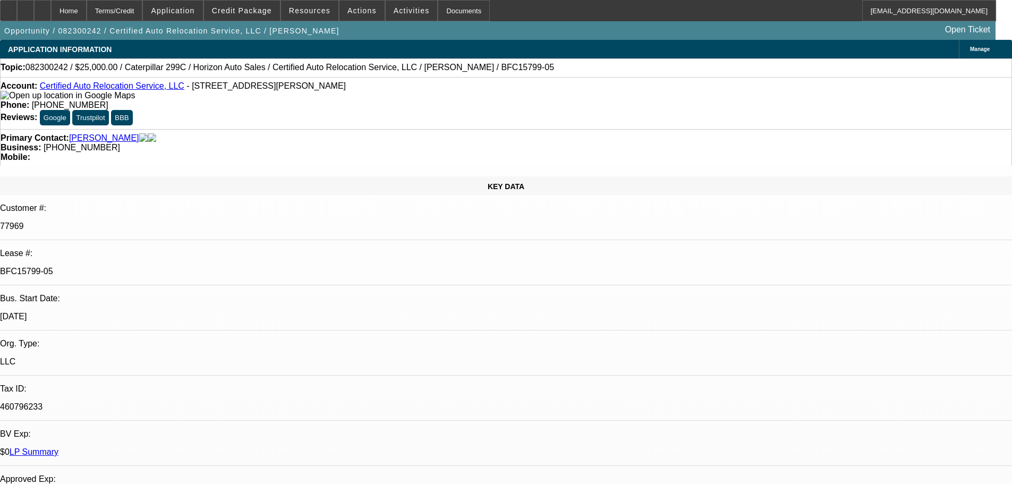
select select "0"
select select "6"
select select "0"
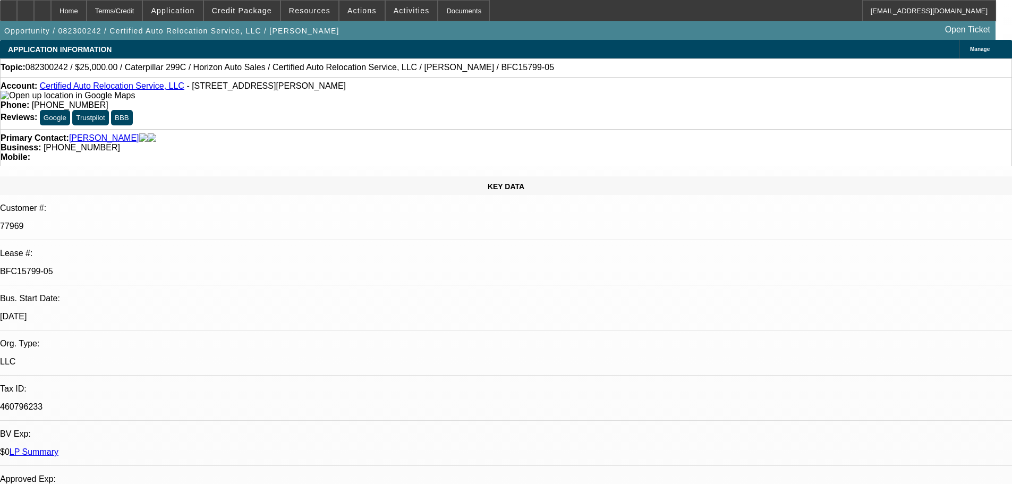
select select "6"
select select "0"
select select "6"
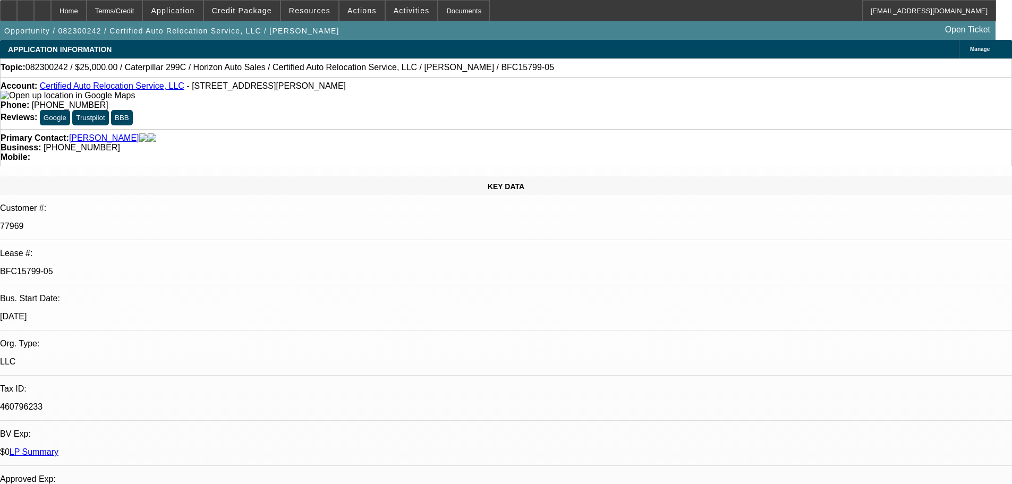
select select "0"
select select "6"
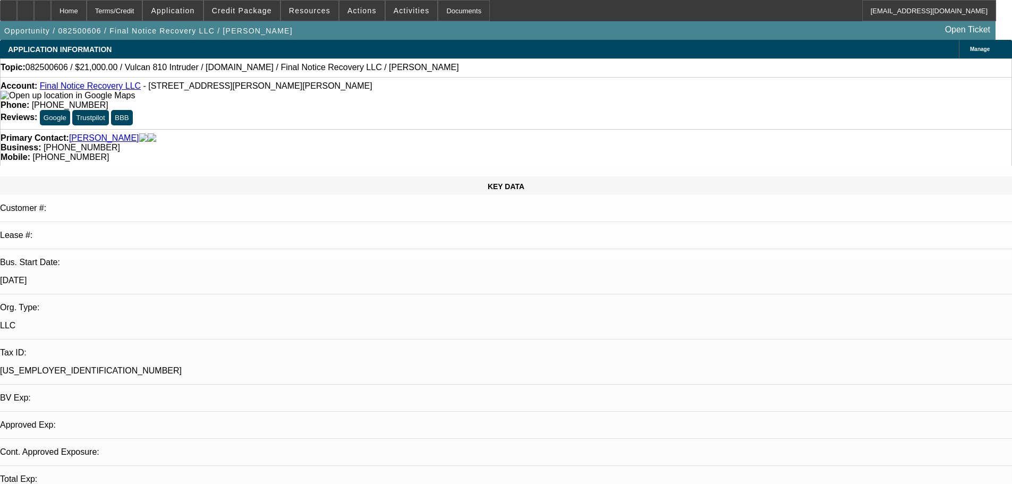
select select "0"
select select "2"
select select "0"
select select "5"
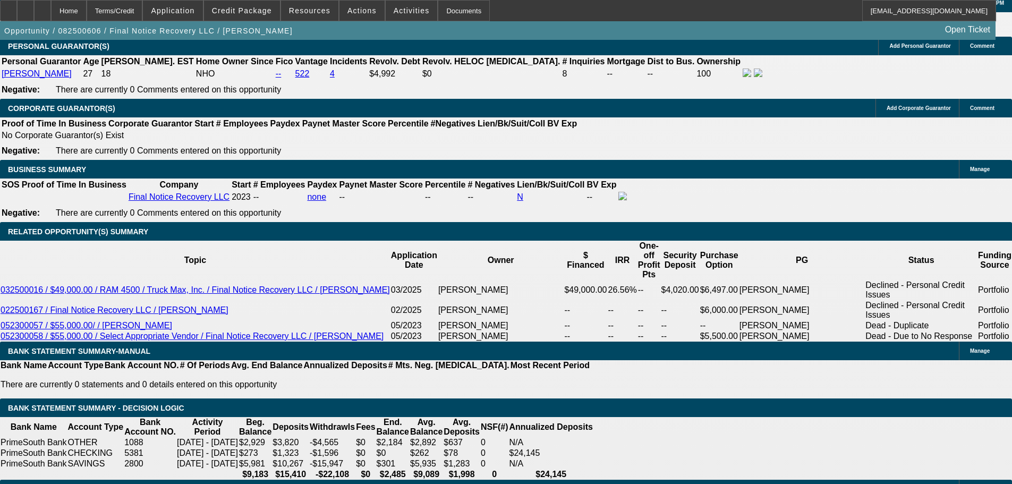
scroll to position [1939, 0]
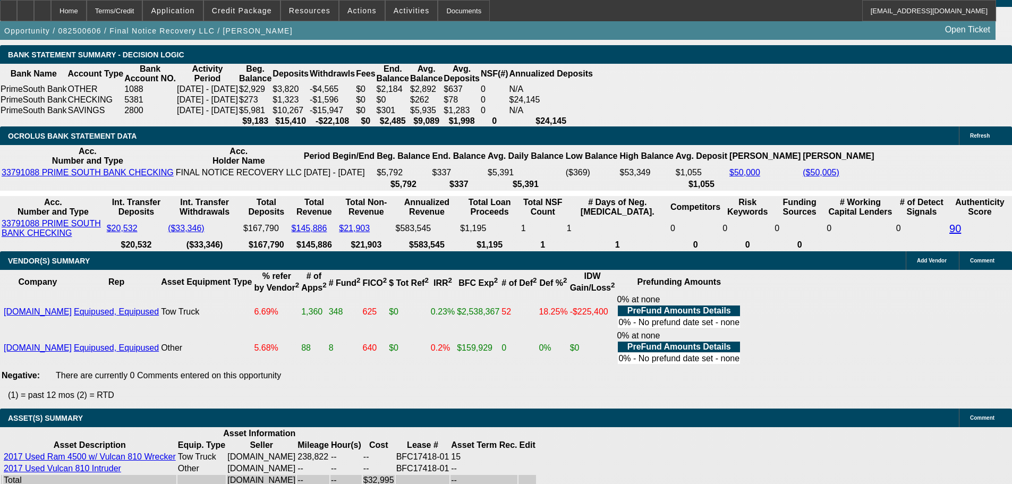
select select "6"
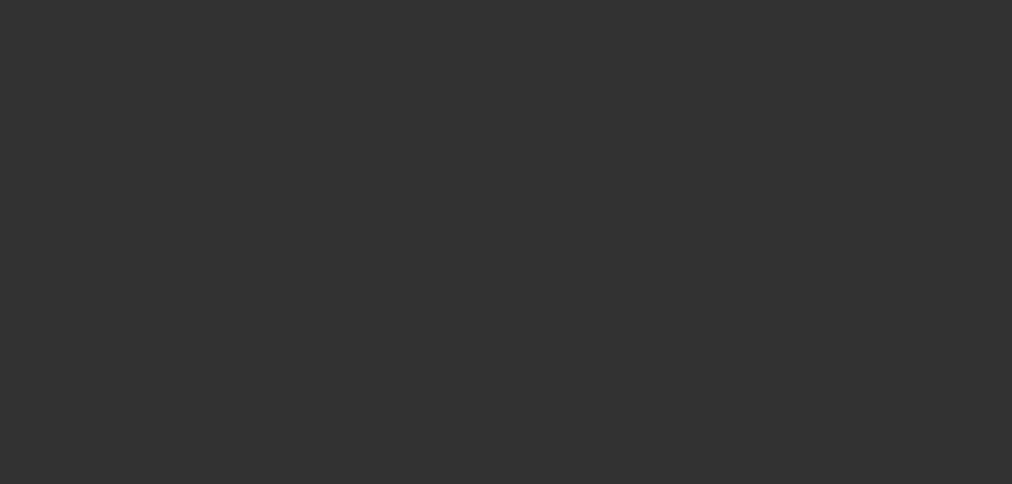
select select "0"
select select "2"
select select "0"
select select "5"
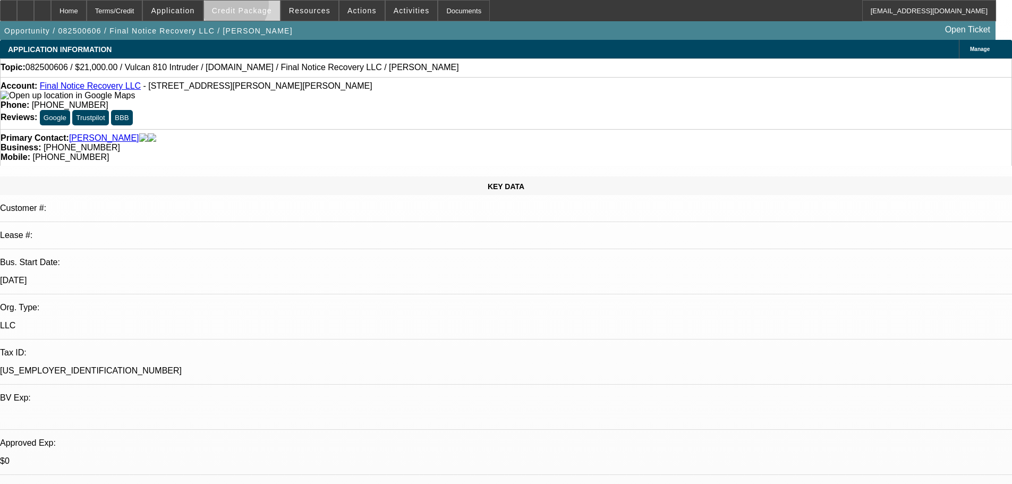
click at [252, 7] on span "Credit Package" at bounding box center [242, 10] width 60 height 9
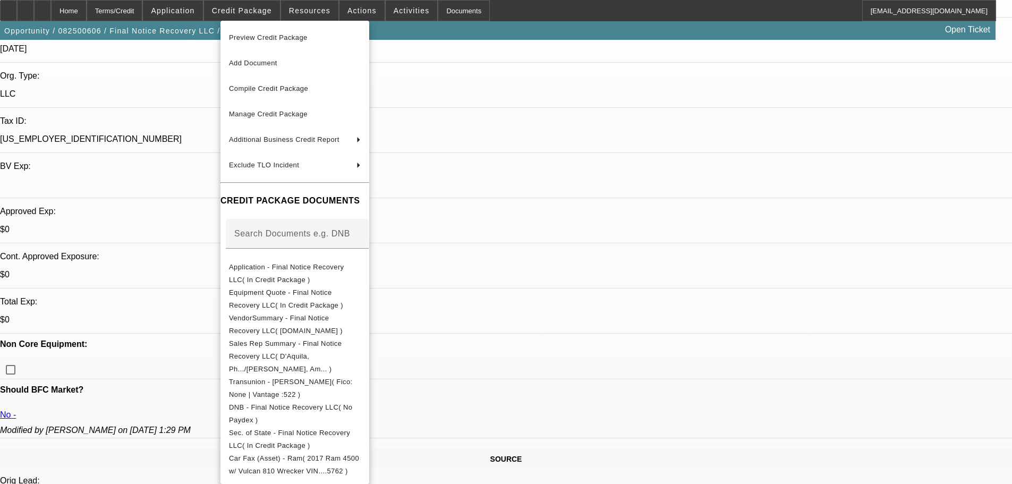
scroll to position [213, 0]
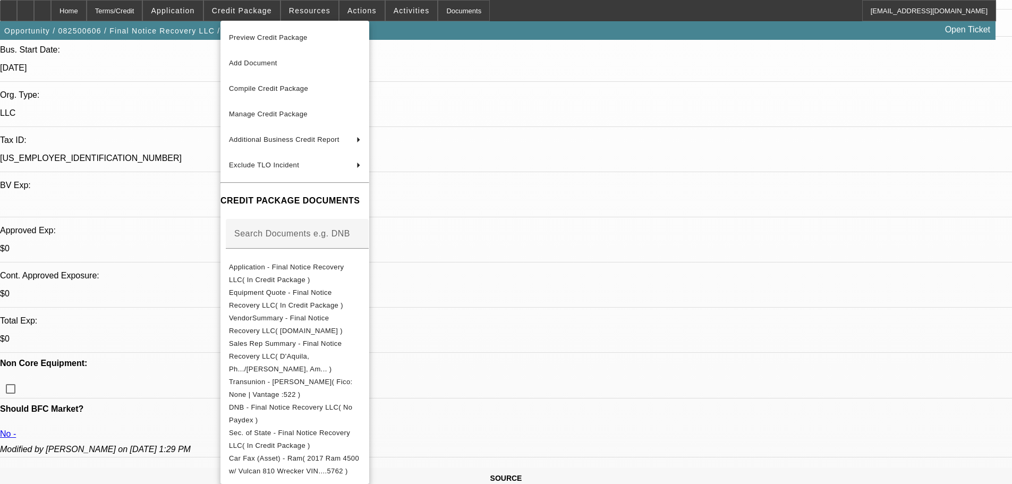
click at [576, 336] on div at bounding box center [506, 242] width 1012 height 484
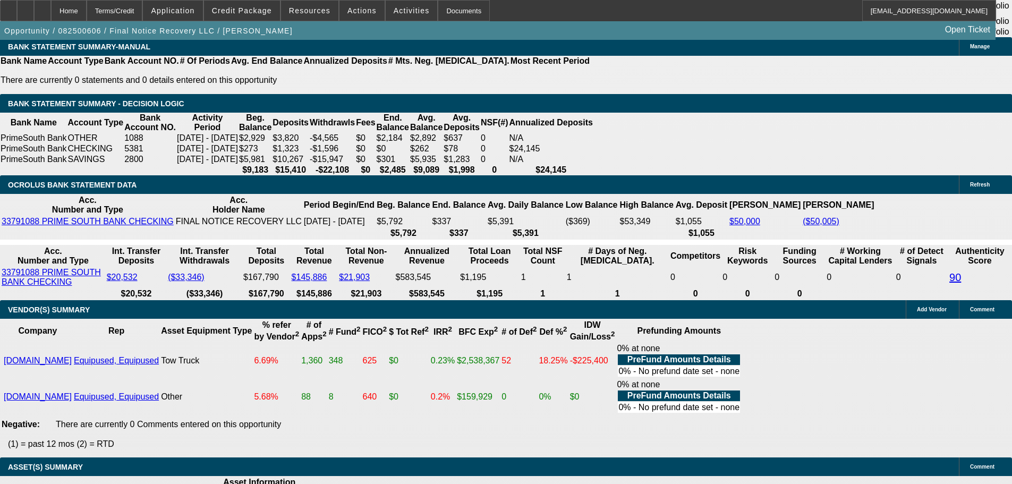
scroll to position [2045, 0]
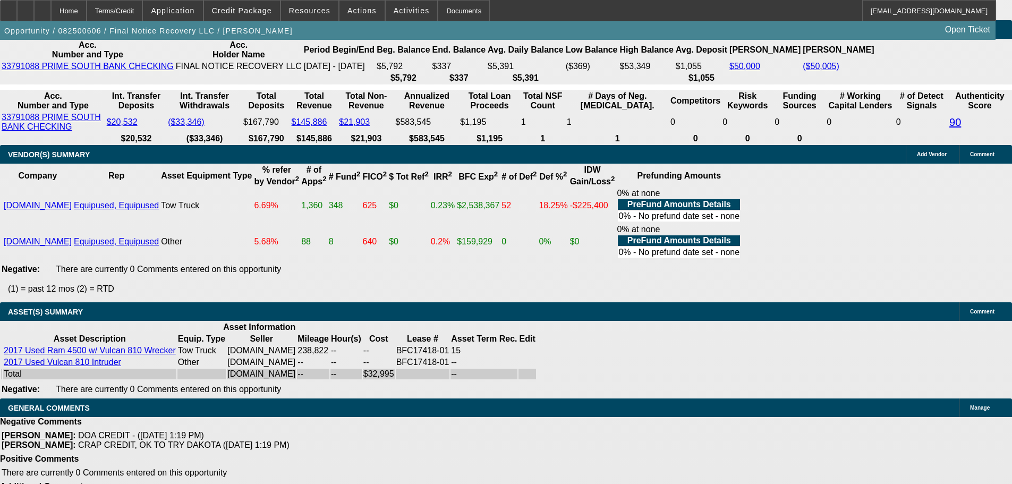
select select "5"
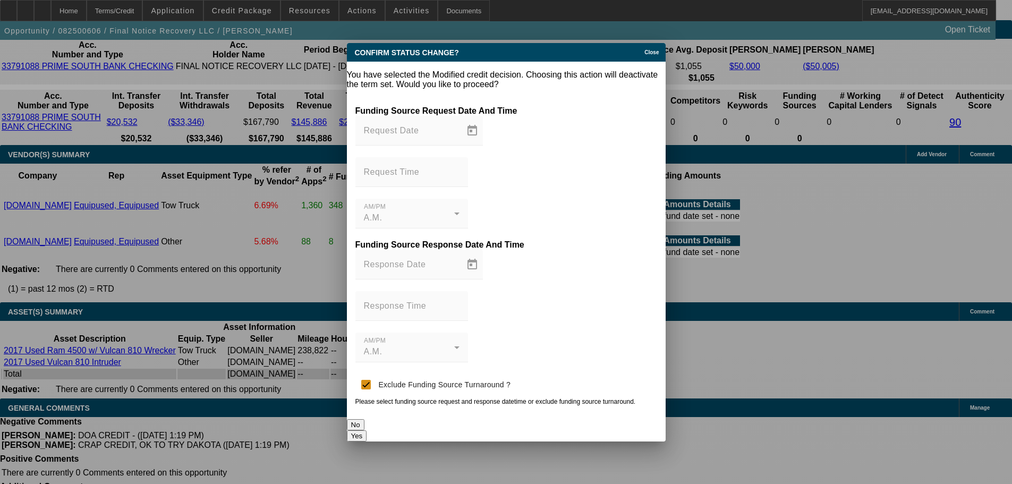
scroll to position [0, 0]
click at [367, 430] on button "Yes" at bounding box center [357, 435] width 20 height 11
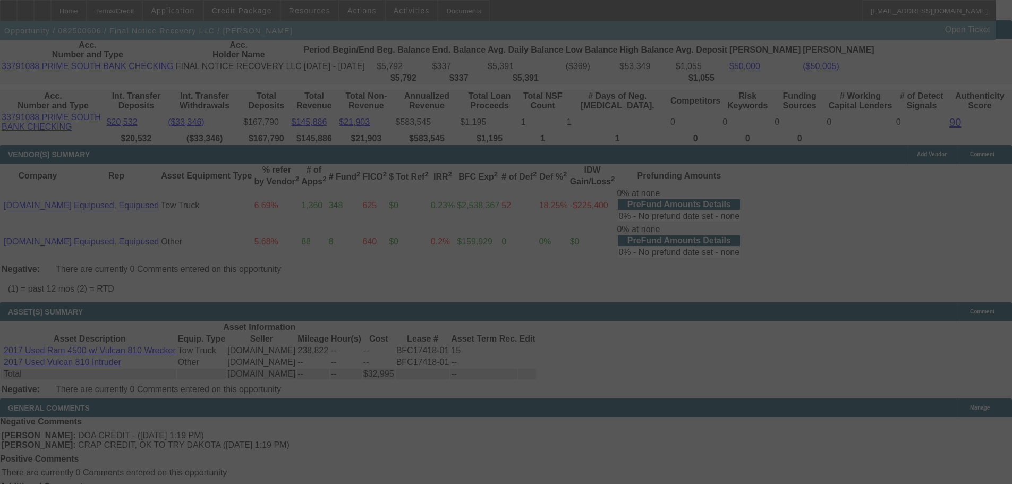
scroll to position [2035, 0]
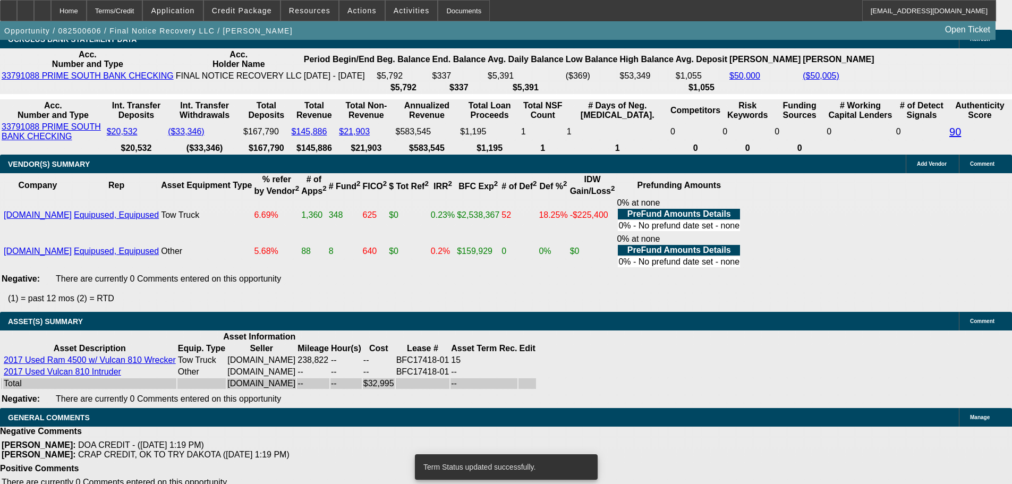
select select "0"
select select "2"
select select "0"
select select "5"
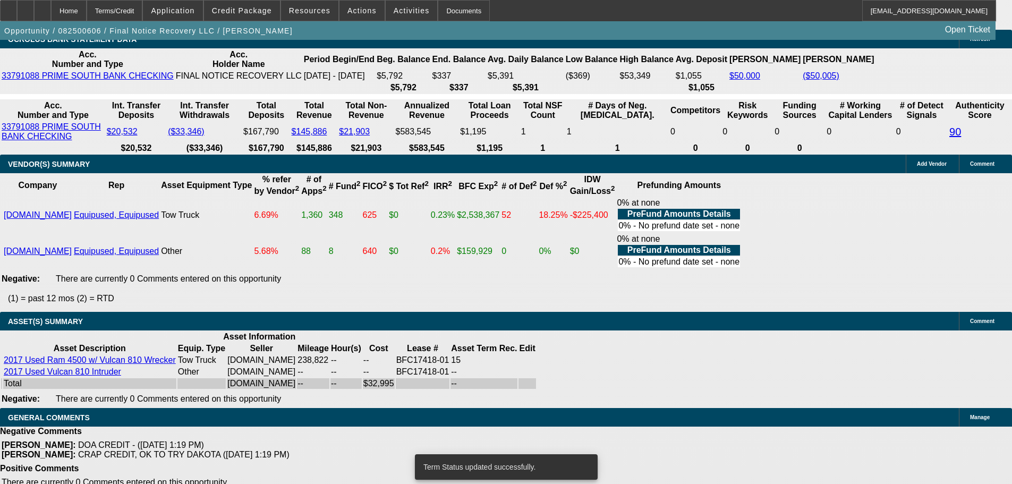
select select "0"
select select "2"
select select "0"
select select "5"
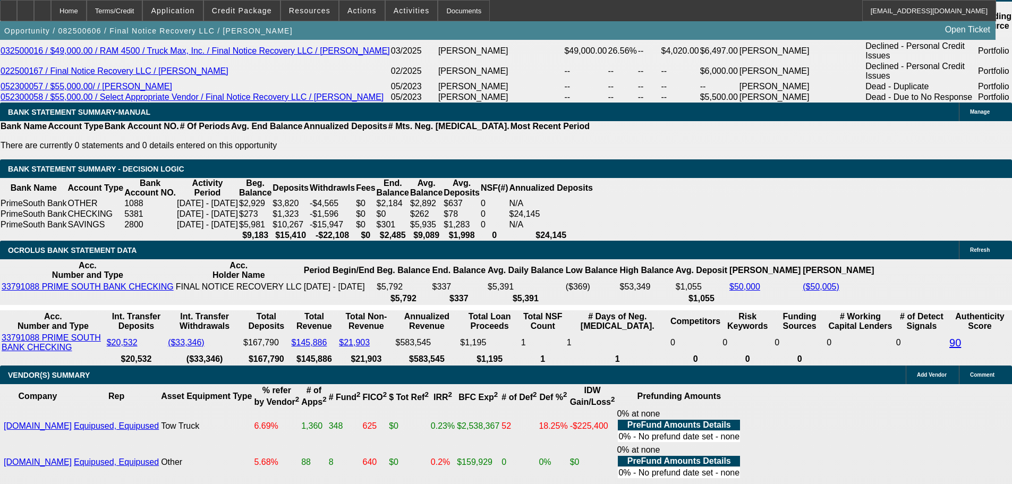
scroll to position [1620, 0]
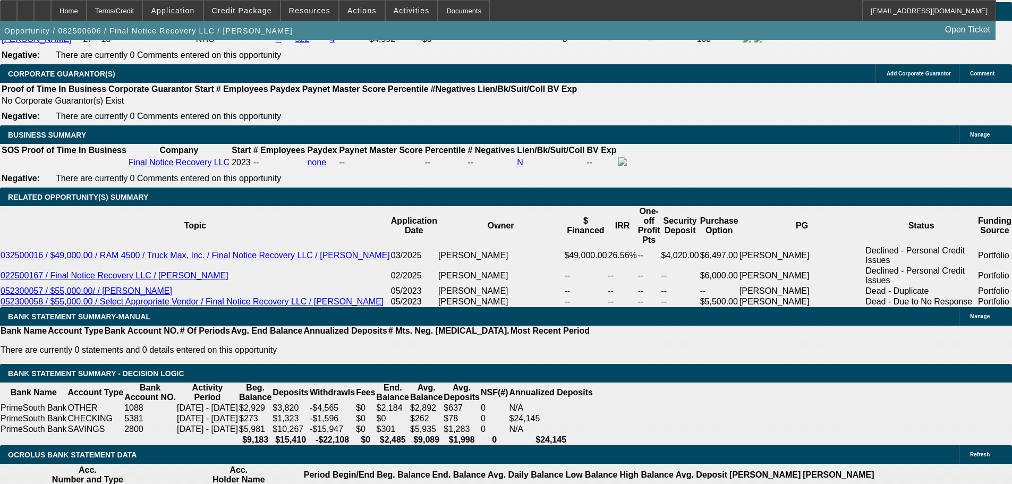
drag, startPoint x: 207, startPoint y: 388, endPoint x: 230, endPoint y: 388, distance: 22.9
type input "3"
type input "UNKNOWN"
type input "36"
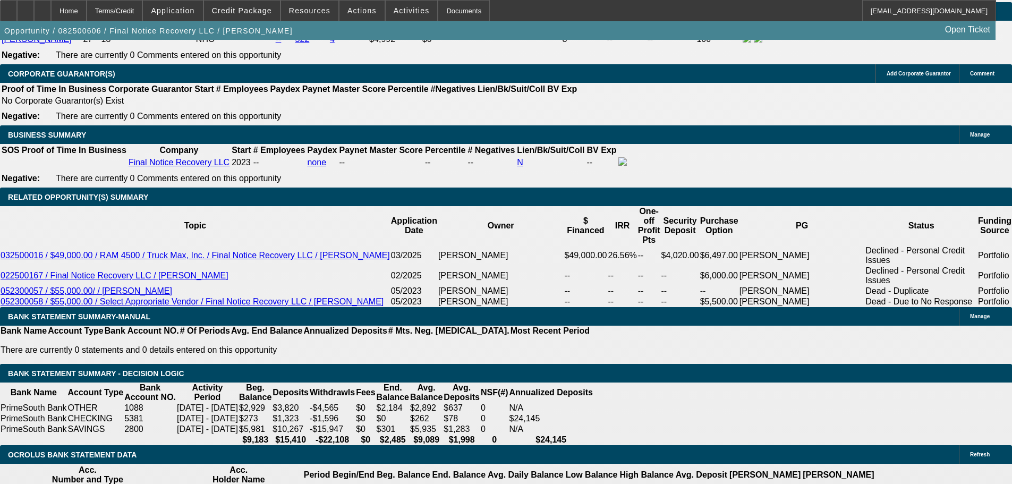
type input "$891.48"
type input "36"
drag, startPoint x: 175, startPoint y: 304, endPoint x: 227, endPoint y: 298, distance: 52.5
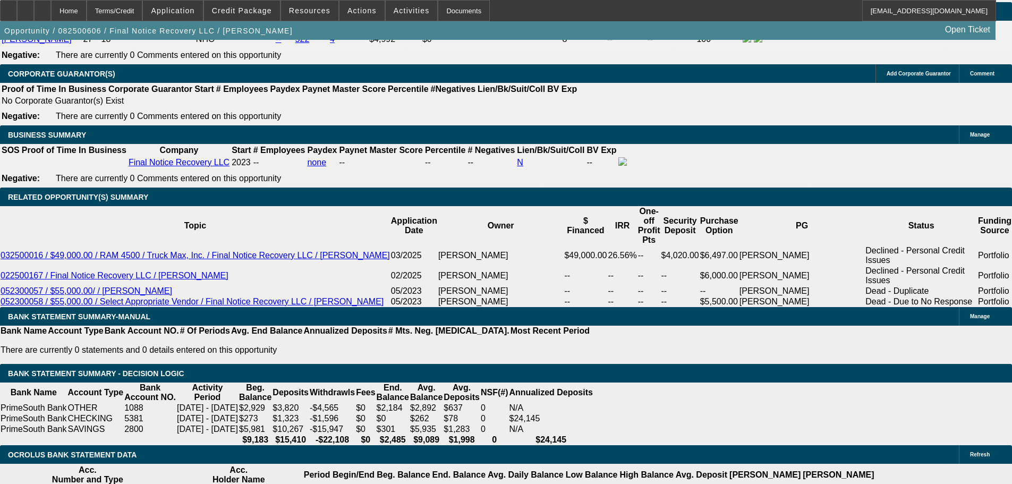
type input "$13,198.00"
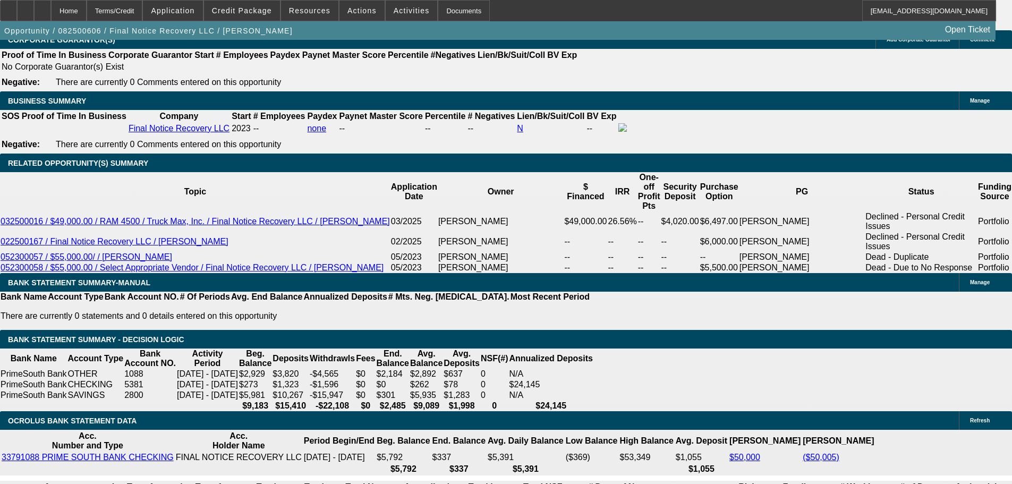
scroll to position [1673, 0]
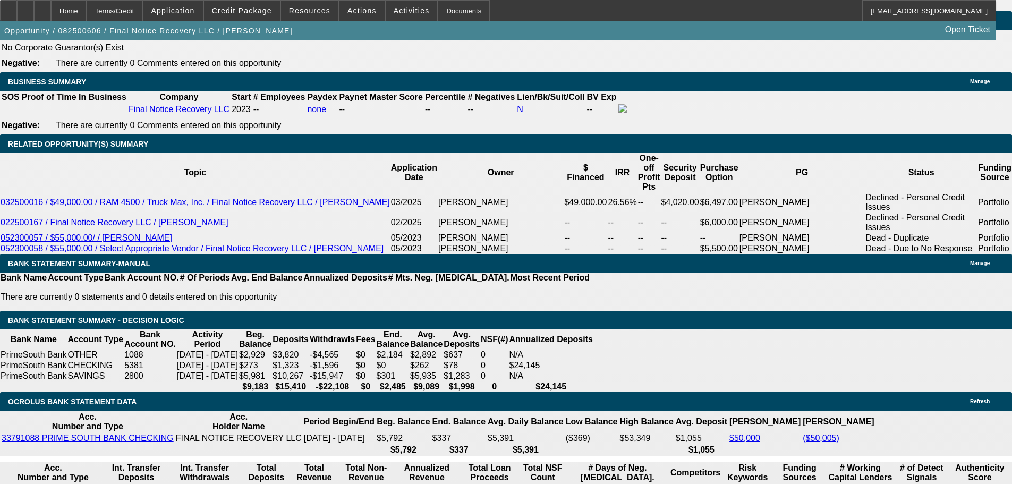
drag, startPoint x: 164, startPoint y: 334, endPoint x: 215, endPoint y: 336, distance: 50.6
type input "1"
type input "1113"
type input "53.4"
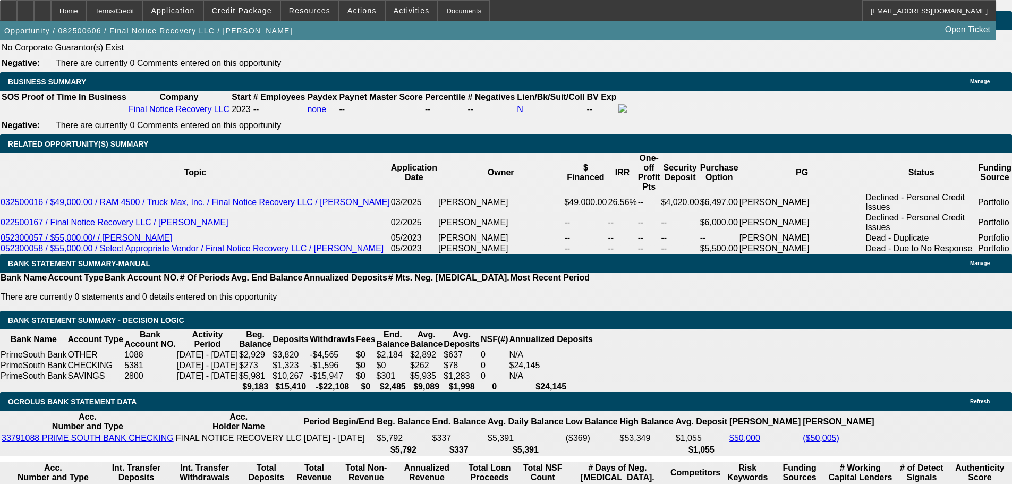
type input "$1,113.00"
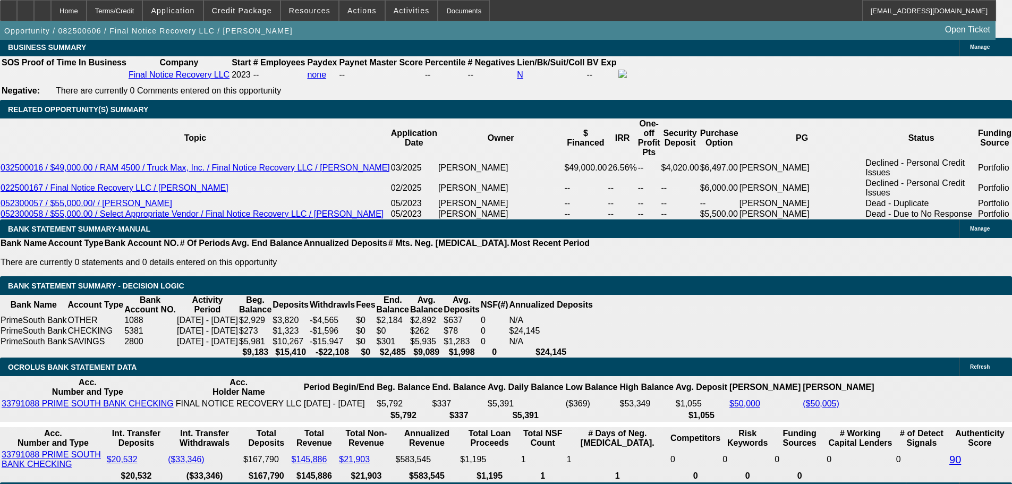
scroll to position [1726, 0]
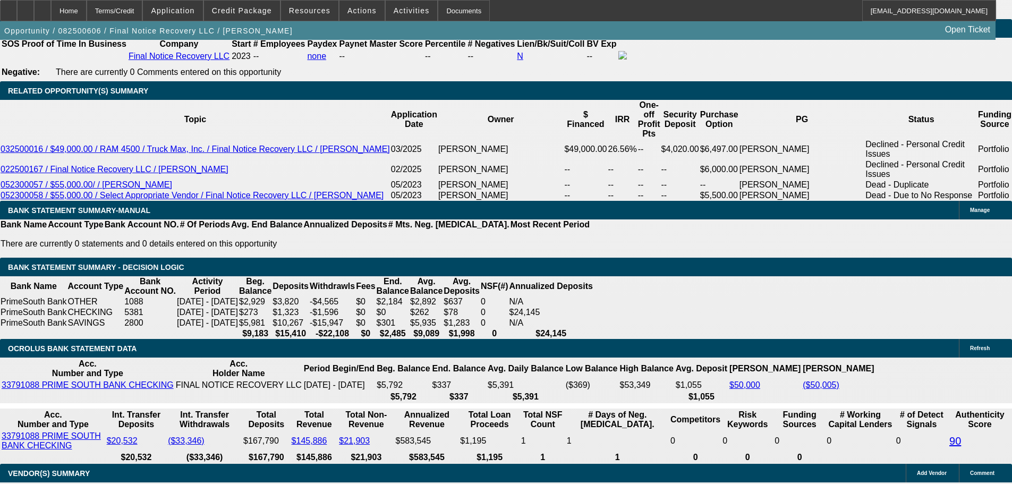
drag, startPoint x: 160, startPoint y: 357, endPoint x: 233, endPoint y: 357, distance: 72.8
type input "$13,198.00"
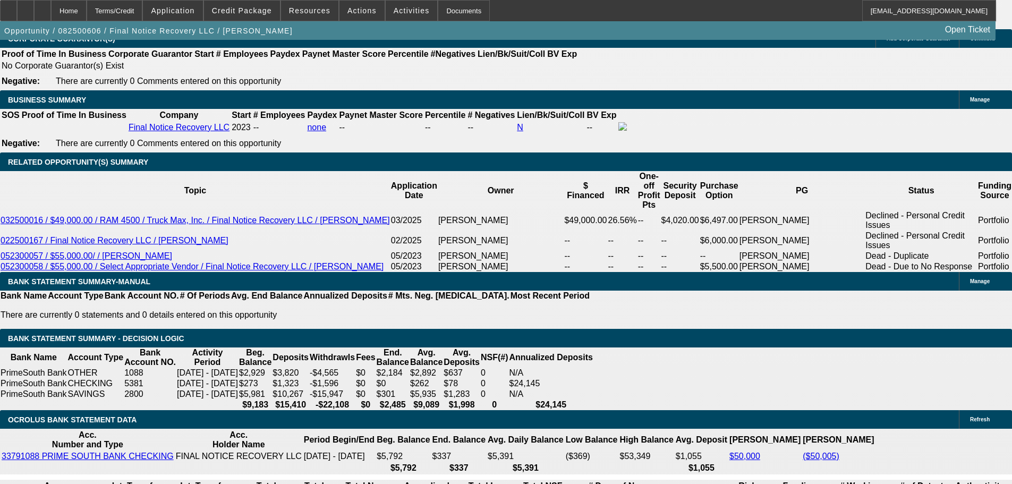
scroll to position [1567, 0]
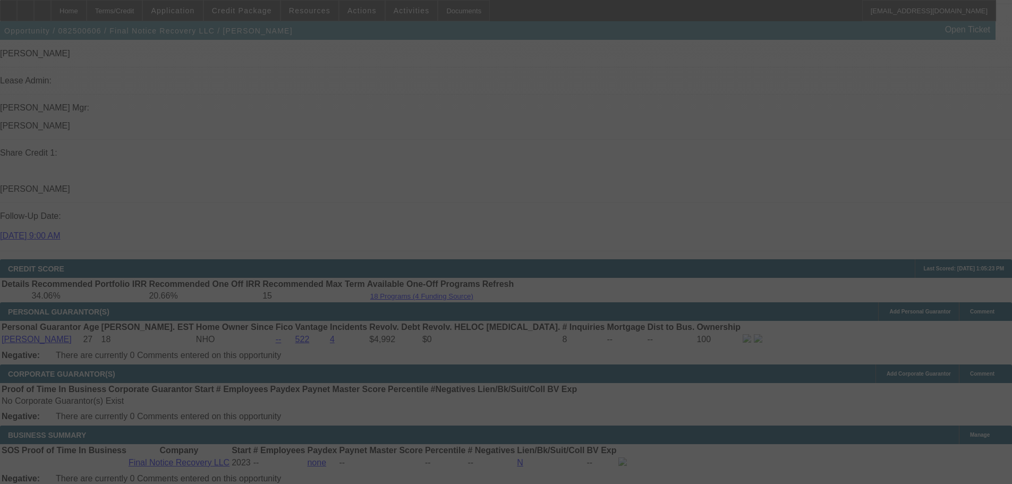
scroll to position [1301, 0]
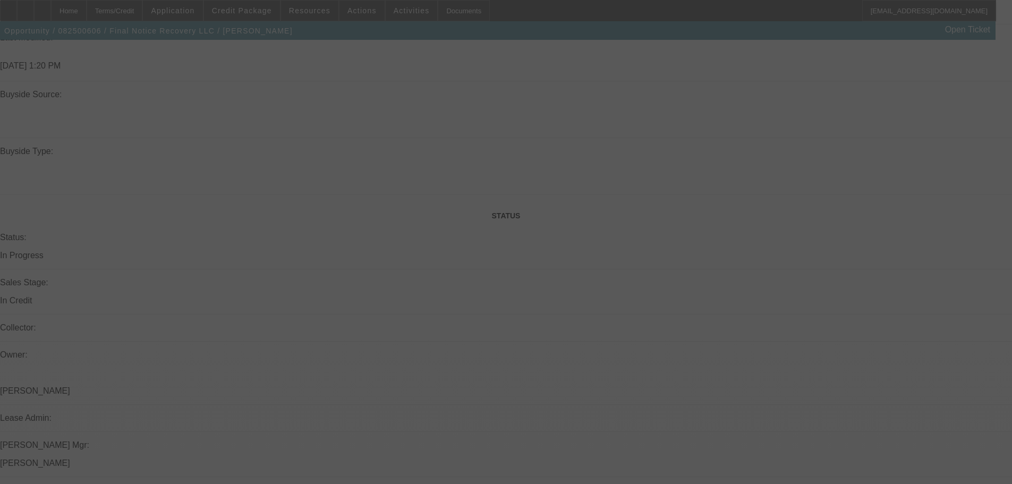
select select "0"
select select "2"
select select "0"
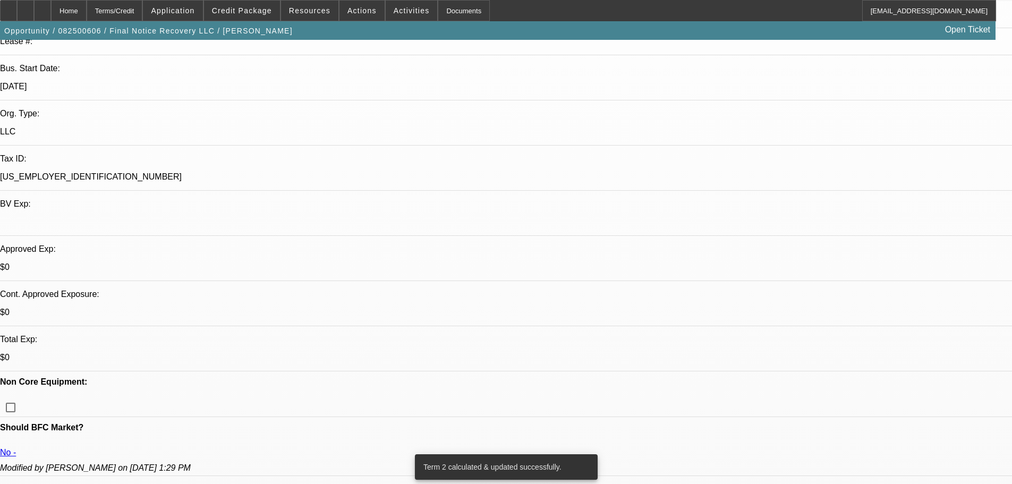
scroll to position [185, 0]
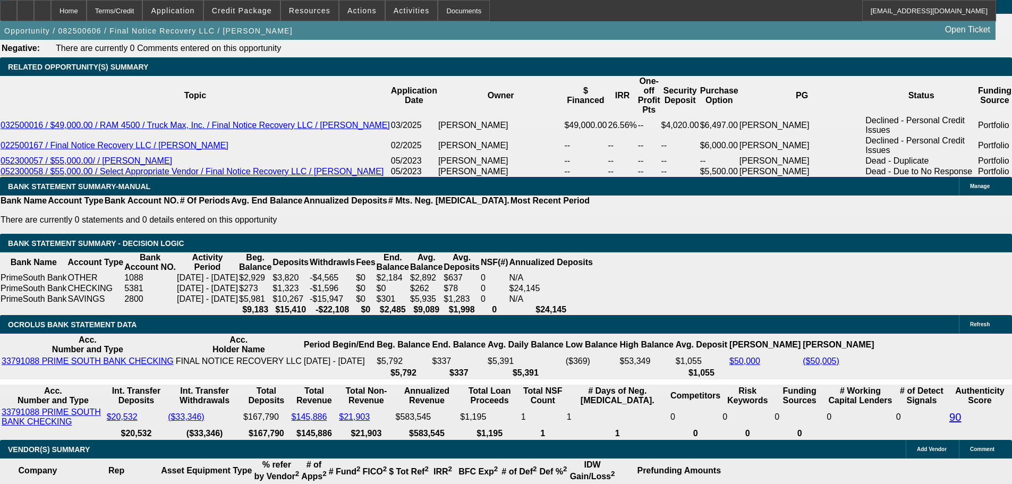
scroll to position [1726, 0]
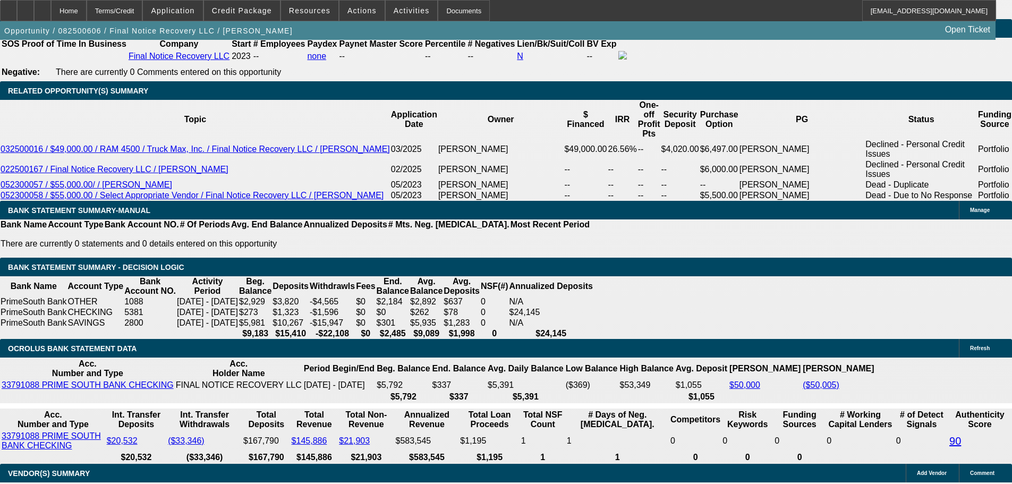
select select "21"
type input "UNKNOWN"
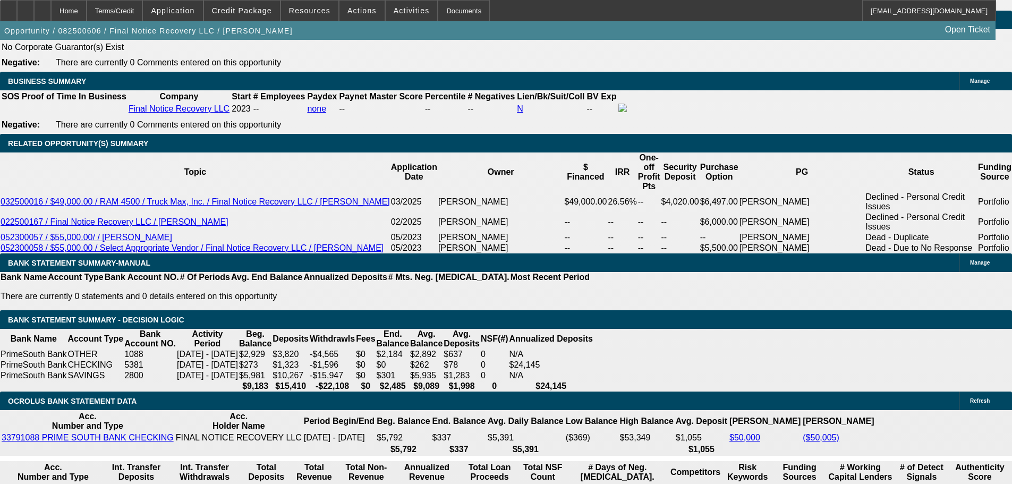
scroll to position [1673, 0]
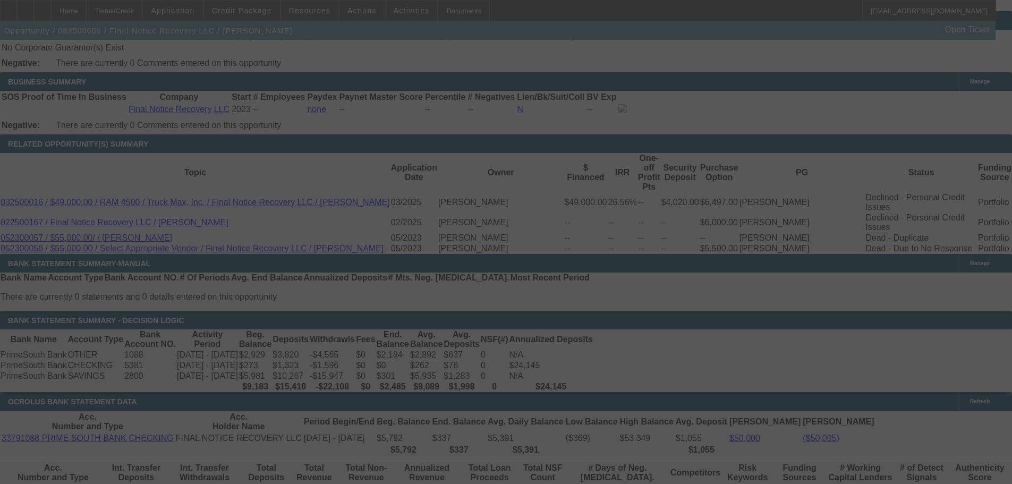
select select "0"
select select "2"
select select "0"
select select "21"
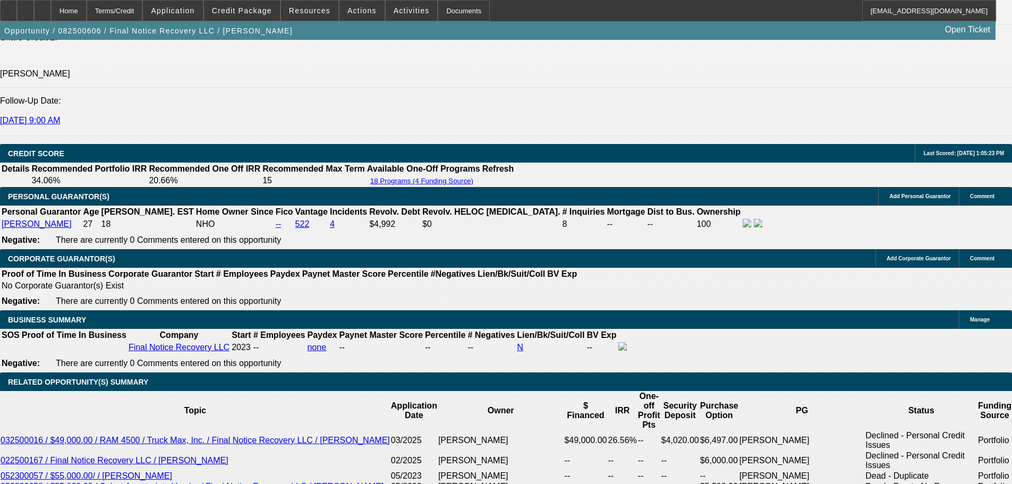
scroll to position [1460, 0]
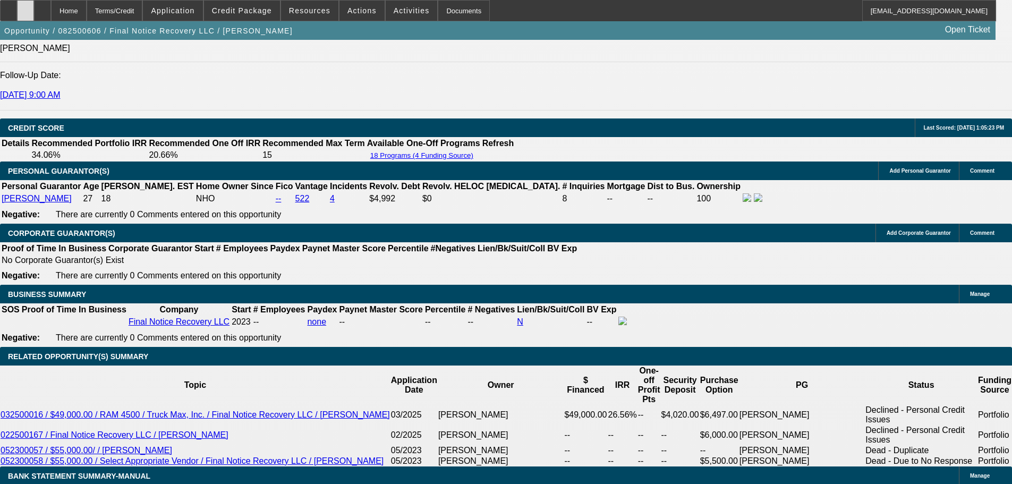
click at [26, 7] on icon at bounding box center [26, 7] width 0 height 0
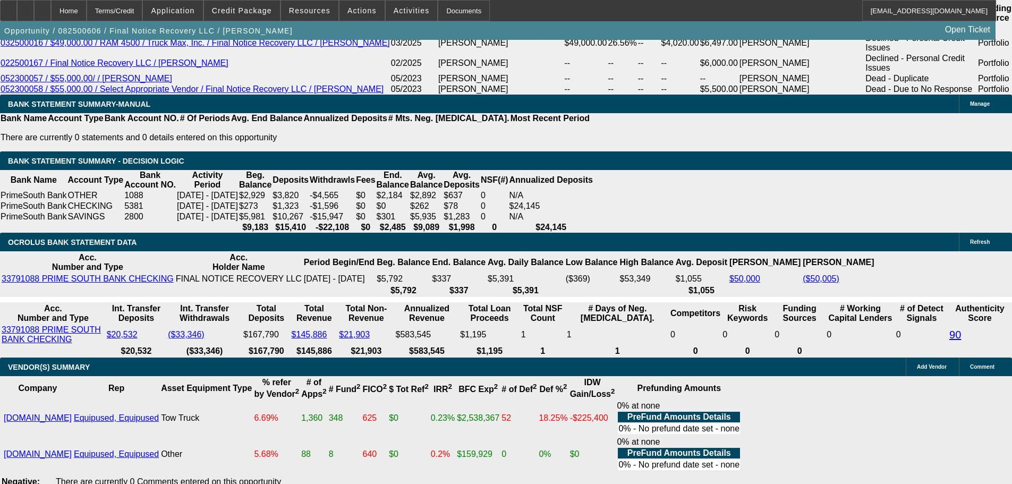
scroll to position [2045, 0]
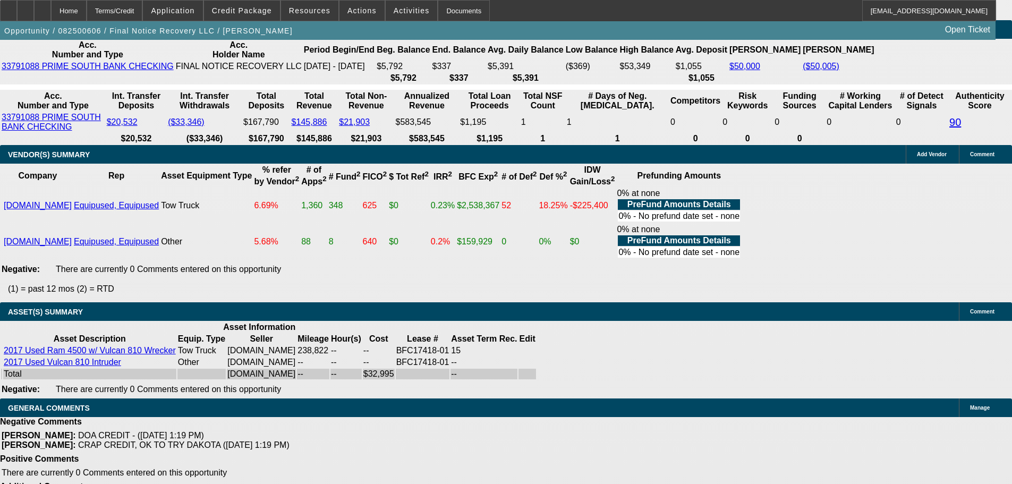
select select "9"
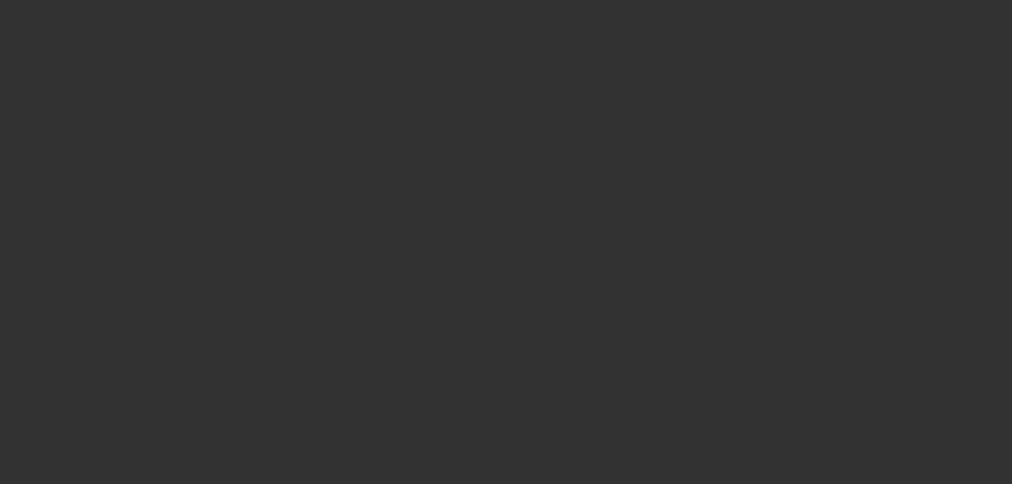
scroll to position [0, 0]
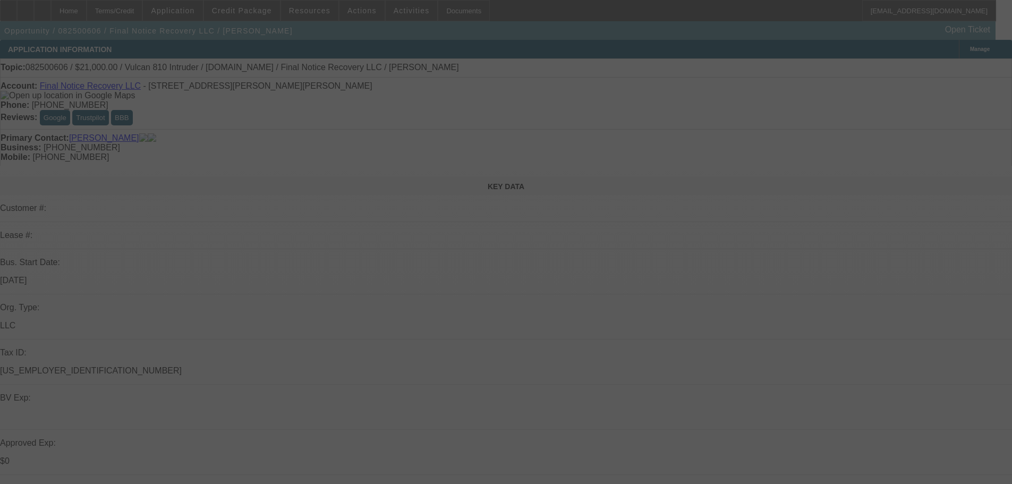
type input "10/28/2025"
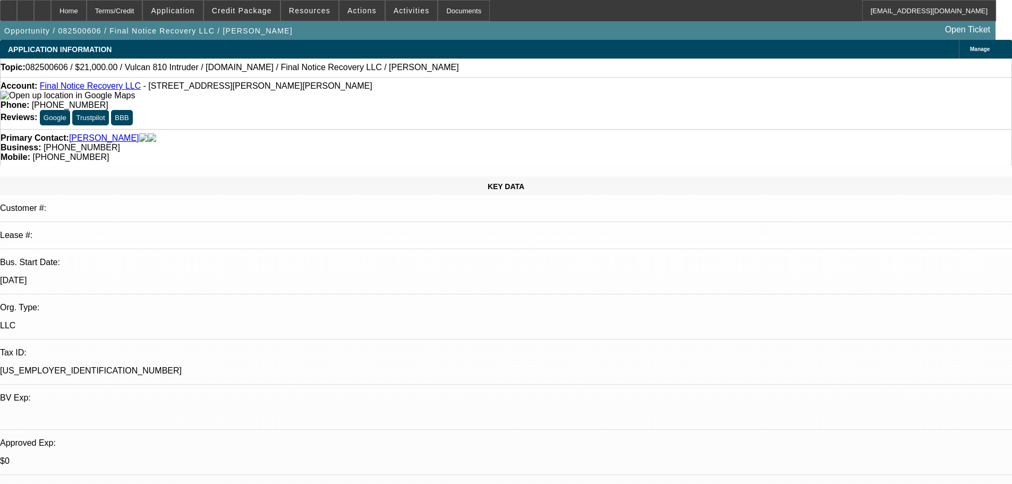
drag, startPoint x: 839, startPoint y: 304, endPoint x: 839, endPoint y: 310, distance: 5.3
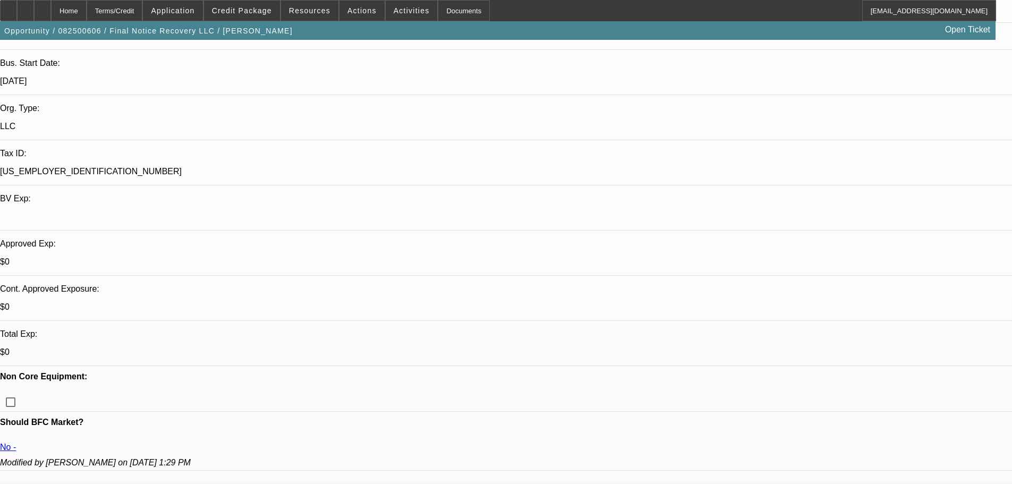
scroll to position [266, 0]
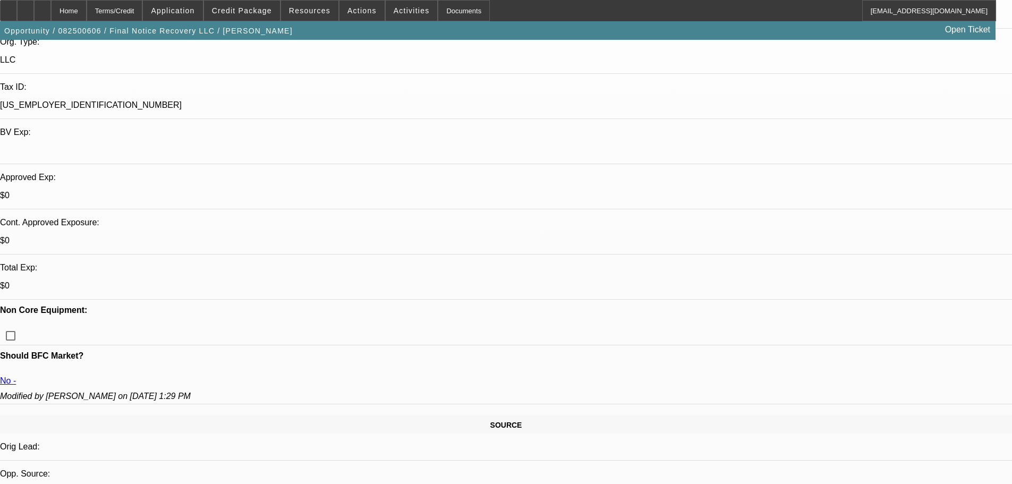
drag, startPoint x: 774, startPoint y: 306, endPoint x: 819, endPoint y: 306, distance: 45.7
type input "$750.00"
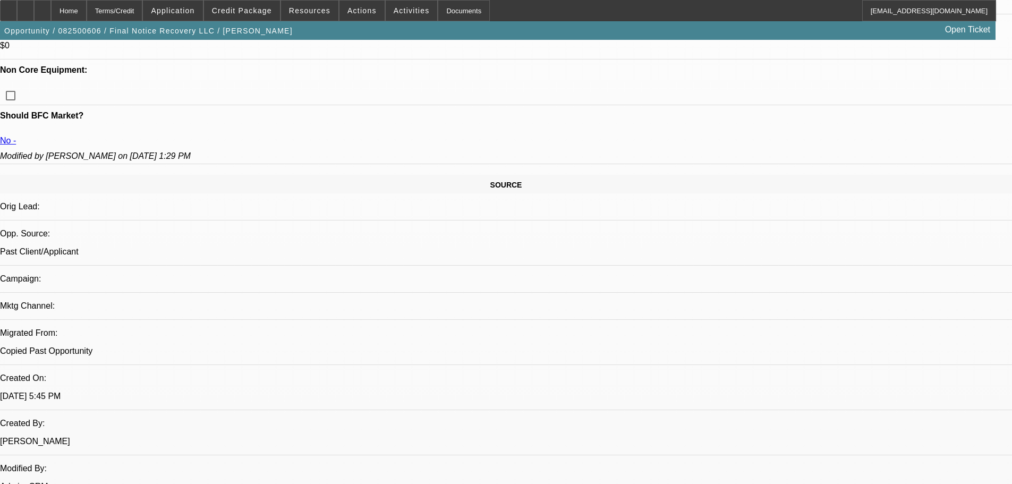
scroll to position [531, 0]
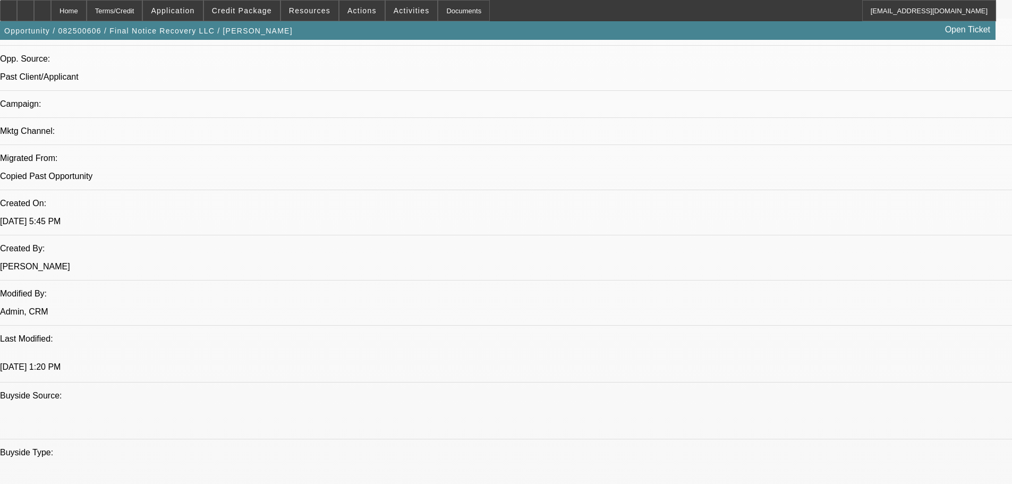
scroll to position [691, 0]
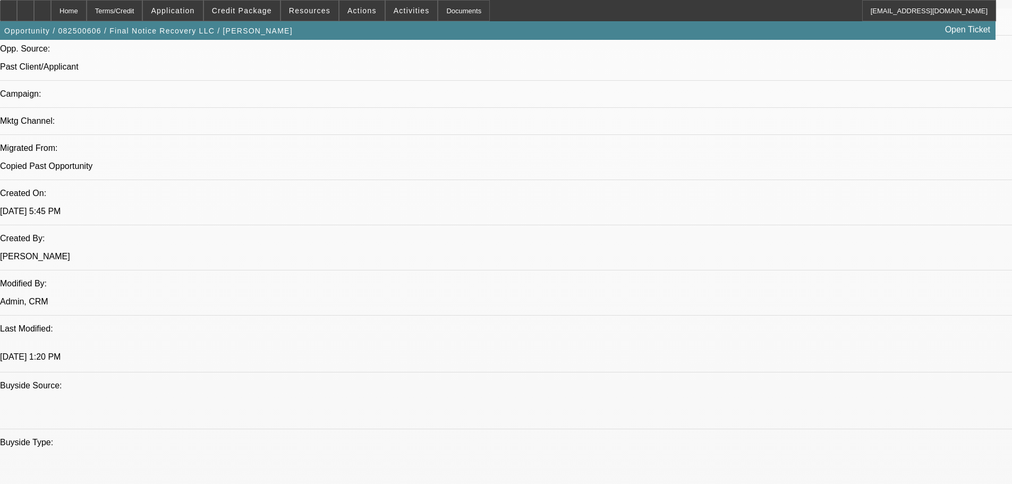
checkbox input "false"
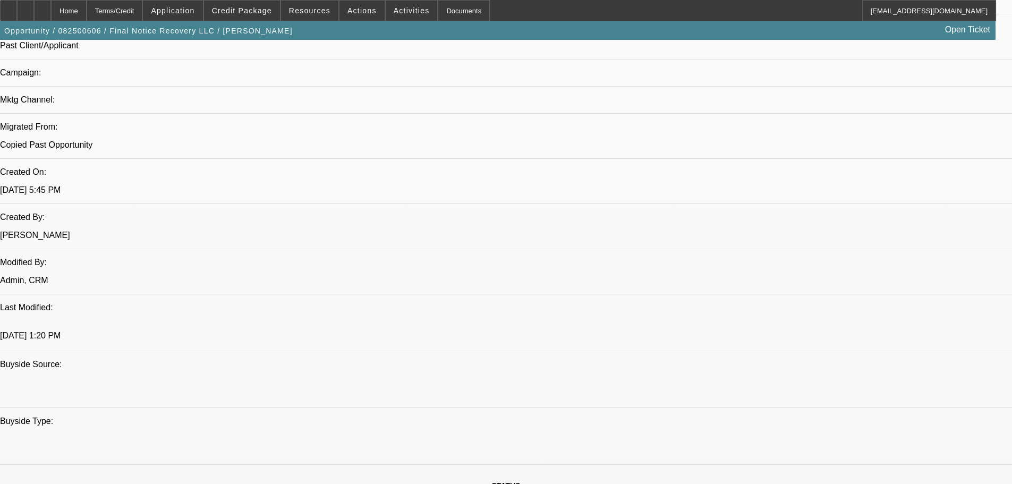
scroll to position [744, 0]
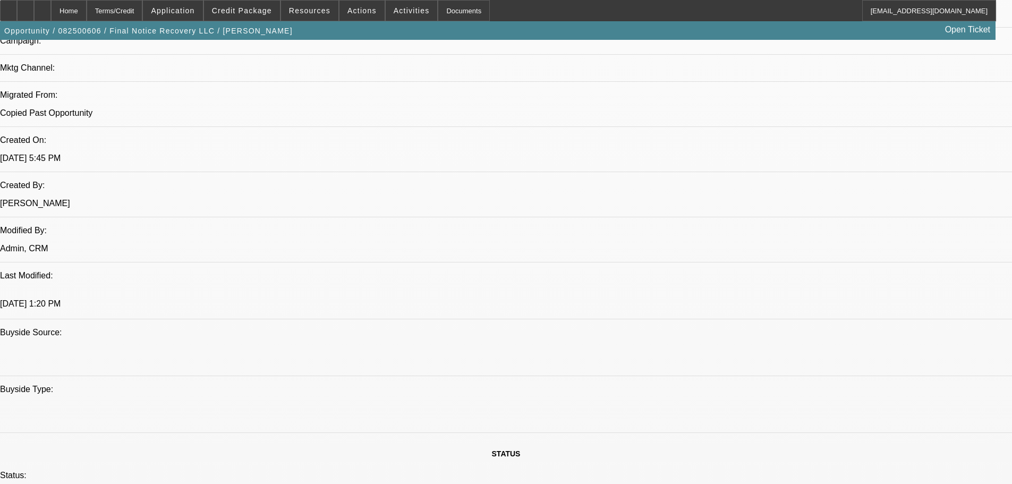
paste textarea "APPROVED BY DAKOTA- 1. Cost of Equipment: $32,995.00. 2. Payment: $1,113.00 per…"
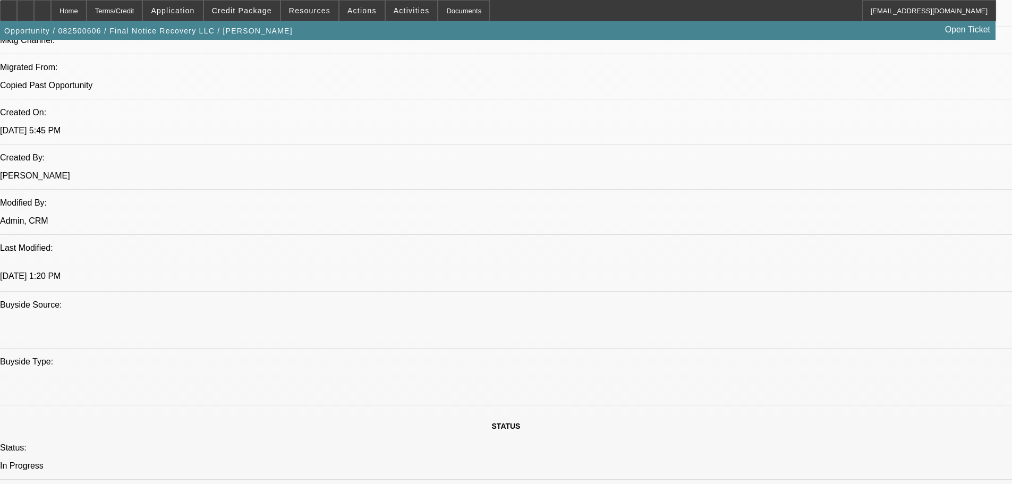
scroll to position [797, 0]
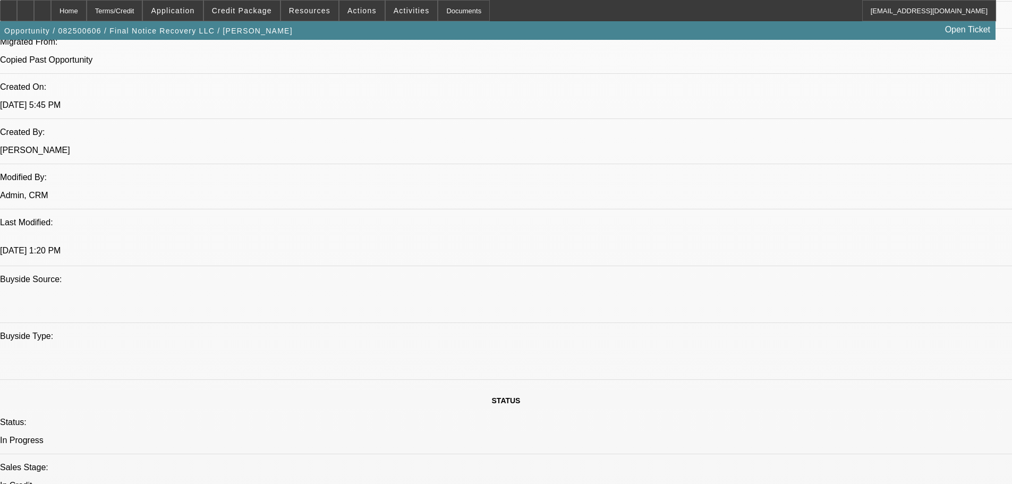
type textarea "APPROVED BY DAKOTA- 1. Cost of Equipment: $32,995.00. 2. Payment: $1,113.00 per…"
paste textarea "AS ITS AN EQUIP-USED.COM DEAL Can you please send the title, repossession affid…"
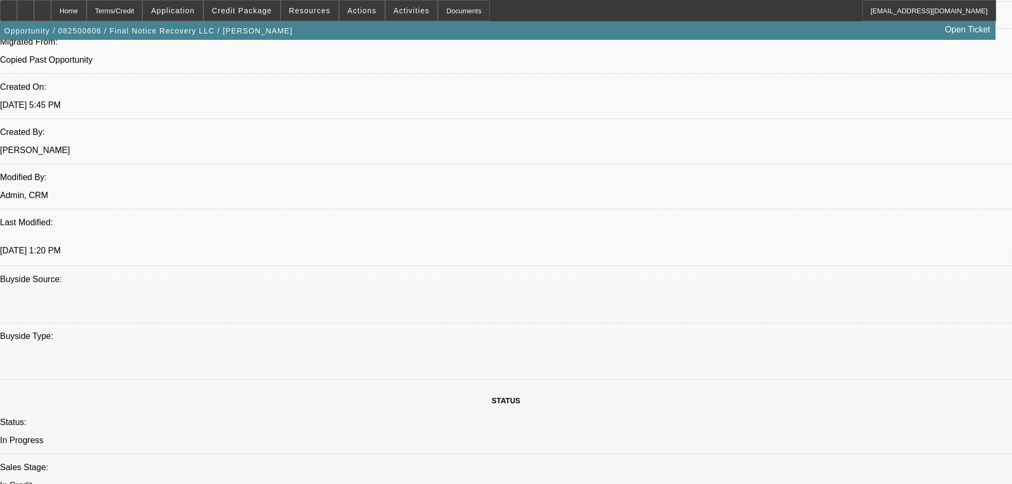
drag, startPoint x: 699, startPoint y: 410, endPoint x: 739, endPoint y: 450, distance: 56.7
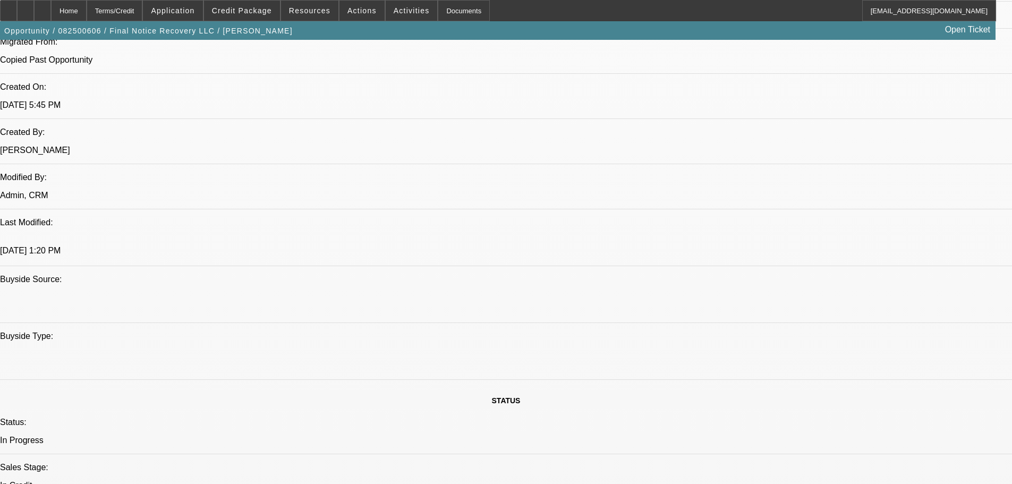
scroll to position [26, 0]
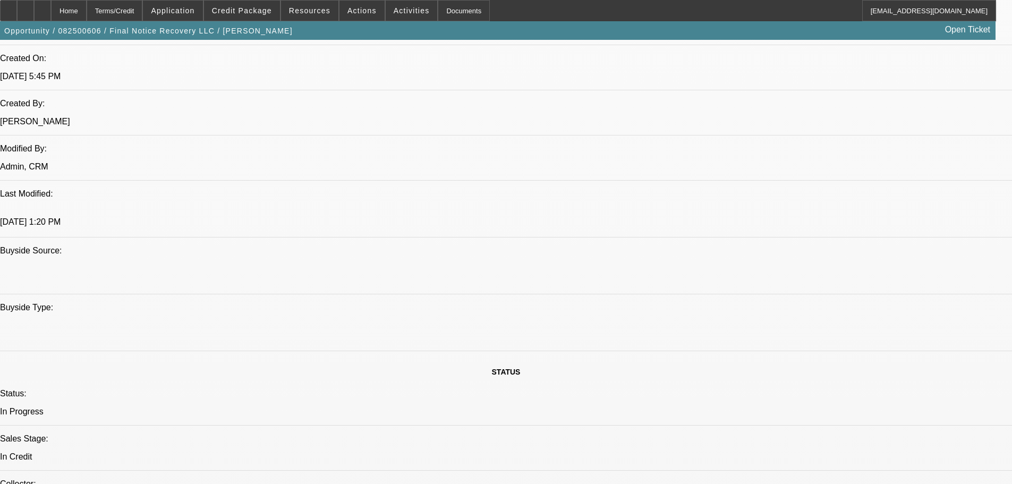
scroll to position [850, 0]
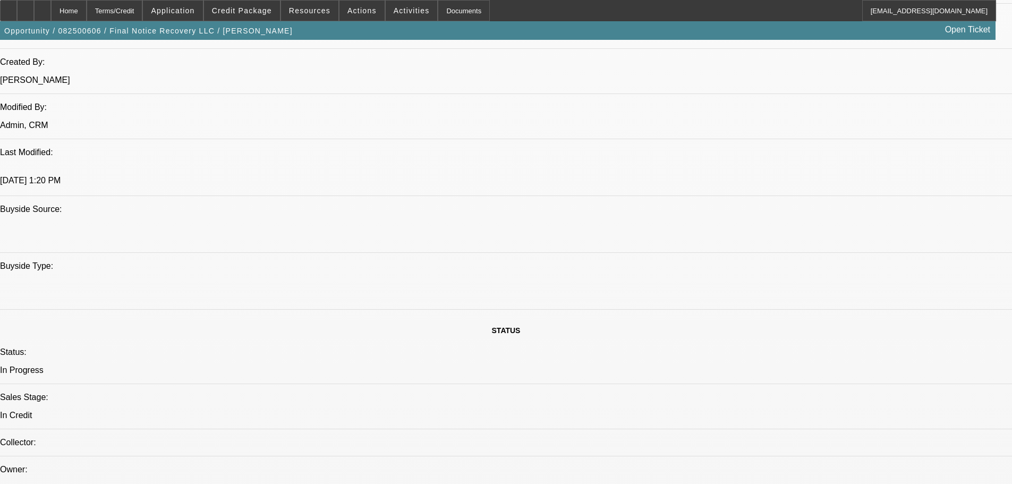
scroll to position [1010, 0]
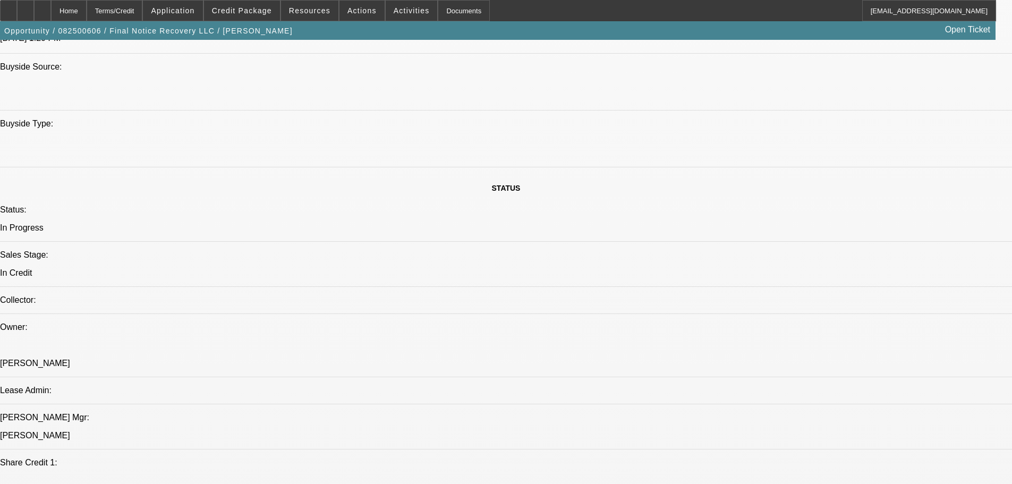
type textarea "1. AS ITS AN EQUIP-USED.COM DEAL Can you please send the title, repossession af…"
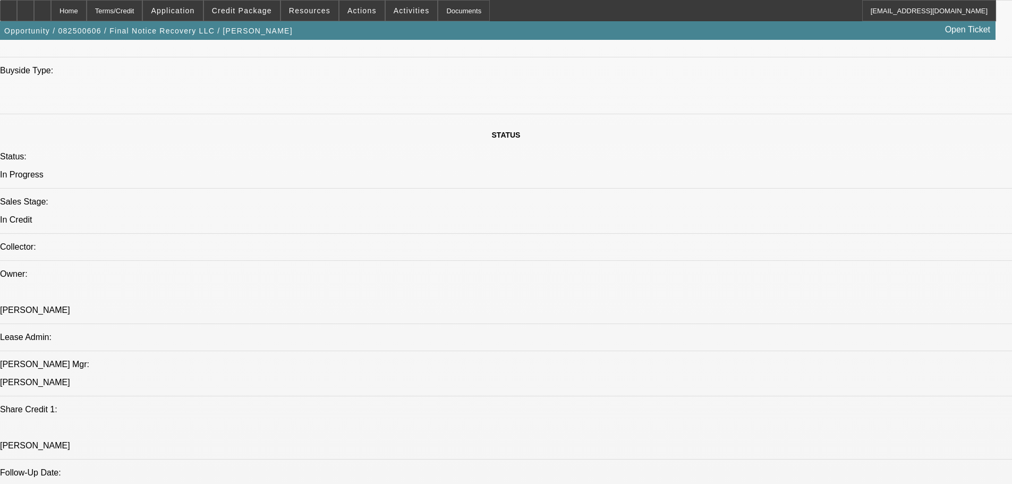
drag, startPoint x: 865, startPoint y: 401, endPoint x: 870, endPoint y: 403, distance: 6.1
type input "09:16"
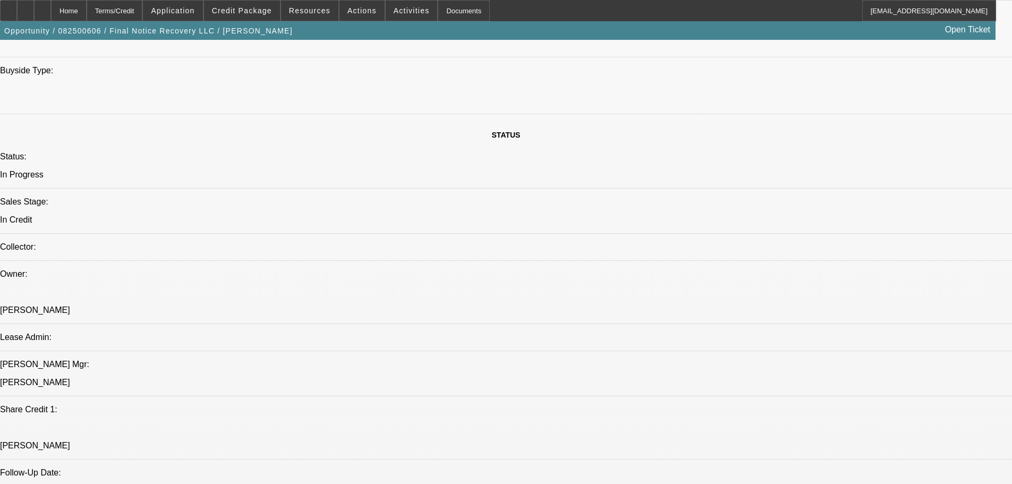
drag, startPoint x: 869, startPoint y: 400, endPoint x: 819, endPoint y: 399, distance: 49.4
click at [801, 350] on span "28" at bounding box center [799, 341] width 19 height 19
type input "8/28/2025"
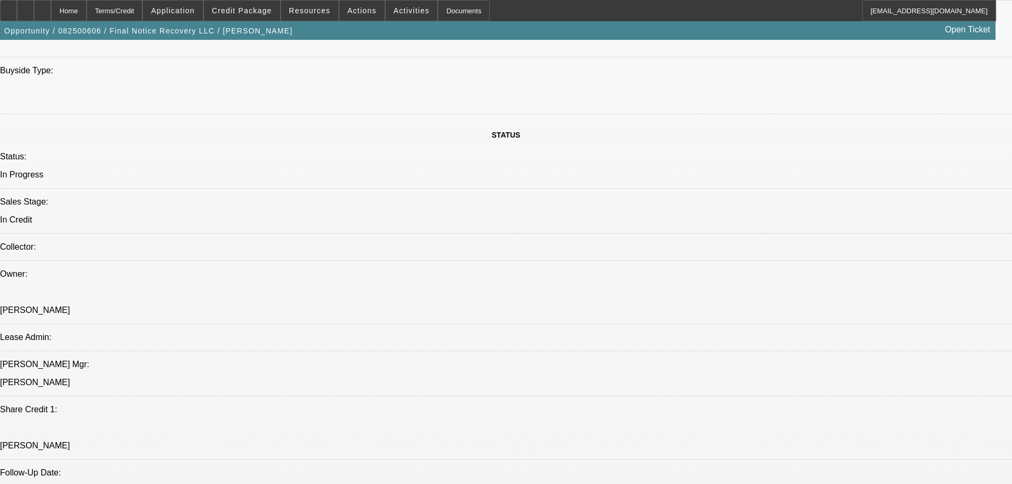
type input "04:28"
click at [801, 292] on span "28" at bounding box center [799, 290] width 19 height 19
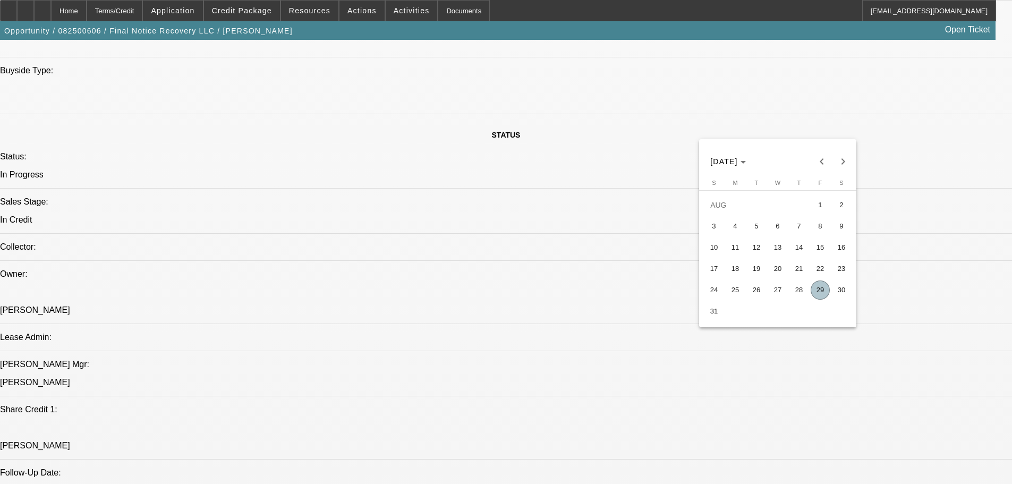
type input "8/28/2025"
drag, startPoint x: 851, startPoint y: 350, endPoint x: 902, endPoint y: 369, distance: 54.3
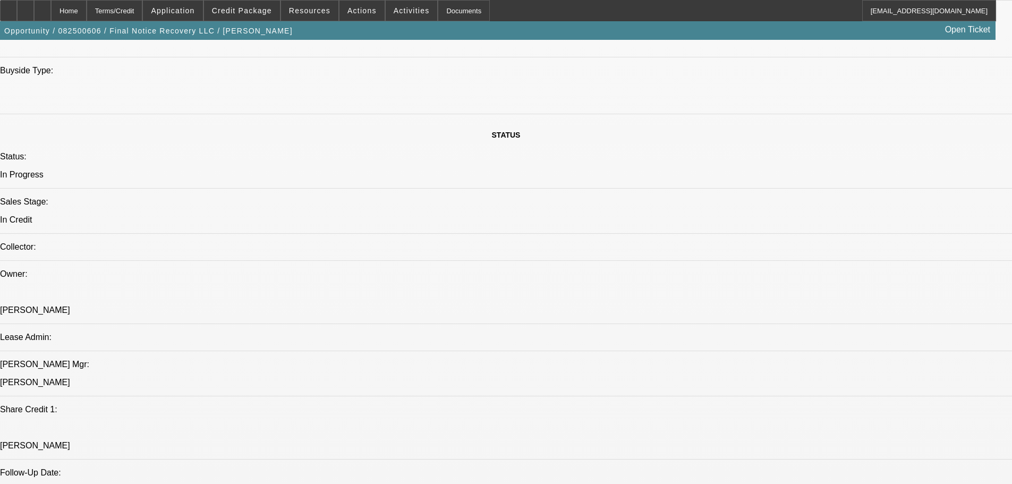
drag, startPoint x: 865, startPoint y: 345, endPoint x: 788, endPoint y: 342, distance: 77.1
drag, startPoint x: 879, startPoint y: 351, endPoint x: 760, endPoint y: 343, distance: 119.3
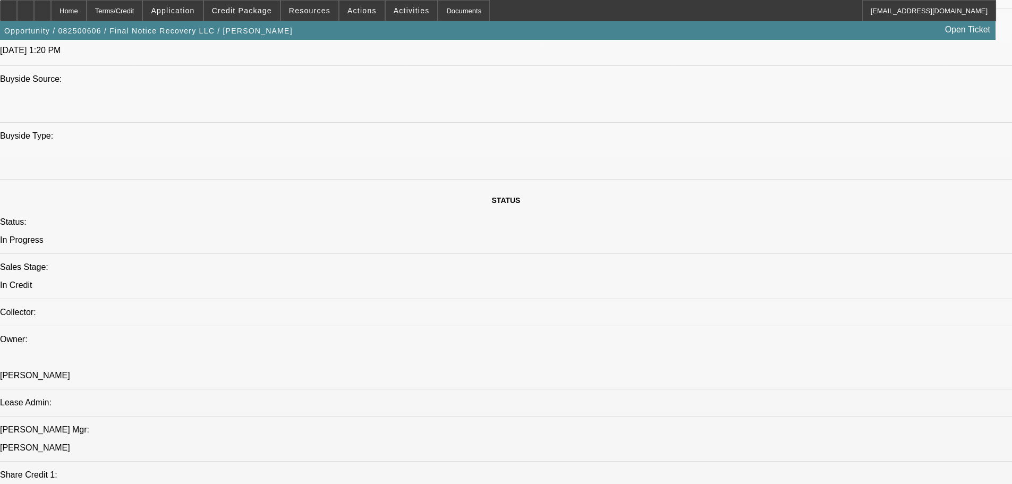
scroll to position [1169, 0]
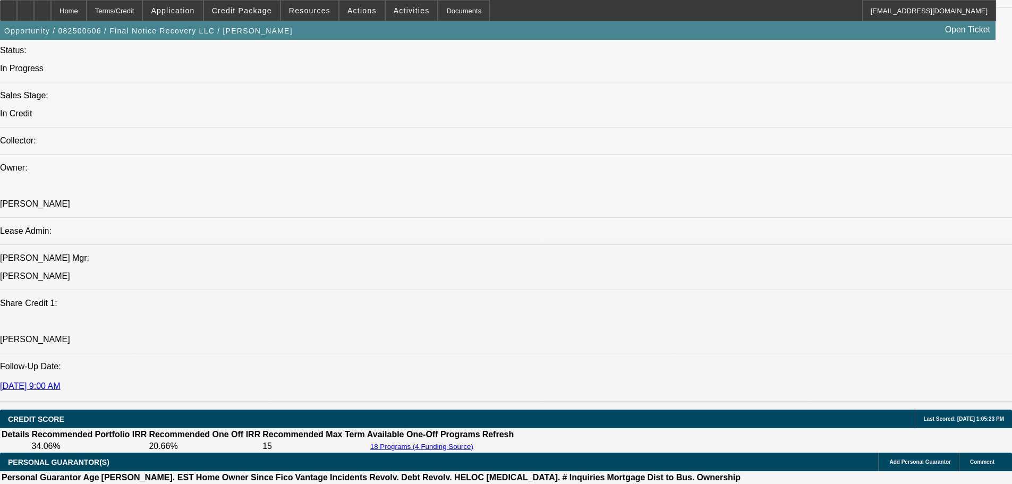
type input "01:21"
select select "0"
select select "2"
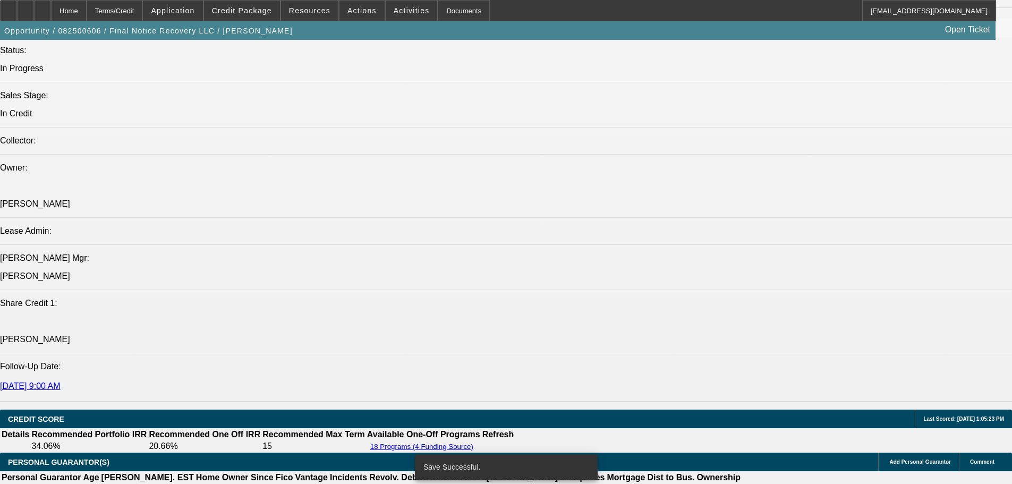
select select "0"
select select "21"
select select "0"
select select "2"
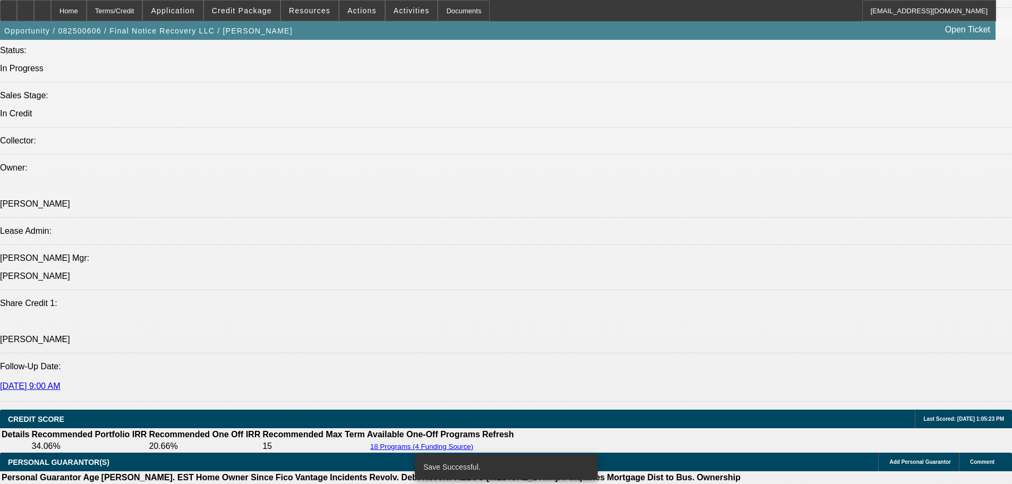
select select "0"
select select "21"
select select "0"
select select "2"
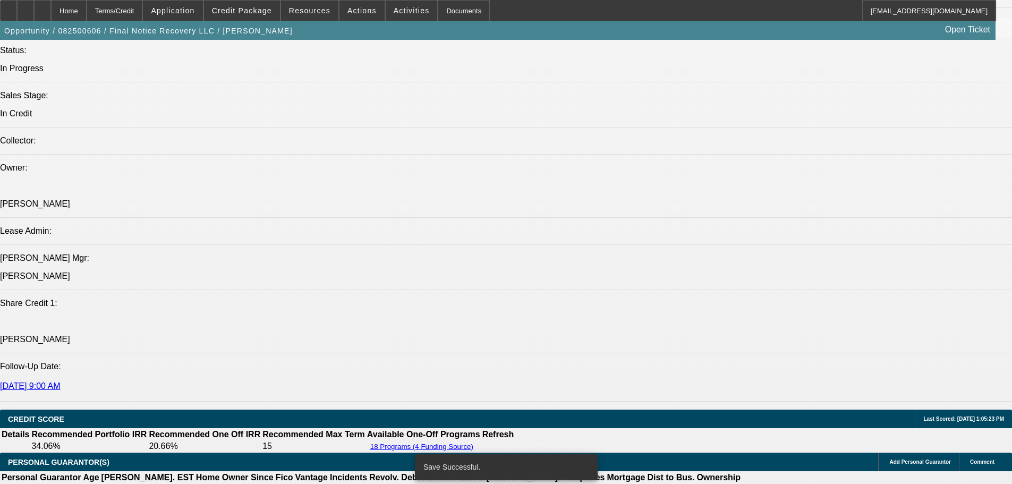
select select "0"
select select "5"
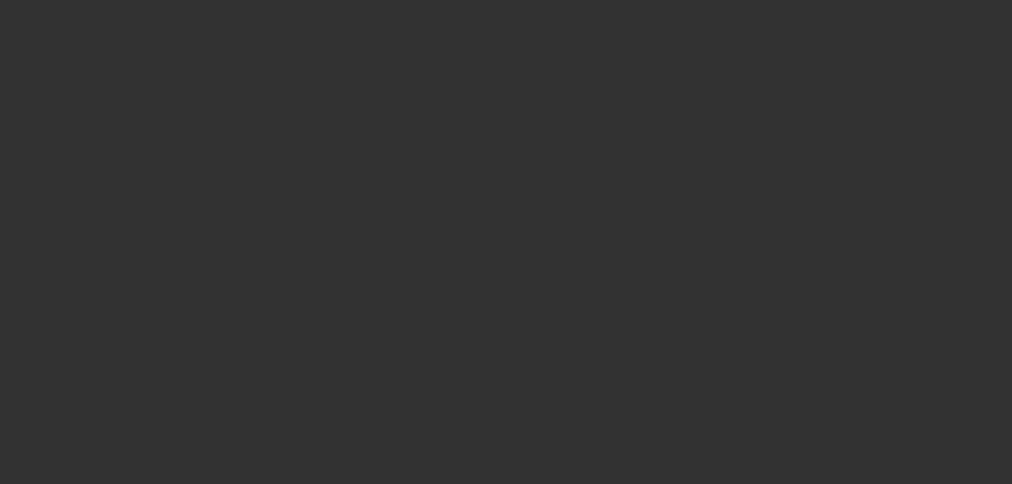
scroll to position [0, 0]
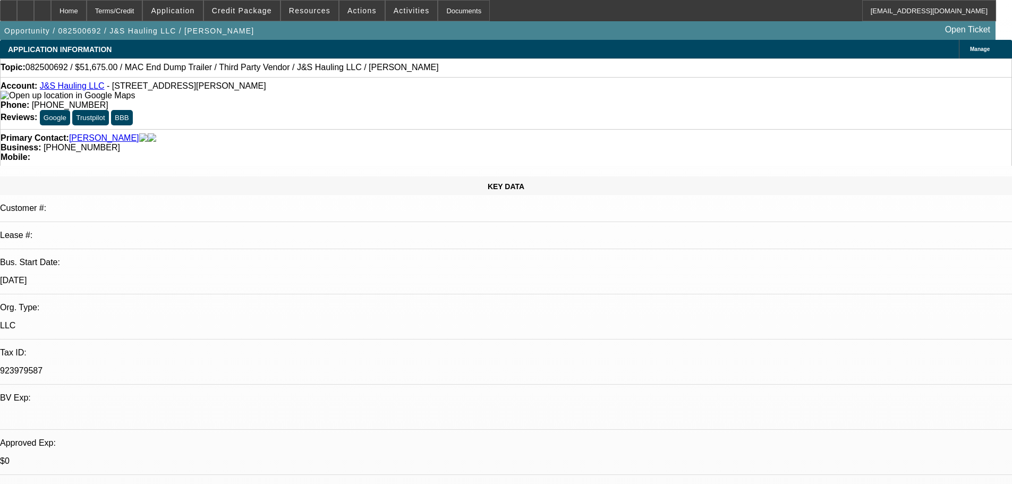
select select "0"
select select "2"
select select "0.1"
select select "4"
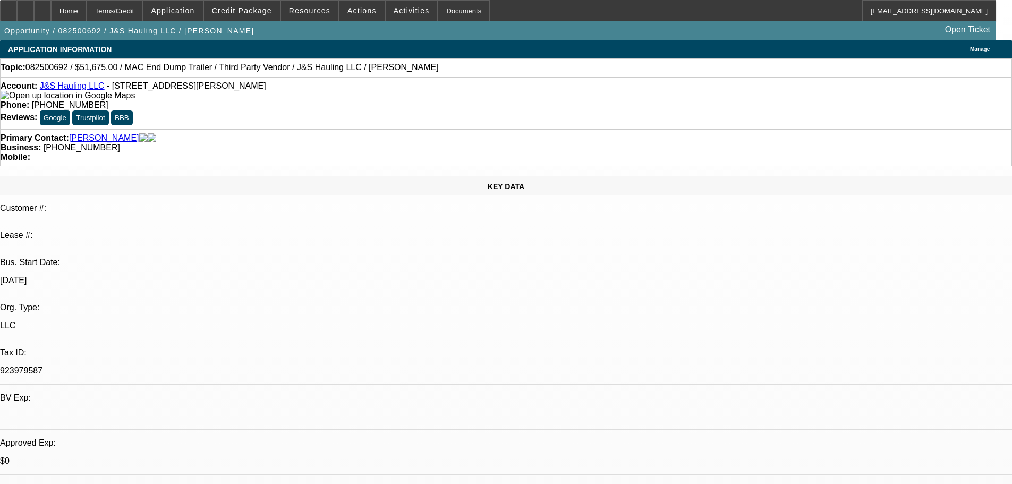
select select "0"
select select "3"
select select "0.1"
select select "4"
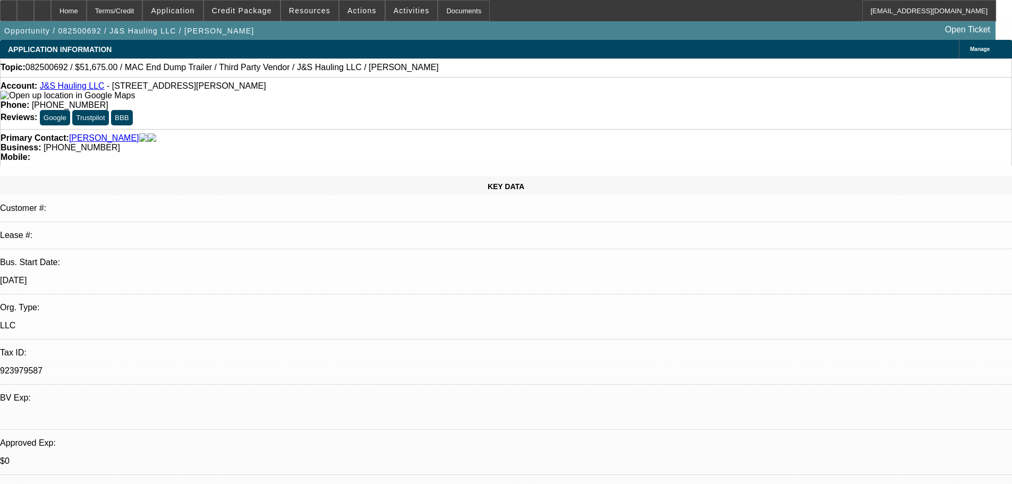
select select "0"
select select "3"
select select "0.1"
select select "4"
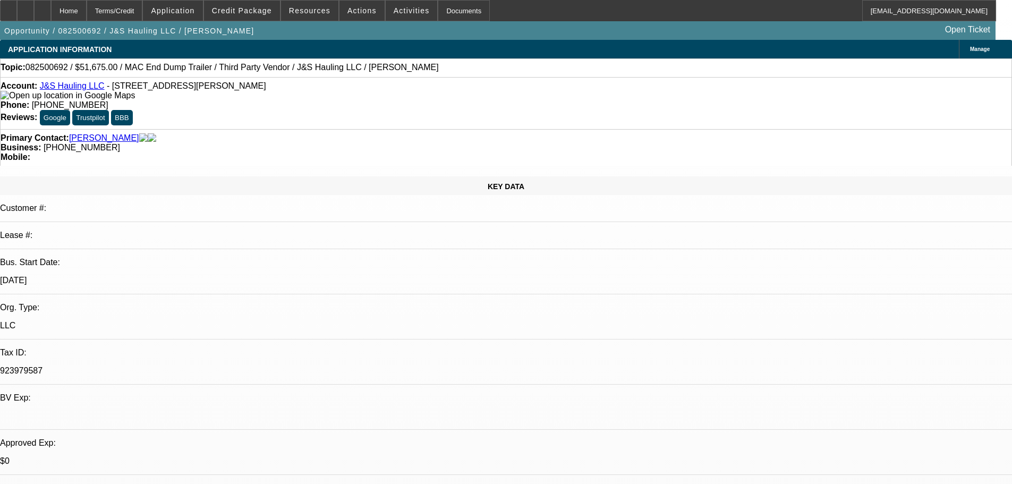
select select "0"
select select "3"
select select "0.1"
select select "4"
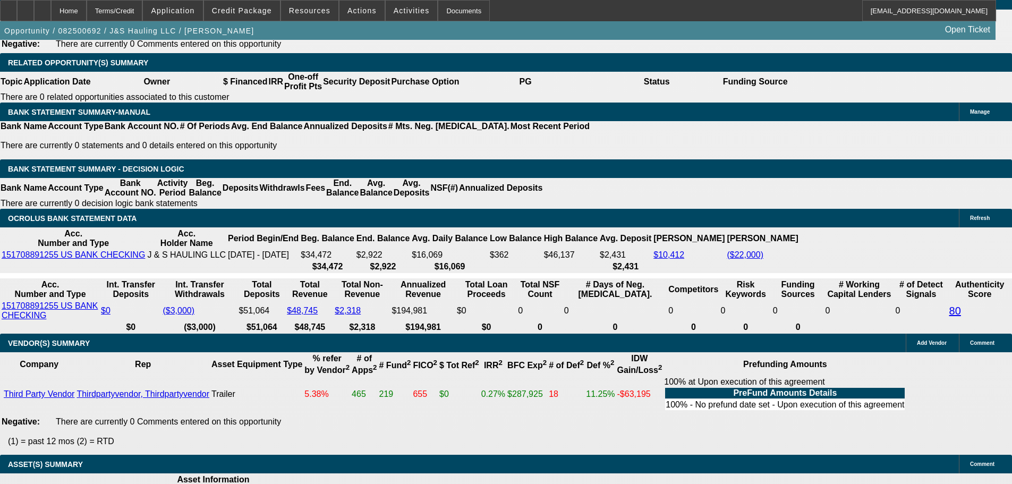
scroll to position [1579, 0]
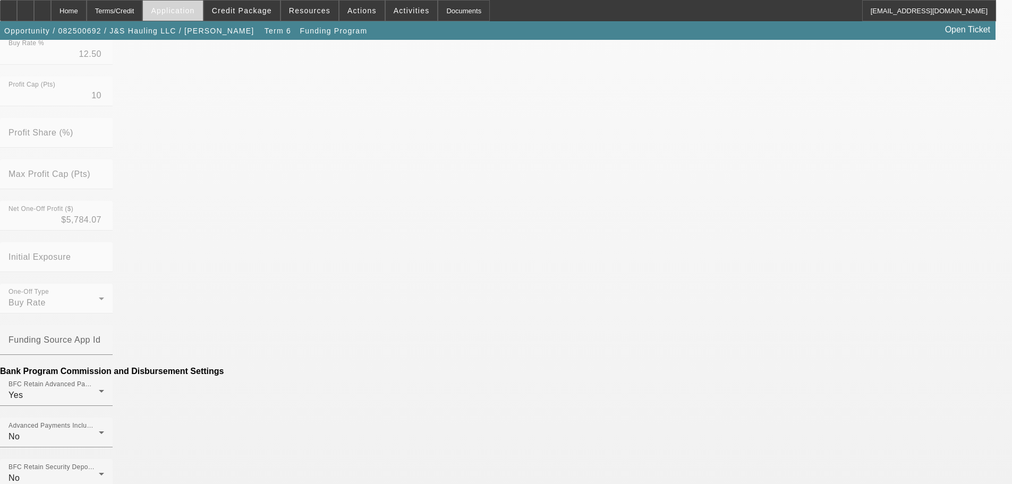
scroll to position [134, 0]
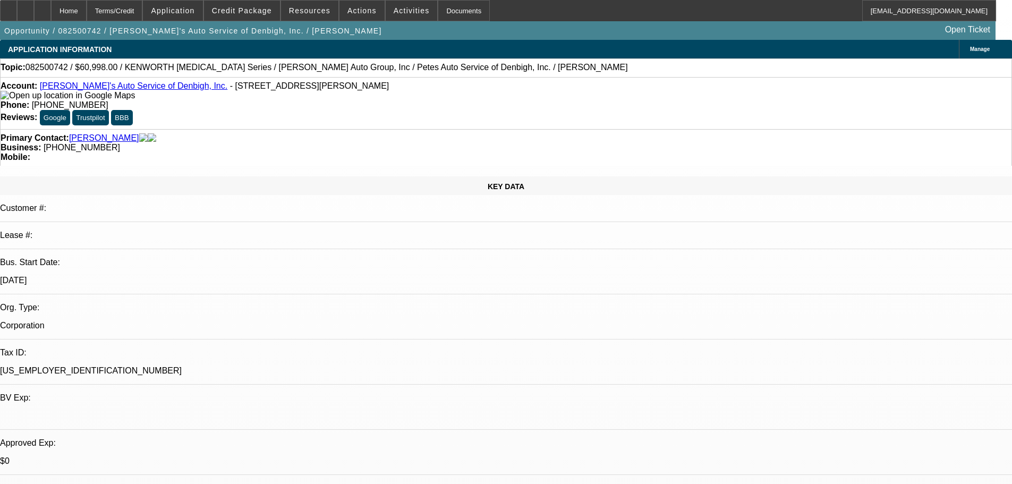
select select "0"
select select "0.1"
select select "0"
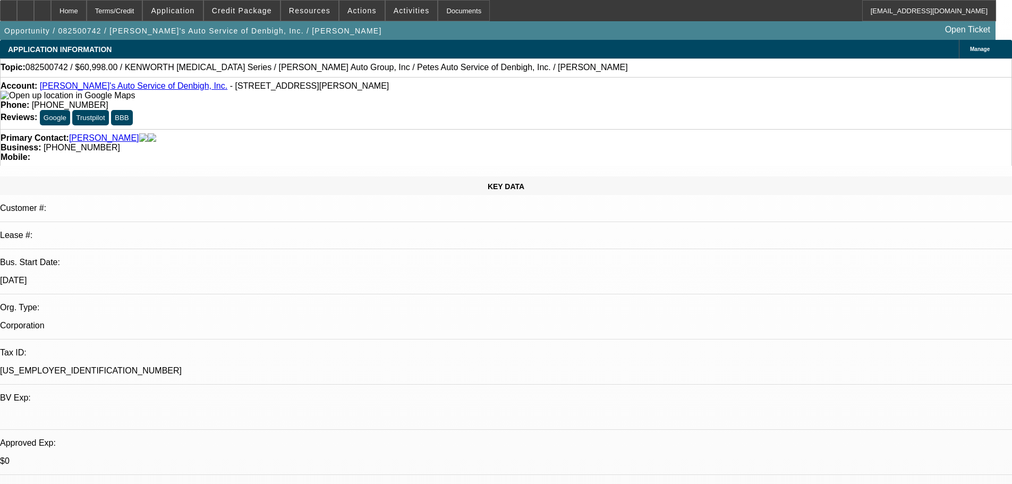
select select "0.1"
select select "0"
select select "0.2"
select select "0"
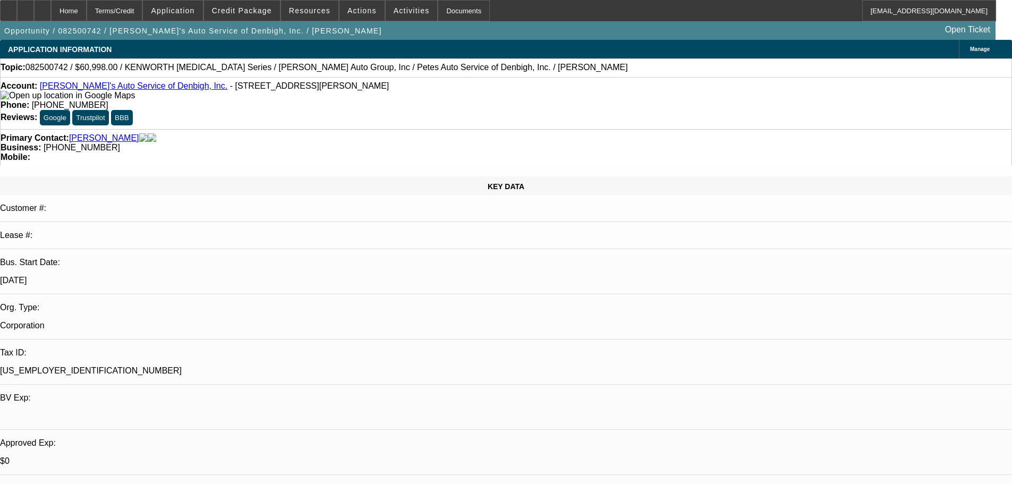
select select "0"
select select "0.1"
select select "1"
select select "3"
select select "4"
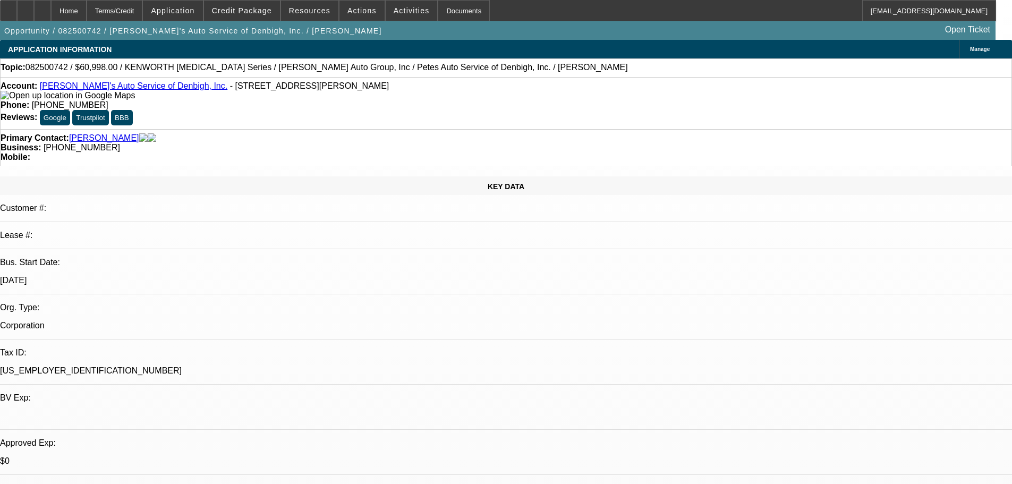
select select "1"
select select "3"
select select "4"
select select "1"
select select "3"
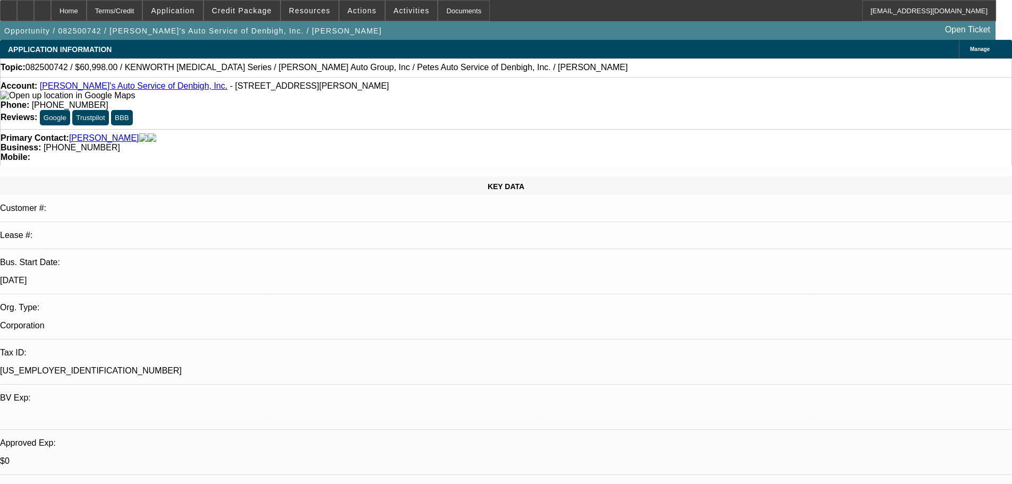
select select "17"
select select "1"
select select "3"
select select "4"
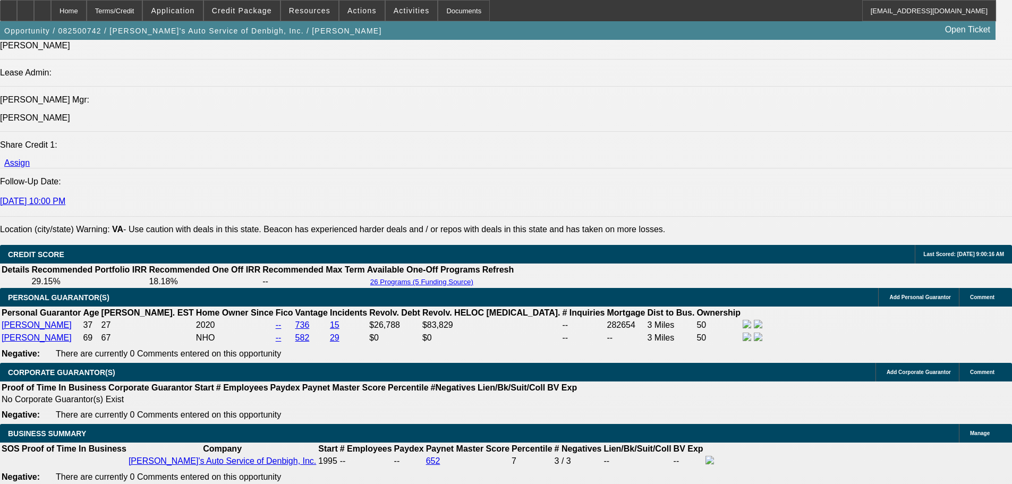
scroll to position [1275, 0]
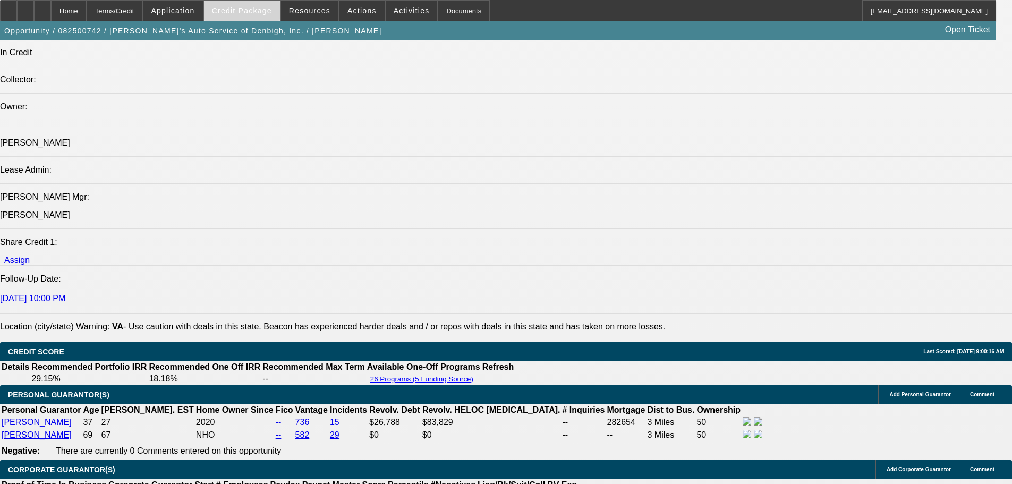
click at [259, 17] on span at bounding box center [242, 11] width 76 height 26
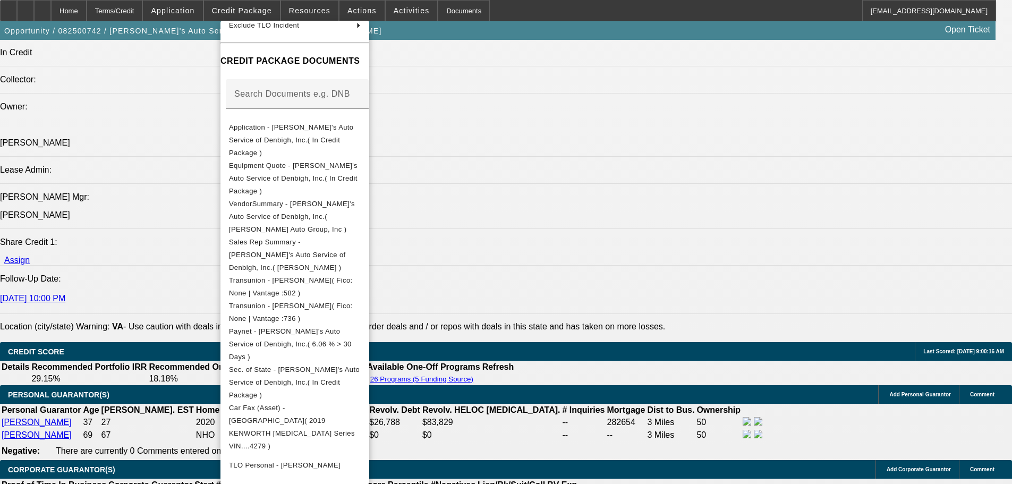
scroll to position [115, 0]
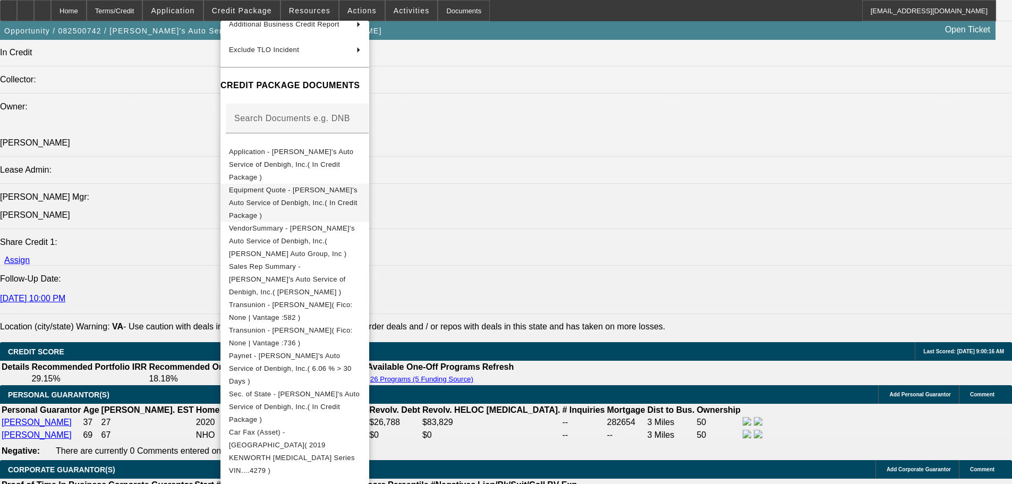
click at [296, 186] on span "Equipment Quote - Pete's Auto Service of Denbigh, Inc.( In Credit Package )" at bounding box center [293, 202] width 129 height 33
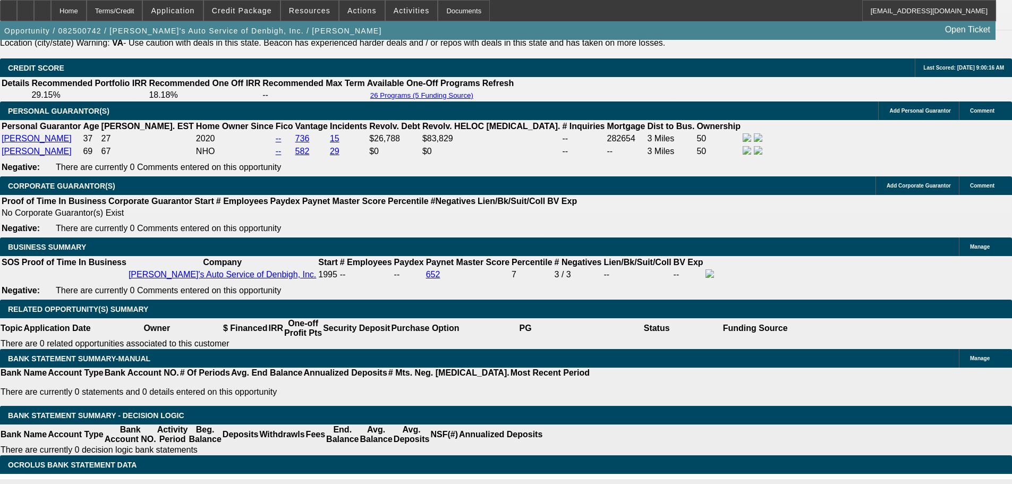
scroll to position [1795, 0]
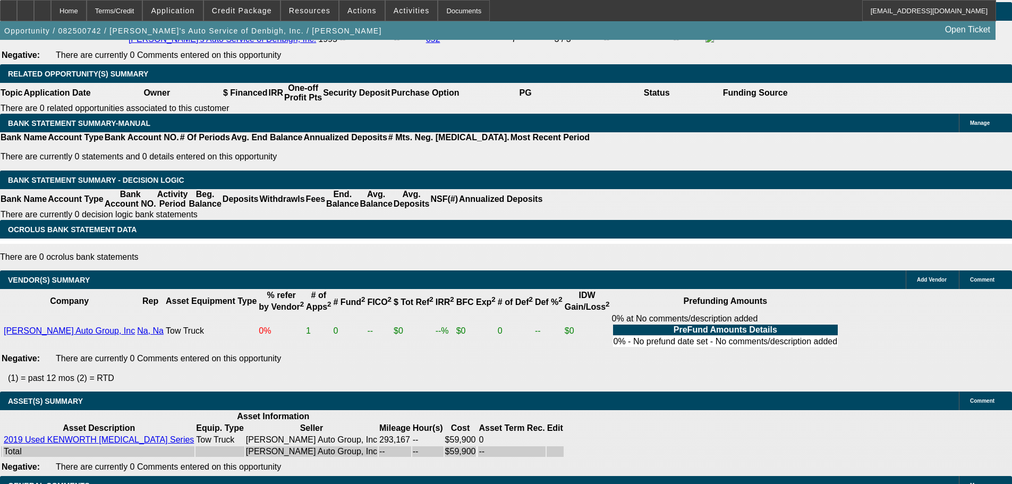
select select "6"
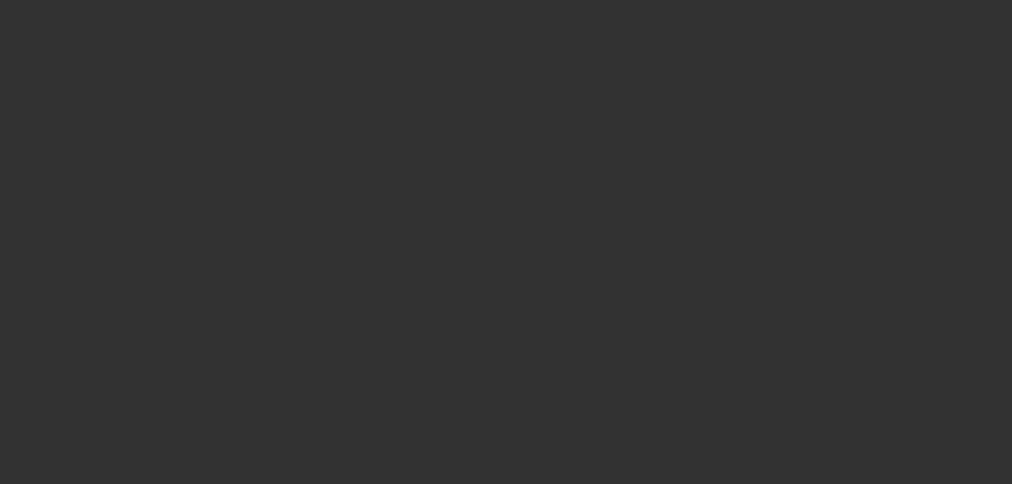
scroll to position [0, 0]
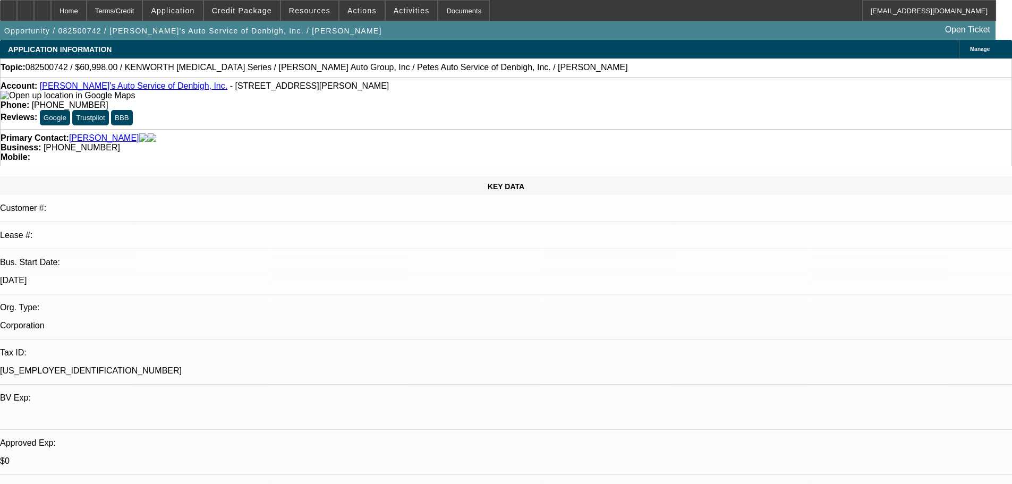
paste textarea "Thank you for the invoice and photos. Vendor is approved. Please provide a comp…"
type textarea "PER FINPAC: "Thank you for the invoice and photos. Vendor is approved. Please p…"
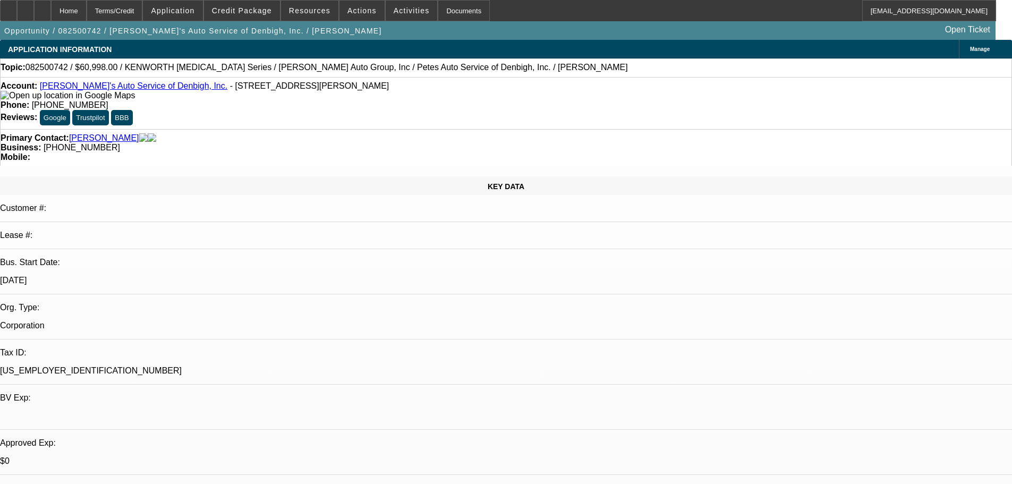
checkbox input "true"
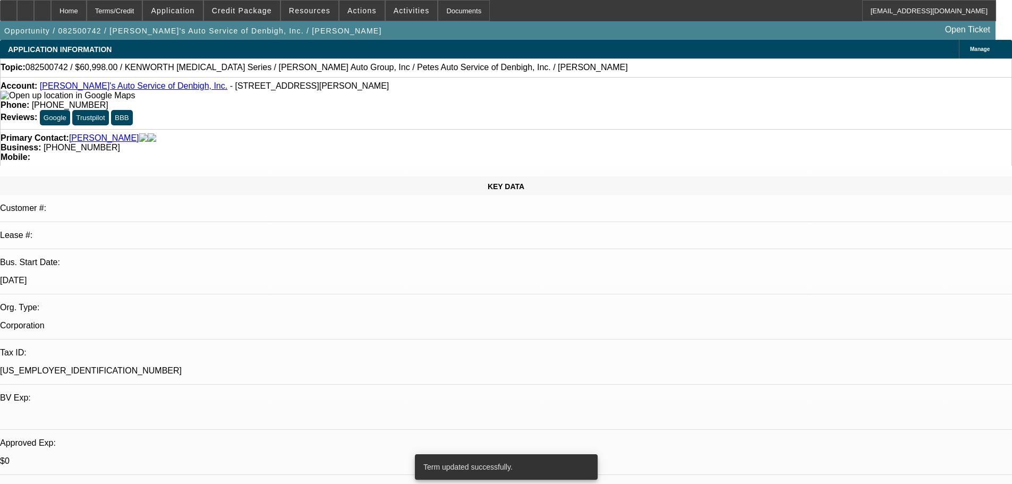
select select "0"
select select "3"
select select "0.1"
select select "4"
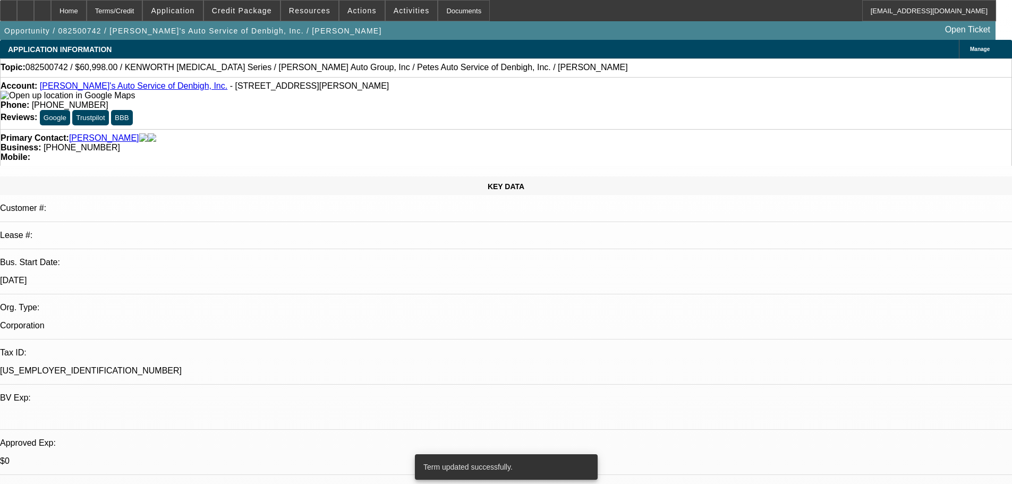
select select "0"
select select "3"
select select "0.1"
select select "4"
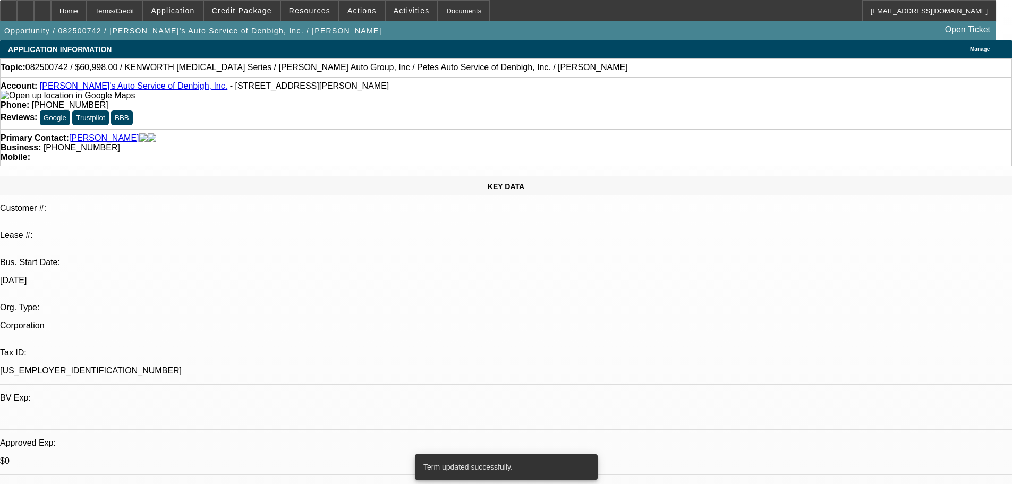
select select "0"
select select "3"
select select "0.1"
select select "4"
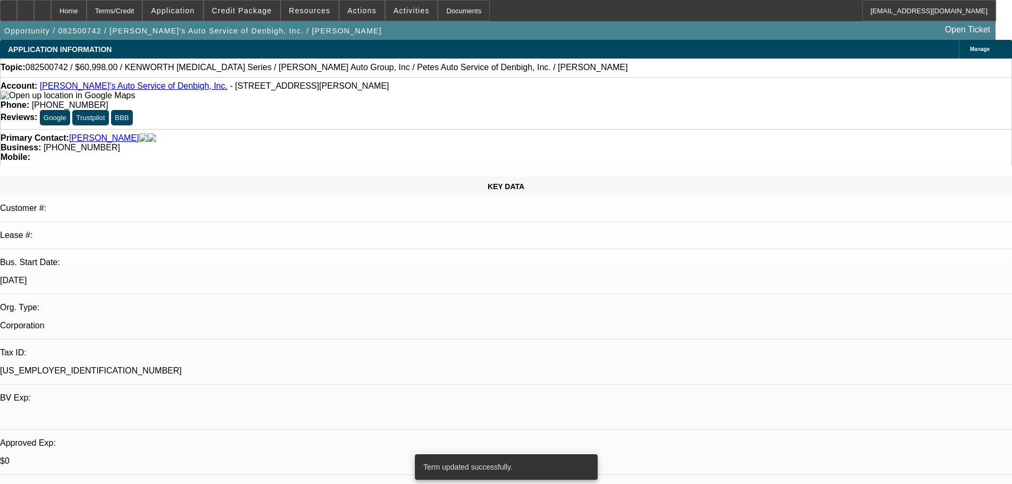
select select "0"
select select "3"
select select "0.2"
select select "17"
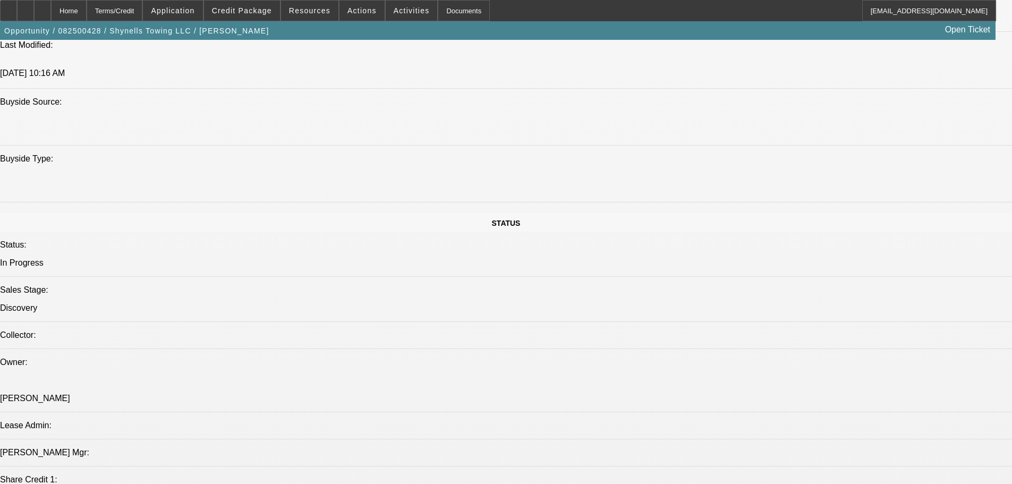
select select "0"
select select "2"
select select "0"
select select "21"
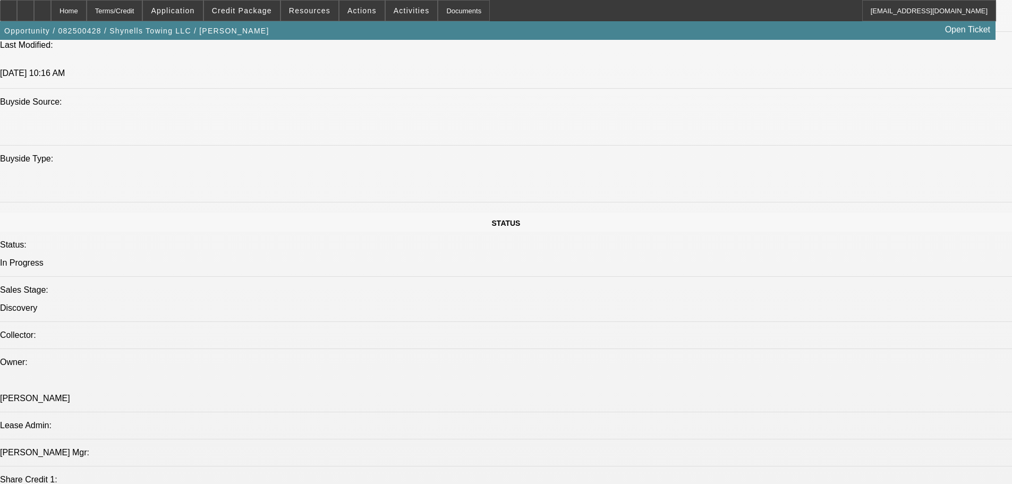
select select "0"
select select "2"
select select "0"
select select "21"
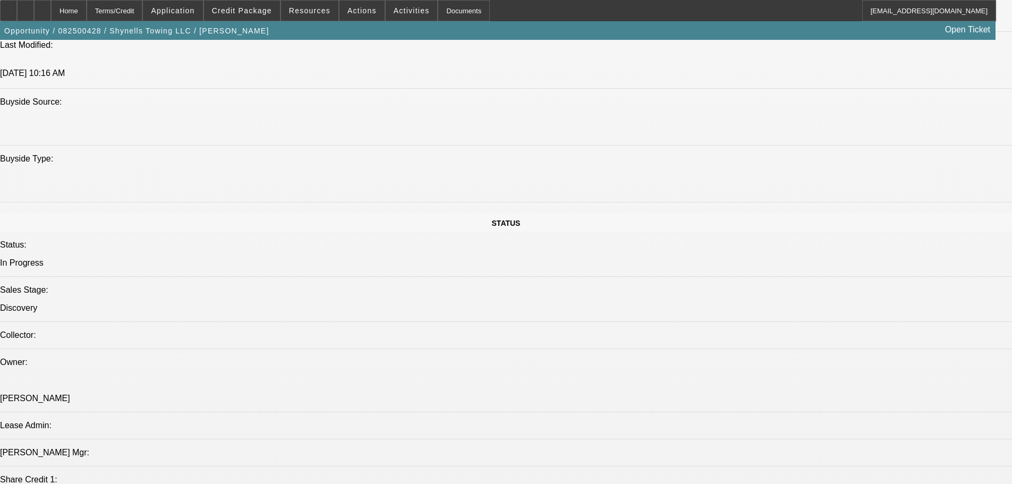
select select "0"
select select "2"
select select "0.1"
select select "4"
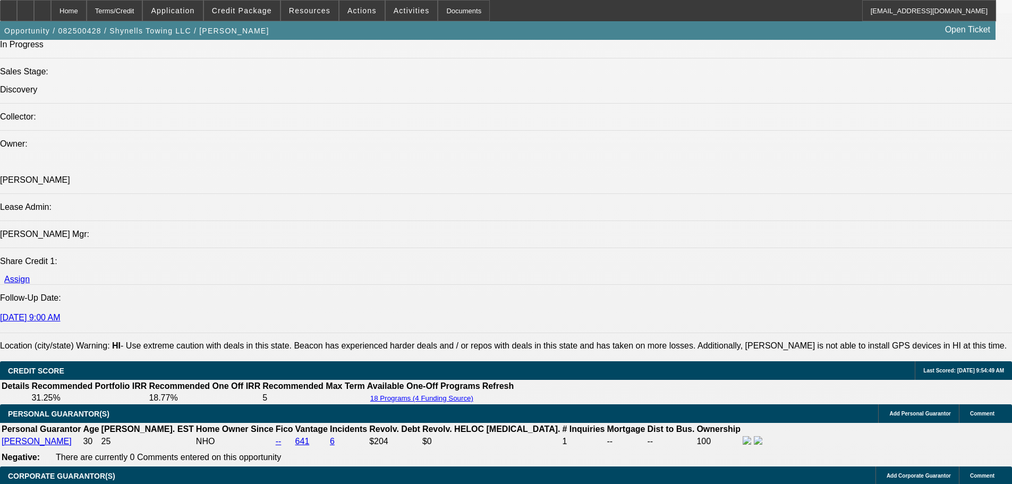
scroll to position [1010, 0]
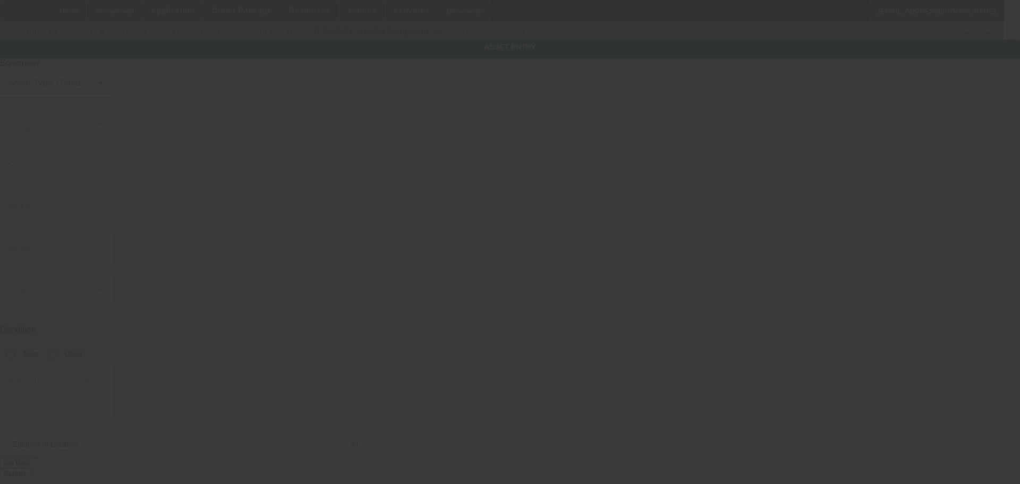
type input "[US_VEHICLE_IDENTIFICATION_NUMBER]"
type input "Ford"
type input "F-750"
radio input "true"
type textarea "Rollback Century"
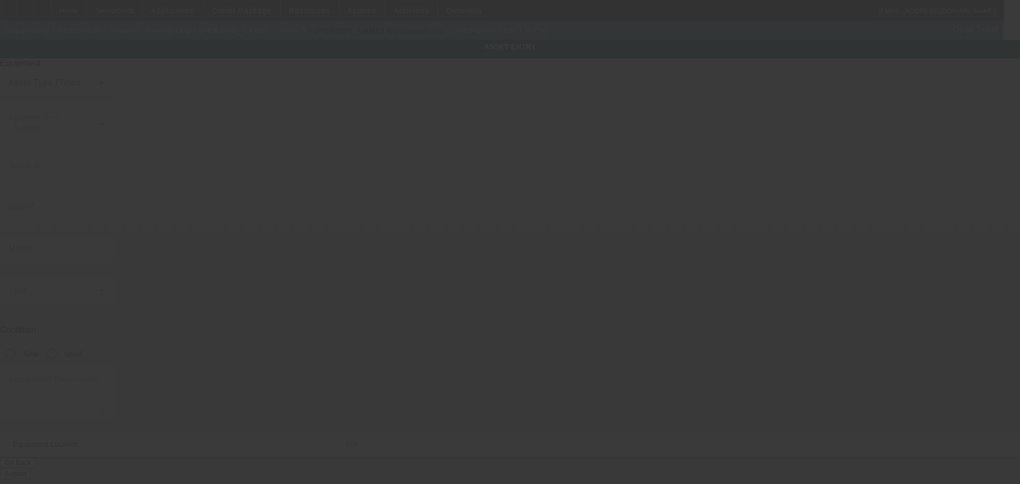
type input "[STREET_ADDRESS]"
type input "Wahiawa"
type input "96786"
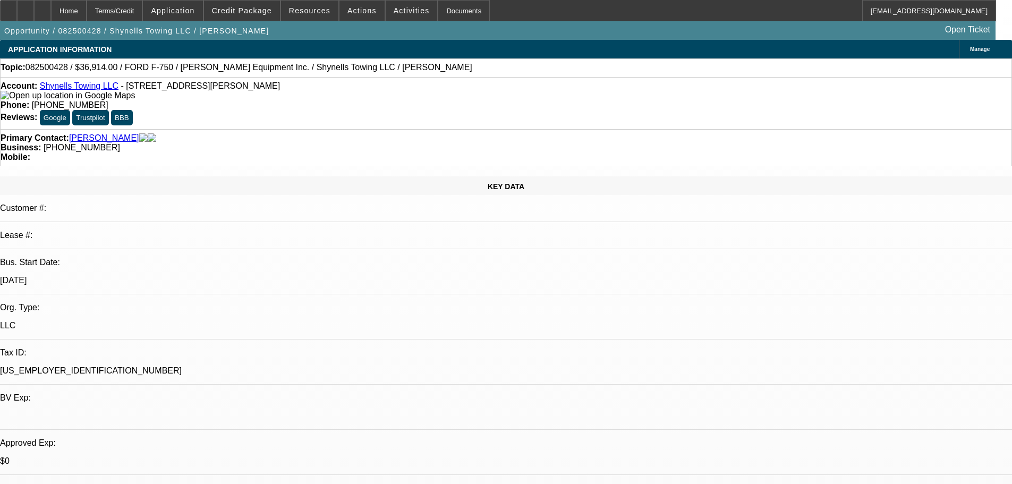
select select "0"
select select "2"
select select "0"
select select "21"
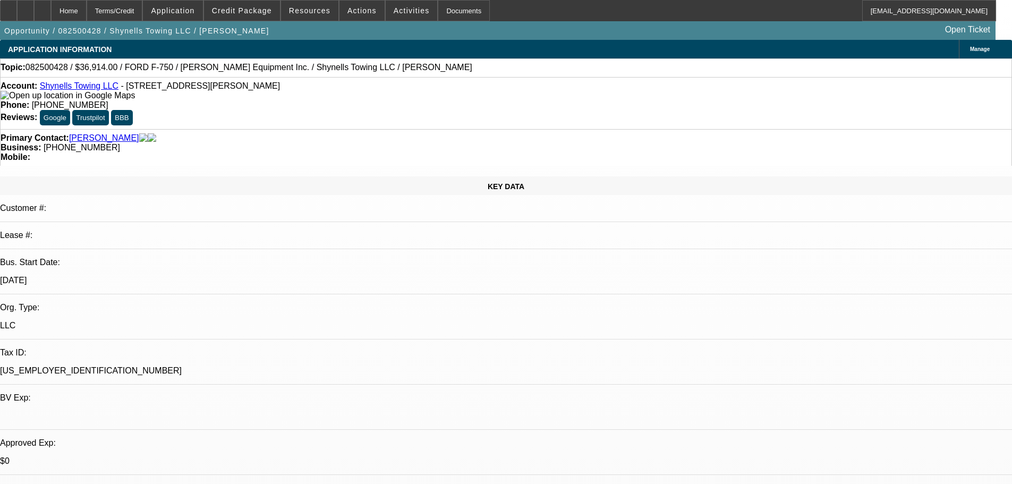
select select "0"
select select "2"
select select "0"
select select "21"
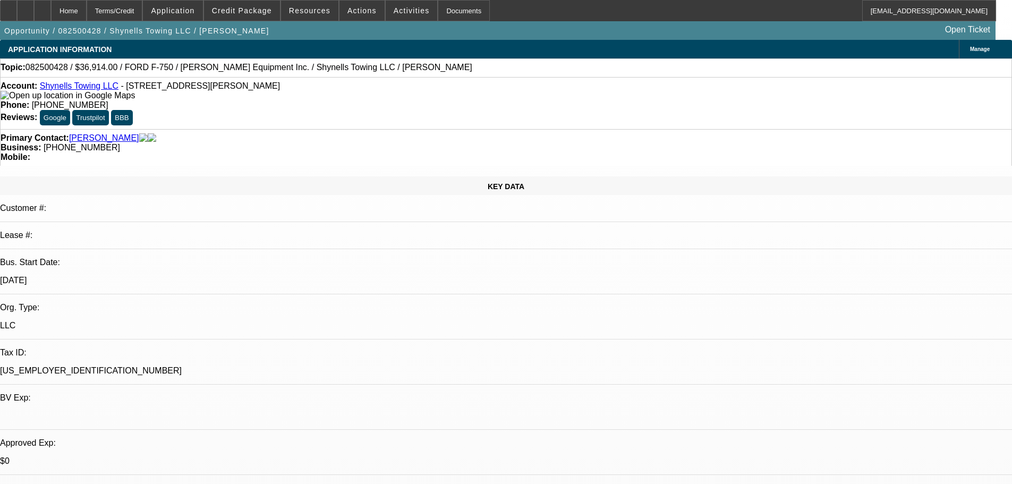
select select "0"
select select "2"
select select "0.1"
select select "4"
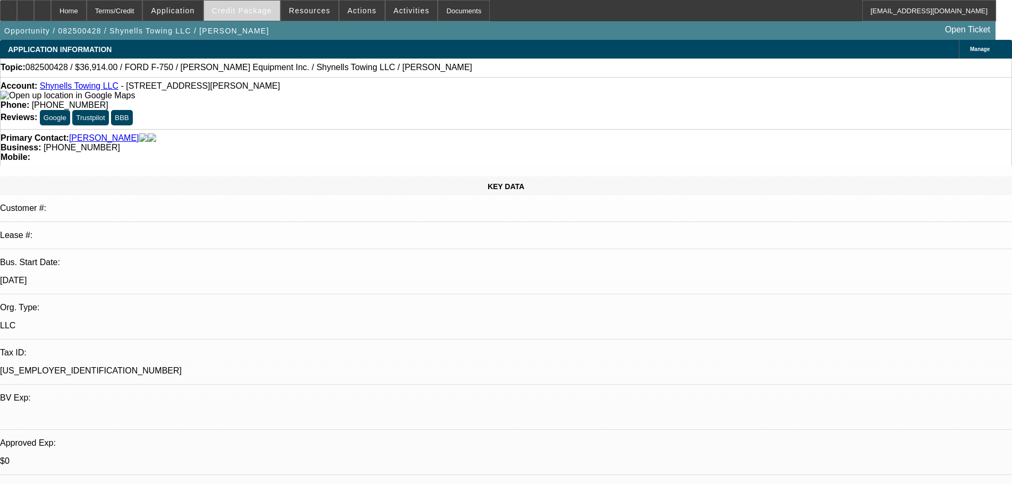
click at [263, 13] on span "Credit Package" at bounding box center [242, 10] width 60 height 9
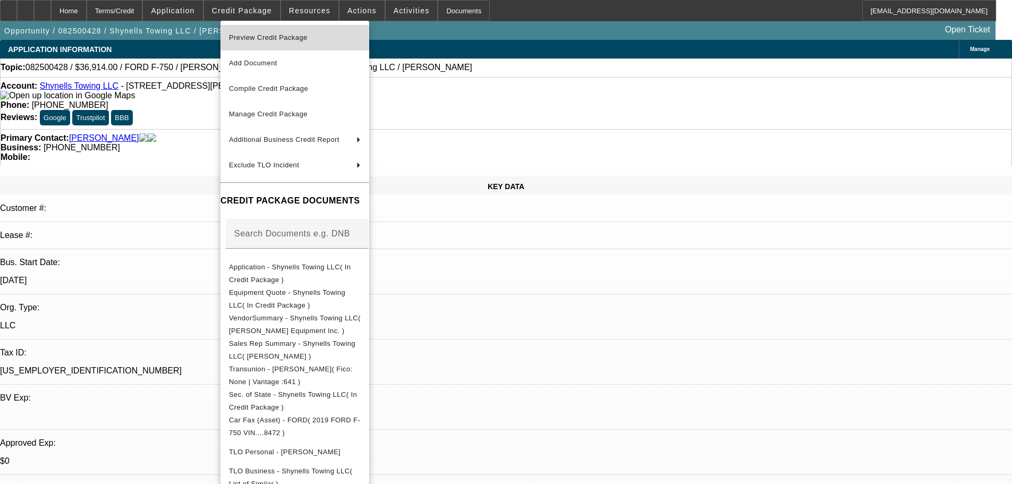
click at [260, 39] on span "Preview Credit Package" at bounding box center [268, 37] width 79 height 8
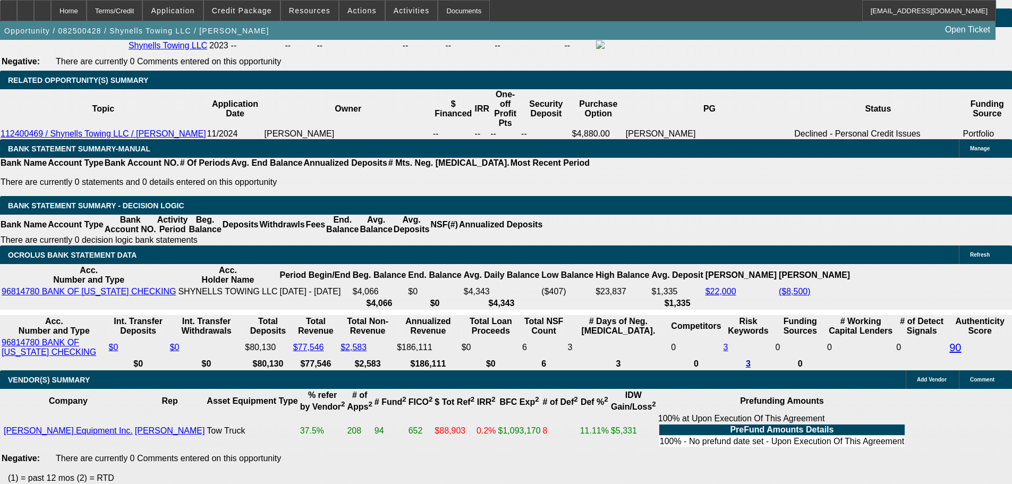
scroll to position [1701, 0]
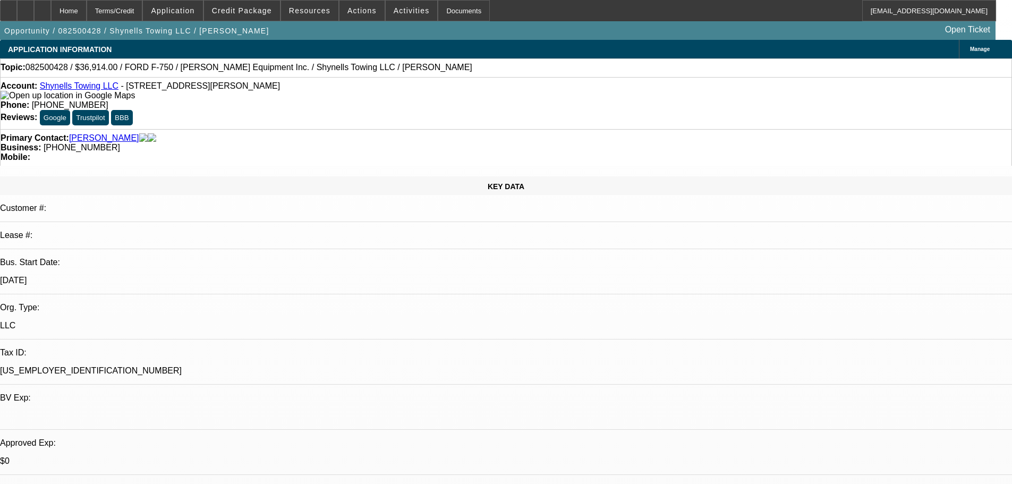
select select "0"
select select "2"
select select "0"
select select "21"
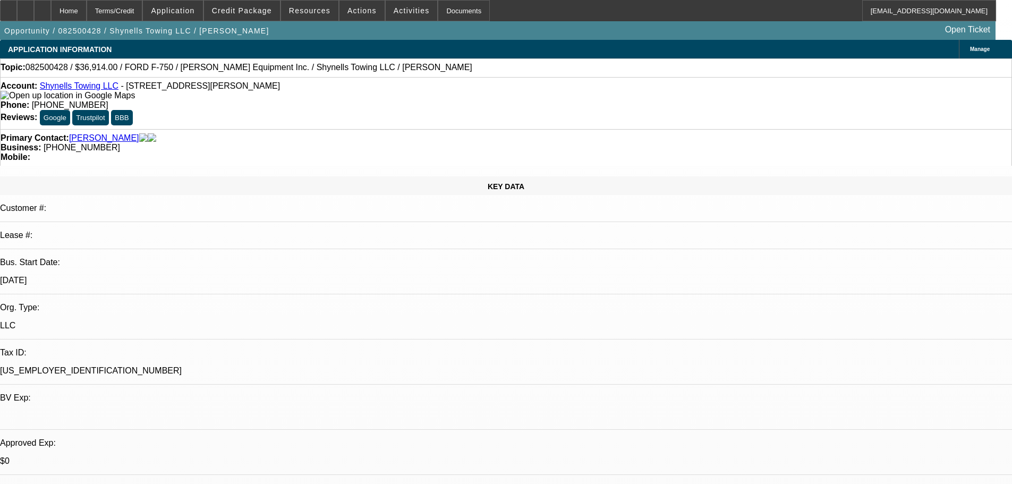
select select "0"
select select "2"
select select "0"
select select "21"
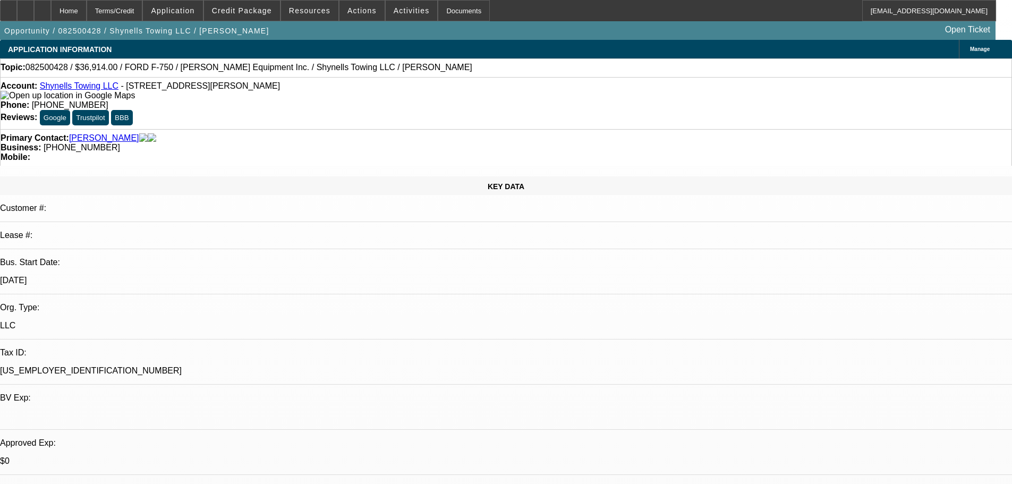
select select "0"
select select "2"
select select "0.1"
select select "4"
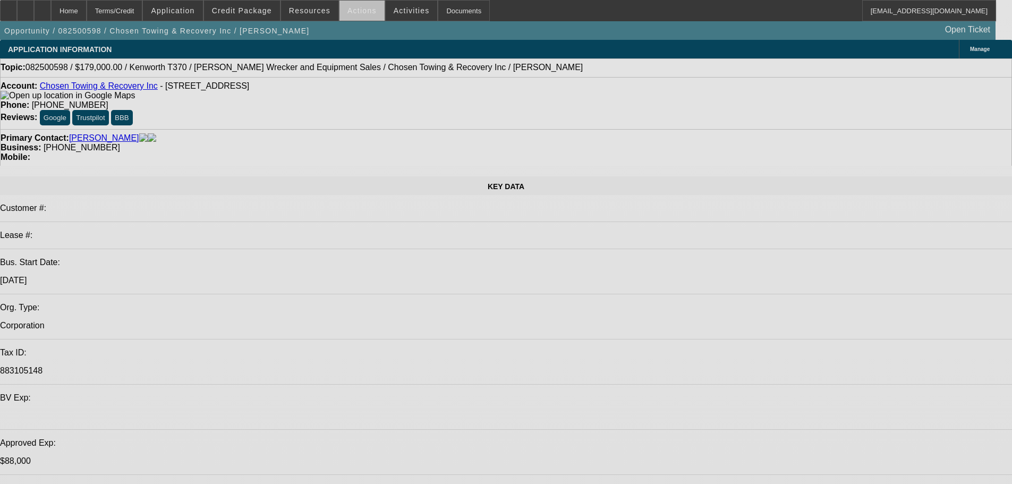
select select "0"
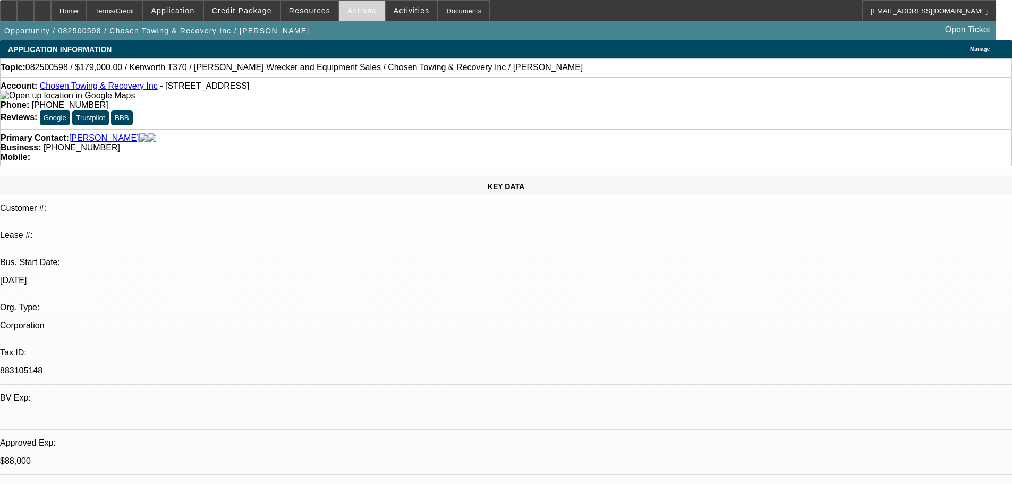
select select "2"
select select "0.1"
select select "4"
select select "0"
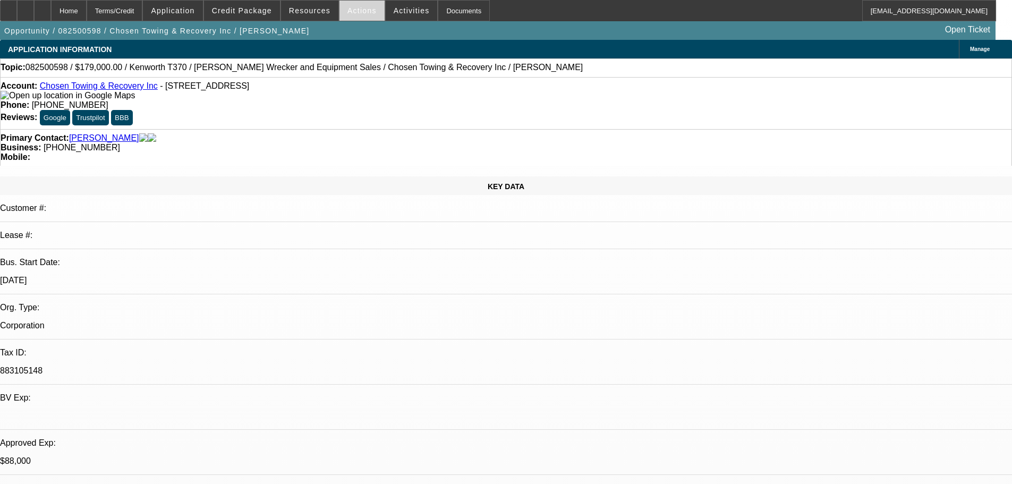
select select "2"
select select "0.1"
select select "4"
select select "0"
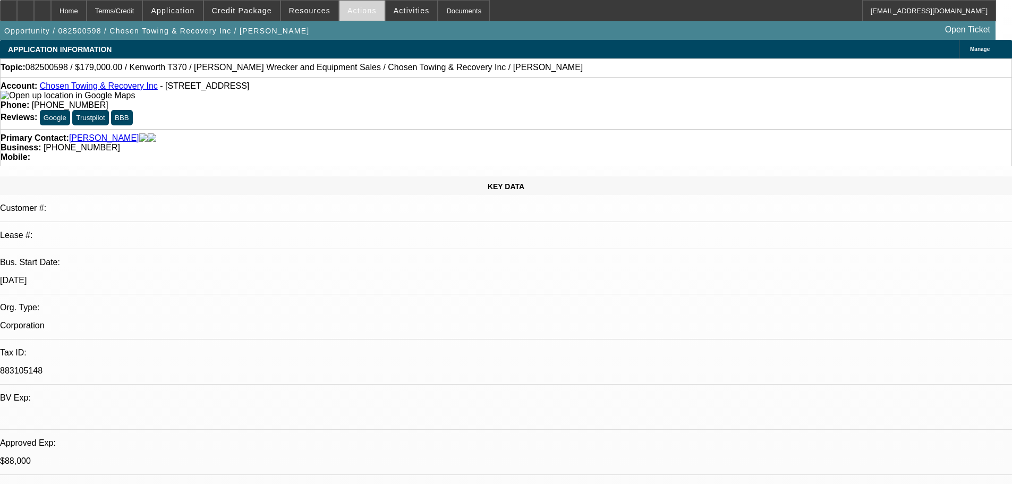
select select "2"
select select "0.1"
select select "4"
select select "0"
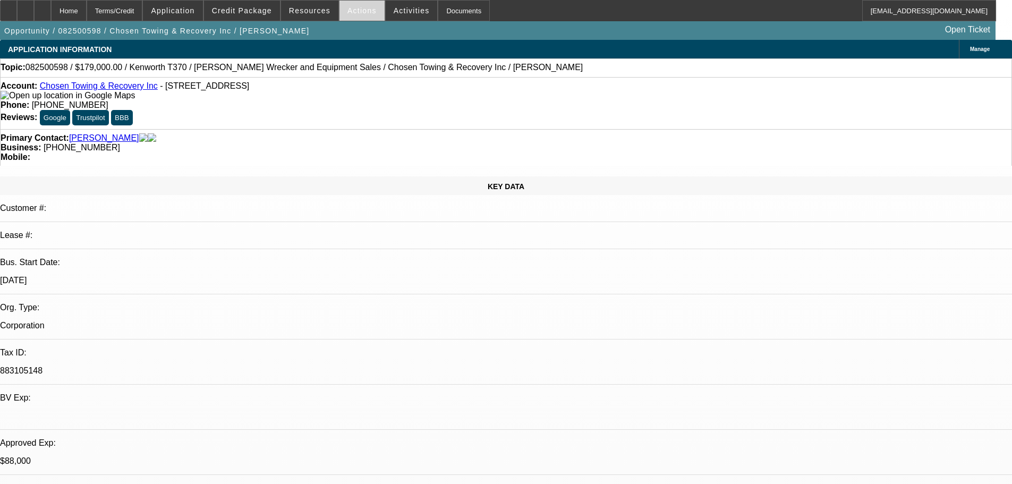
select select "3"
select select "2"
select select "0"
select select "4"
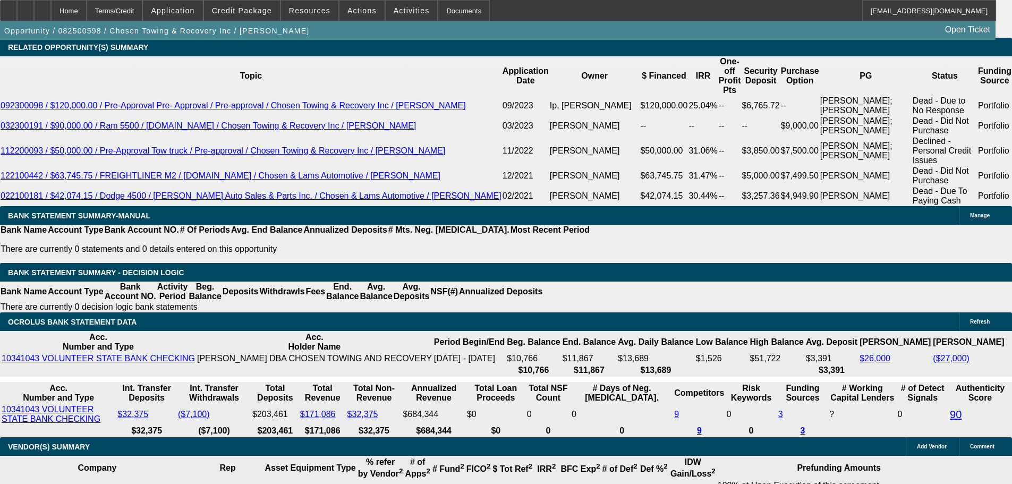
scroll to position [1795, 0]
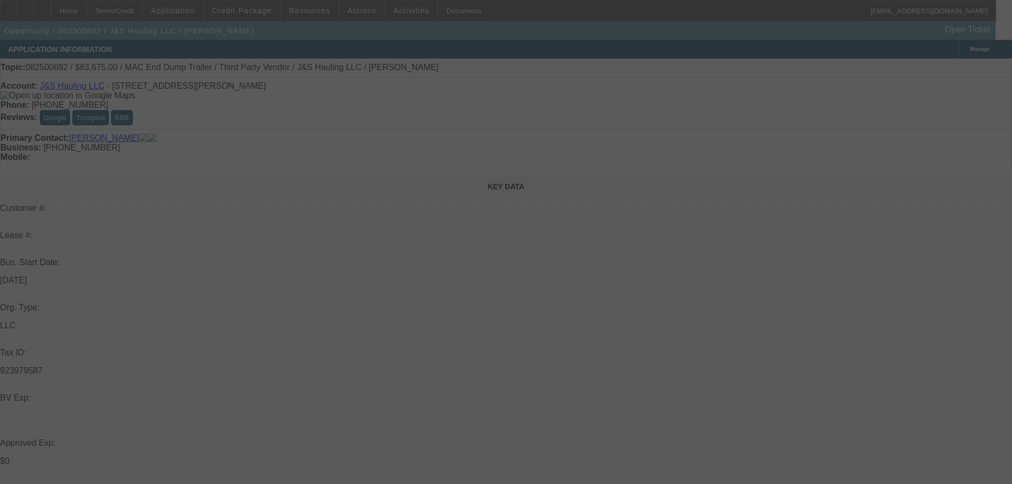
select select "0"
select select "2"
select select "0.1"
select select "4"
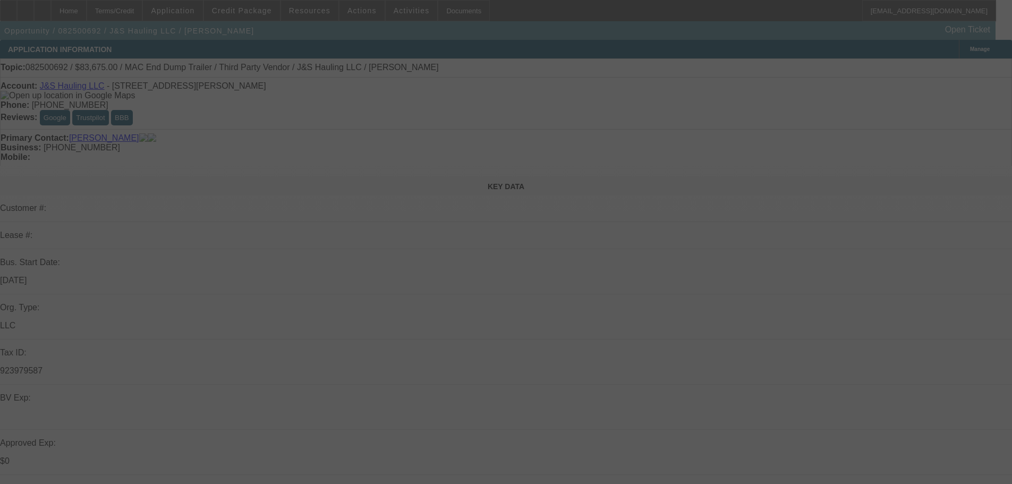
select select "0"
select select "2"
select select "0.1"
select select "4"
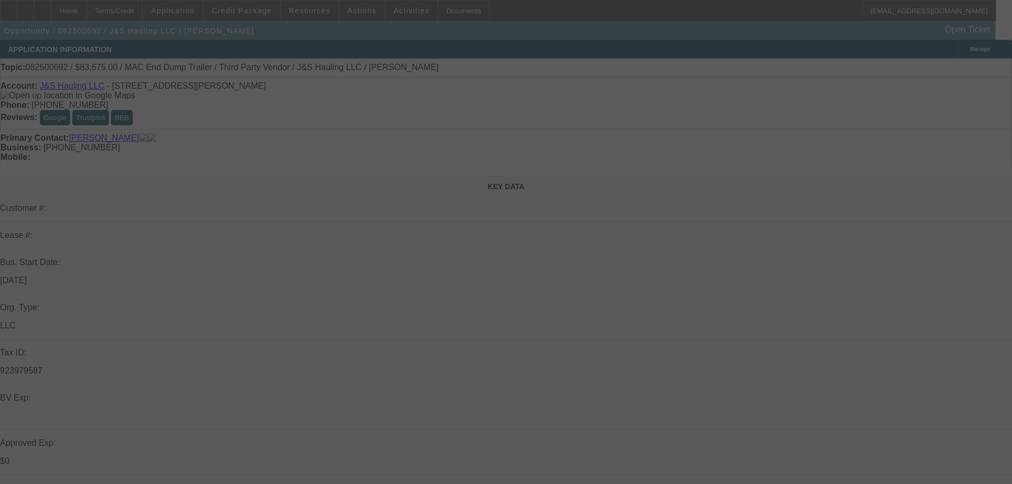
select select "0"
select select "2"
select select "0.1"
select select "4"
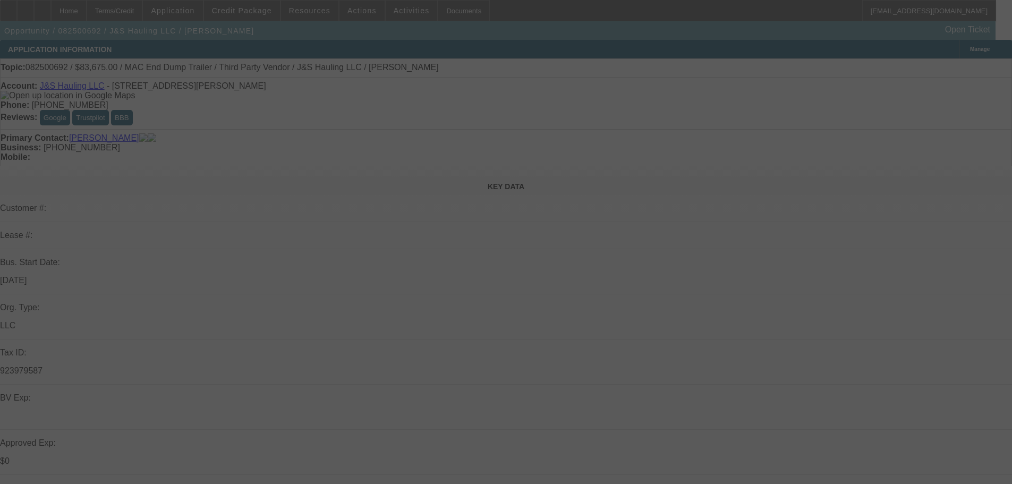
select select "0"
select select "3"
select select "0.1"
select select "4"
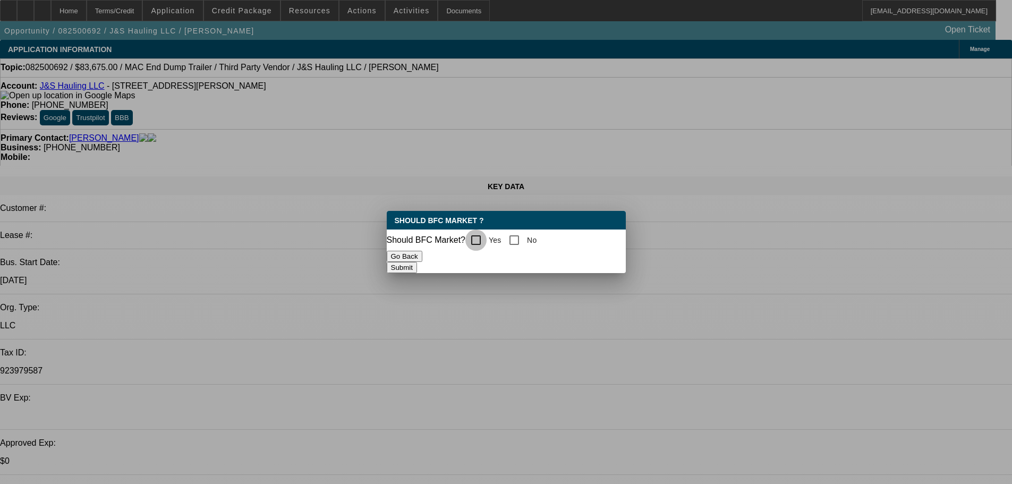
drag, startPoint x: 483, startPoint y: 235, endPoint x: 503, endPoint y: 249, distance: 24.5
click at [484, 235] on input "Yes" at bounding box center [476, 240] width 21 height 21
checkbox input "true"
click at [417, 270] on button "Submit" at bounding box center [402, 267] width 30 height 11
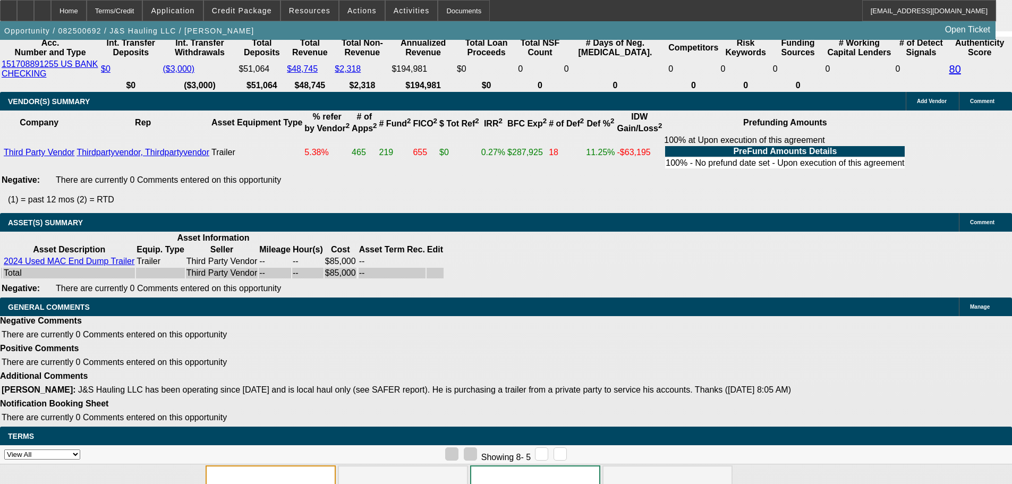
scroll to position [2044, 0]
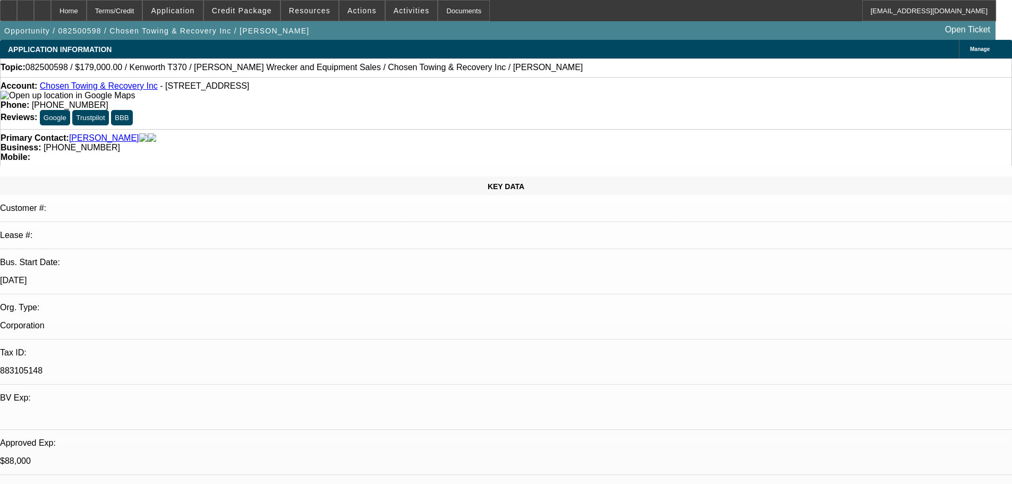
select select "0"
select select "2"
select select "0.1"
select select "4"
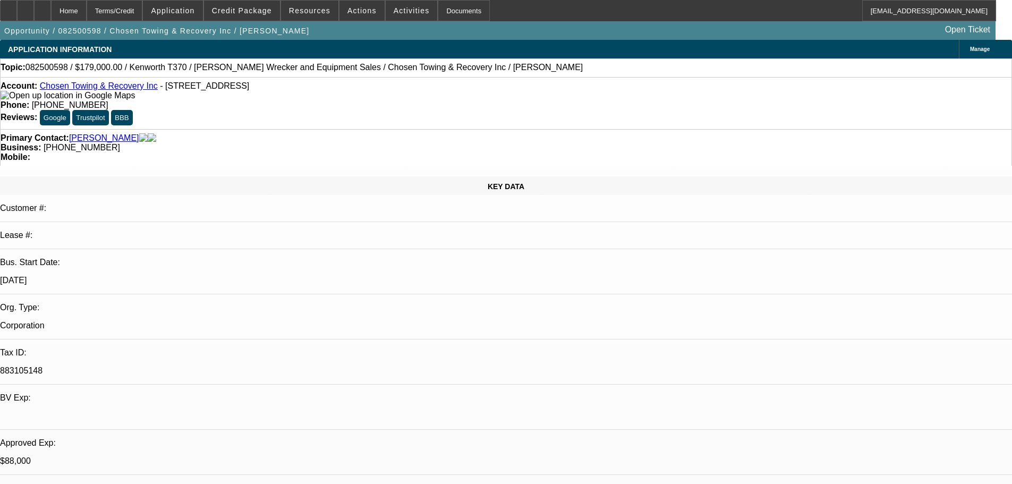
select select "0"
select select "2"
select select "0.1"
select select "4"
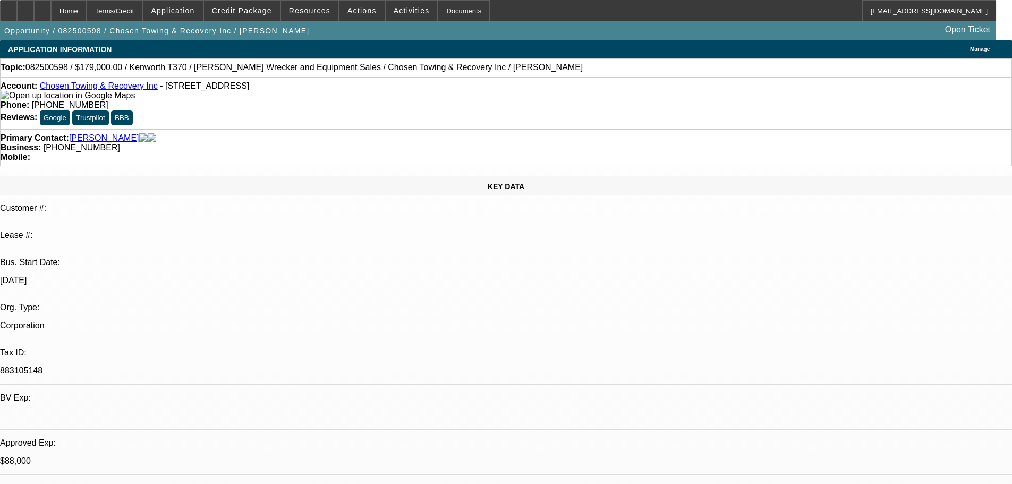
select select "0"
select select "2"
select select "0.1"
select select "4"
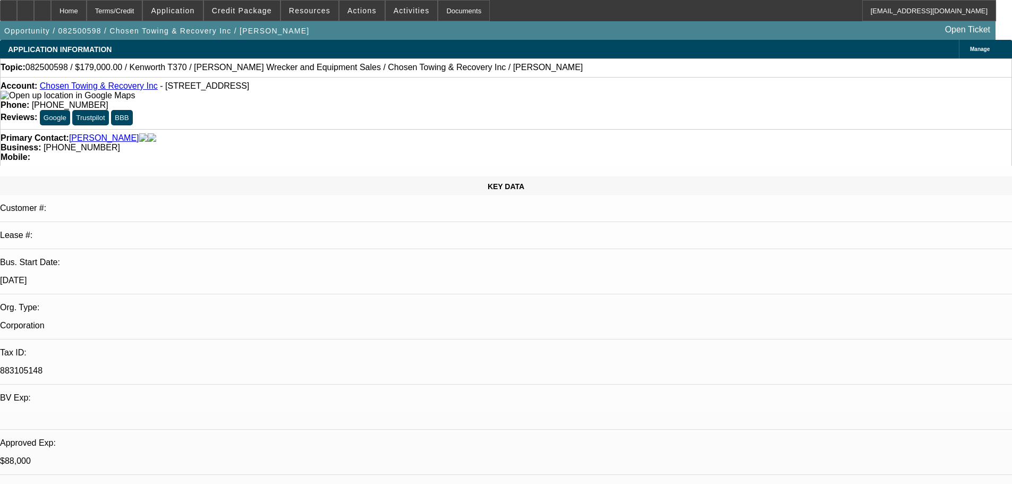
select select "0"
select select "3"
select select "2"
select select "0"
select select "4"
